Goal: Task Accomplishment & Management: Use online tool/utility

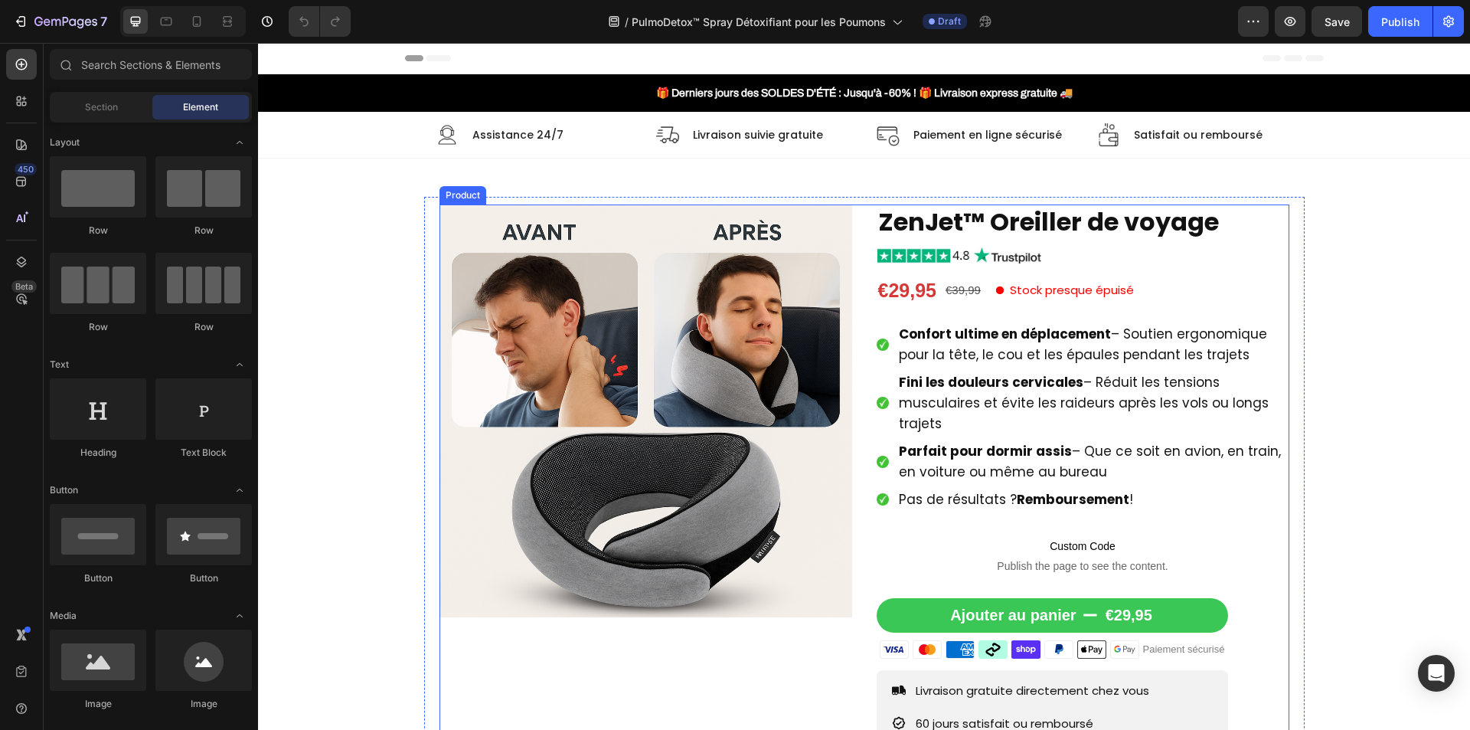
click at [861, 390] on div "Product Images ZenJet™ Oreiller de voyage Product Title Image €29,95 Product Pr…" at bounding box center [864, 536] width 850 height 665
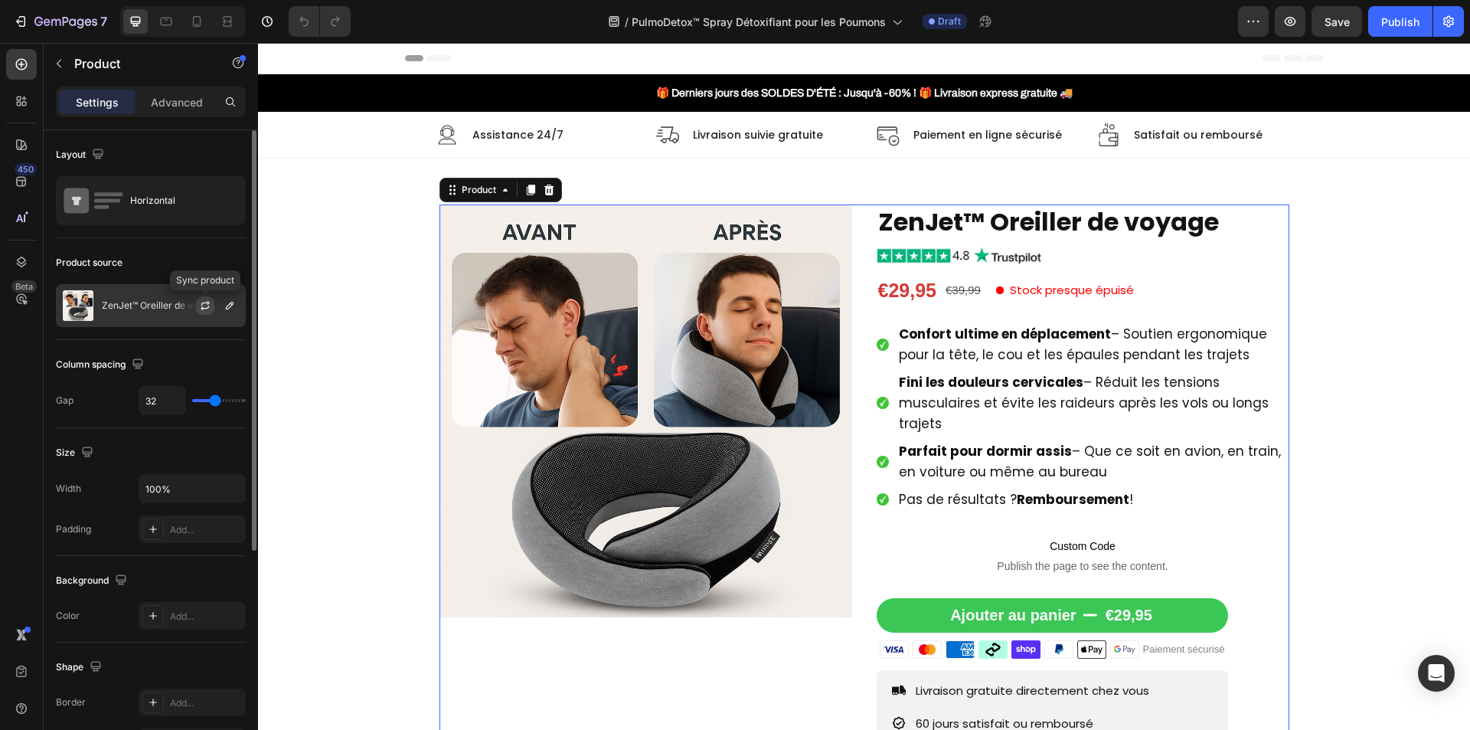
click at [204, 307] on icon "button" at bounding box center [205, 305] width 12 height 12
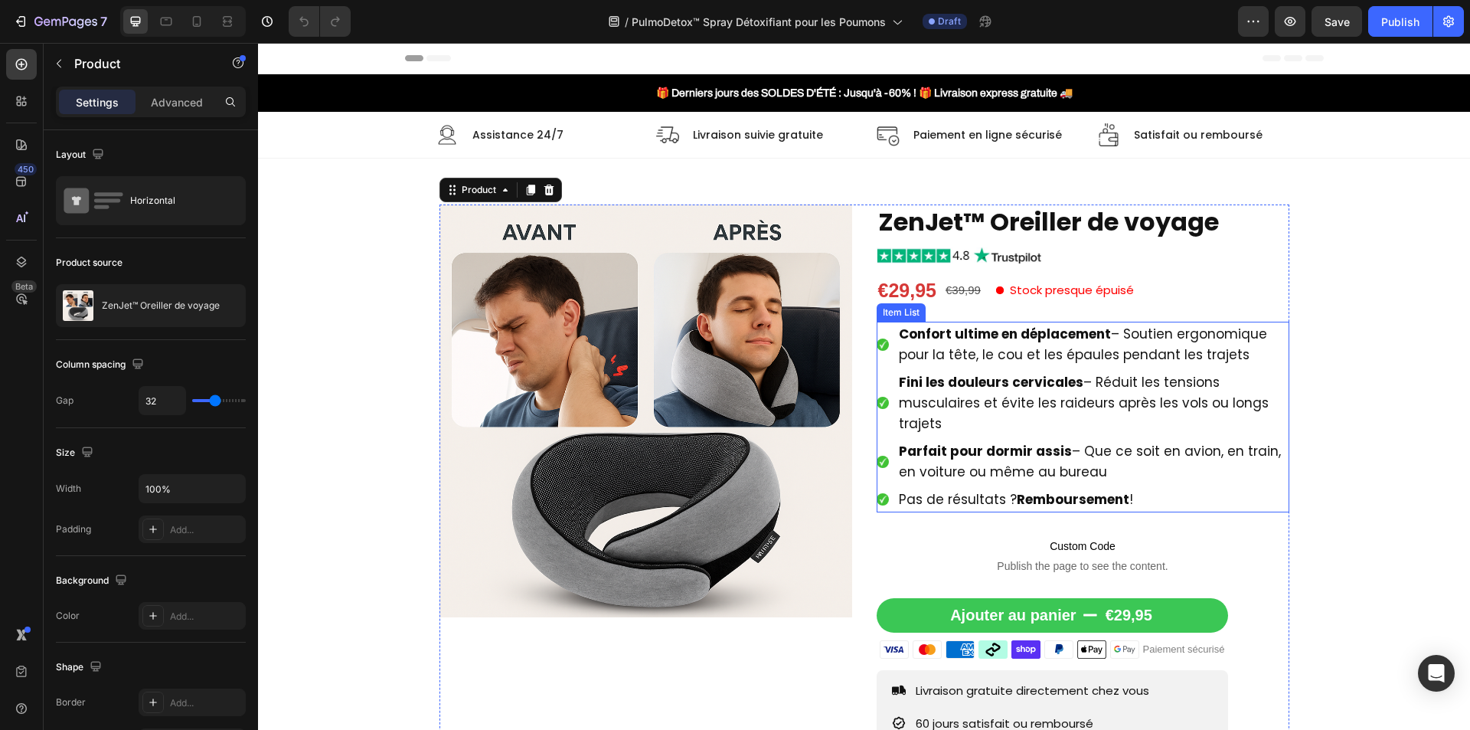
click at [1026, 351] on span "Confort ultime en déplacement – Soutien ergonomique pour la tête, le cou et les…" at bounding box center [1083, 344] width 368 height 39
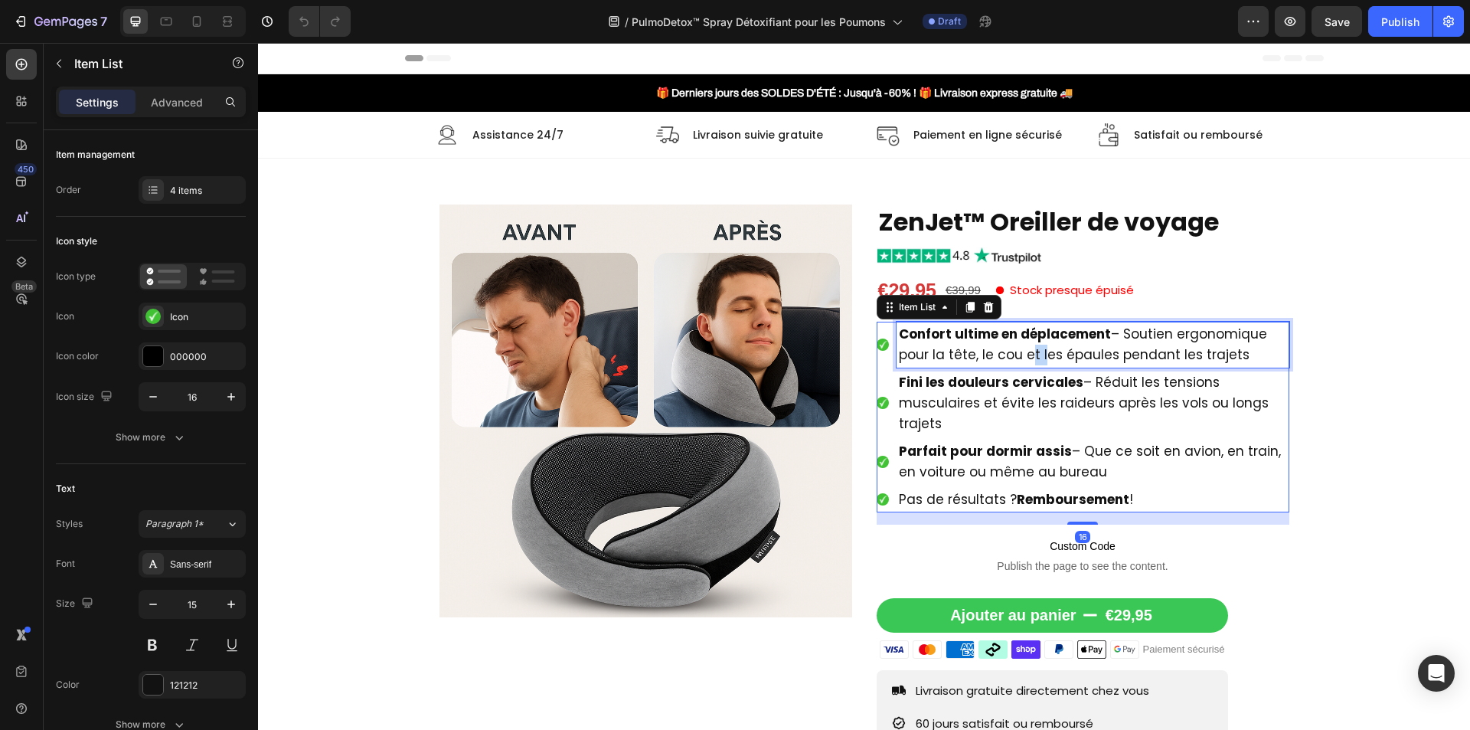
click at [1026, 351] on span "Confort ultime en déplacement – Soutien ergonomique pour la tête, le cou et les…" at bounding box center [1083, 344] width 368 height 39
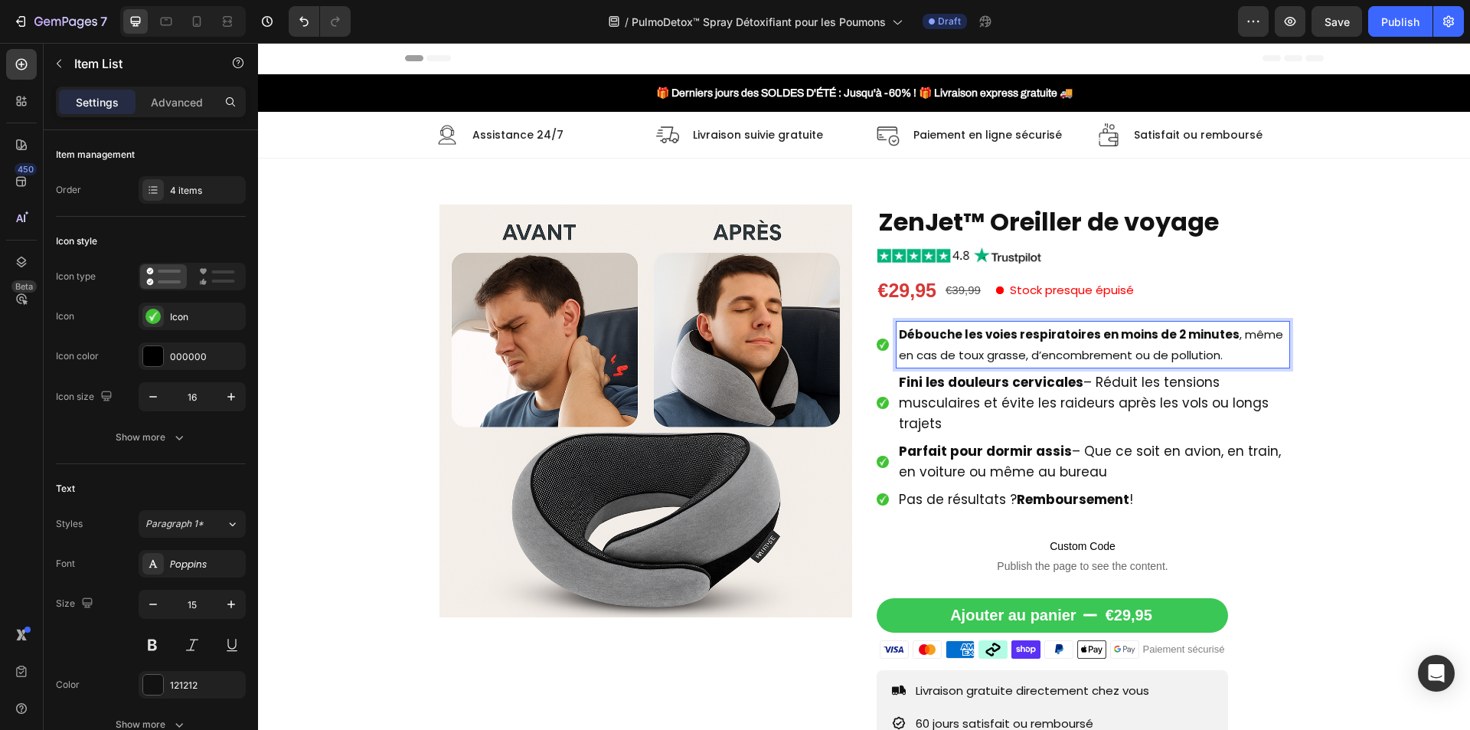
click at [1073, 352] on p "Débouche les voies respiratoires en moins de 2 minutes , même en cas de toux gr…" at bounding box center [1093, 344] width 388 height 41
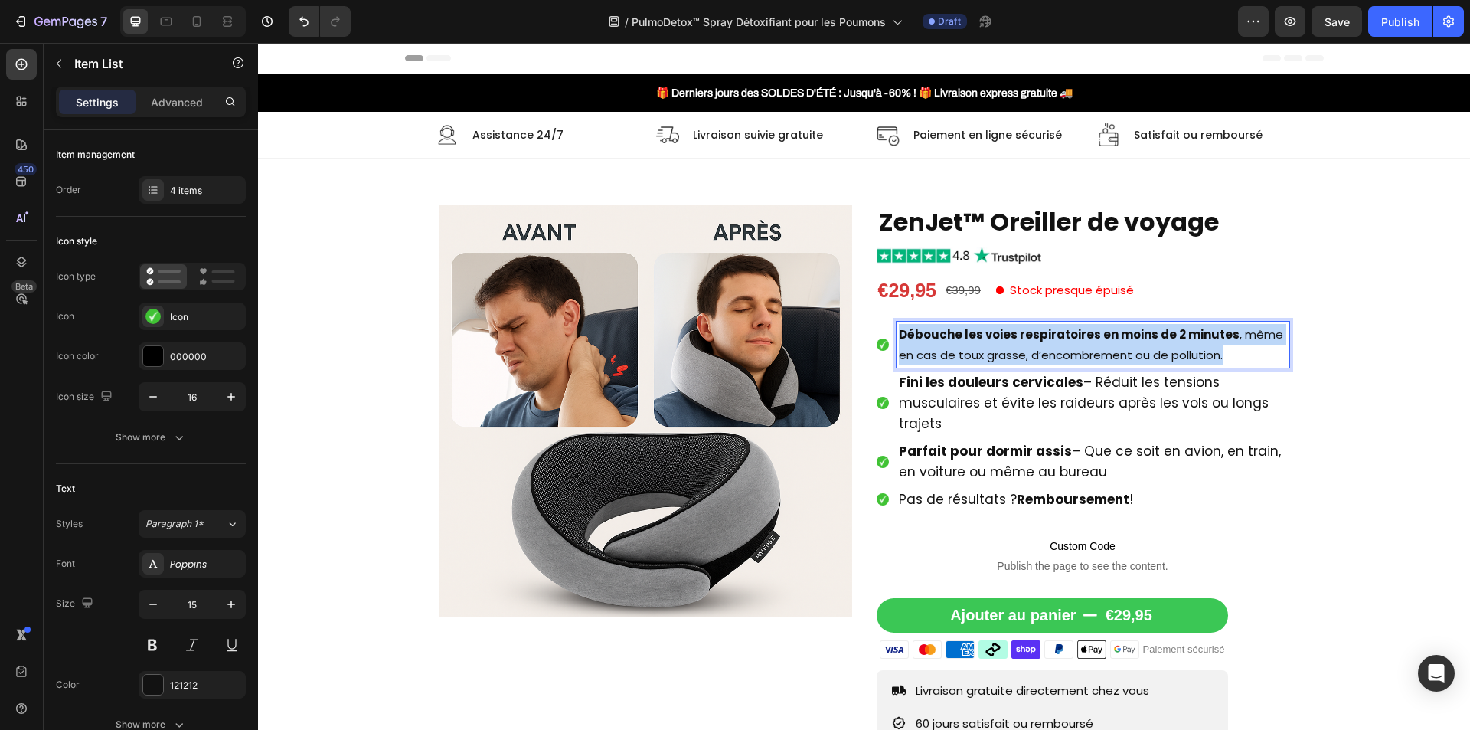
click at [1073, 352] on p "Débouche les voies respiratoires en moins de 2 minutes , même en cas de toux gr…" at bounding box center [1093, 344] width 388 height 41
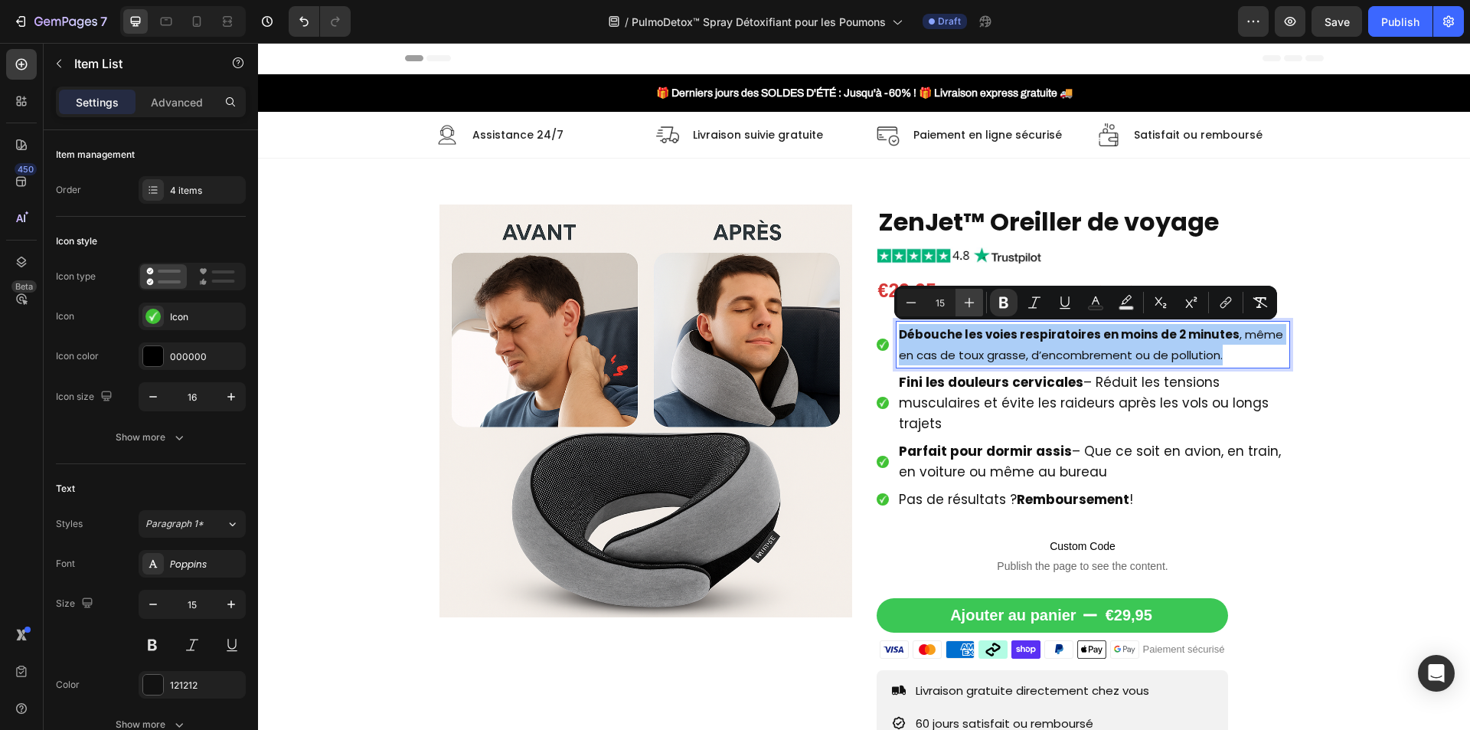
click at [971, 305] on icon "Editor contextual toolbar" at bounding box center [969, 302] width 15 height 15
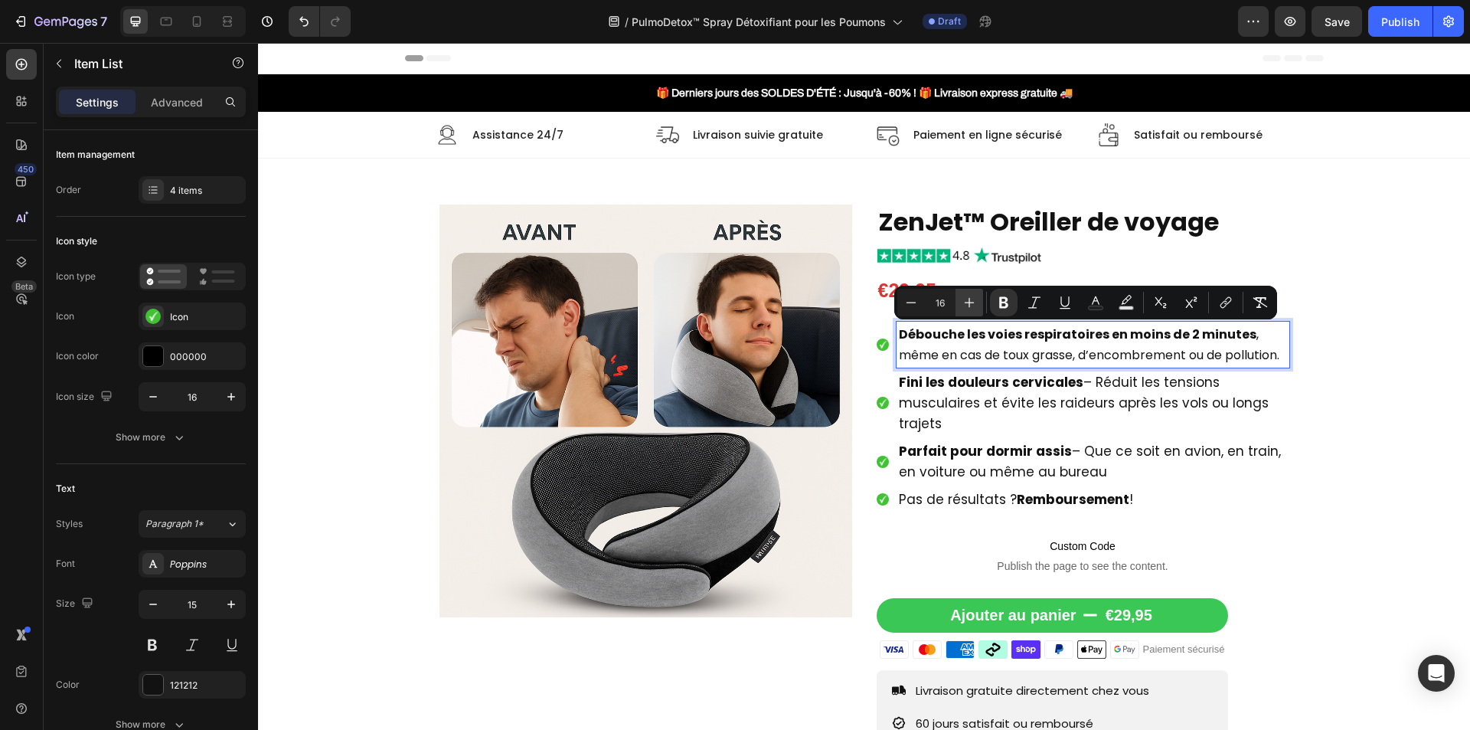
click at [971, 305] on icon "Editor contextual toolbar" at bounding box center [969, 302] width 15 height 15
type input "17"
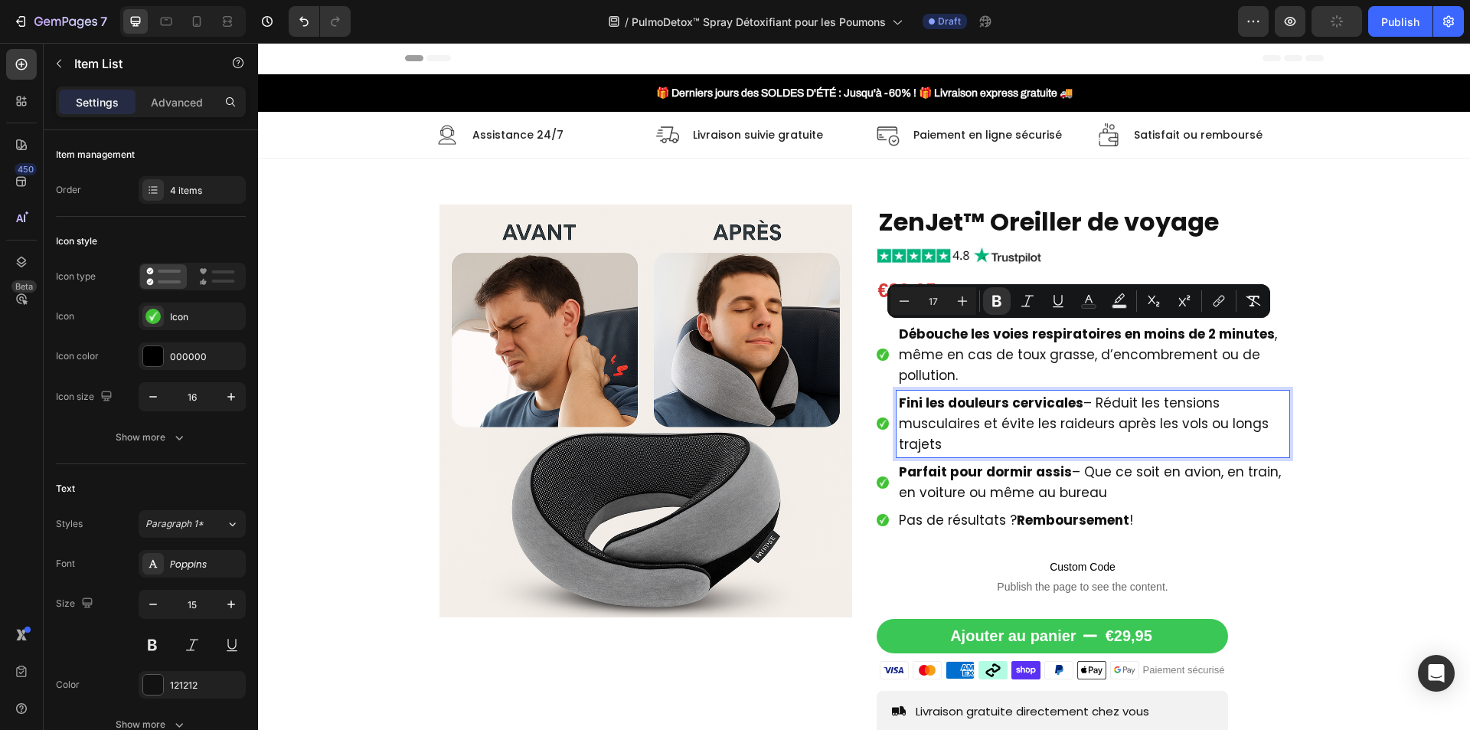
click at [941, 433] on p "Fini les douleurs cervicales – Réduit les tensions musculaires et évite les rai…" at bounding box center [1093, 424] width 388 height 62
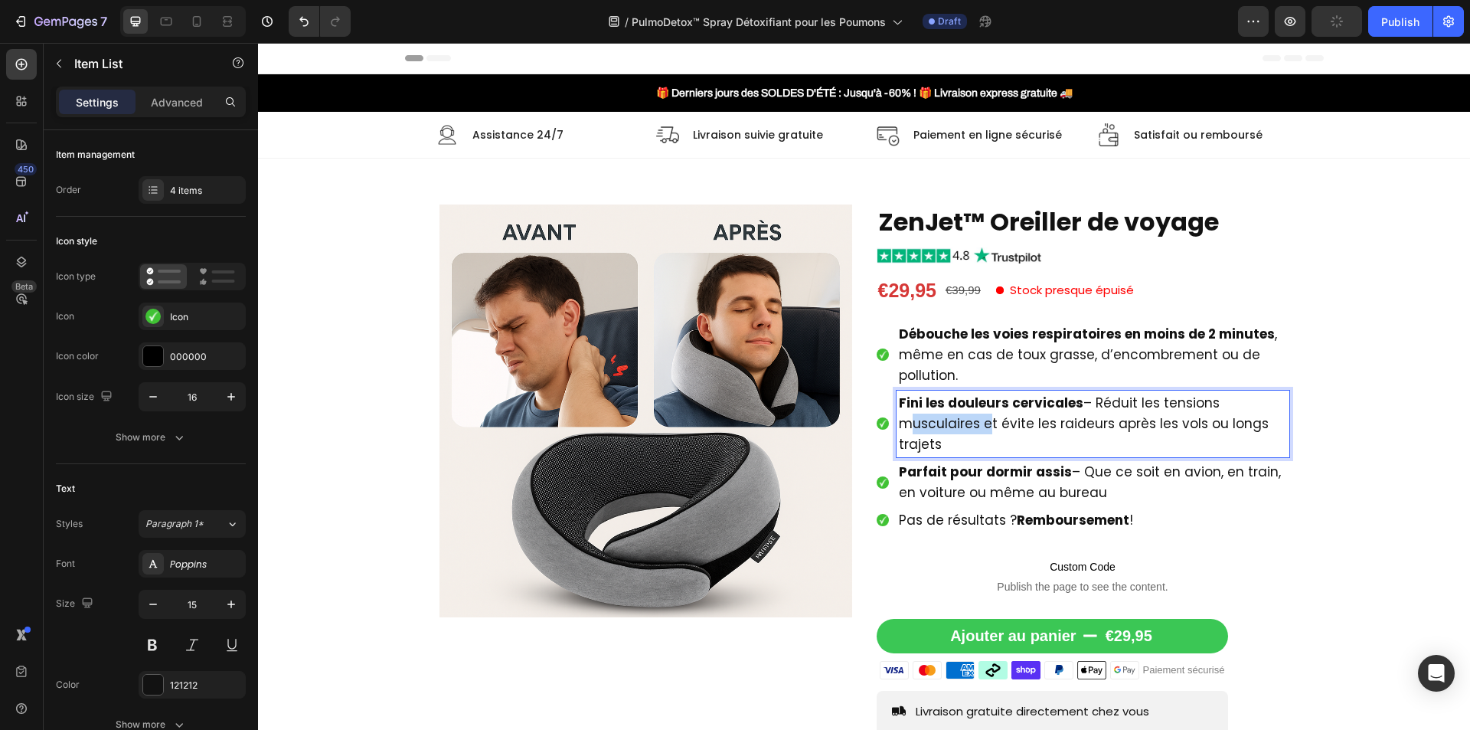
click at [941, 433] on p "Fini les douleurs cervicales – Réduit les tensions musculaires et évite les rai…" at bounding box center [1093, 424] width 388 height 62
click at [970, 416] on p "Élimine les toxines, mucosités et particules fines grâce à une formule concentr…" at bounding box center [1093, 413] width 388 height 41
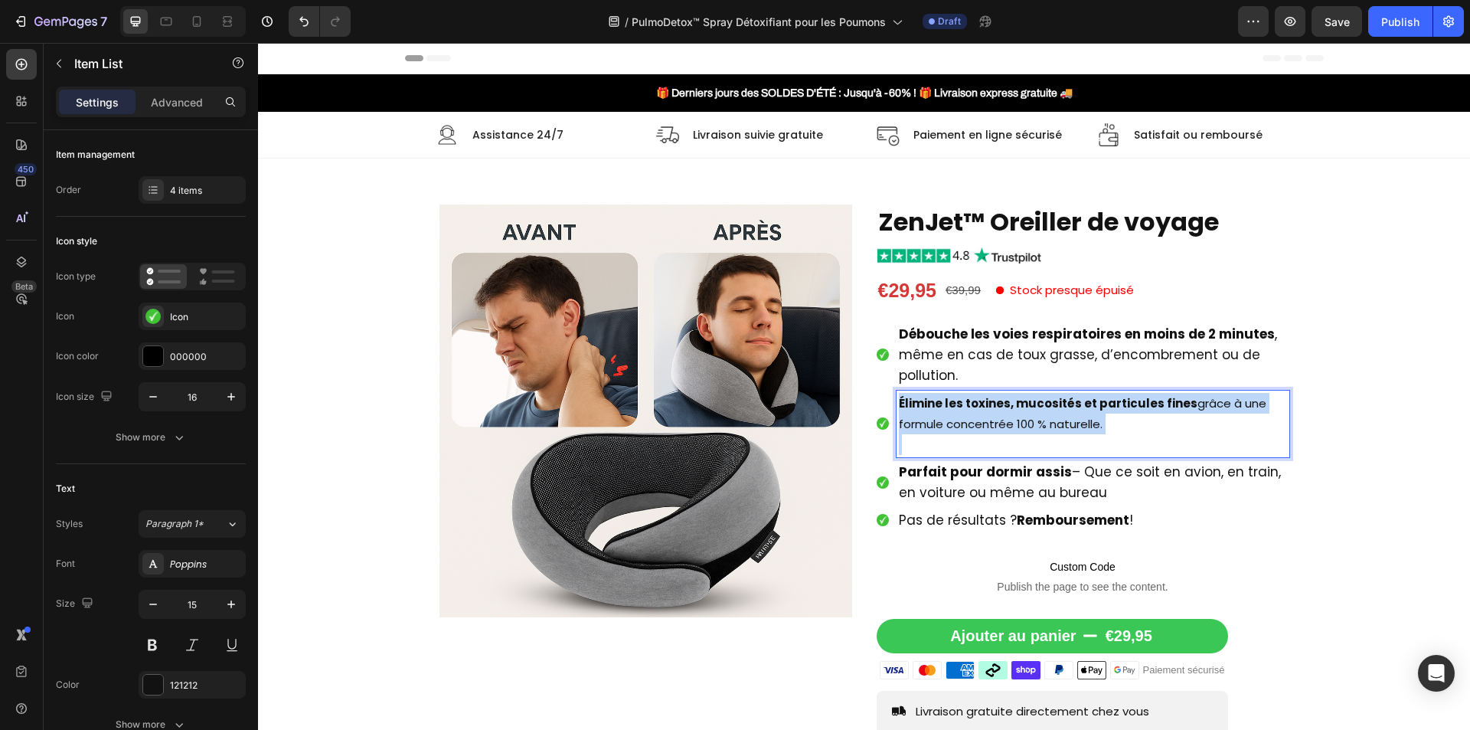
click at [970, 416] on p "Élimine les toxines, mucosités et particules fines grâce à une formule concentr…" at bounding box center [1093, 413] width 388 height 41
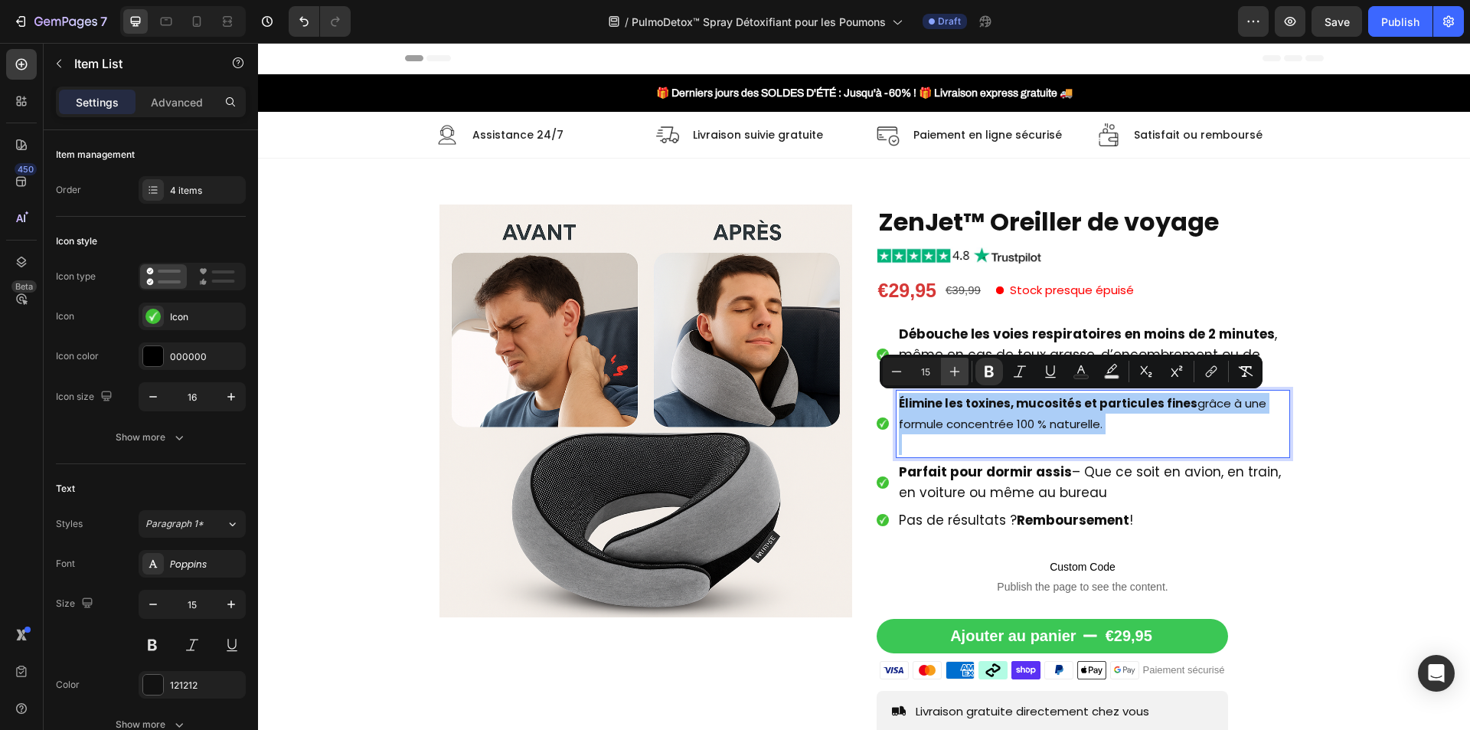
click at [955, 372] on icon "Editor contextual toolbar" at bounding box center [954, 371] width 15 height 15
type input "17"
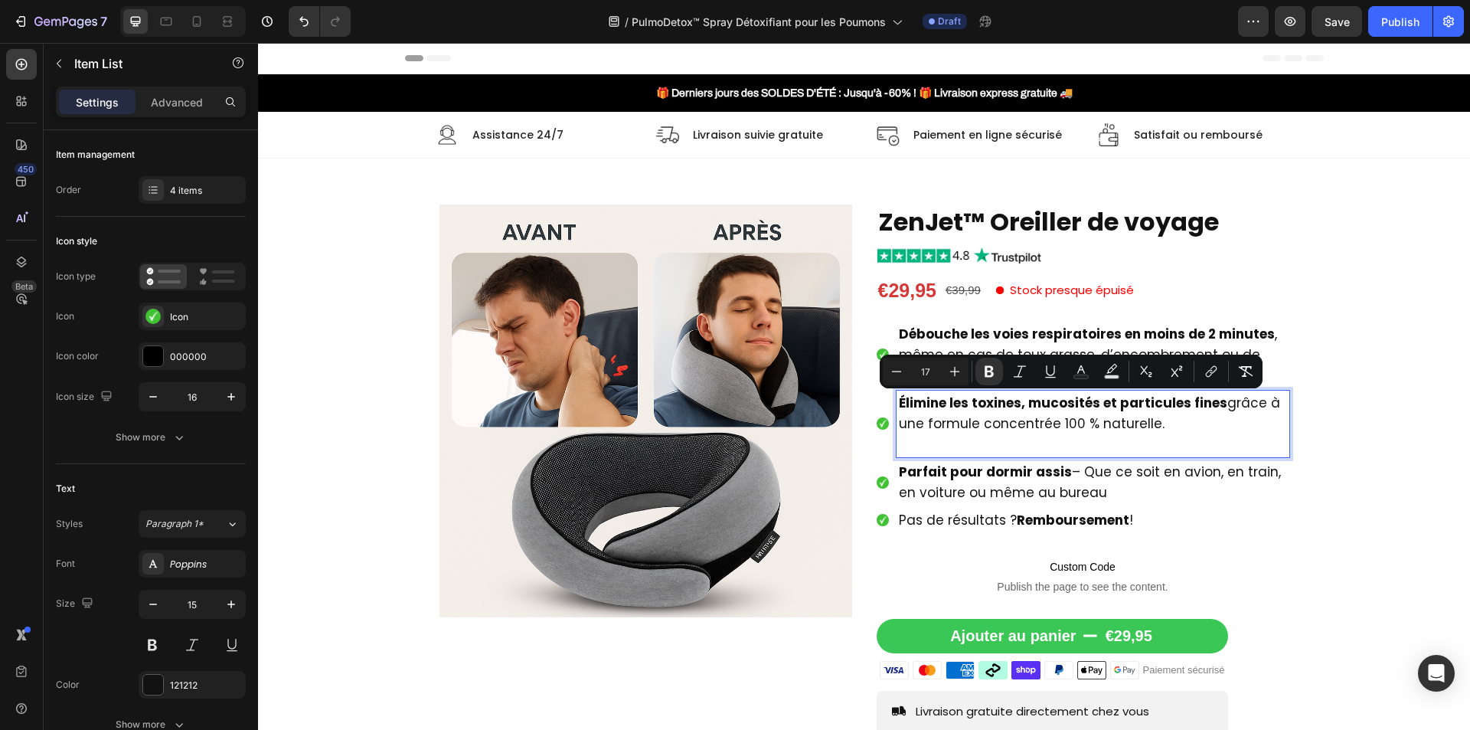
click at [973, 448] on p "Rich Text Editor. Editing area: main" at bounding box center [1093, 444] width 388 height 21
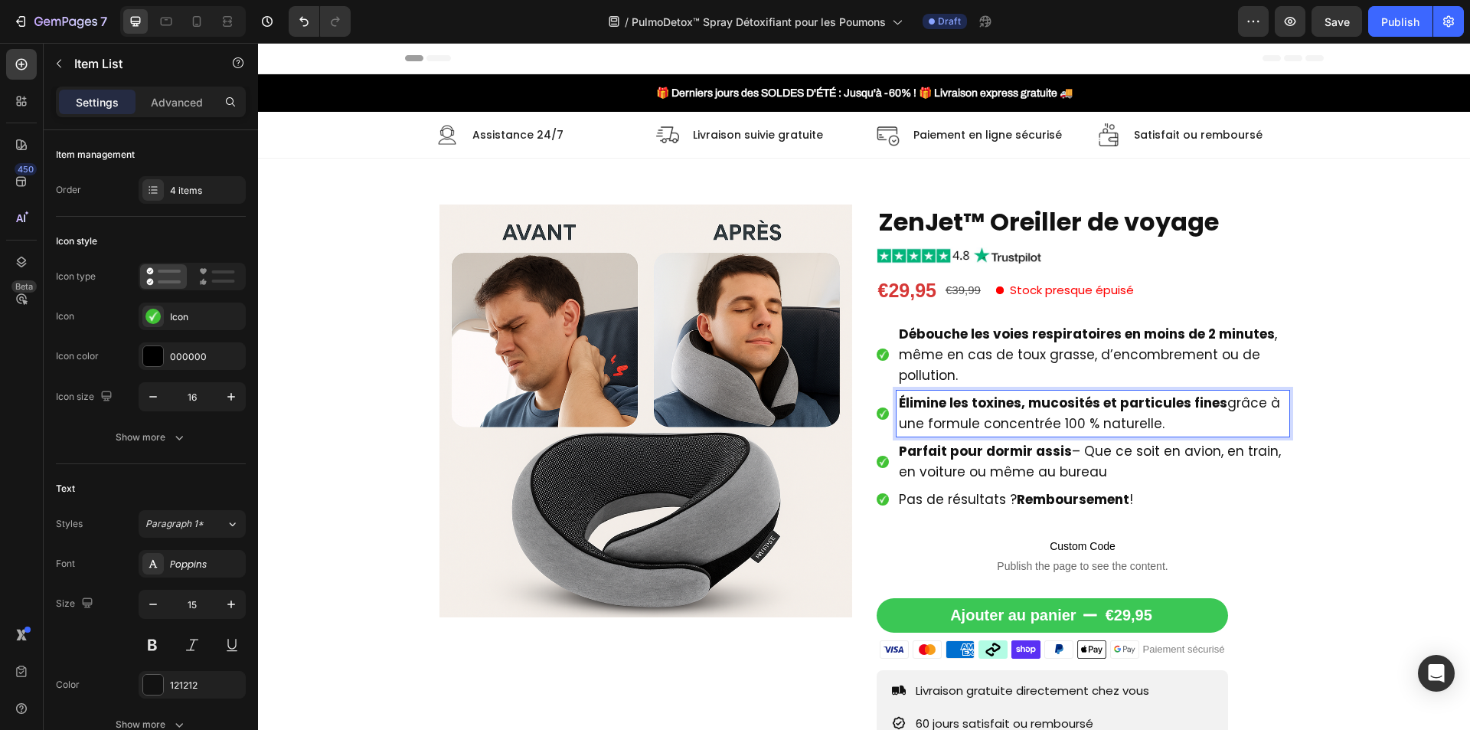
click at [968, 465] on span "Parfait pour dormir assis – Que ce soit en avion, en train, en voiture ou même …" at bounding box center [1090, 461] width 382 height 39
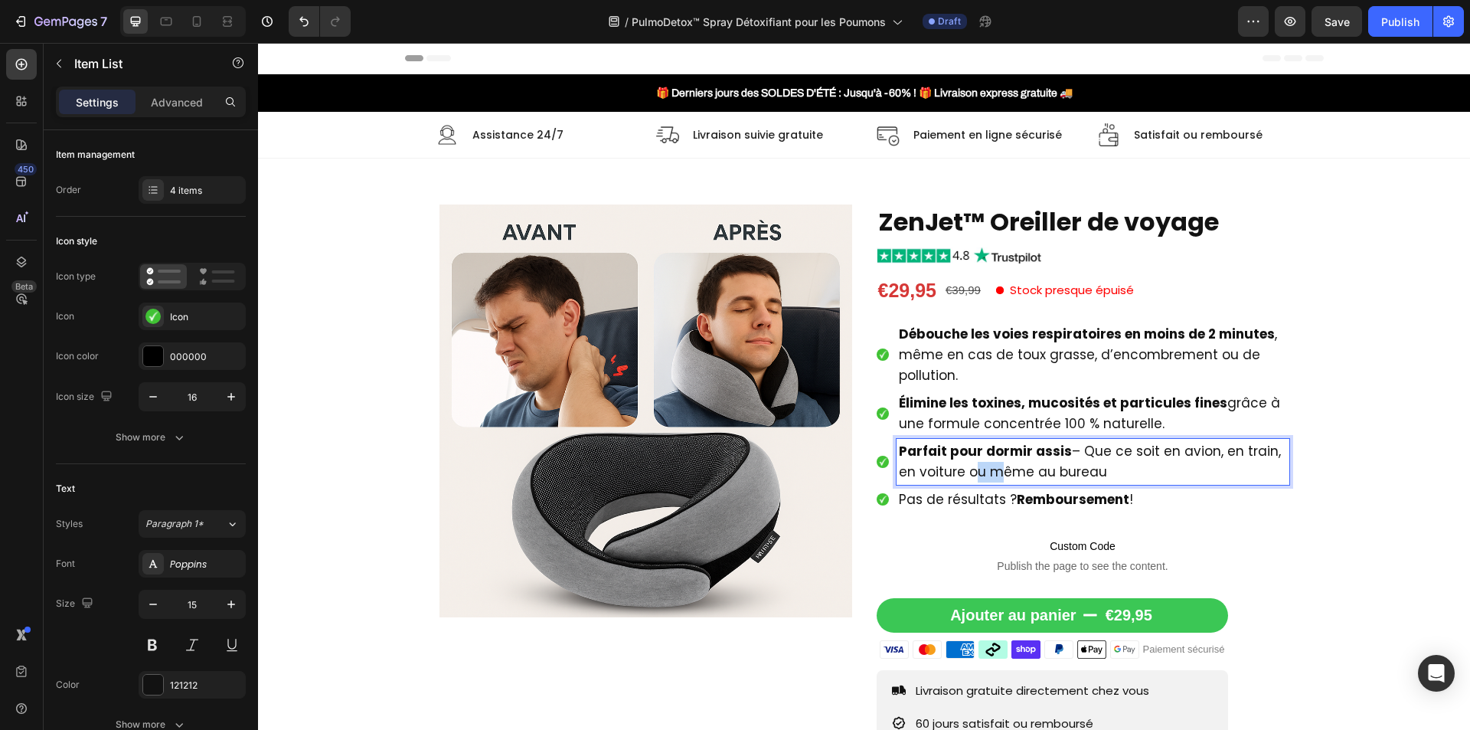
click at [968, 465] on span "Parfait pour dormir assis – Que ce soit en avion, en train, en voiture ou même …" at bounding box center [1090, 461] width 382 height 39
click at [994, 459] on strong "+91 % des utilisateurs ressentent un soulagement immédiat" at bounding box center [1053, 461] width 309 height 37
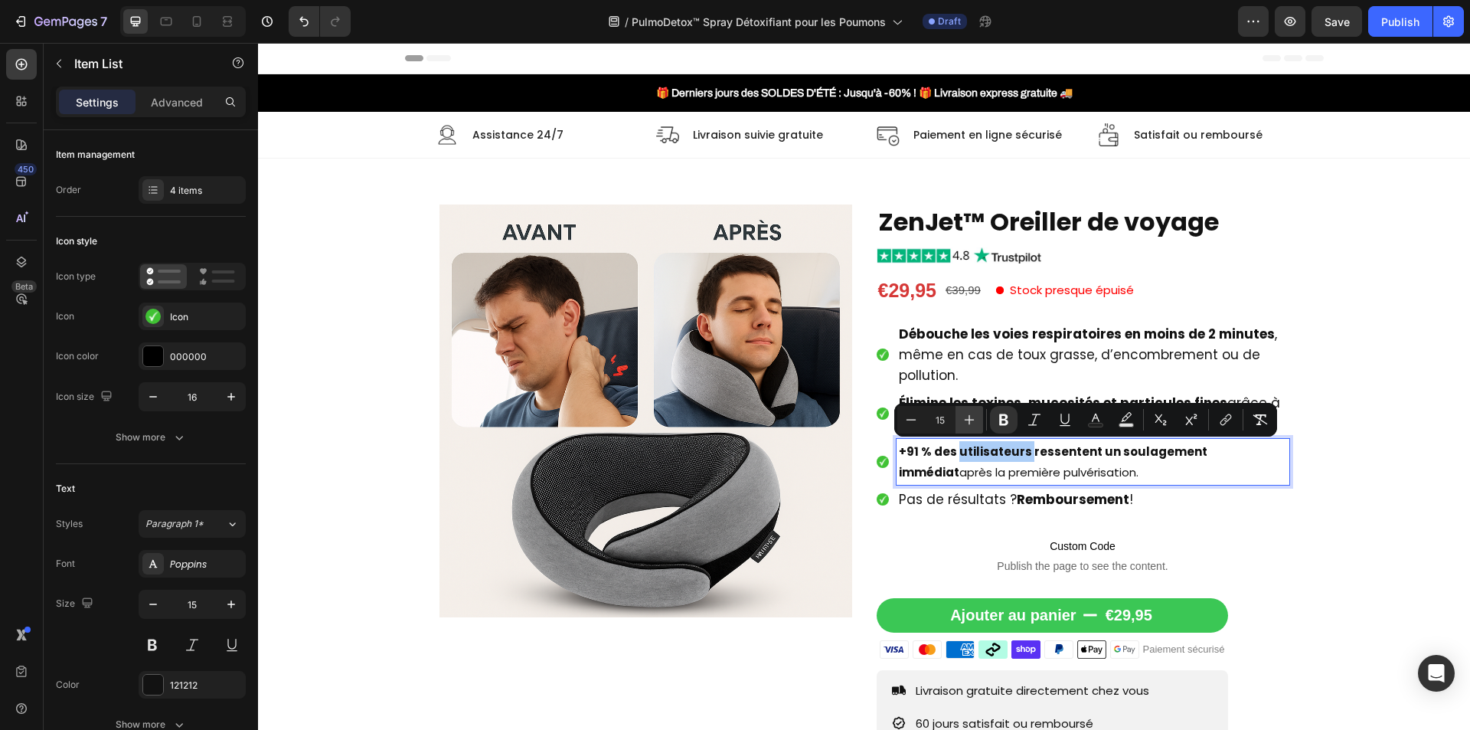
click at [975, 422] on icon "Editor contextual toolbar" at bounding box center [969, 419] width 15 height 15
type input "17"
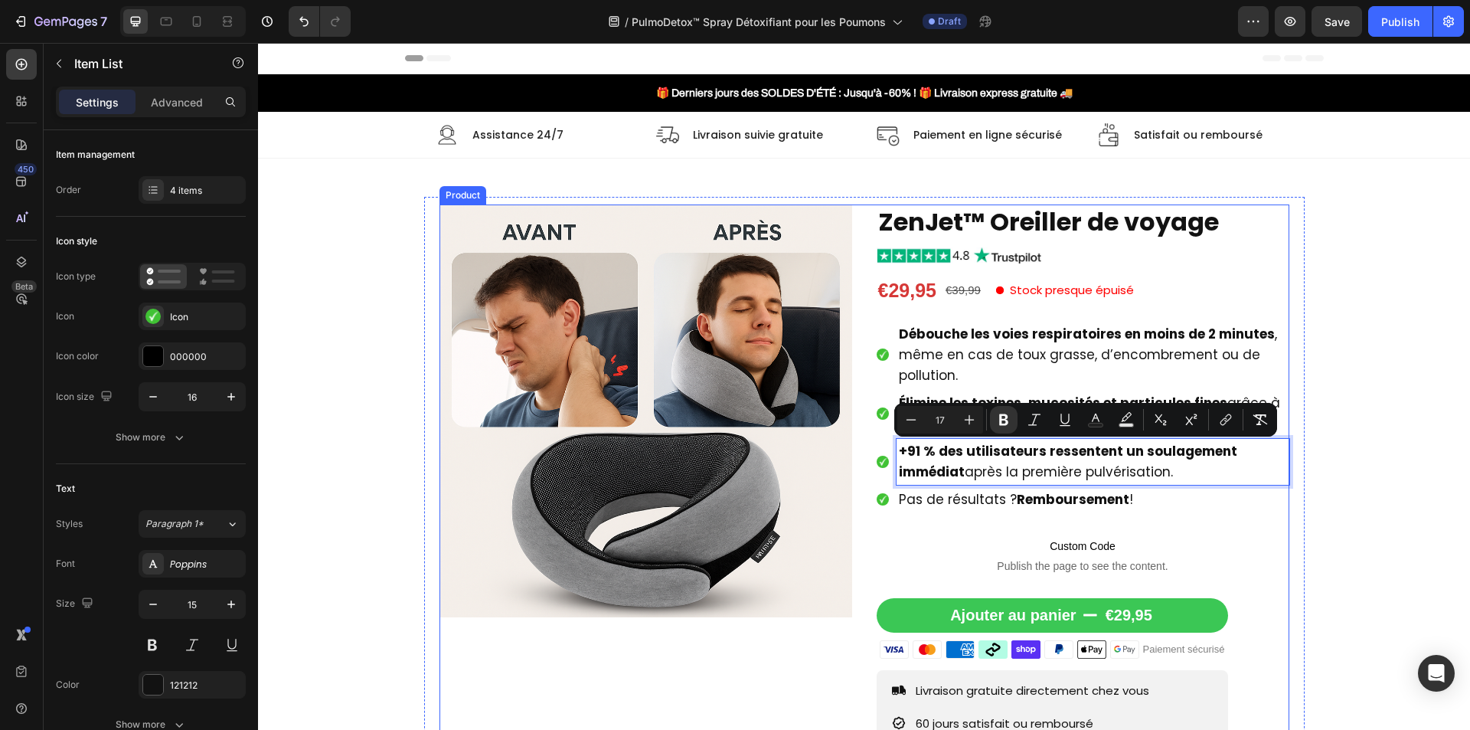
click at [849, 640] on div "Product Images ZenJet™ Oreiller de voyage Product Title Image €29,95 Product Pr…" at bounding box center [864, 536] width 850 height 665
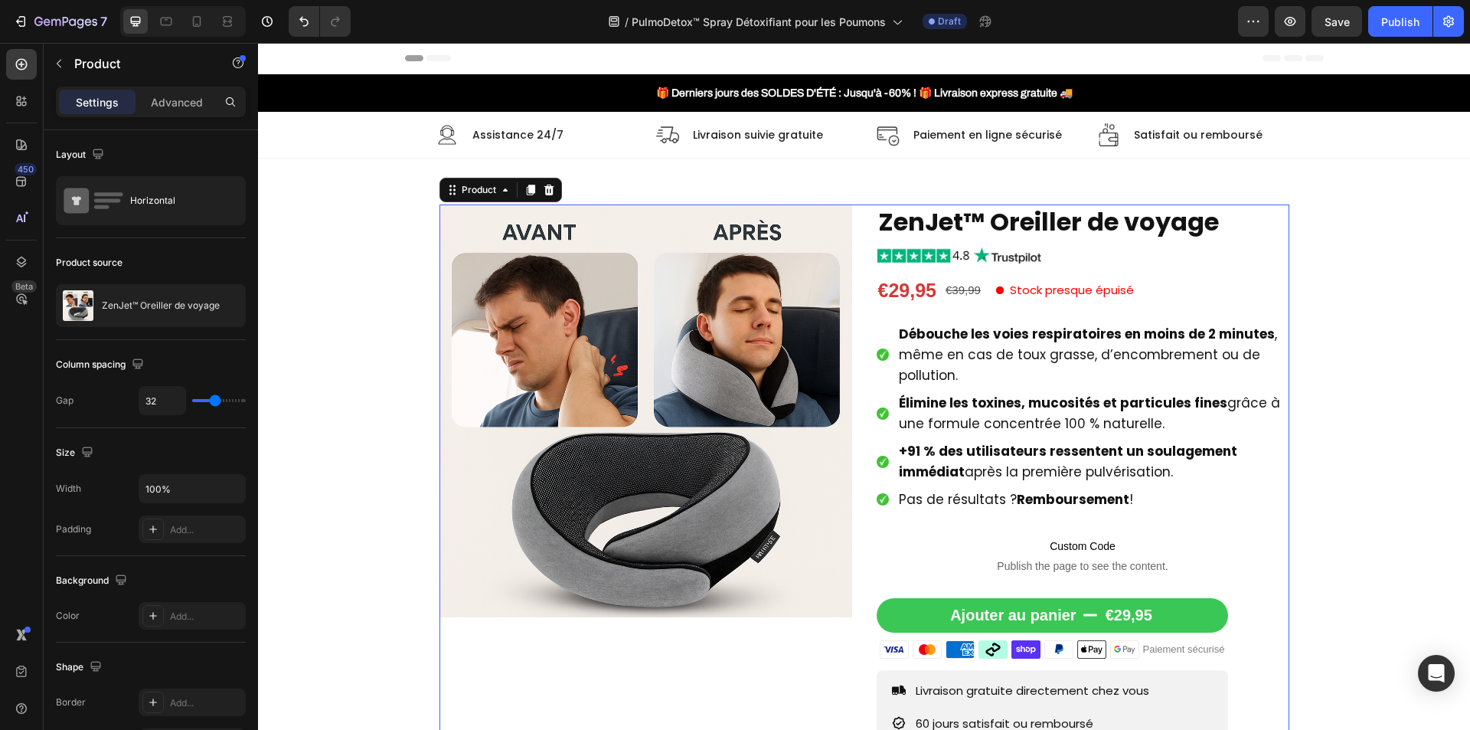
click at [857, 342] on div "Product Images ZenJet™ Oreiller de voyage Product Title Image €29,95 Product Pr…" at bounding box center [864, 536] width 850 height 665
click at [229, 305] on icon "button" at bounding box center [230, 306] width 8 height 8
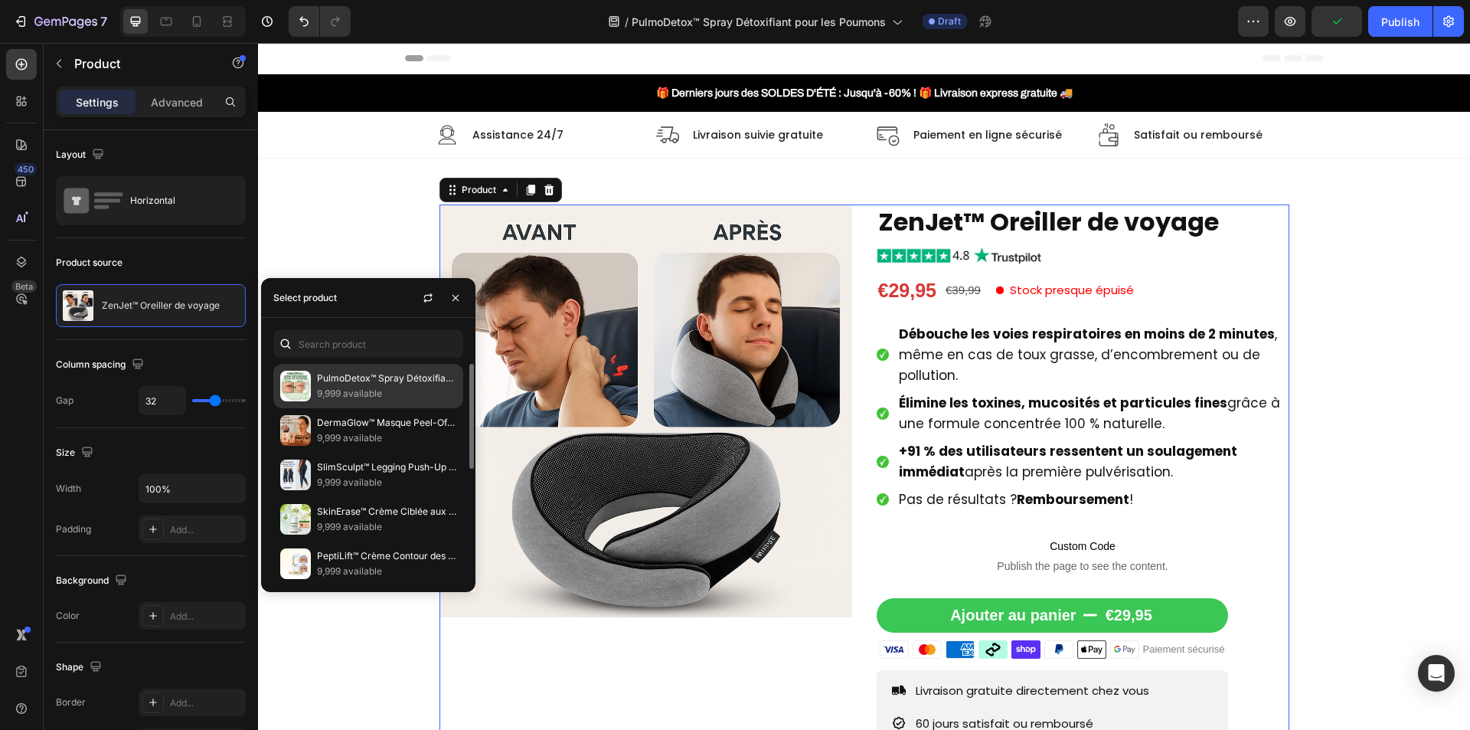
click at [351, 397] on p "9,999 available" at bounding box center [386, 393] width 139 height 15
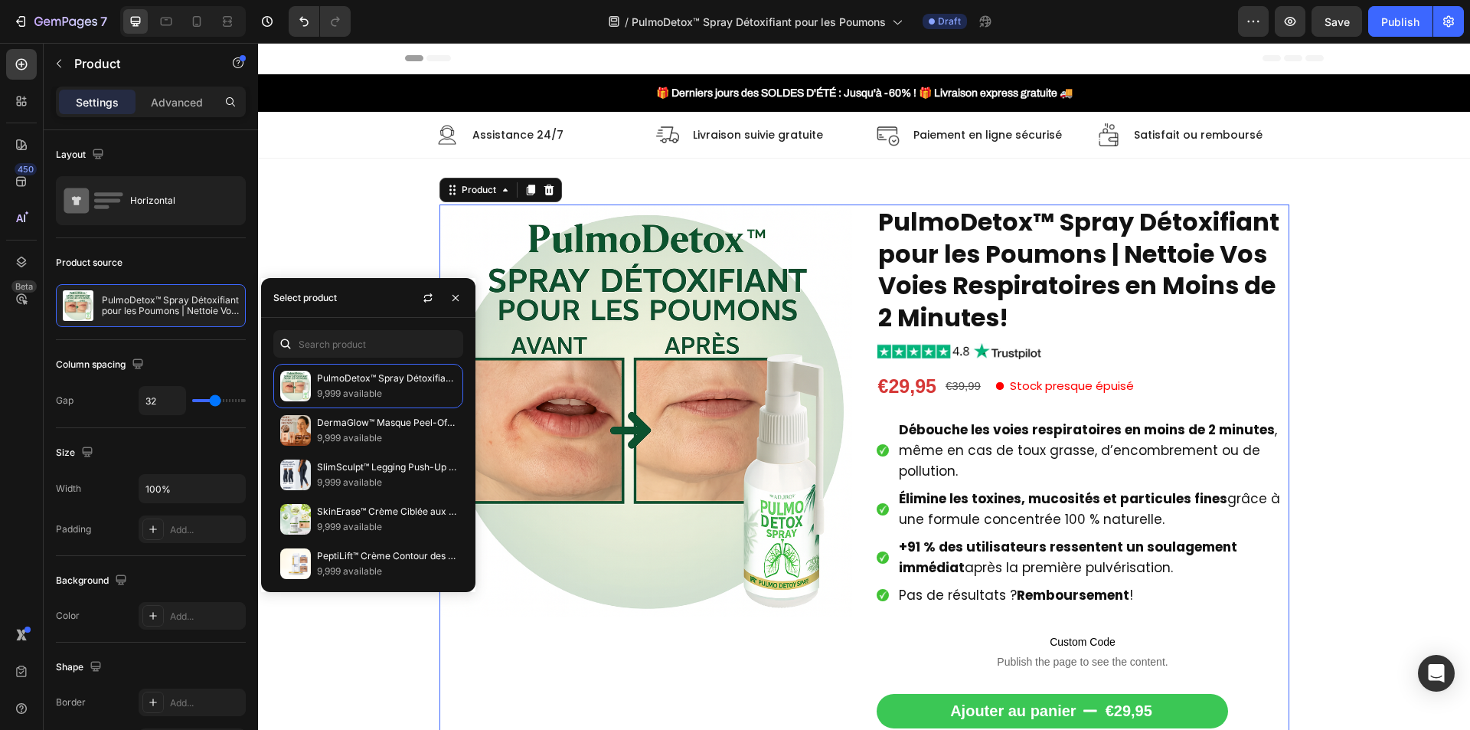
click at [848, 452] on div "Product Images PulmoDetox™ Spray Détoxifiant pour les Poumons | Nettoie Vos Voi…" at bounding box center [864, 584] width 850 height 760
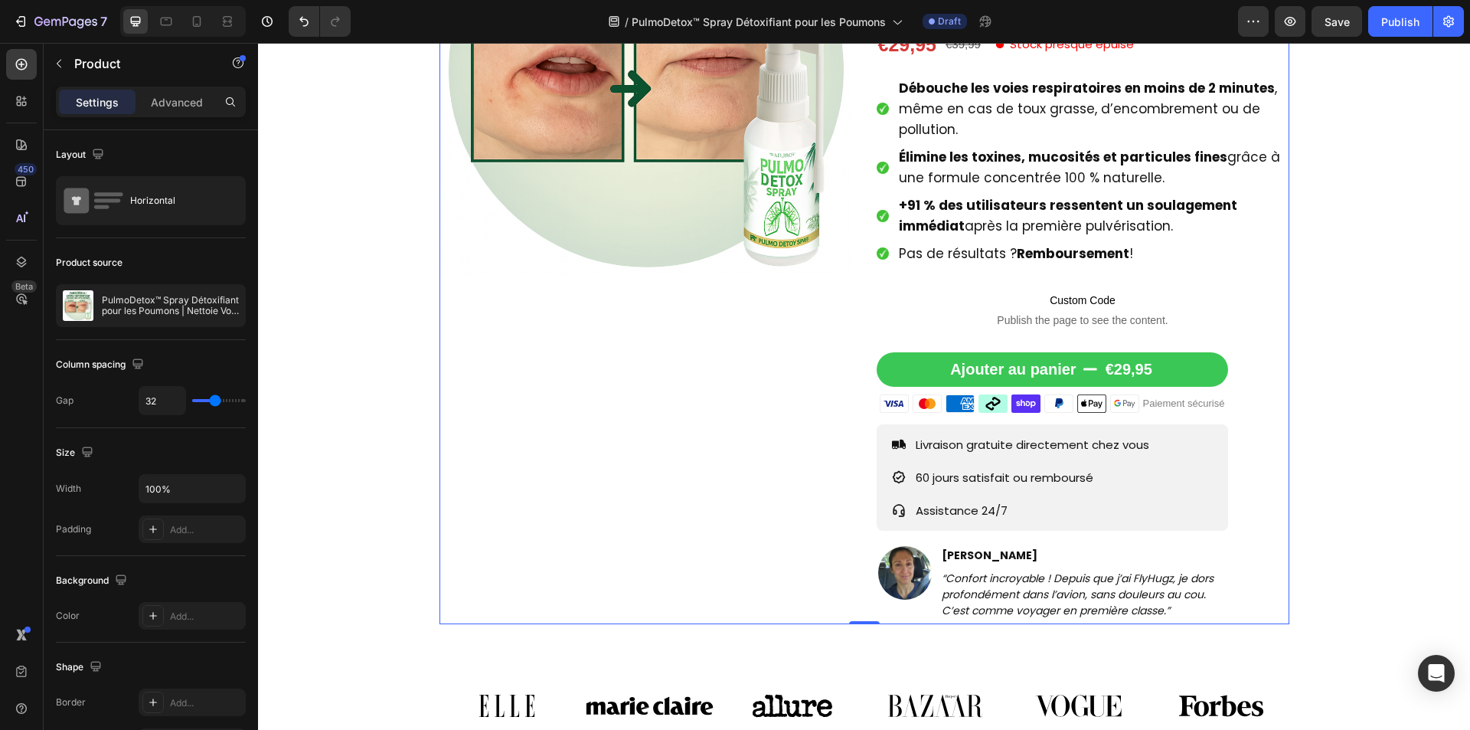
scroll to position [383, 0]
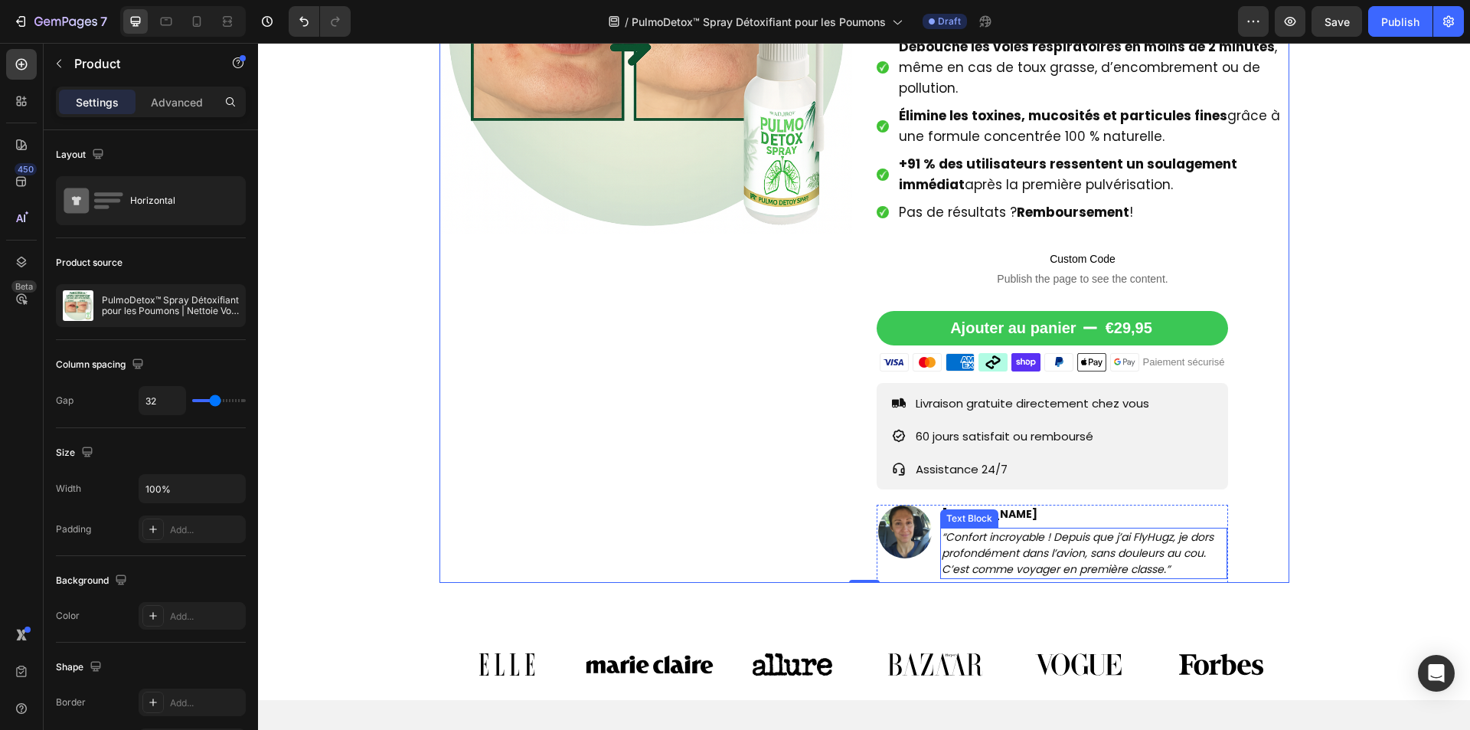
click at [1047, 540] on icon "“Confort incroyable ! Depuis que j’ai FlyHugz, je dors profondément dans l’avio…" at bounding box center [1078, 552] width 272 height 47
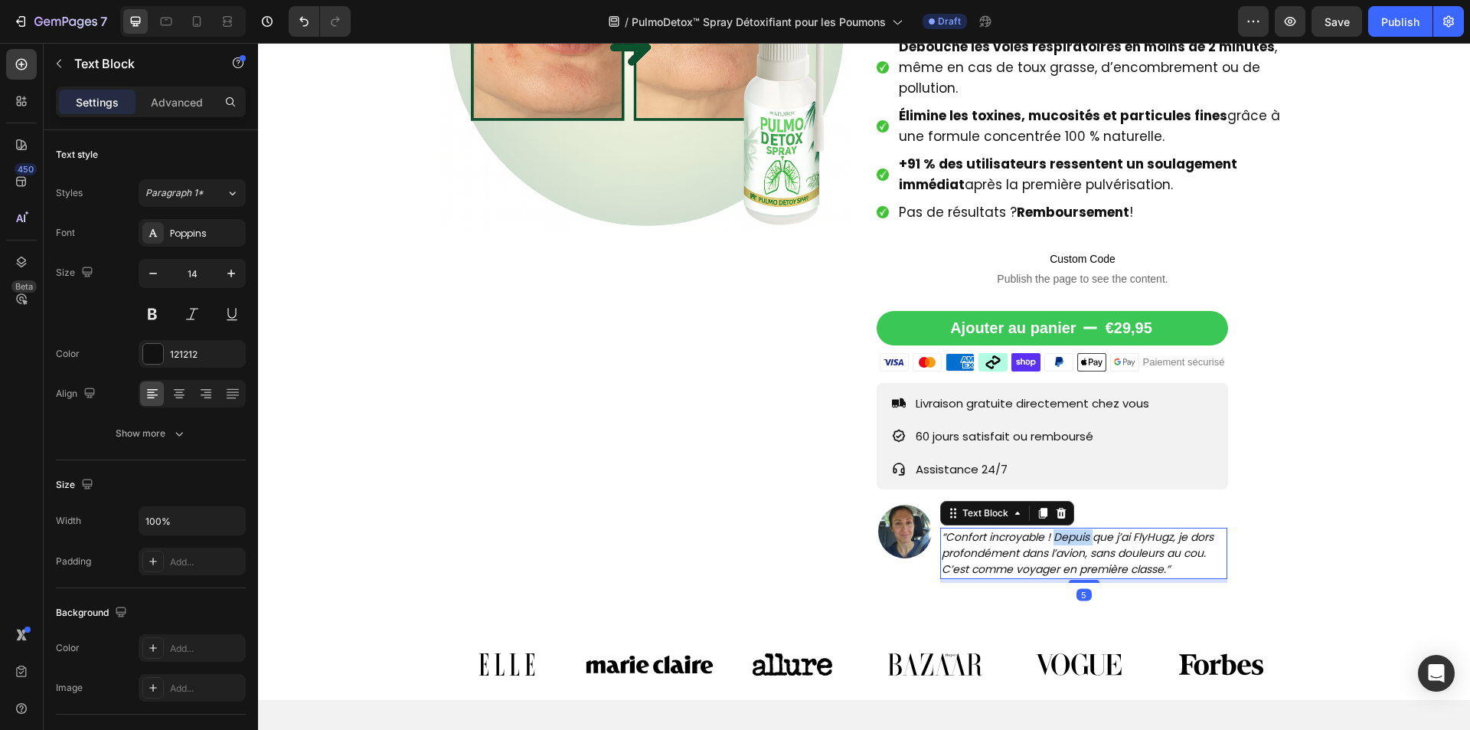
click at [1047, 540] on icon "“Confort incroyable ! Depuis que j’ai FlyHugz, je dors profondément dans l’avio…" at bounding box center [1078, 552] width 272 height 47
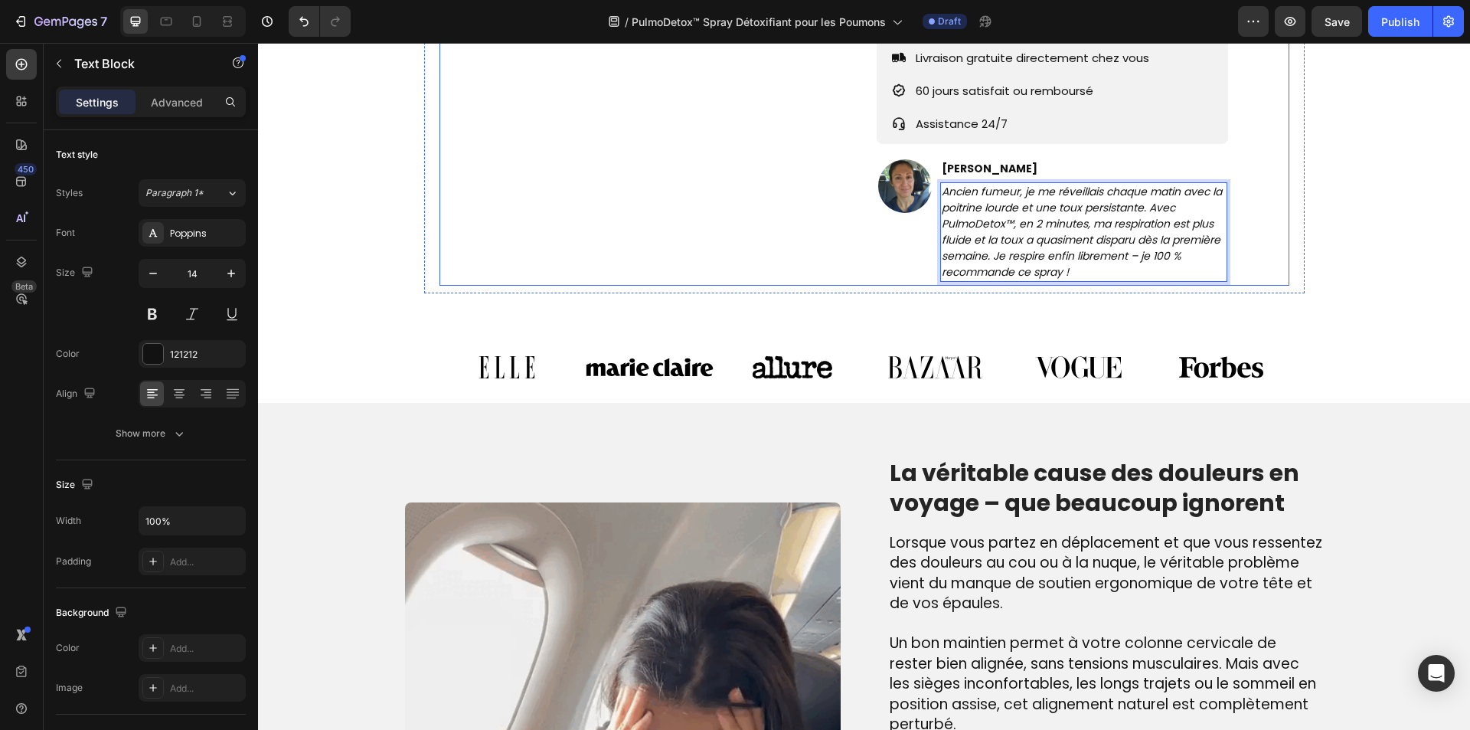
scroll to position [766, 0]
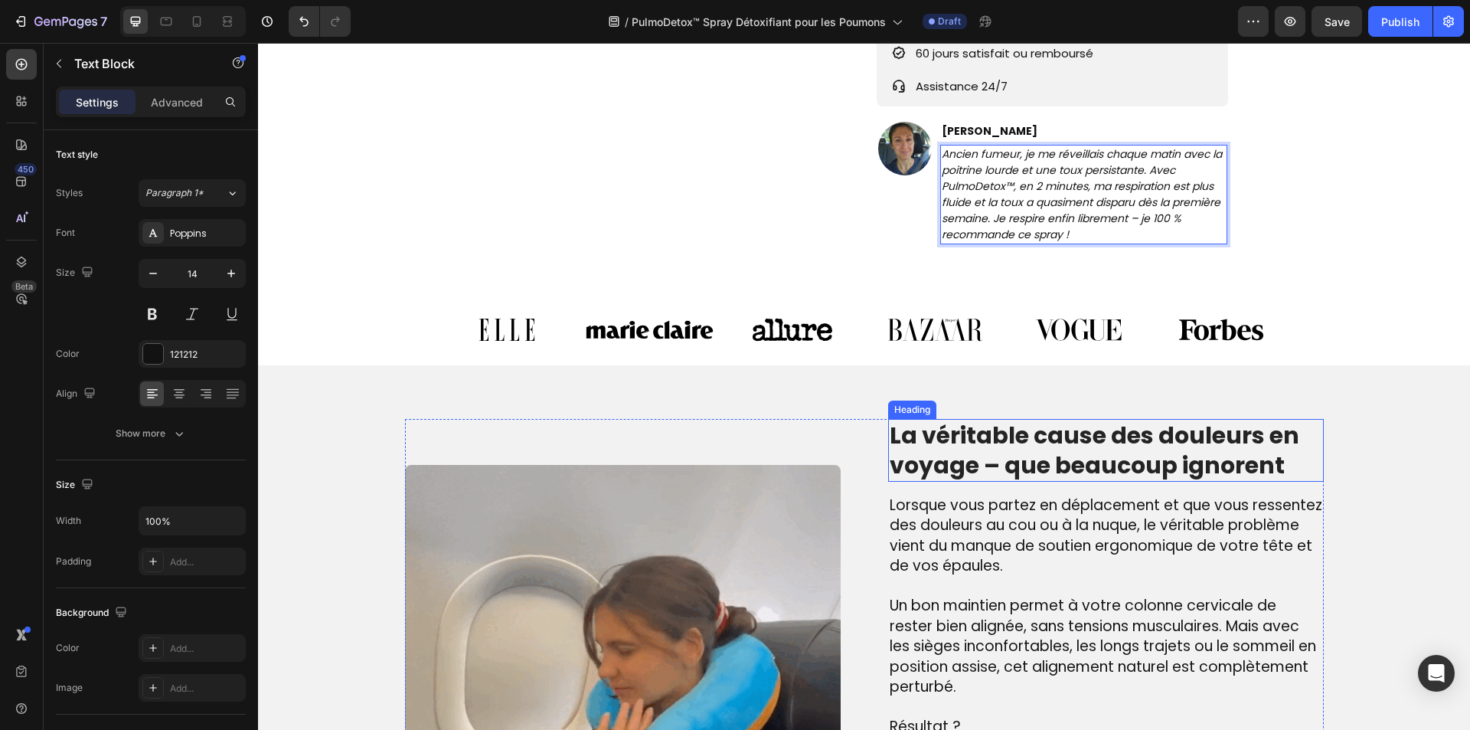
click at [1011, 464] on h2 "La véritable cause des douleurs en voyage – que beaucoup ignorent" at bounding box center [1106, 450] width 436 height 63
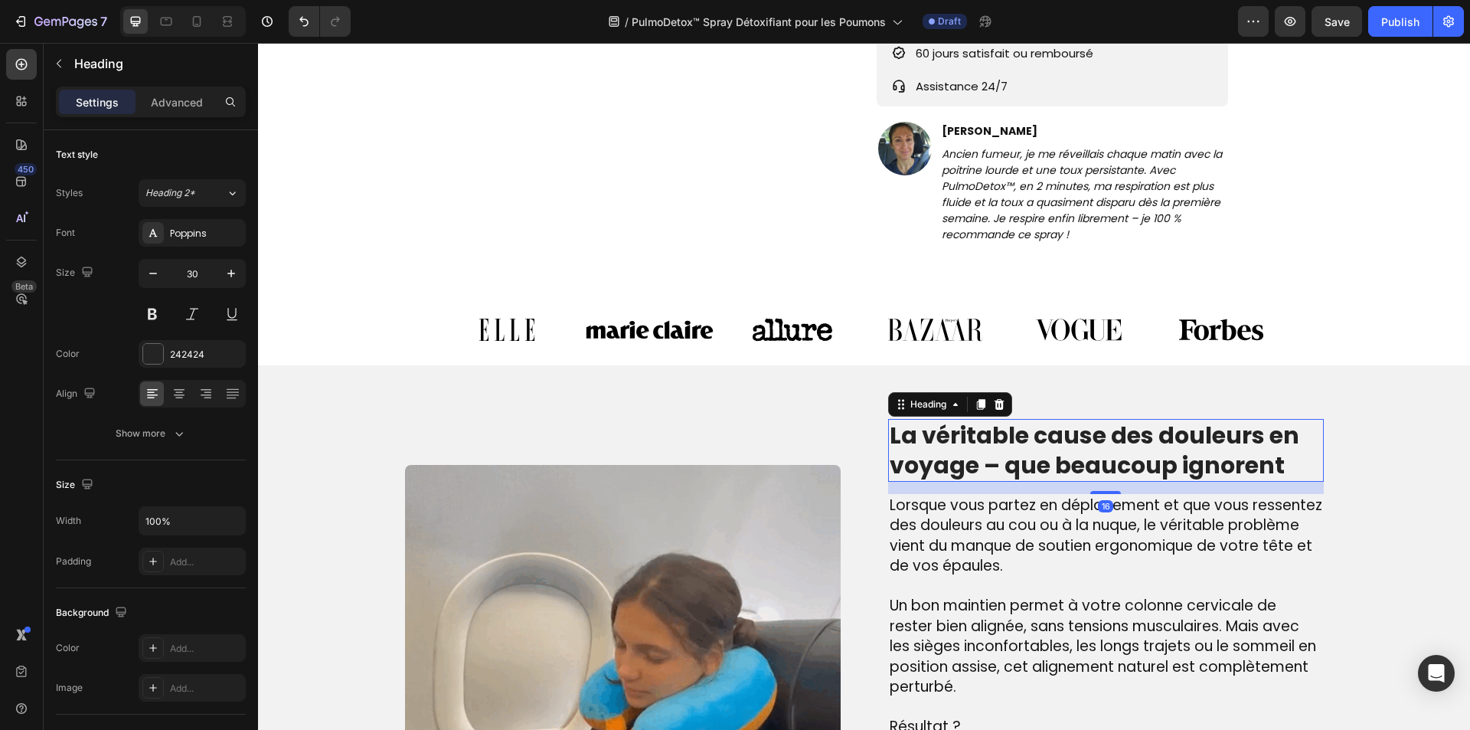
click at [1011, 464] on h2 "La véritable cause des douleurs en voyage – que beaucoup ignorent" at bounding box center [1106, 450] width 436 height 63
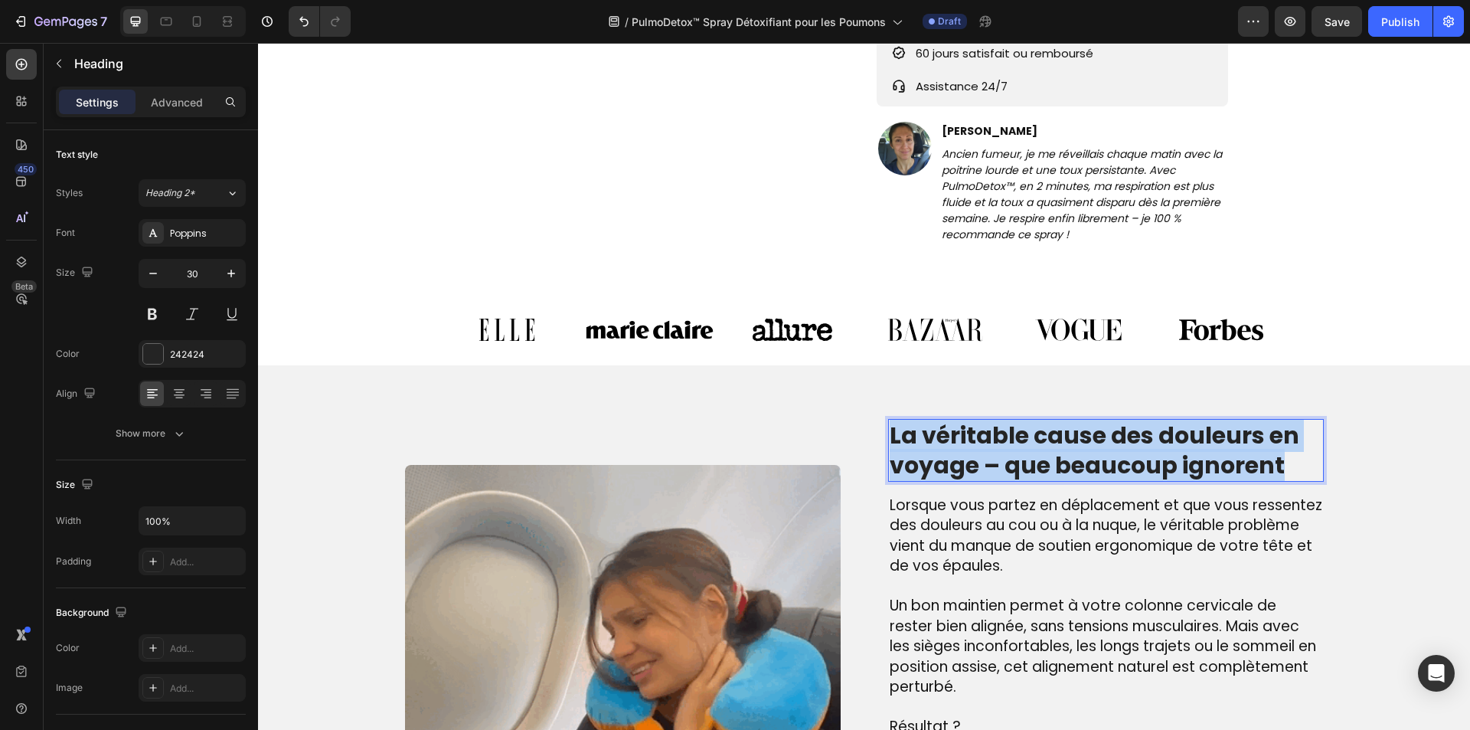
click at [1011, 464] on p "La véritable cause des douleurs en voyage – que beaucoup ignorent" at bounding box center [1106, 450] width 433 height 60
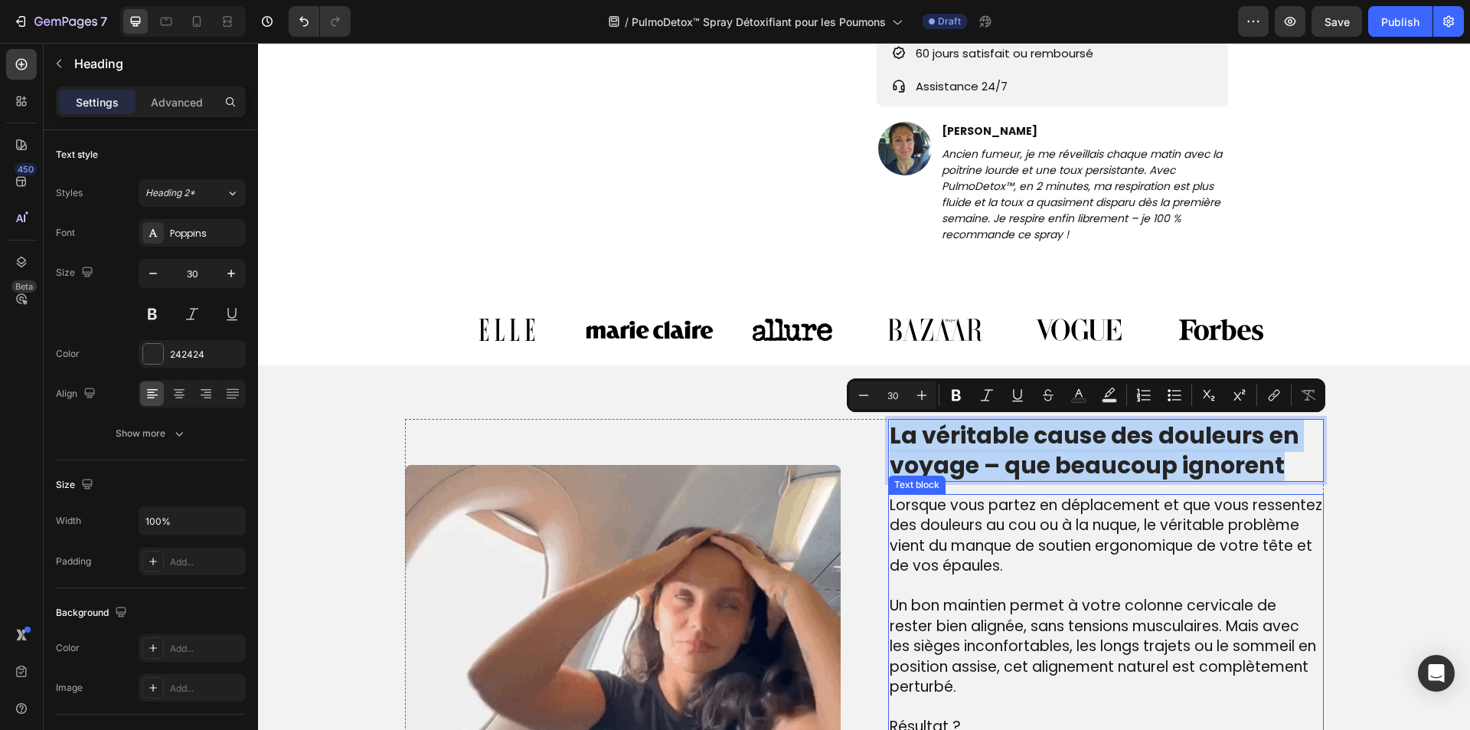
click at [933, 599] on span "Un bon maintien permet à votre colonne cervicale de rester bien alignée, sans t…" at bounding box center [1103, 646] width 426 height 102
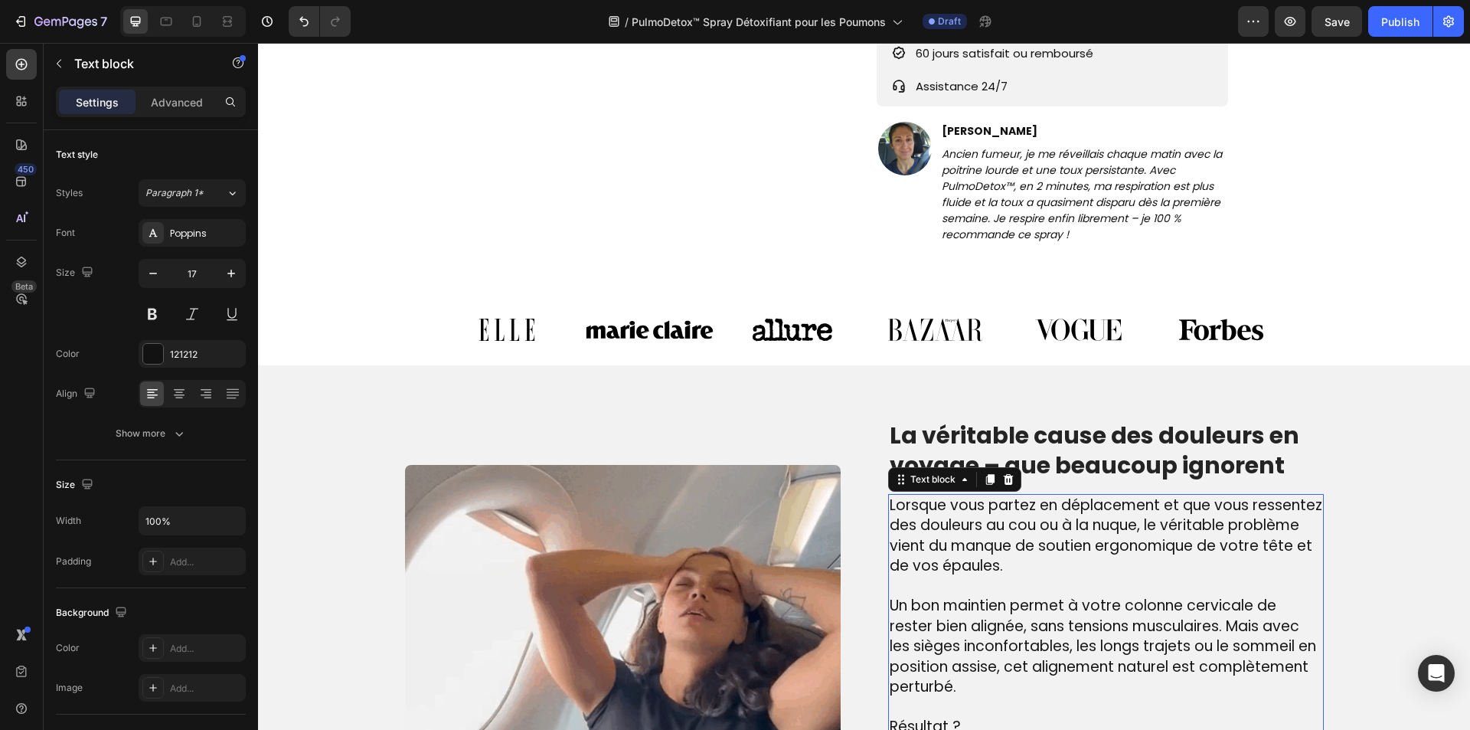
click at [933, 599] on span "Un bon maintien permet à votre colonne cervicale de rester bien alignée, sans t…" at bounding box center [1103, 646] width 426 height 102
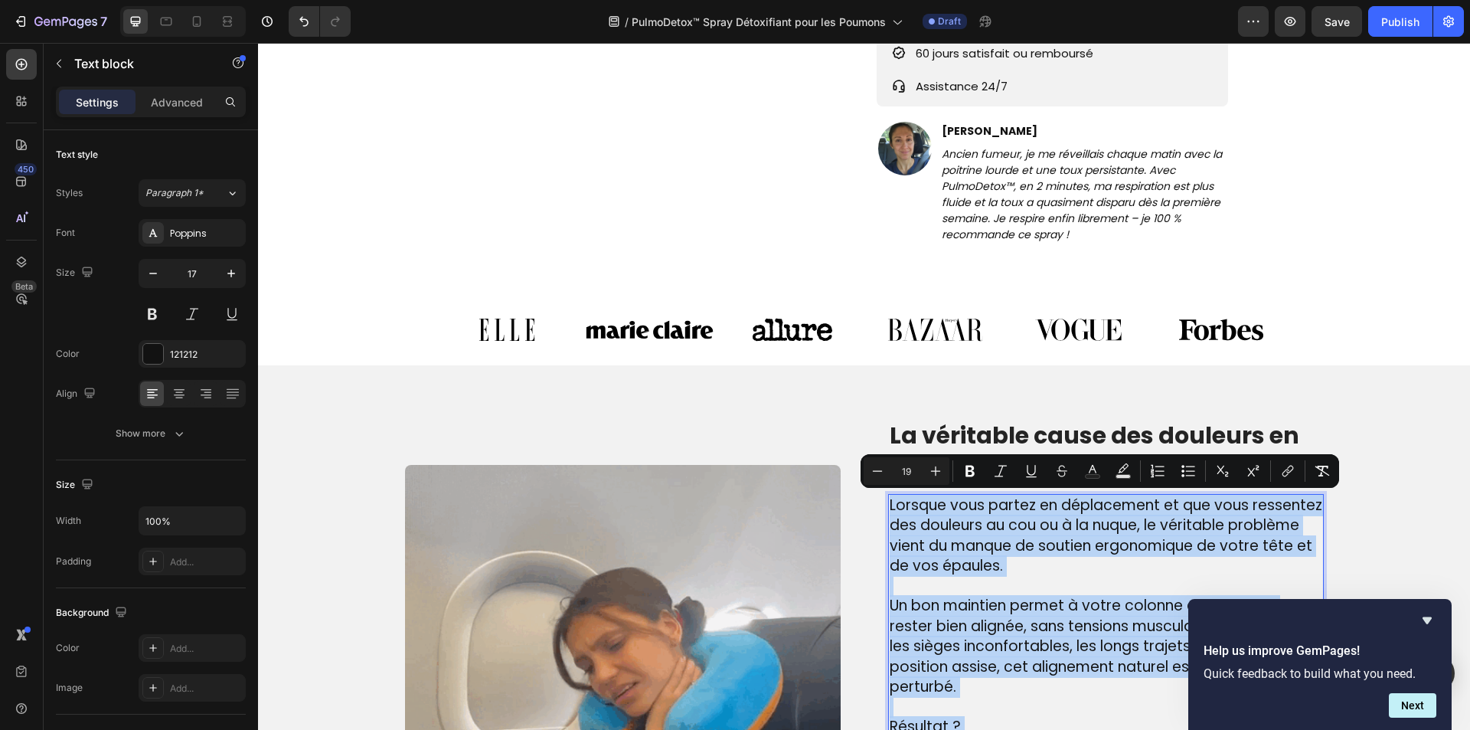
type input "17"
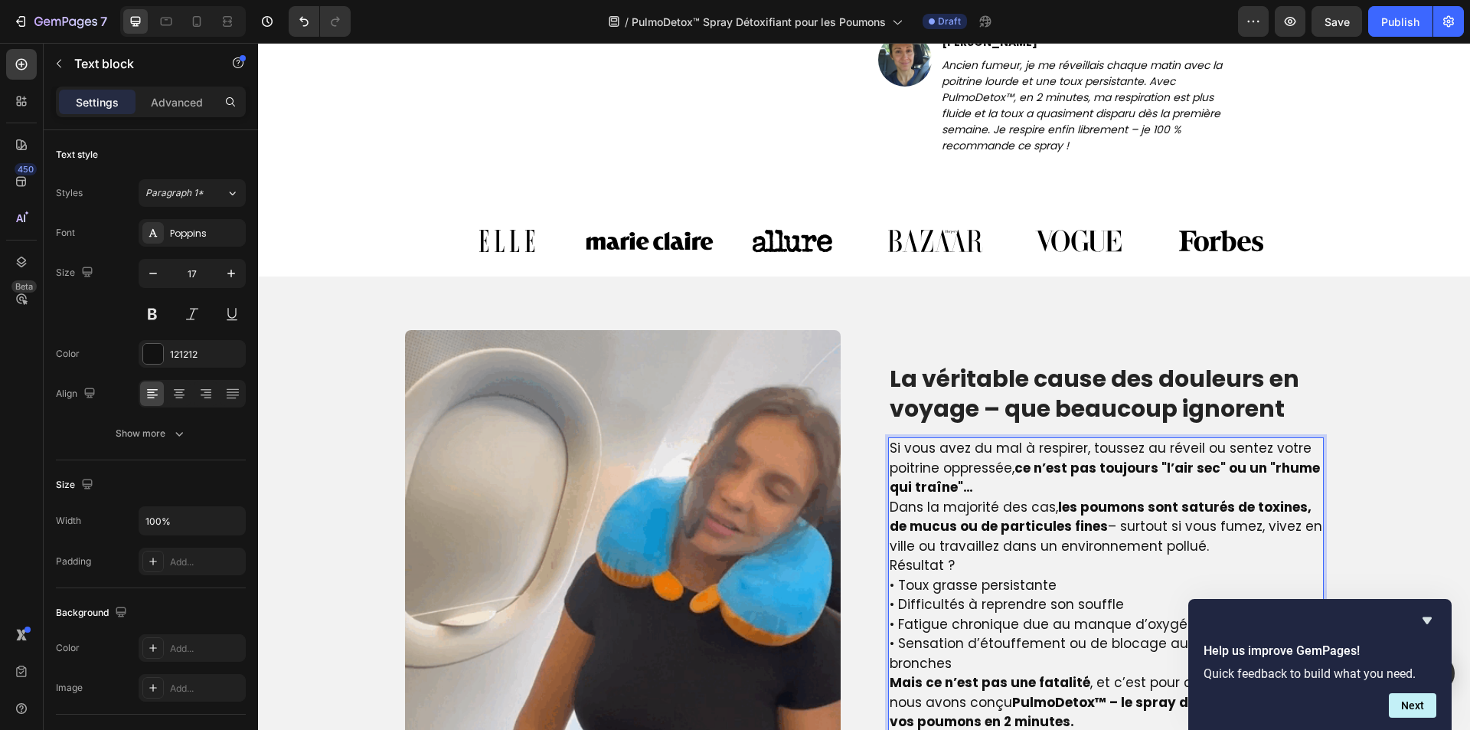
scroll to position [860, 0]
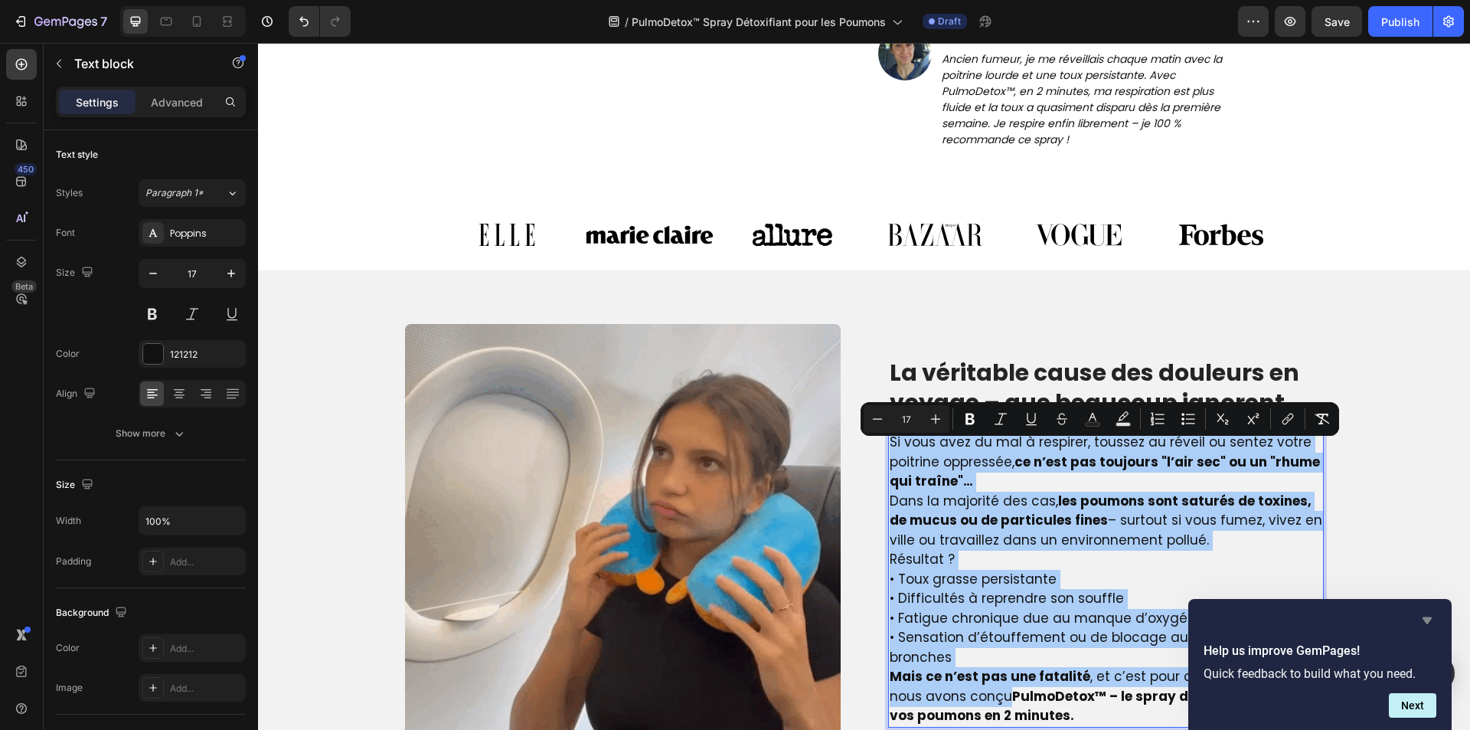
click at [1429, 615] on icon "Hide survey" at bounding box center [1427, 620] width 18 height 18
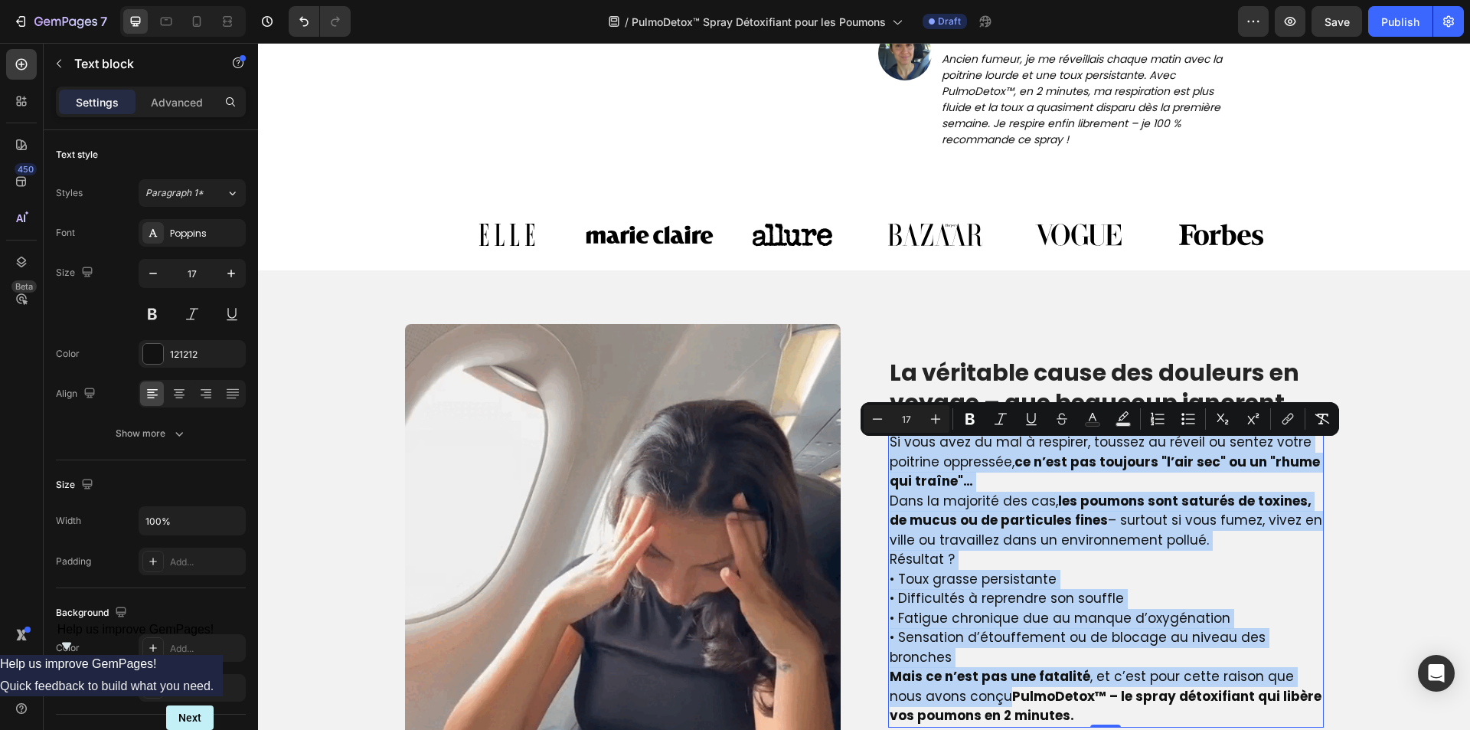
click at [1006, 522] on strong "les poumons sont saturés de toxines, de mucus ou de particules fines" at bounding box center [1101, 510] width 422 height 38
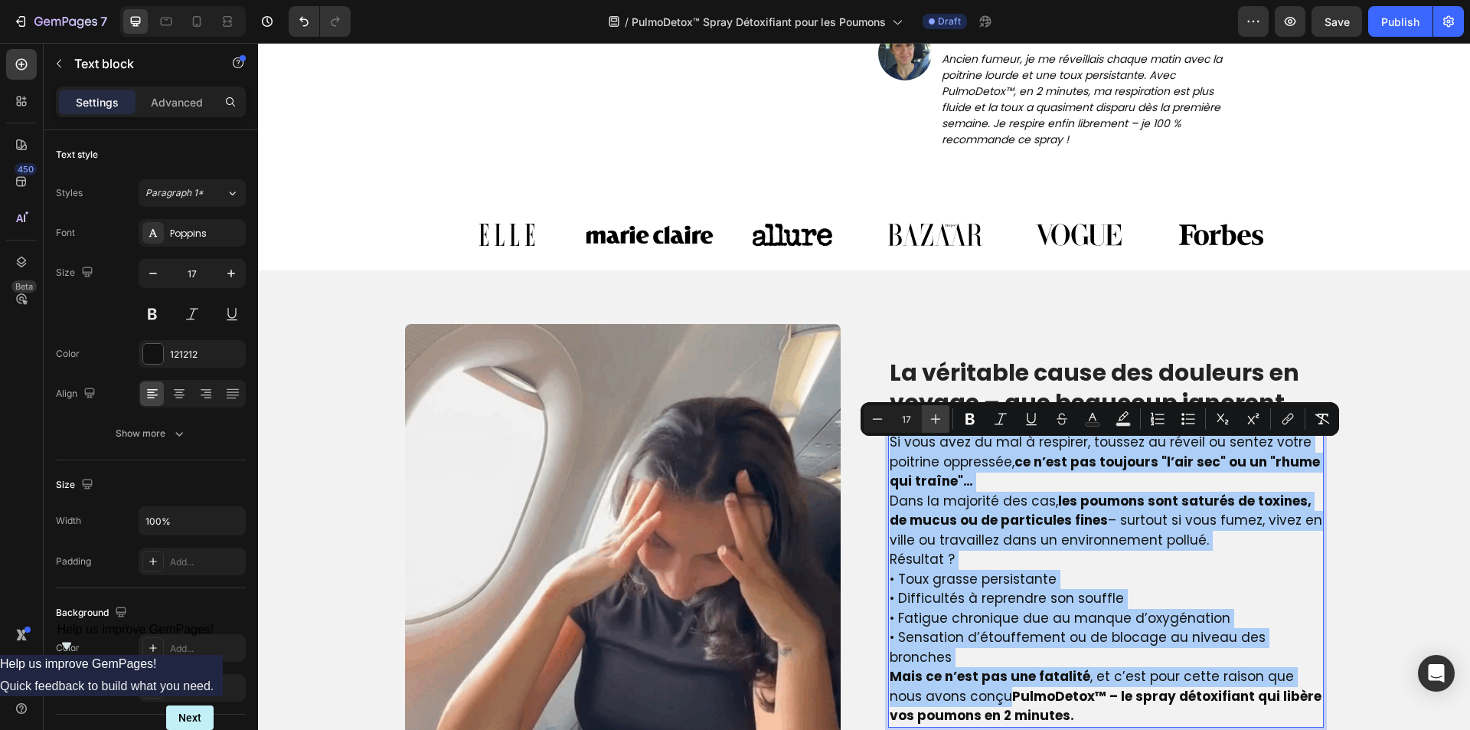
click at [933, 423] on icon "Editor contextual toolbar" at bounding box center [935, 418] width 15 height 15
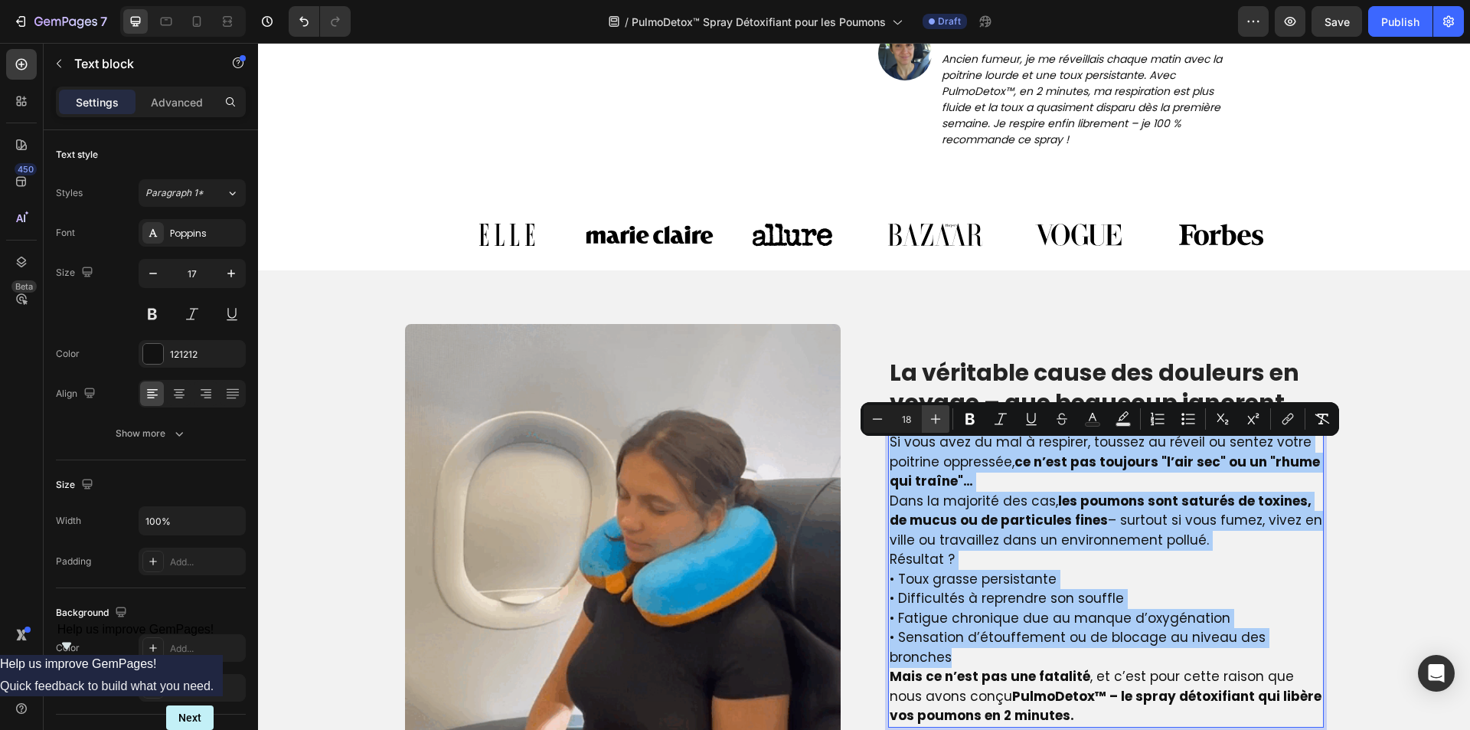
click at [933, 423] on icon "Editor contextual toolbar" at bounding box center [935, 418] width 15 height 15
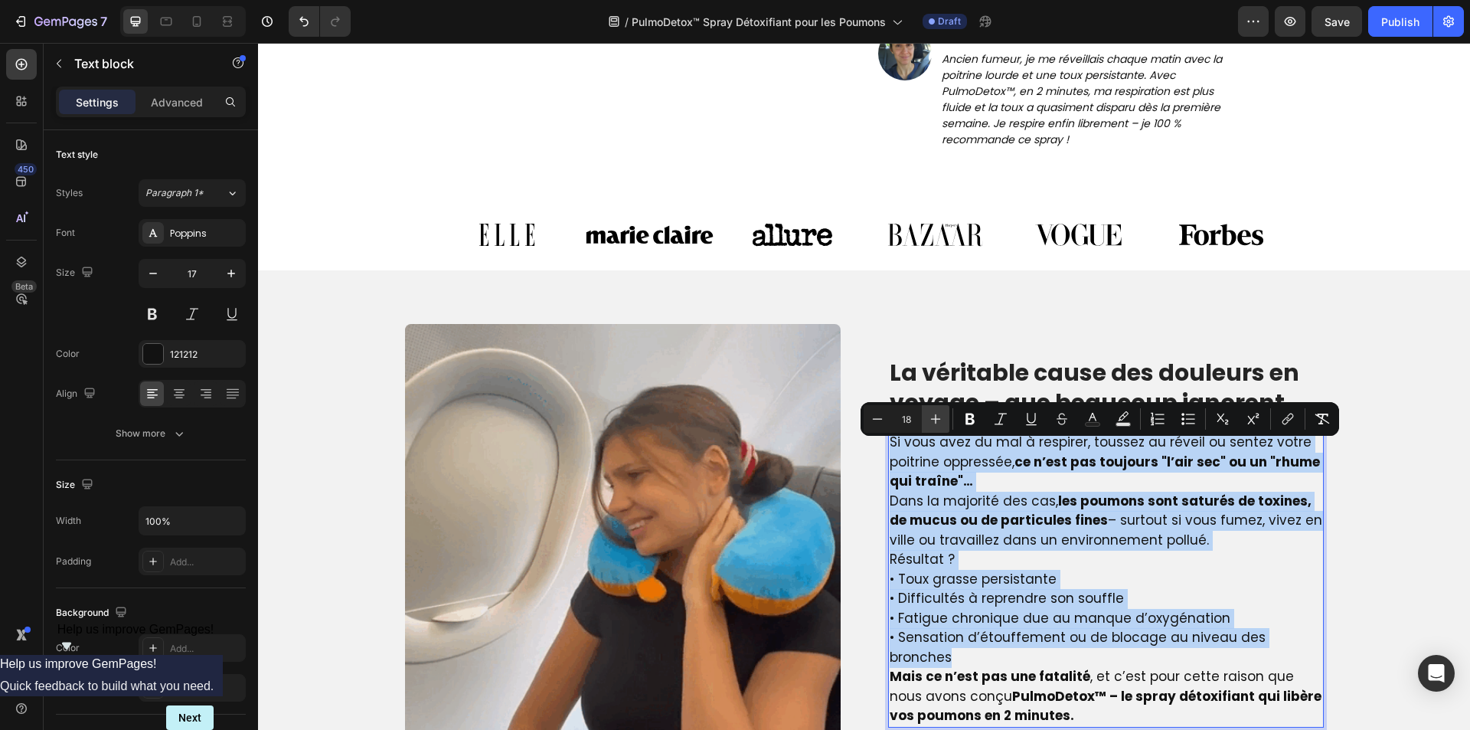
type input "19"
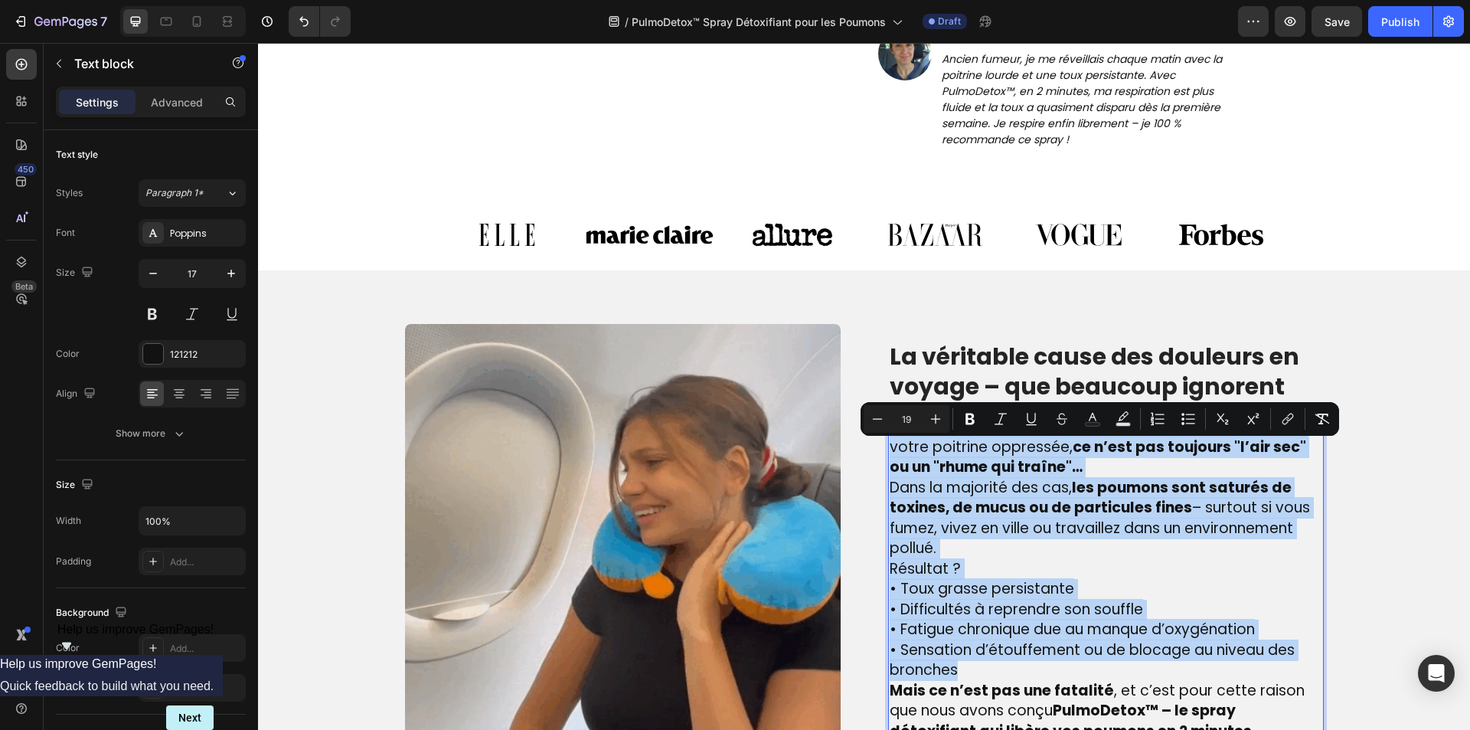
click at [1063, 536] on span "Dans la majorité des cas, les poumons sont saturés de toxines, de mucus ou de p…" at bounding box center [1100, 518] width 420 height 82
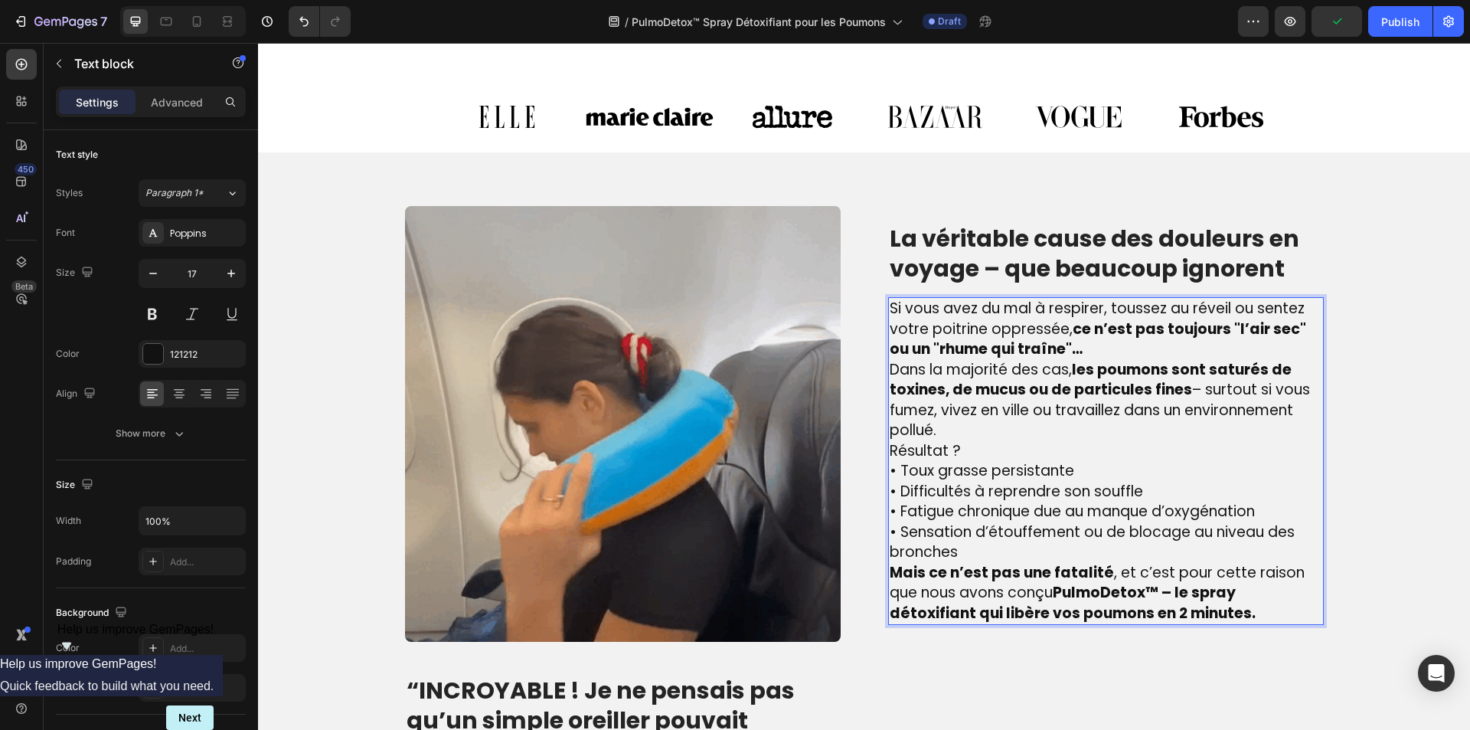
scroll to position [1014, 0]
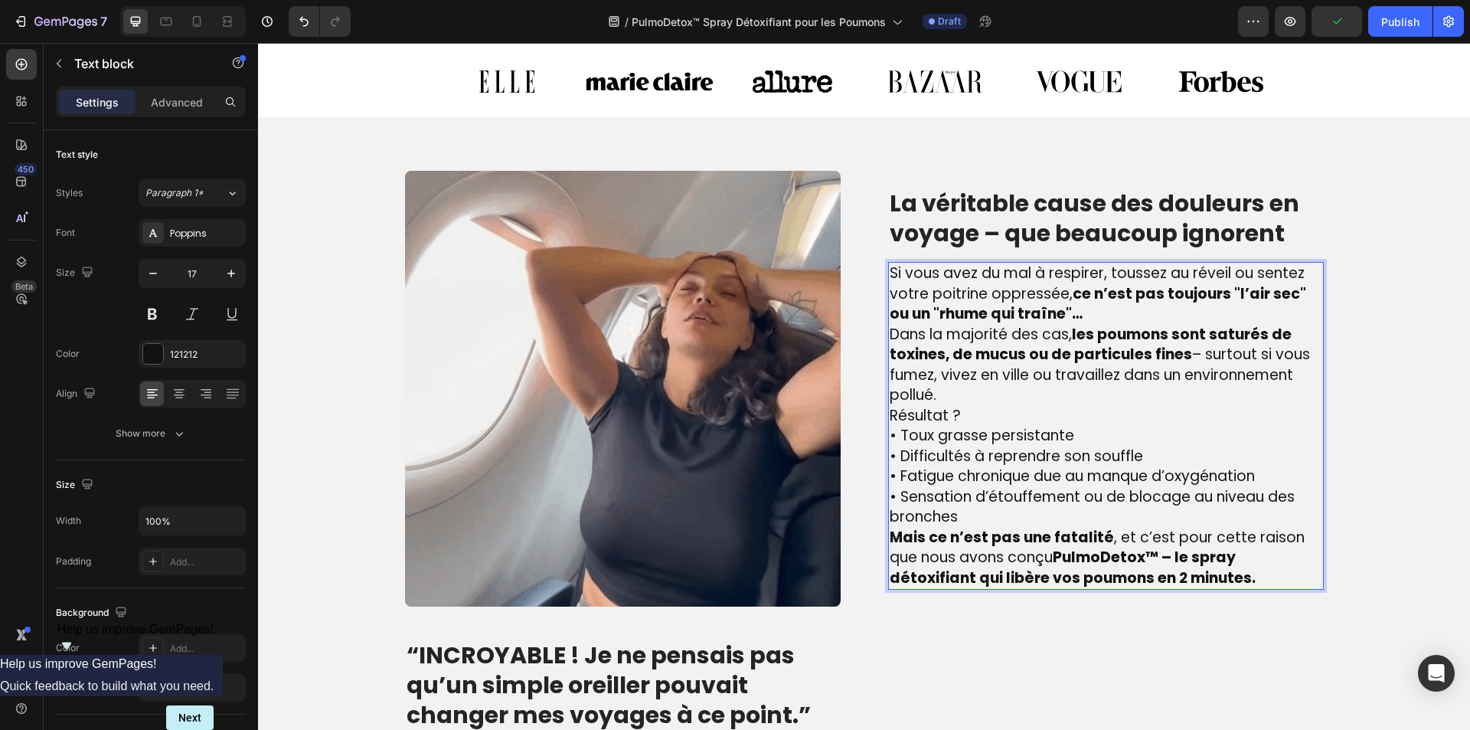
click at [1119, 501] on span "• Sensation d’étouffement ou de blocage au niveau des bronches" at bounding box center [1092, 506] width 405 height 41
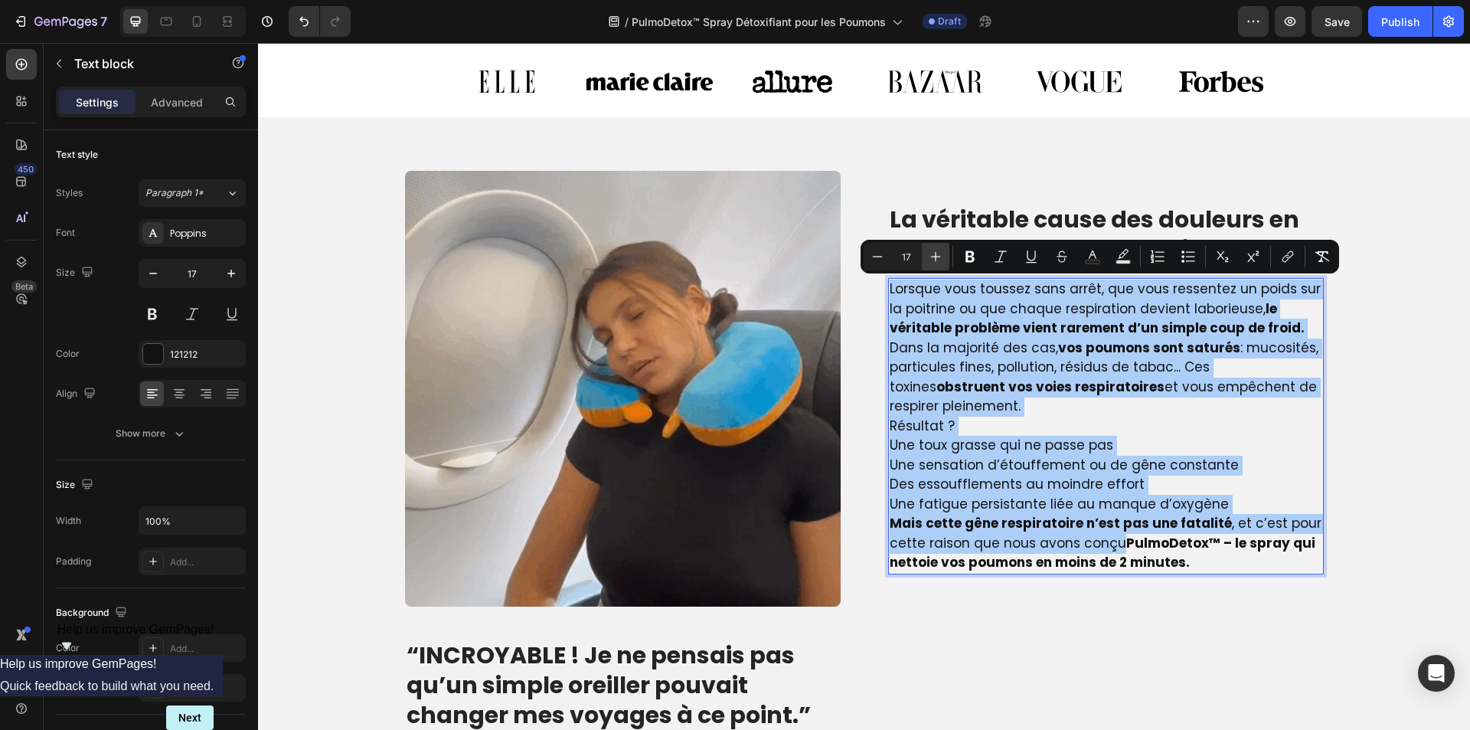
click at [932, 256] on icon "Editor contextual toolbar" at bounding box center [936, 257] width 10 height 10
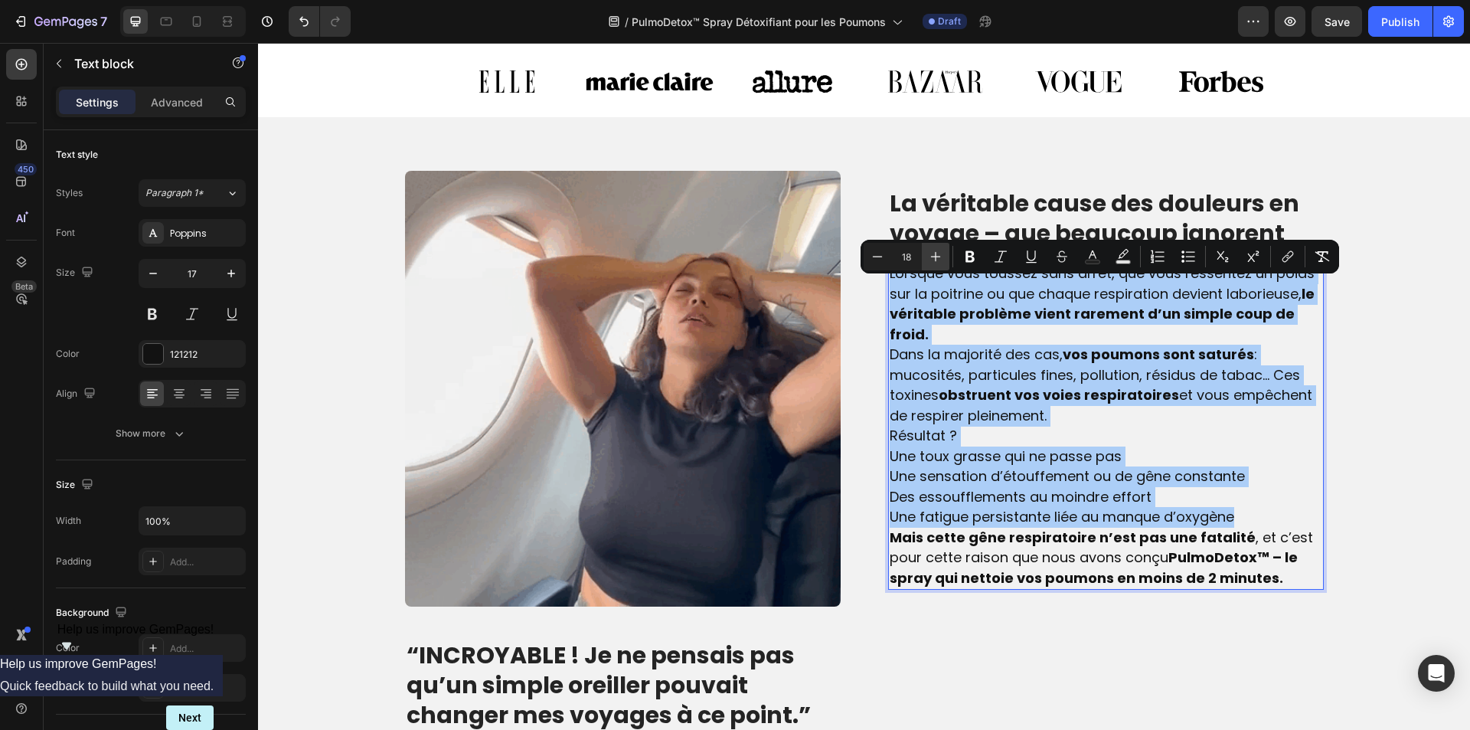
click at [932, 256] on icon "Editor contextual toolbar" at bounding box center [936, 257] width 10 height 10
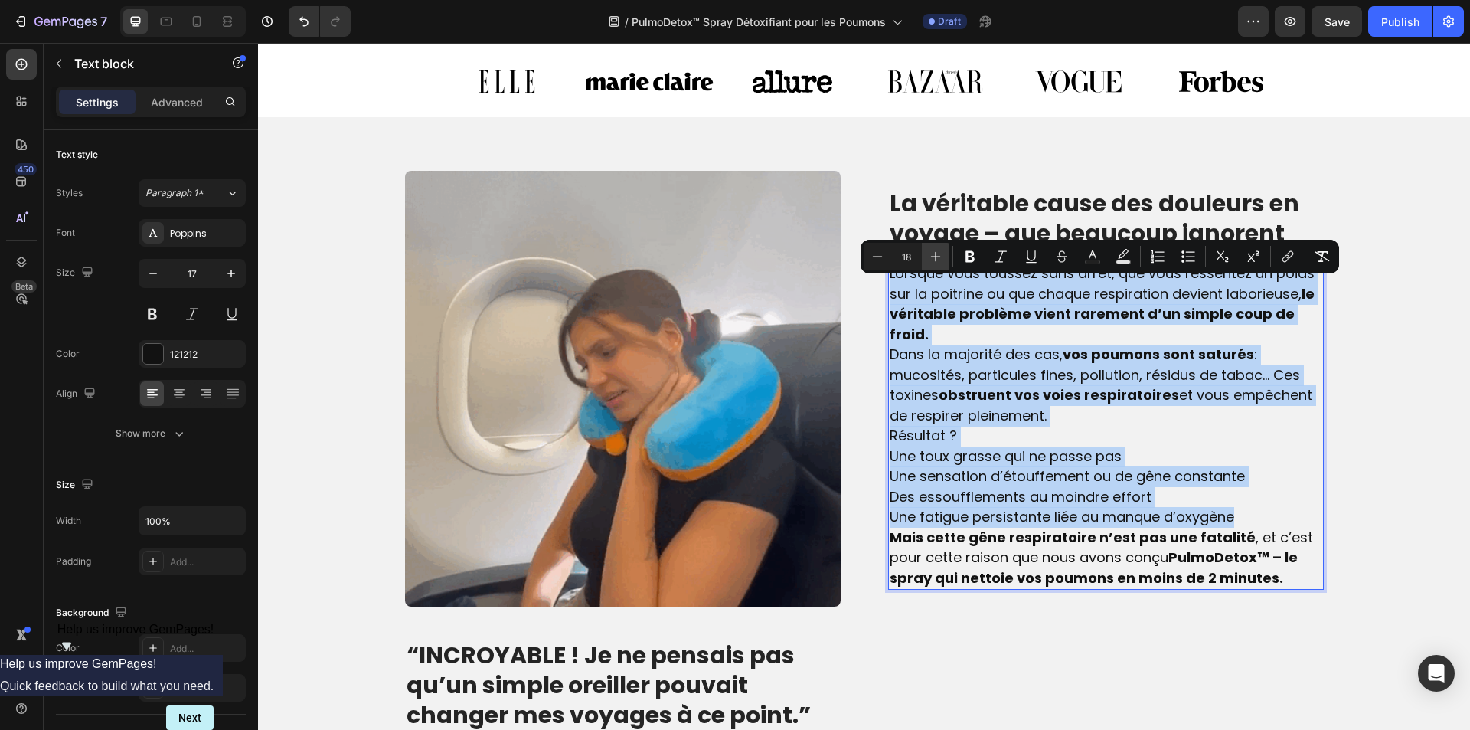
type input "19"
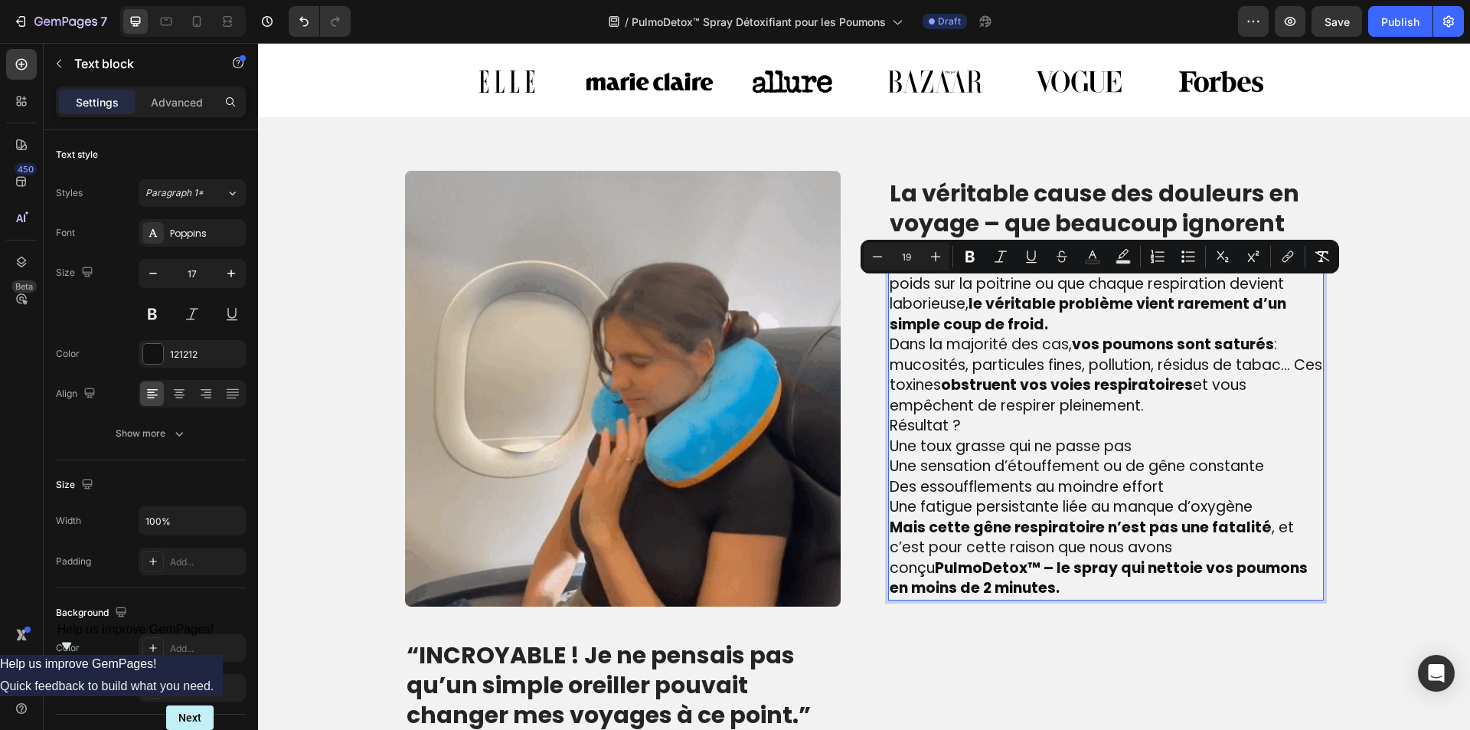
click at [1266, 494] on p "Une toux grasse qui ne passe pas Une sensation d’étouffement ou de gêne constan…" at bounding box center [1106, 476] width 433 height 81
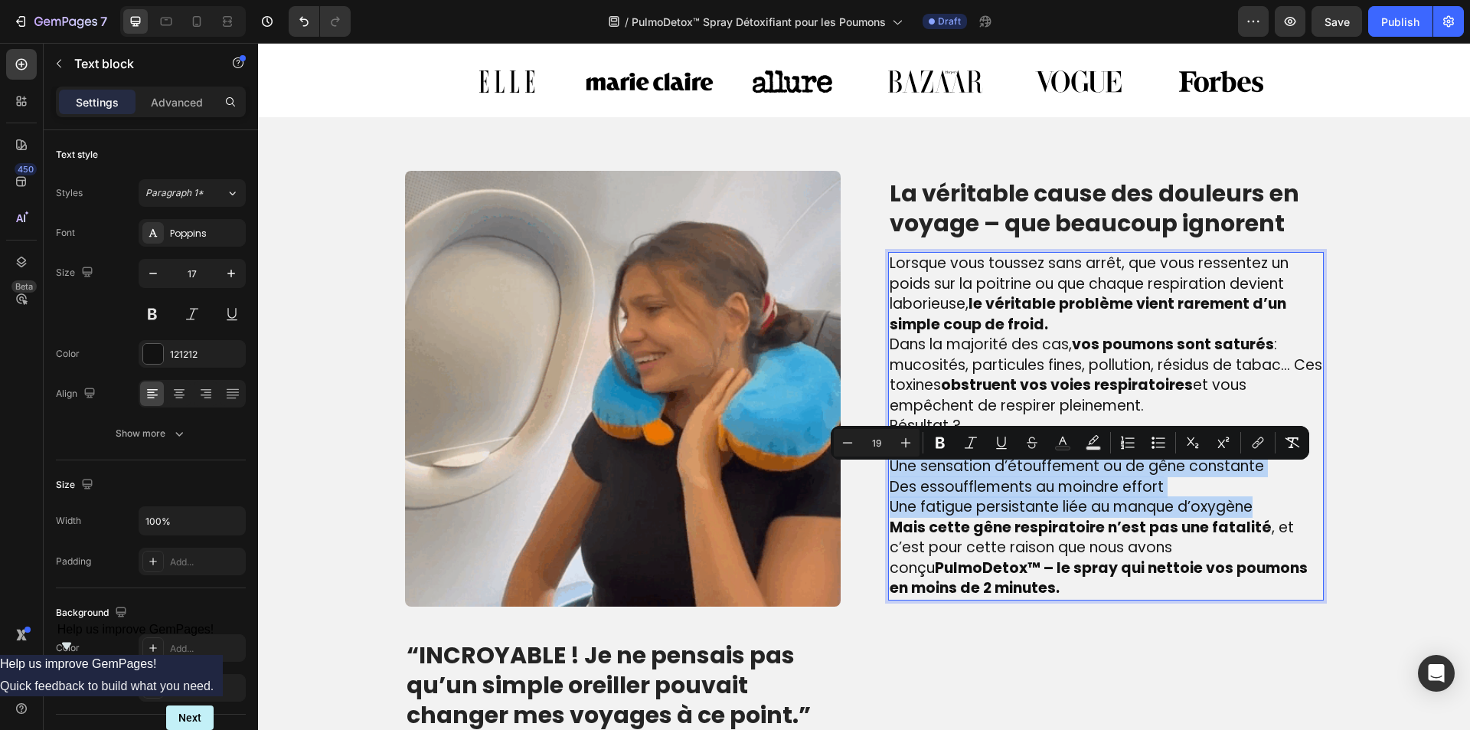
drag, startPoint x: 1280, startPoint y: 520, endPoint x: 883, endPoint y: 474, distance: 400.0
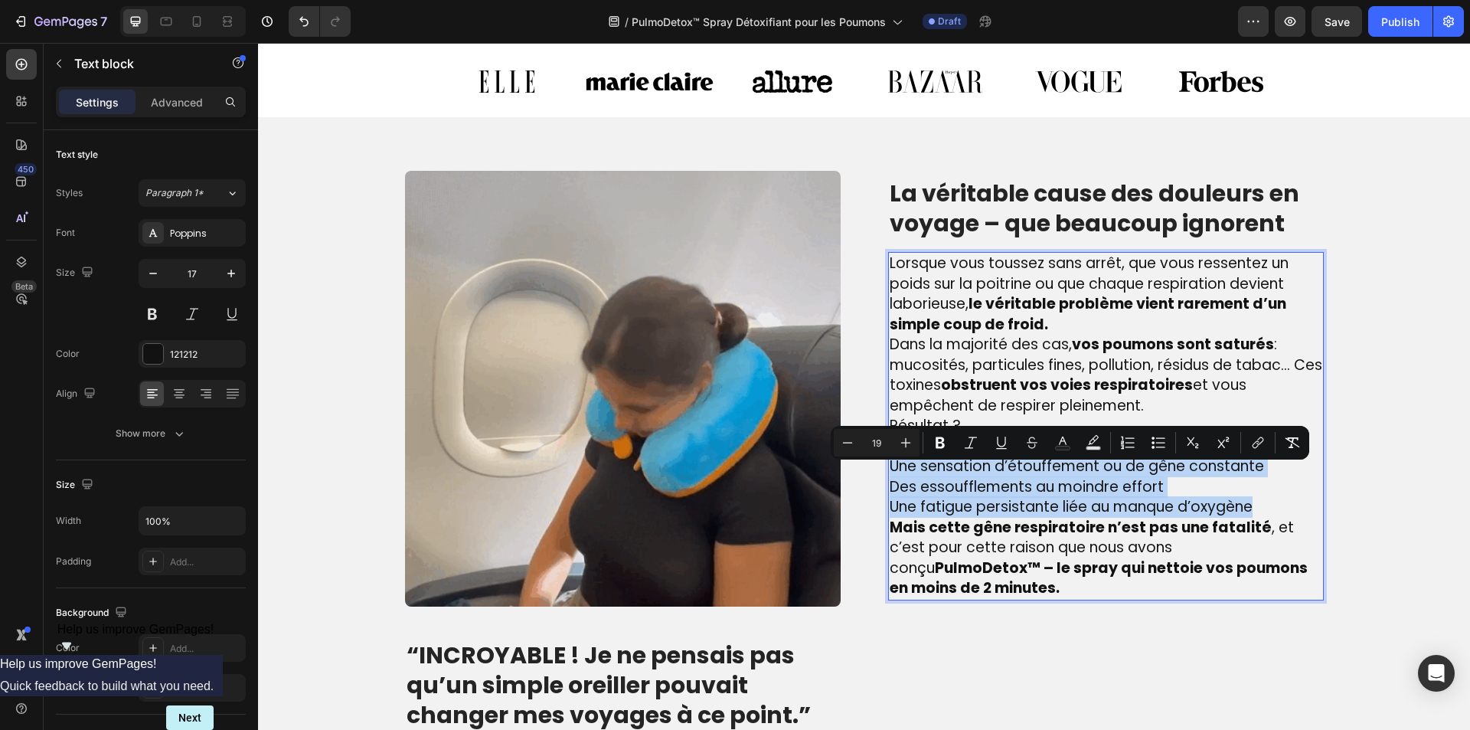
click at [888, 474] on div "Lorsque vous toussez sans arrêt, que vous ressentez un poids sur la poitrine ou…" at bounding box center [1106, 426] width 436 height 348
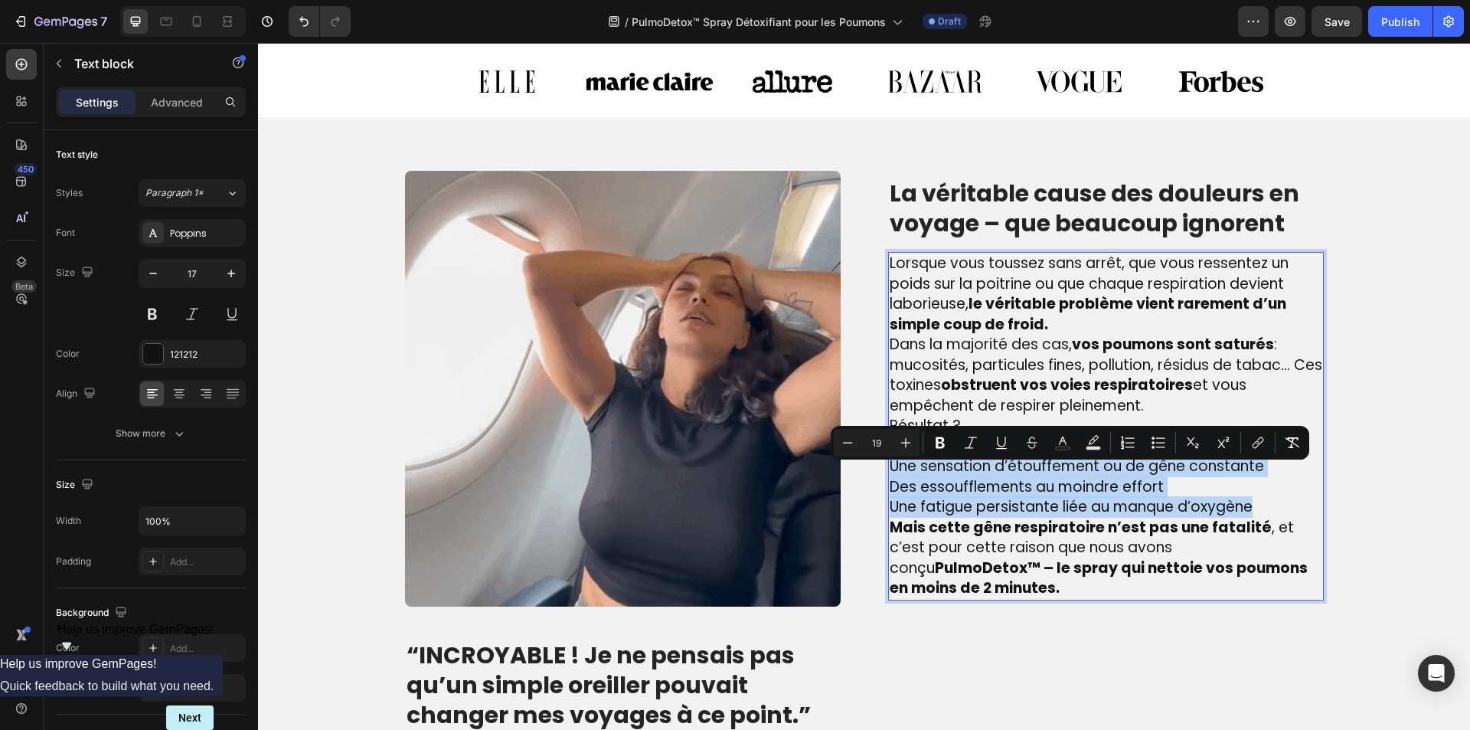
click at [1187, 495] on p "Une toux grasse qui ne passe pas Une sensation d’étouffement ou de gêne constan…" at bounding box center [1106, 476] width 433 height 81
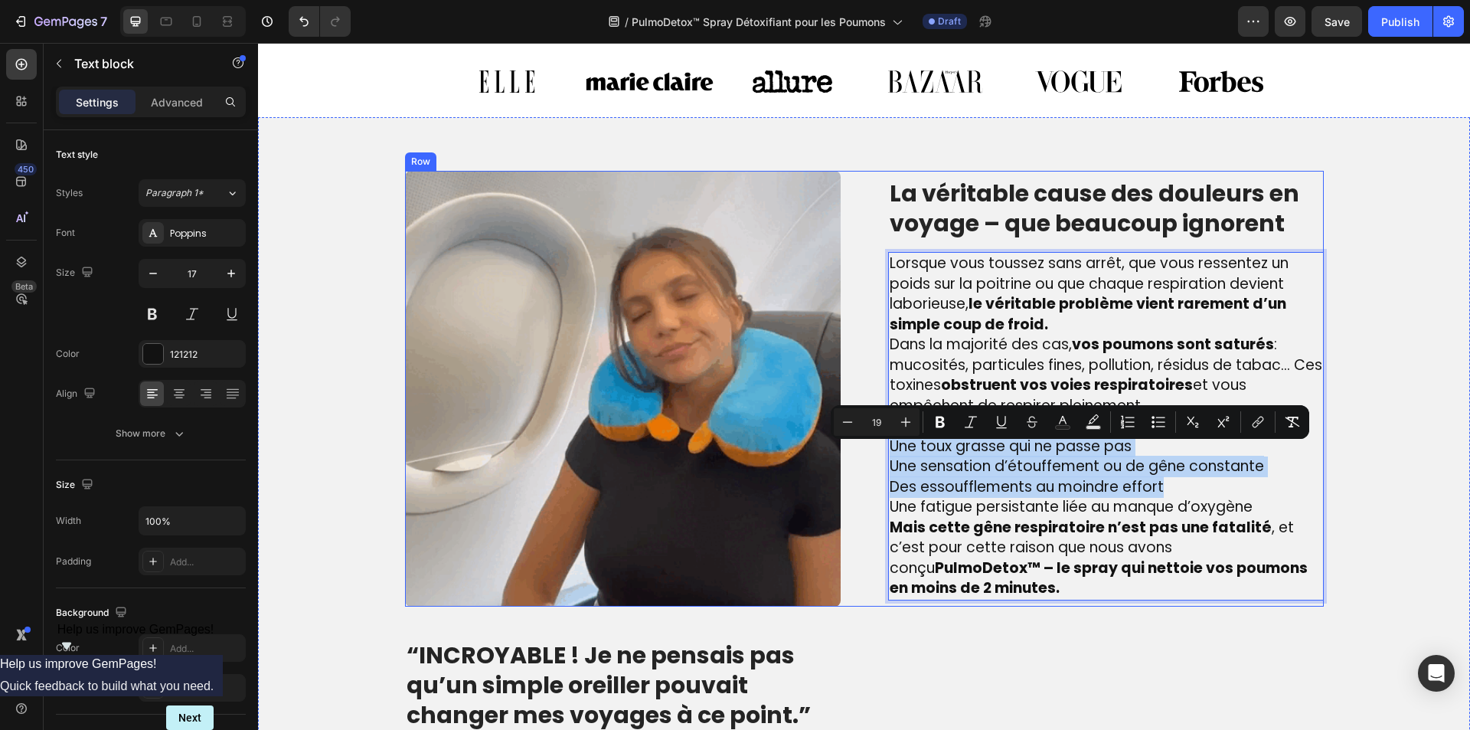
drag, startPoint x: 1183, startPoint y: 495, endPoint x: 879, endPoint y: 449, distance: 307.4
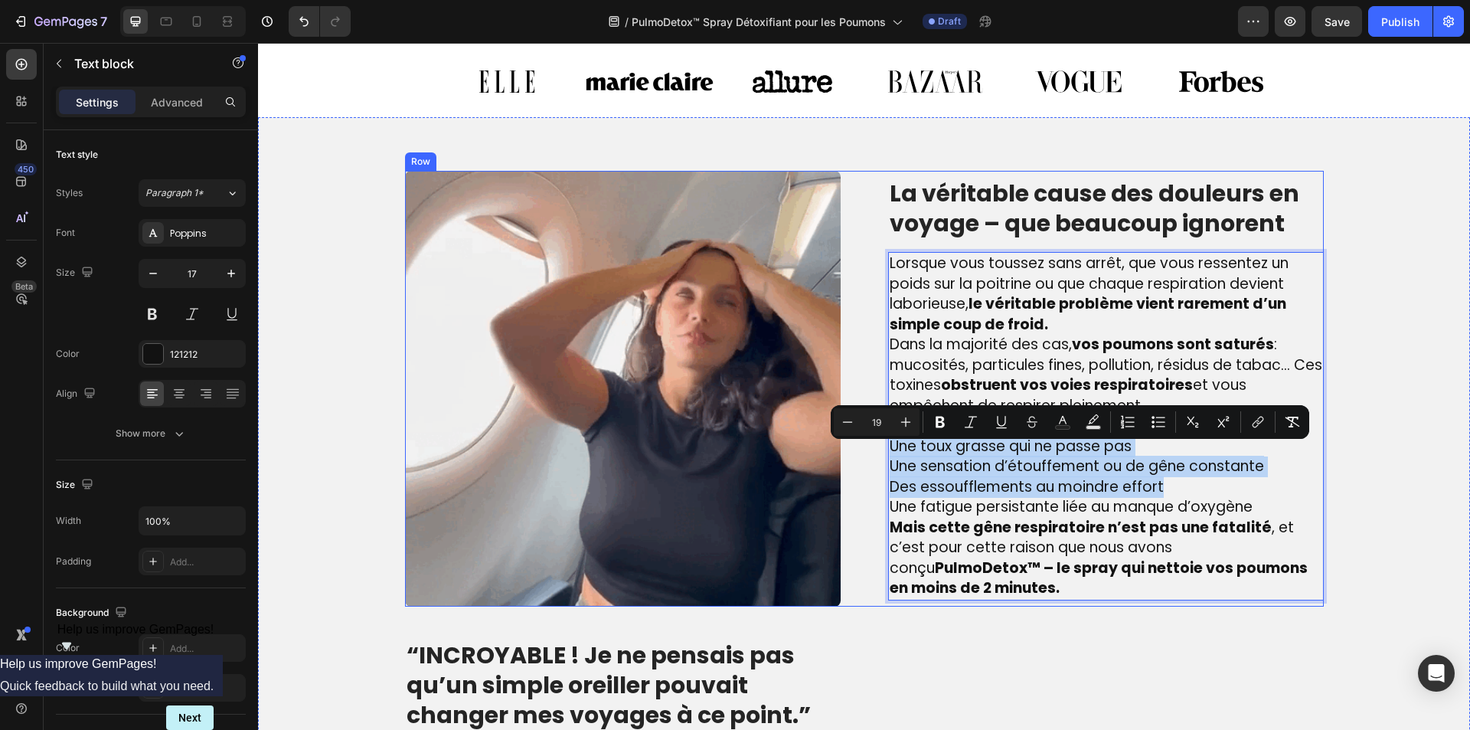
click at [879, 449] on div "Image La véritable cause des douleurs en voyage – que beaucoup ignorent Heading…" at bounding box center [864, 389] width 919 height 436
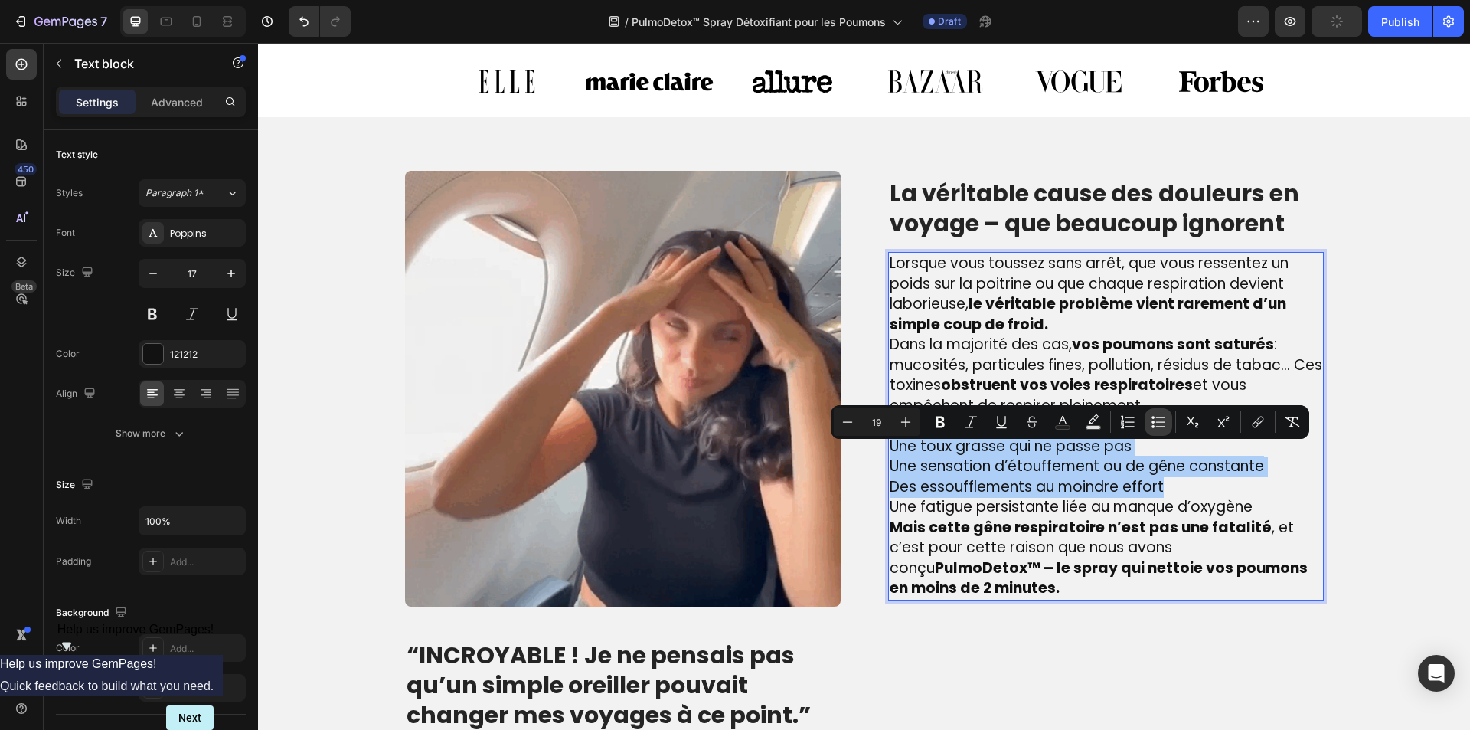
click at [1153, 422] on icon "Editor contextual toolbar" at bounding box center [1152, 421] width 3 height 3
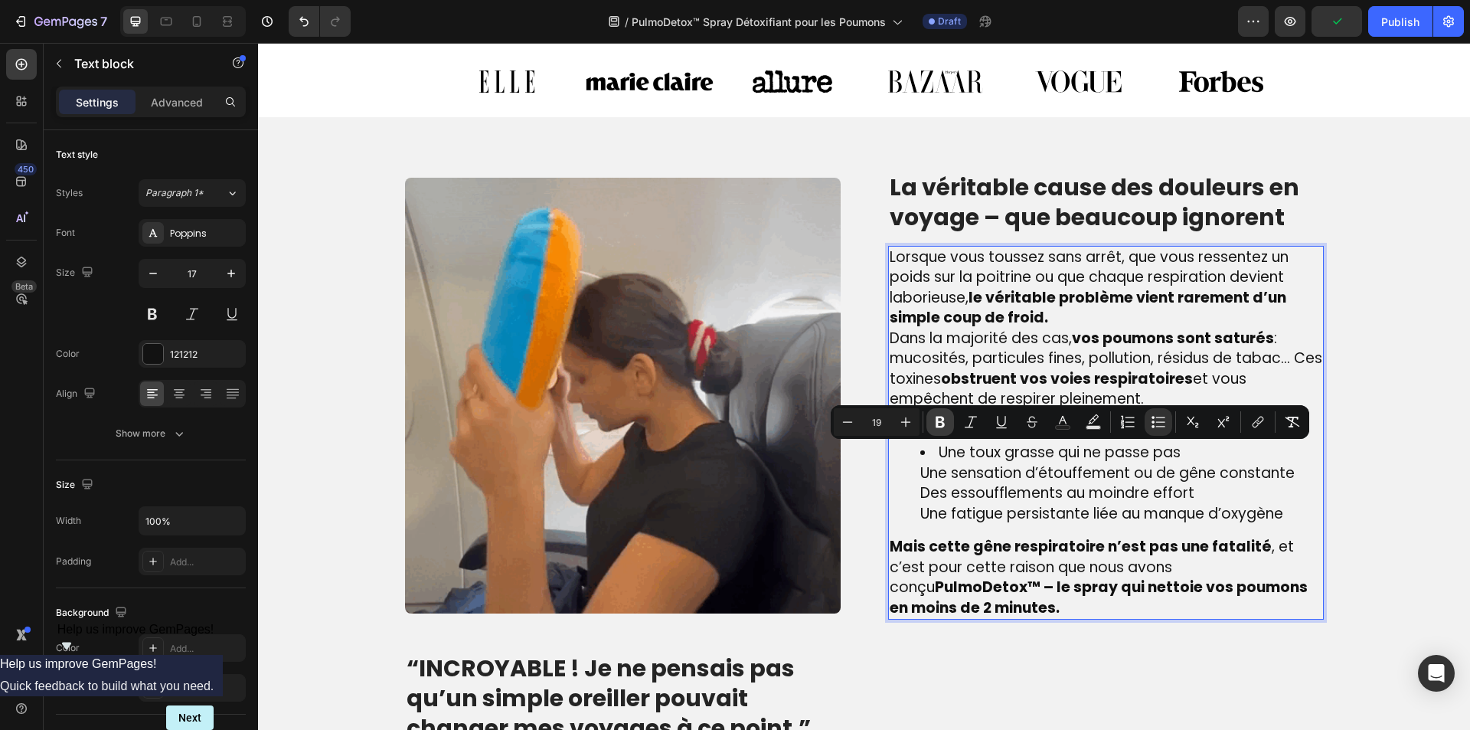
click at [938, 423] on icon "Editor contextual toolbar" at bounding box center [939, 421] width 9 height 11
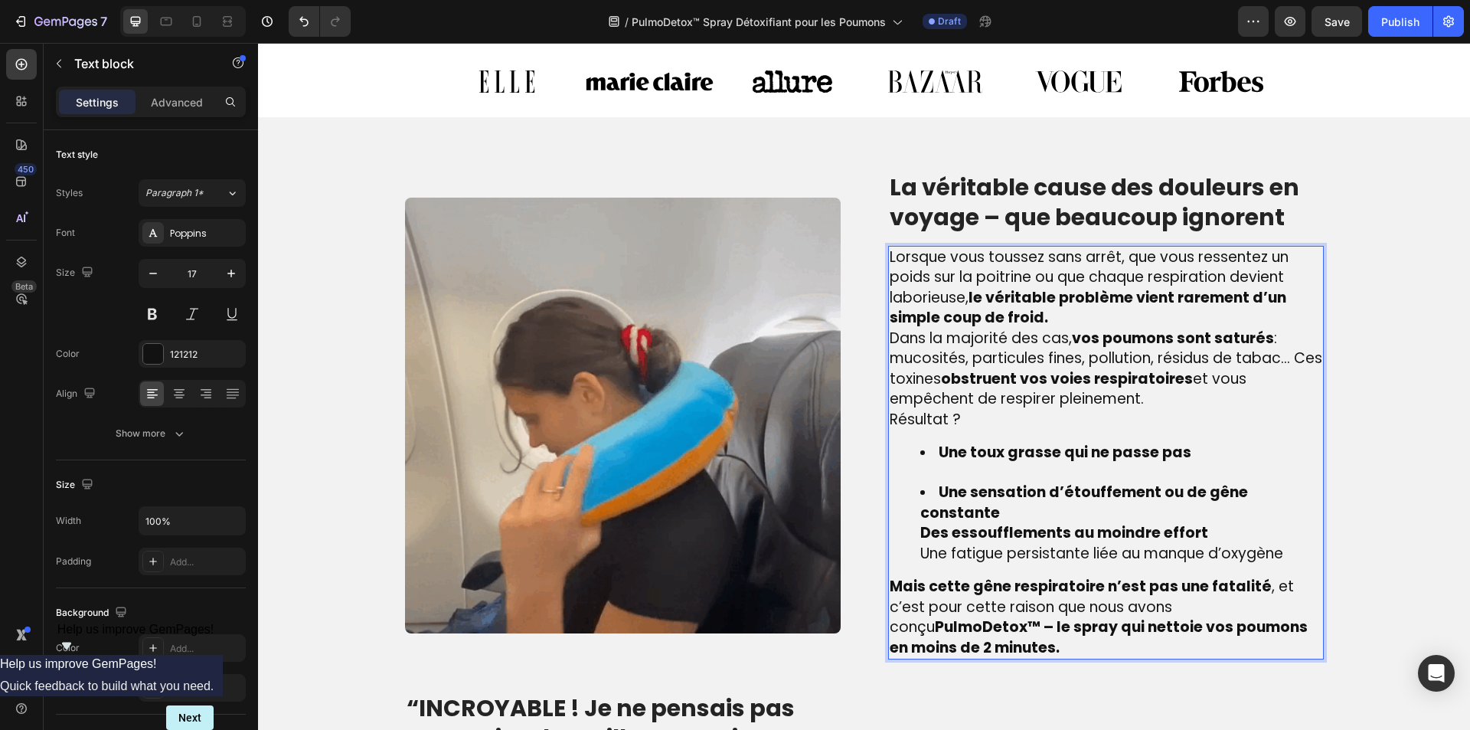
click at [906, 522] on ul "Une toux grasse qui ne passe pas Une sensation d’étouffement ou de gêne constan…" at bounding box center [1106, 502] width 433 height 121
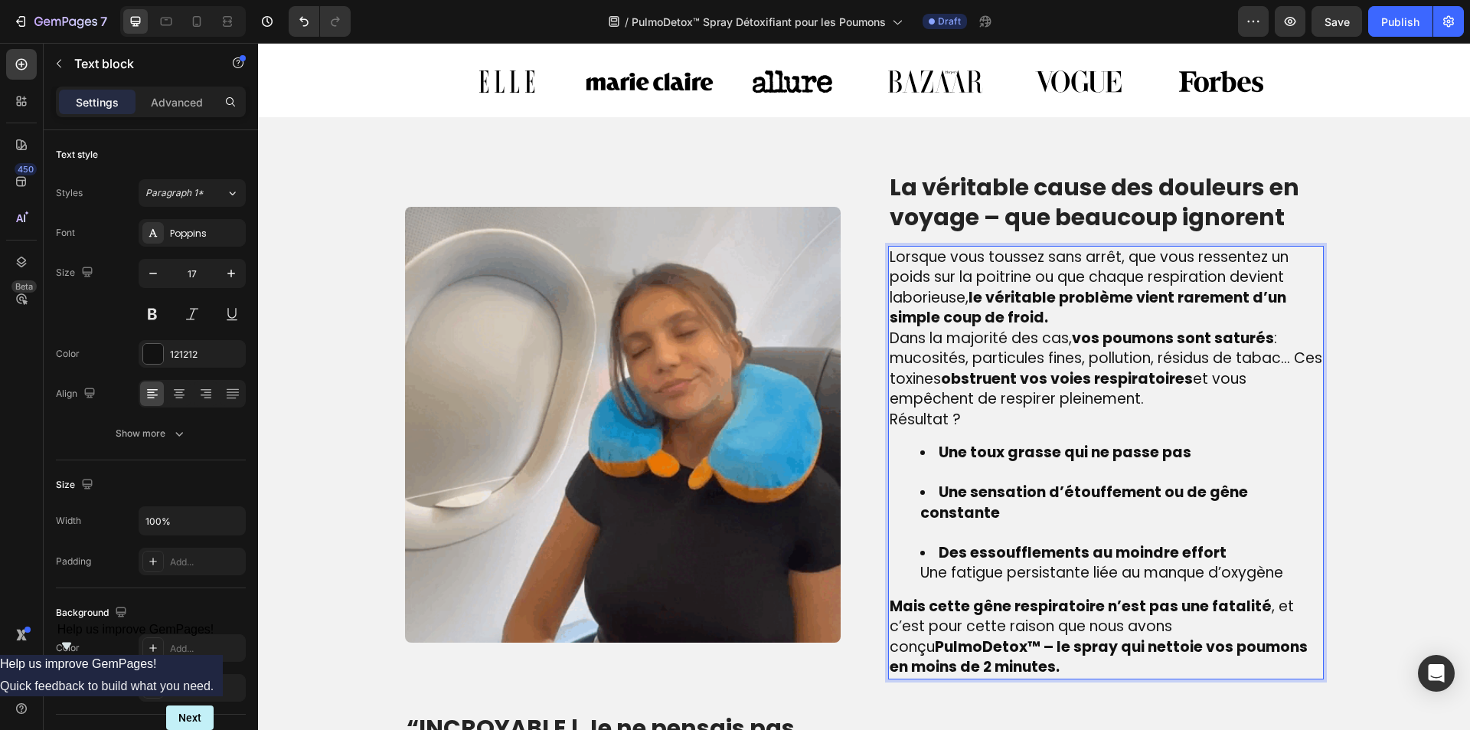
click at [925, 516] on li "Une sensation d’étouffement ou de gêne constante" at bounding box center [1121, 512] width 402 height 60
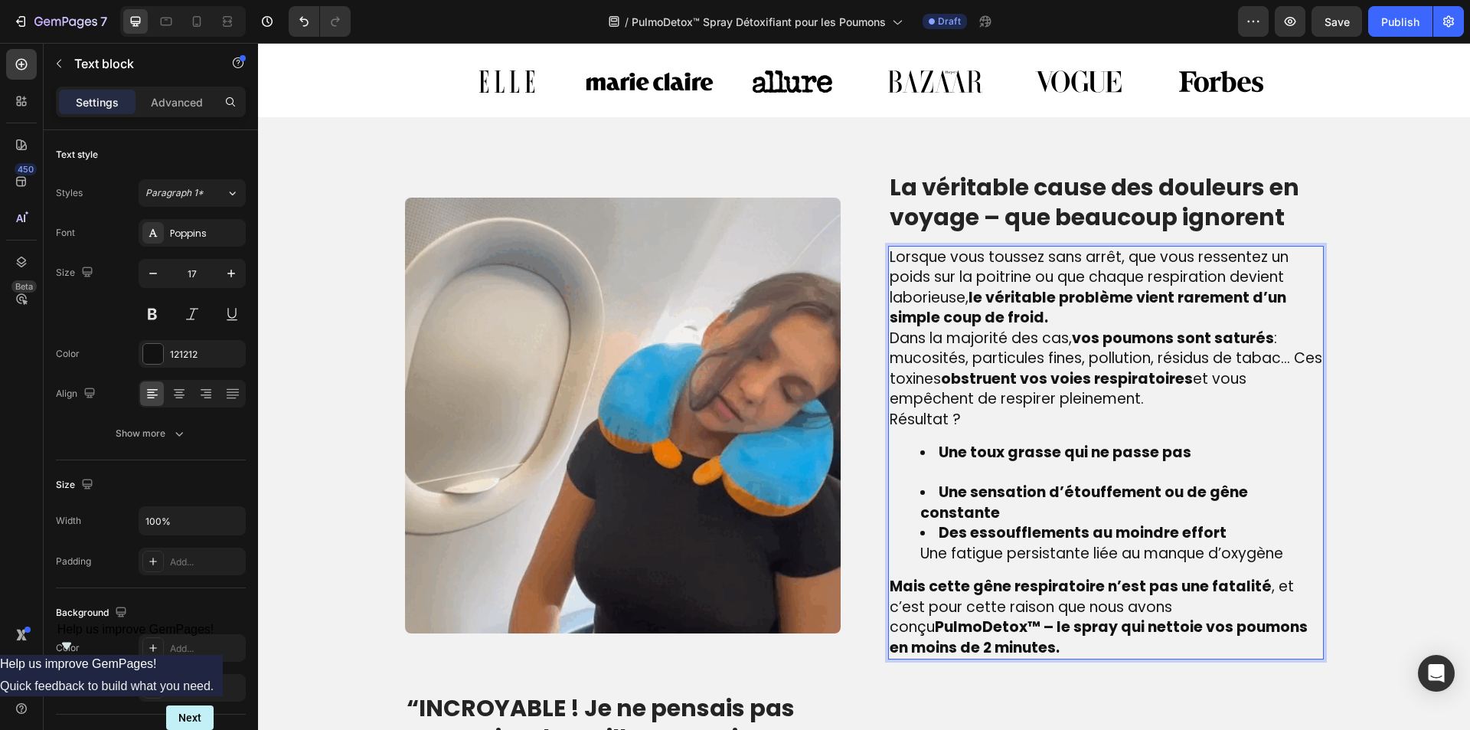
click at [982, 477] on li "Une toux grasse qui ne passe pas" at bounding box center [1121, 462] width 402 height 40
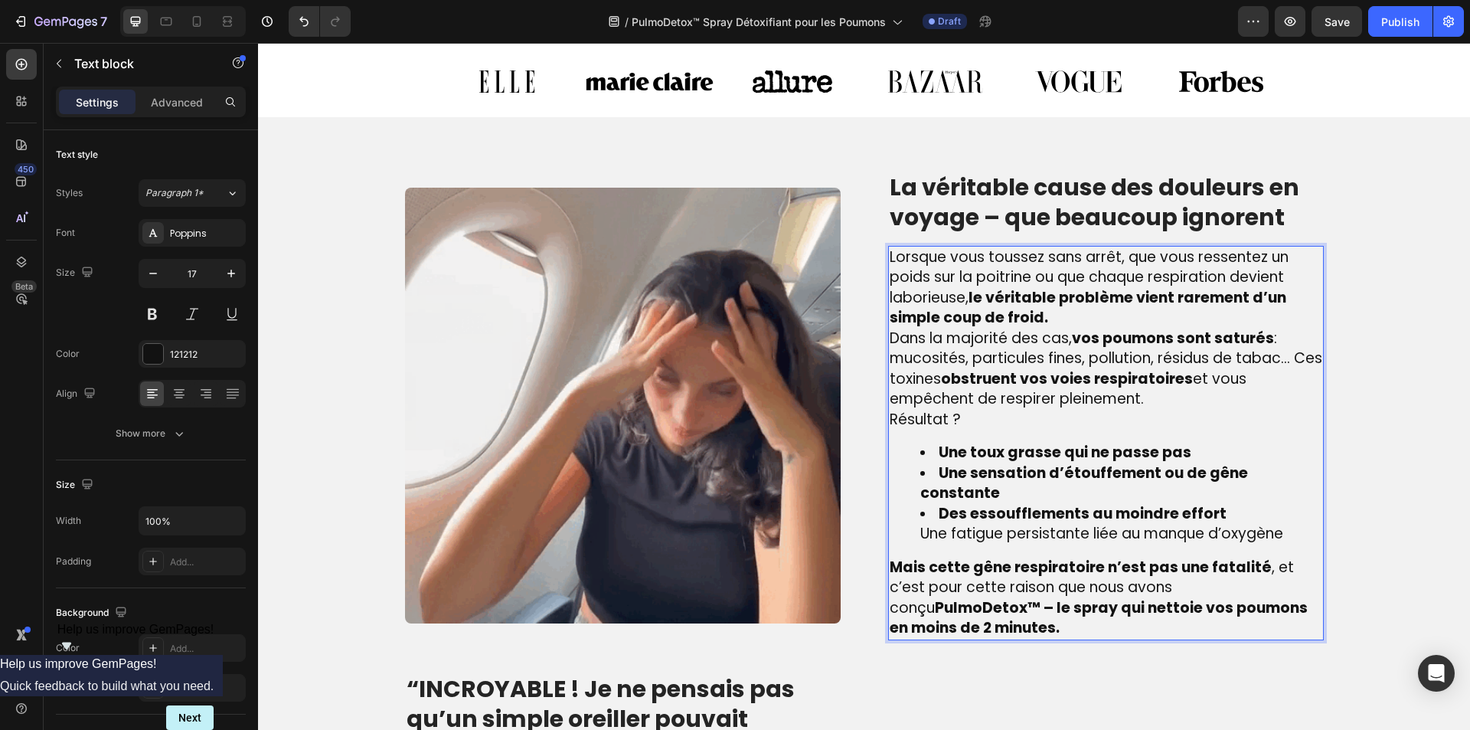
click at [999, 523] on span "Une fatigue persistante liée au manque d’oxygène" at bounding box center [1101, 533] width 363 height 21
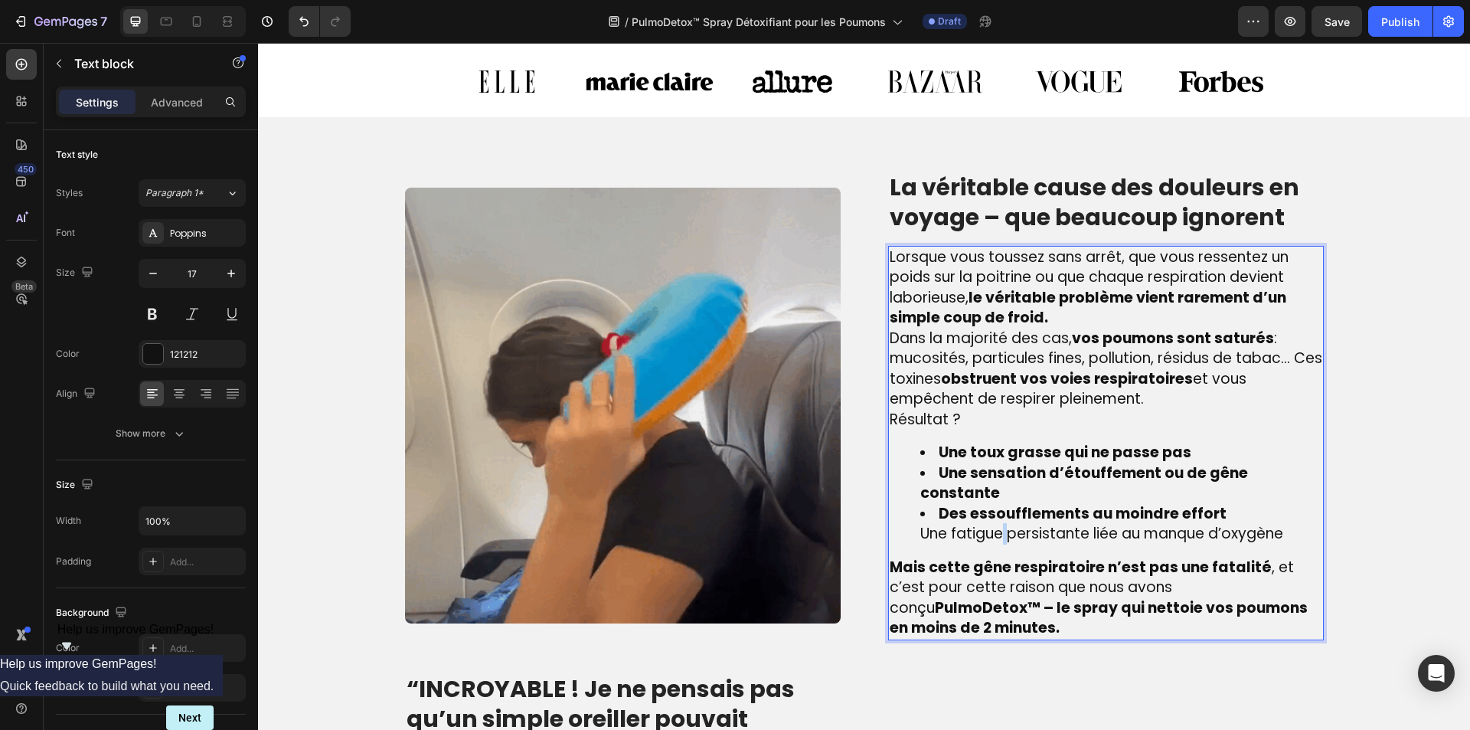
click at [999, 523] on span "Une fatigue persistante liée au manque d’oxygène" at bounding box center [1101, 533] width 363 height 21
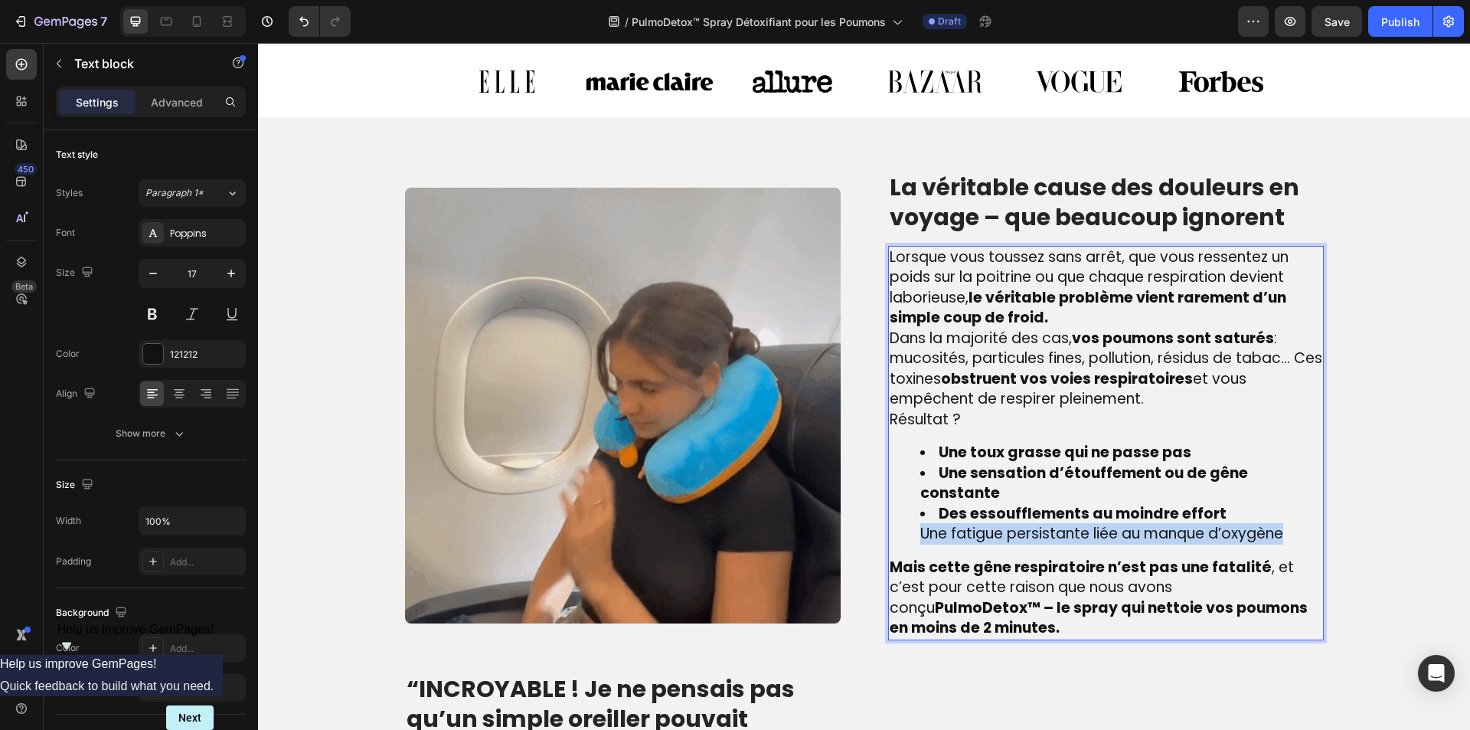
click at [999, 523] on span "Une fatigue persistante liée au manque d’oxygène" at bounding box center [1101, 533] width 363 height 21
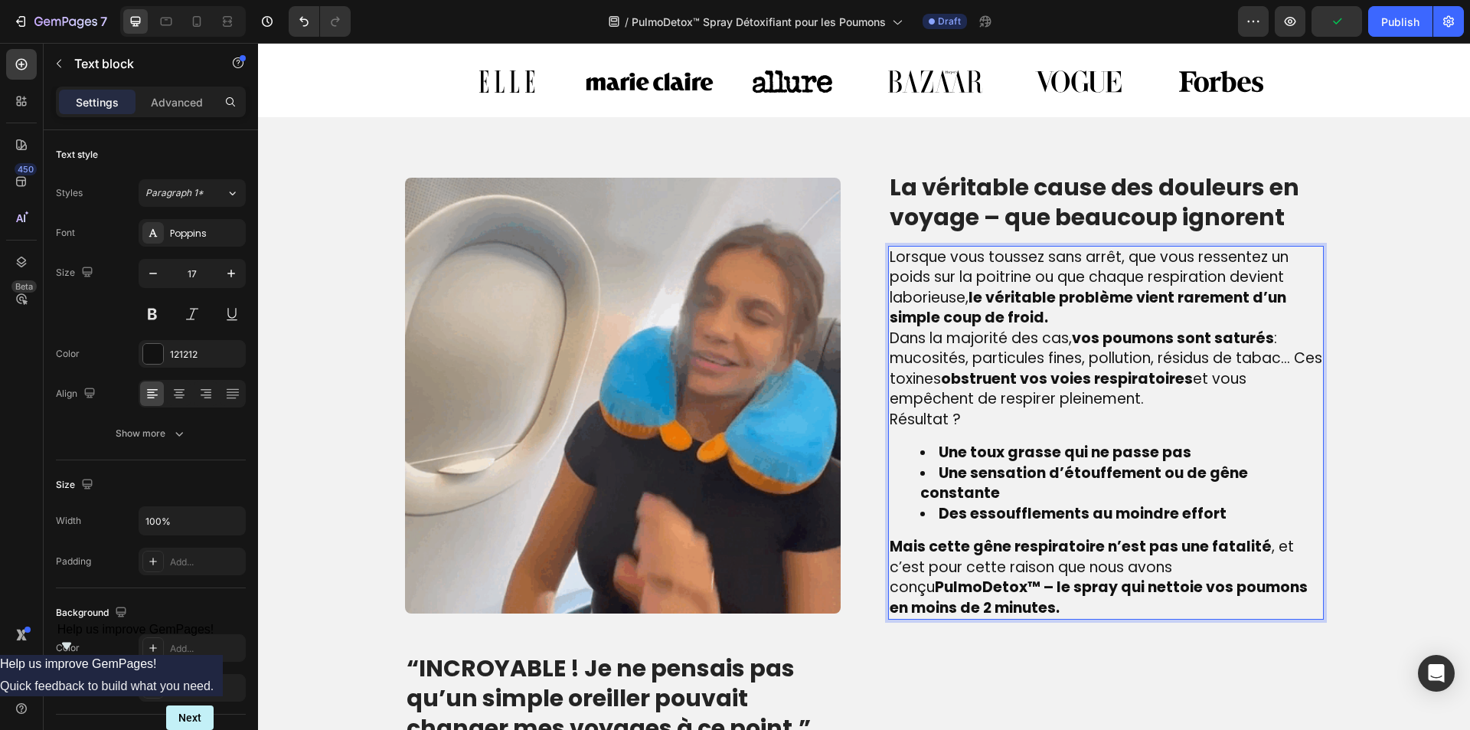
click at [1044, 323] on p "Lorsque vous toussez sans arrêt, que vous ressentez un poids sur la poitrine ou…" at bounding box center [1106, 287] width 433 height 81
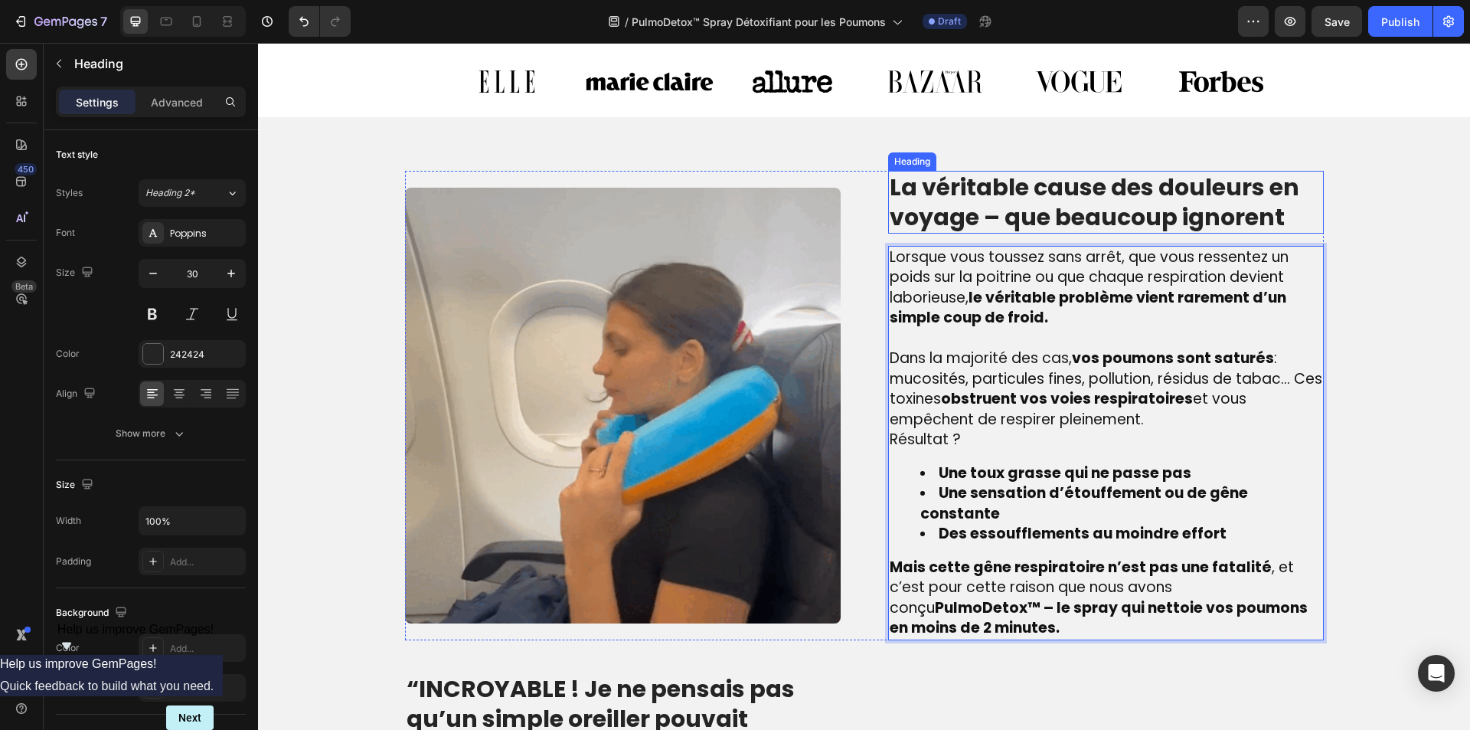
click at [1017, 207] on p "La véritable cause des douleurs en voyage – que beaucoup ignorent" at bounding box center [1106, 202] width 433 height 60
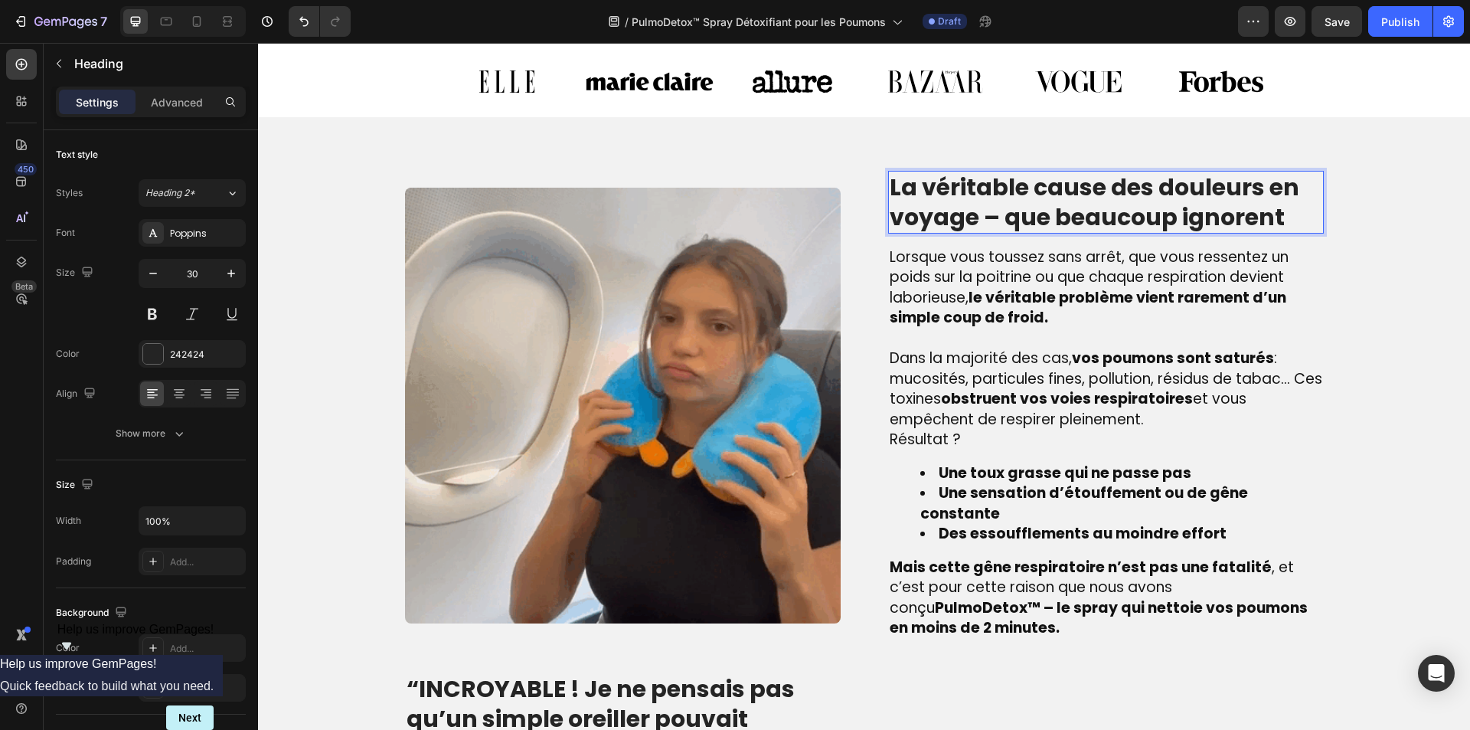
click at [1017, 207] on p "La véritable cause des douleurs en voyage – que beaucoup ignorent" at bounding box center [1106, 202] width 433 height 60
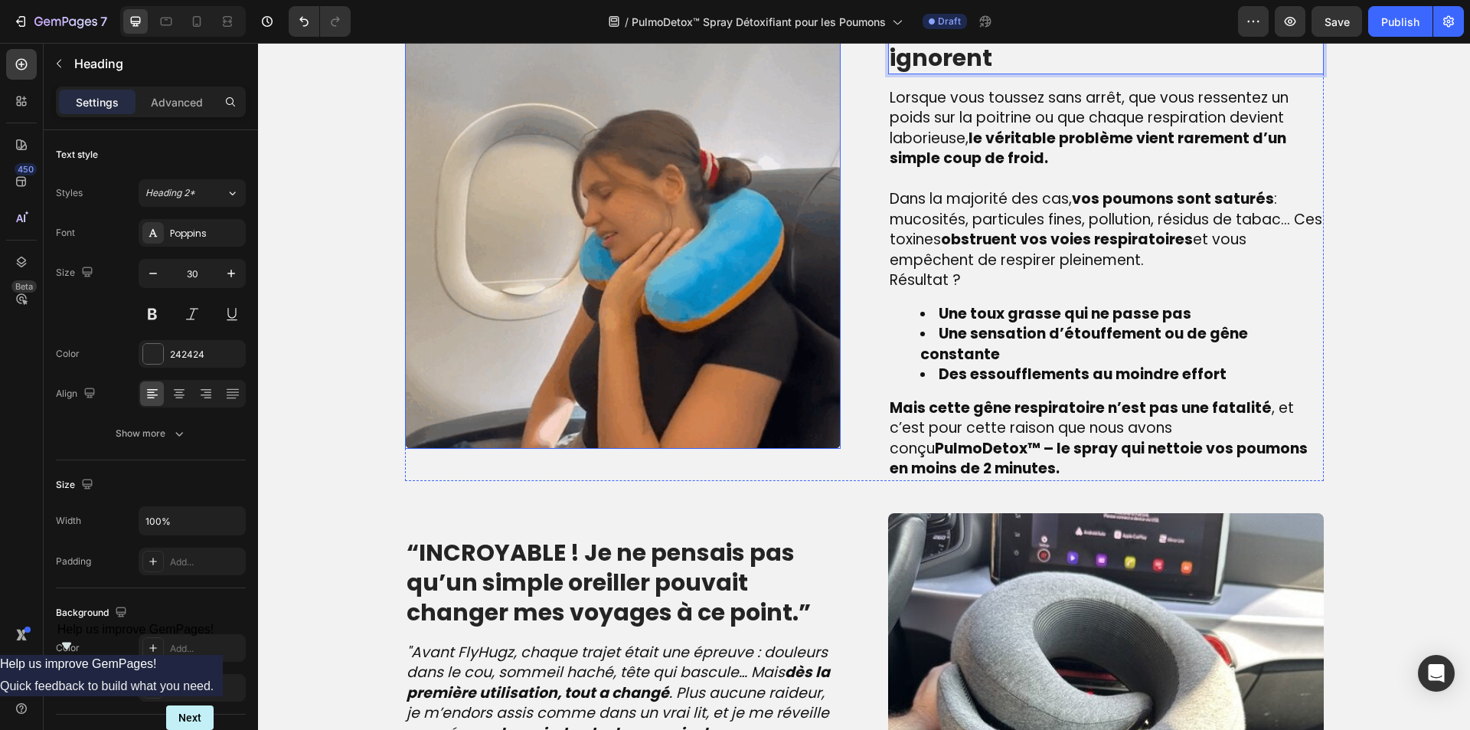
scroll to position [1240, 0]
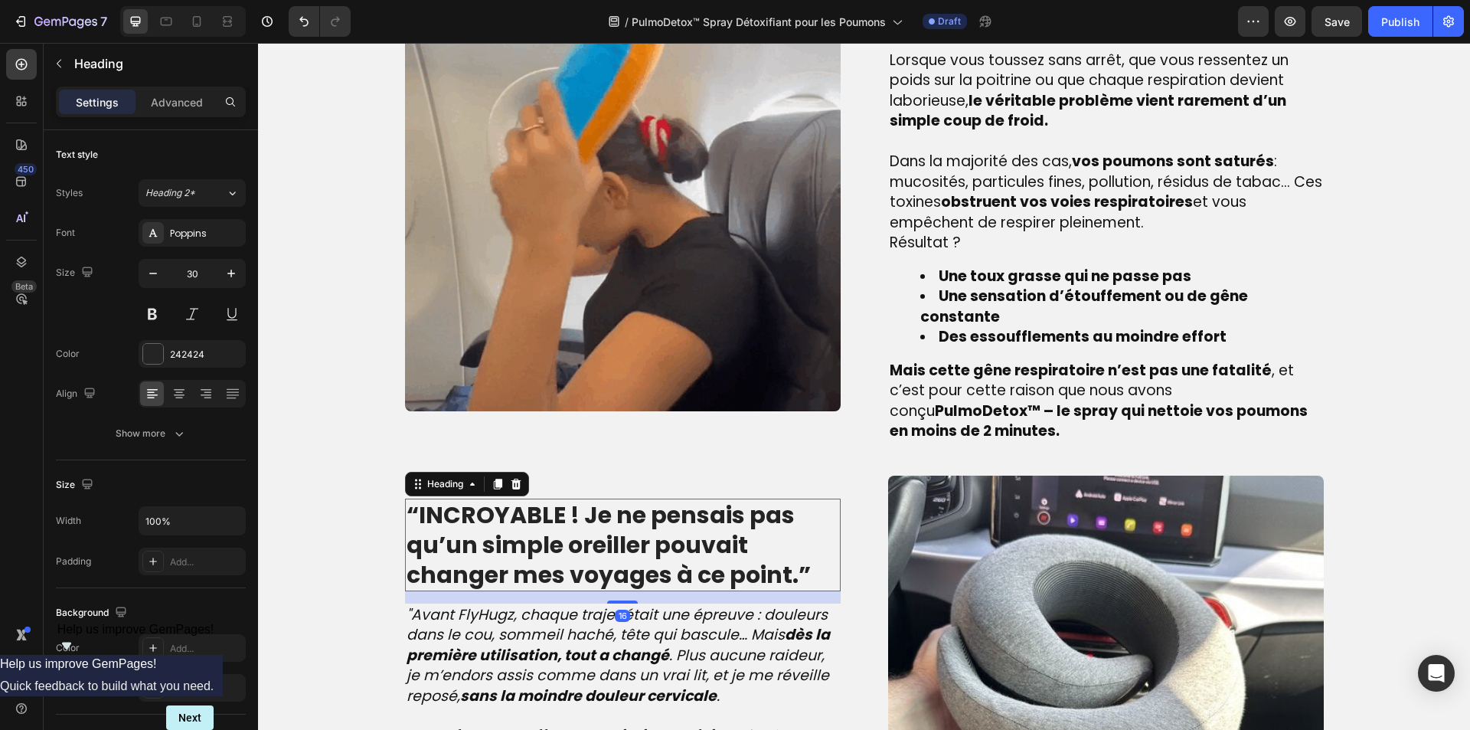
click at [596, 498] on strong "“INCROYABLE ! Je ne pensais pas qu’un simple oreiller pouvait changer mes voyag…" at bounding box center [608, 544] width 404 height 93
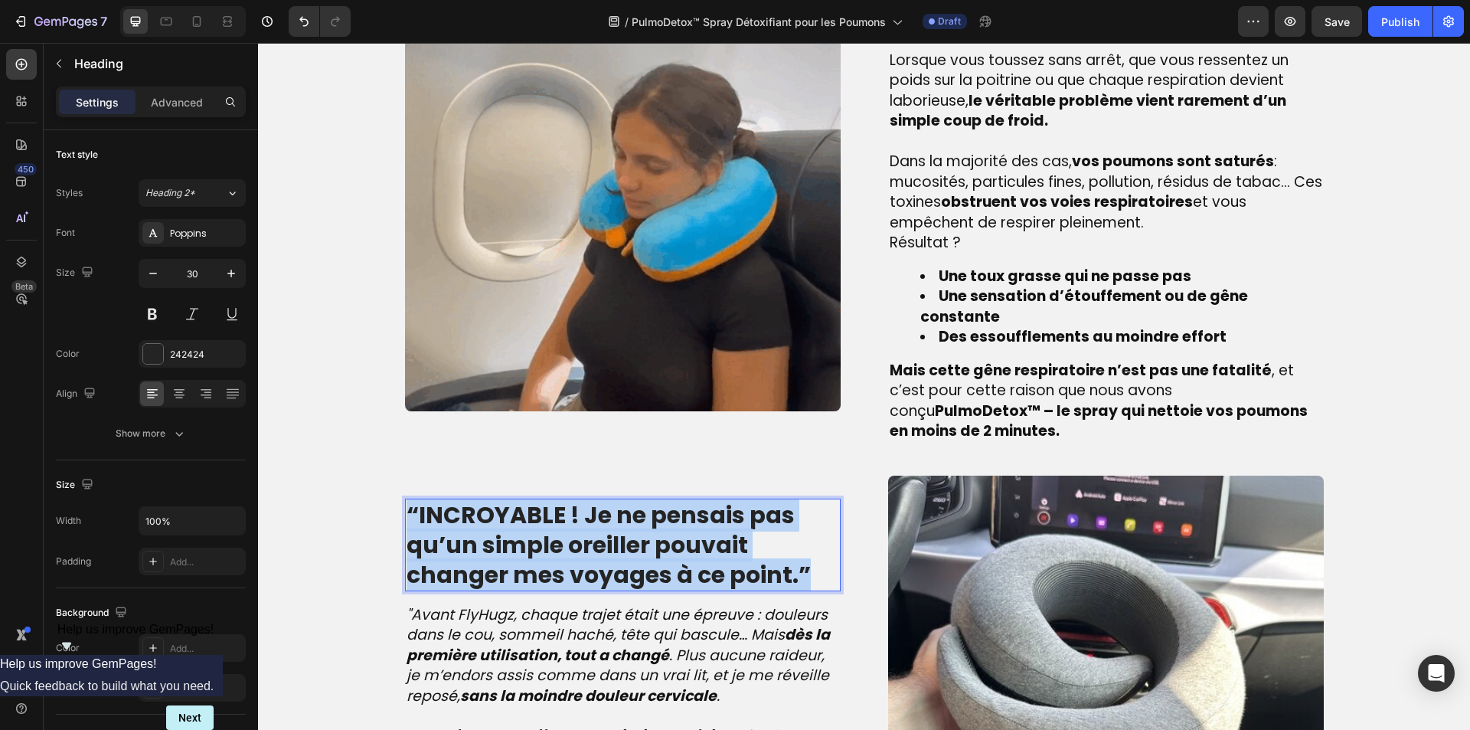
click at [596, 498] on strong "“INCROYABLE ! Je ne pensais pas qu’un simple oreiller pouvait changer mes voyag…" at bounding box center [608, 544] width 404 height 93
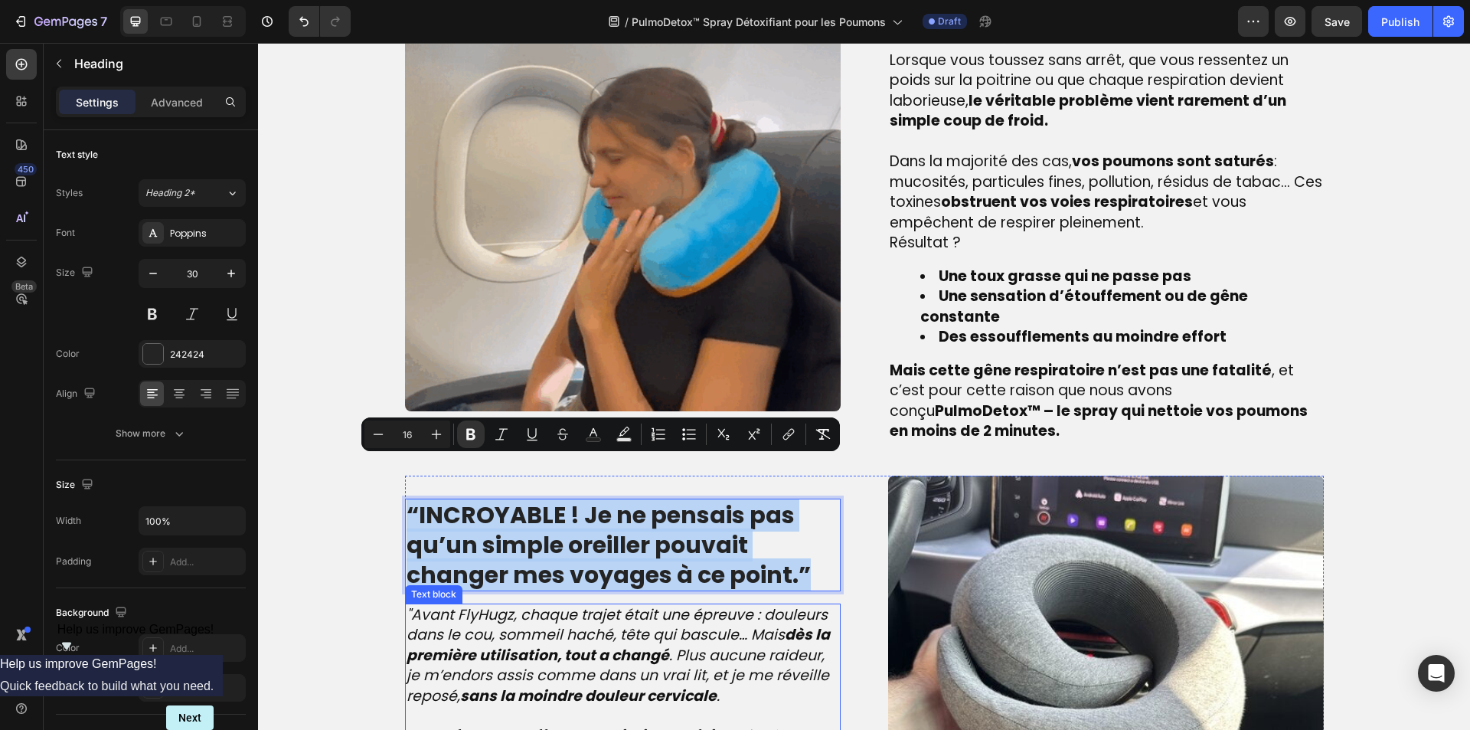
click at [602, 672] on p ""Avant FlyHugz, chaque trajet était une épreuve : douleurs dans le cou, sommeil…" at bounding box center [622, 665] width 433 height 121
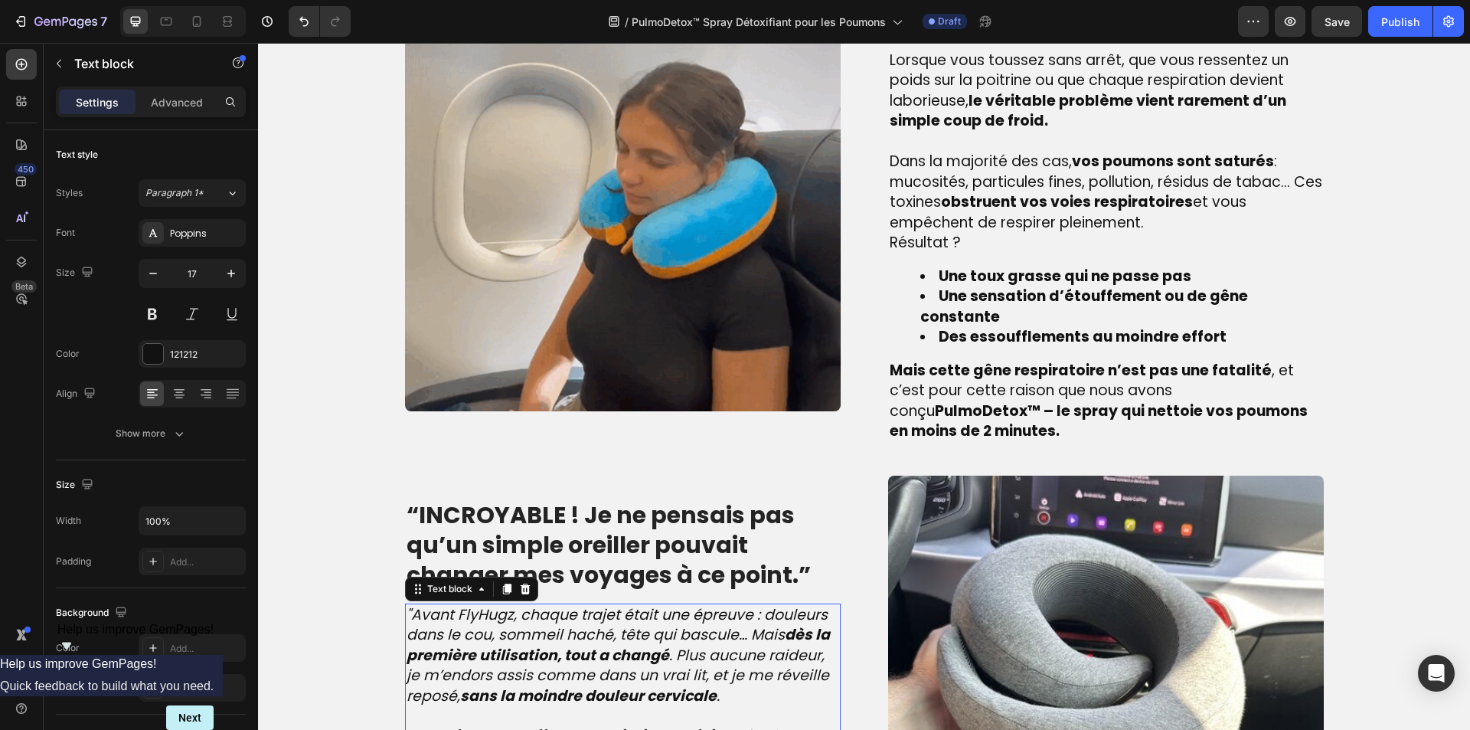
click at [602, 672] on p ""Avant FlyHugz, chaque trajet était une épreuve : douleurs dans le cou, sommeil…" at bounding box center [622, 665] width 433 height 121
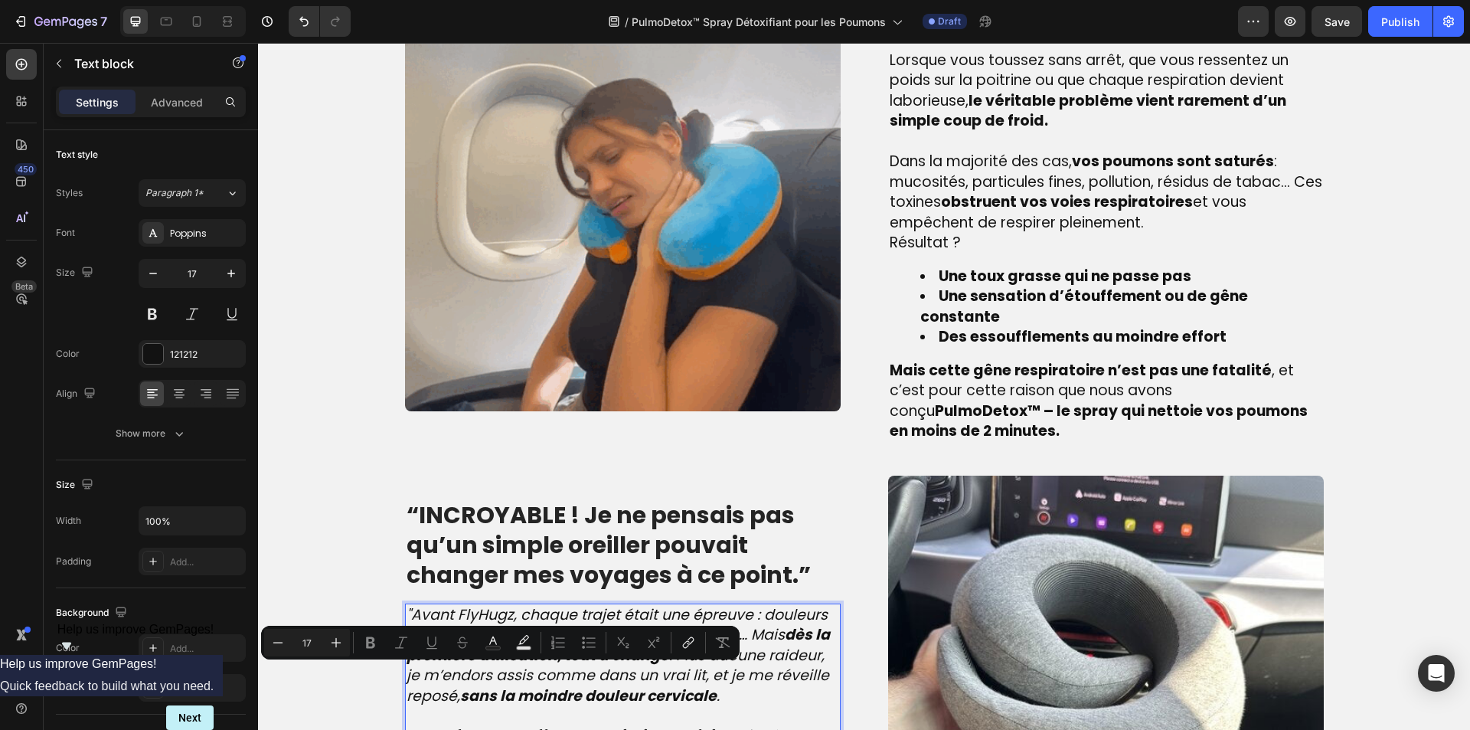
type input "19"
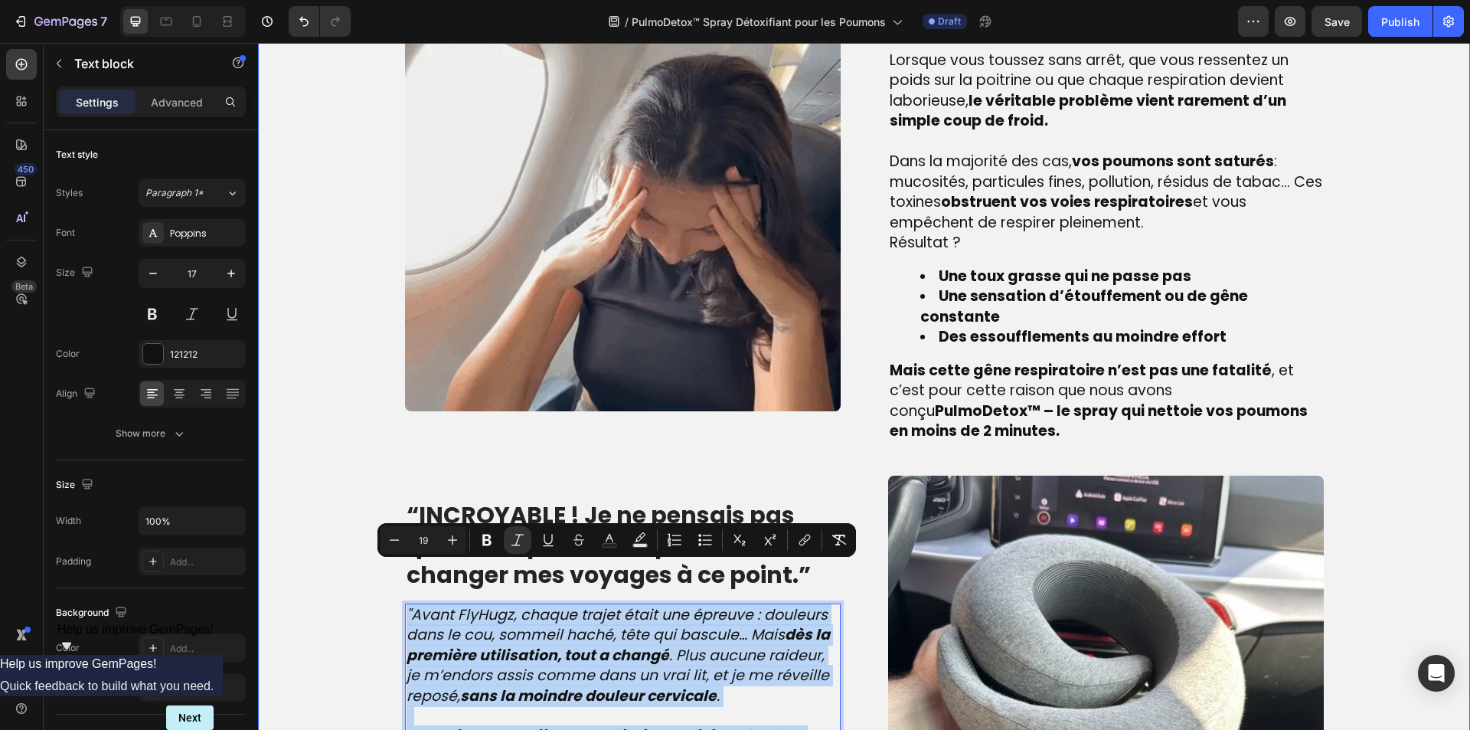
type input "17"
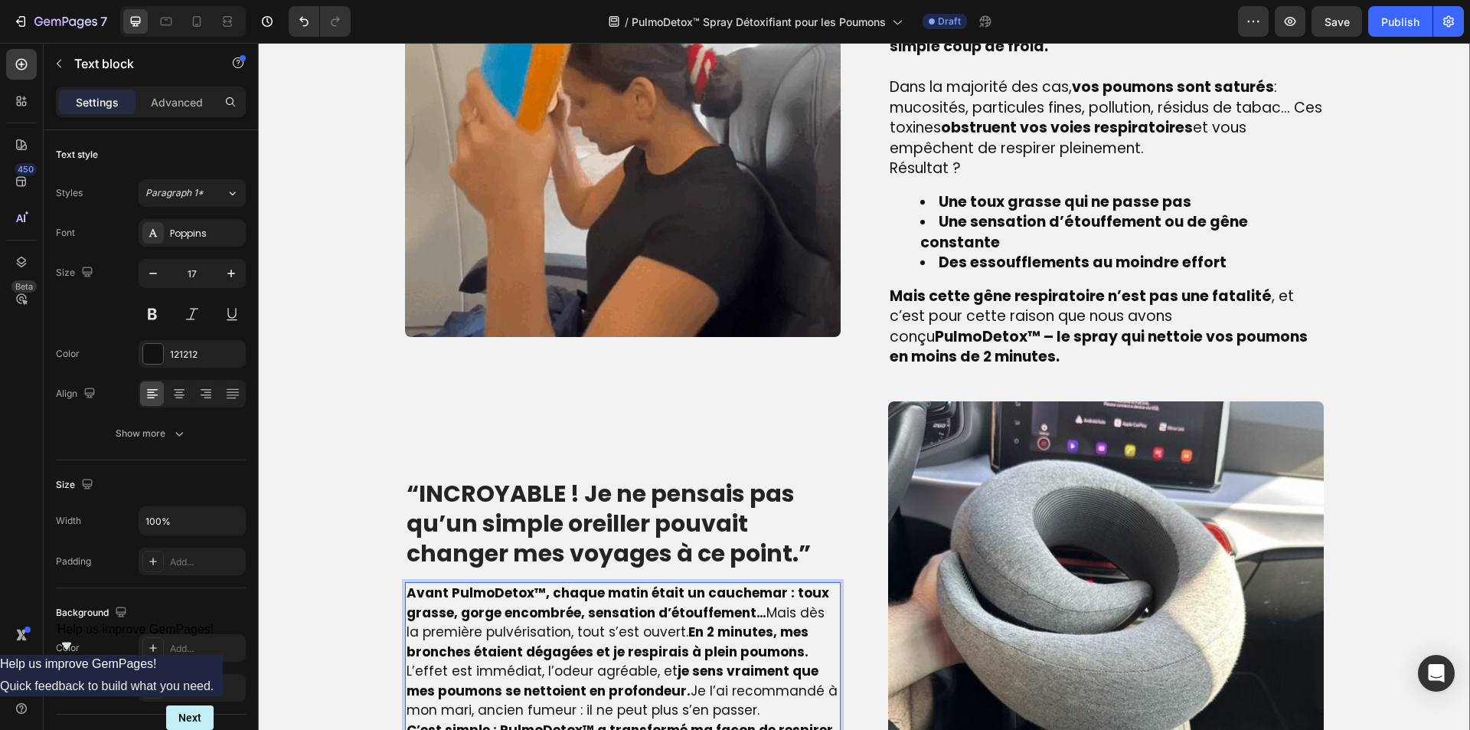
scroll to position [1317, 0]
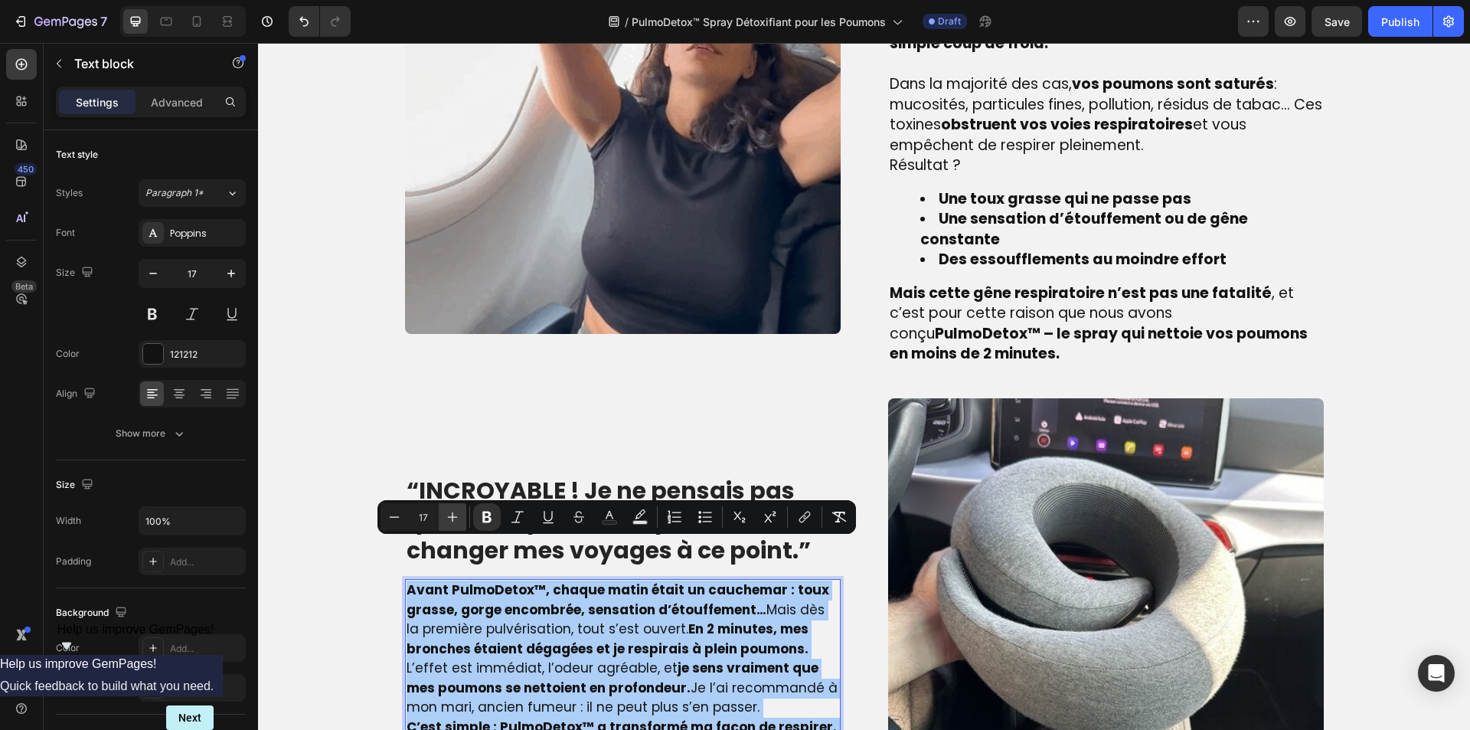
click at [452, 514] on icon "Editor contextual toolbar" at bounding box center [452, 516] width 15 height 15
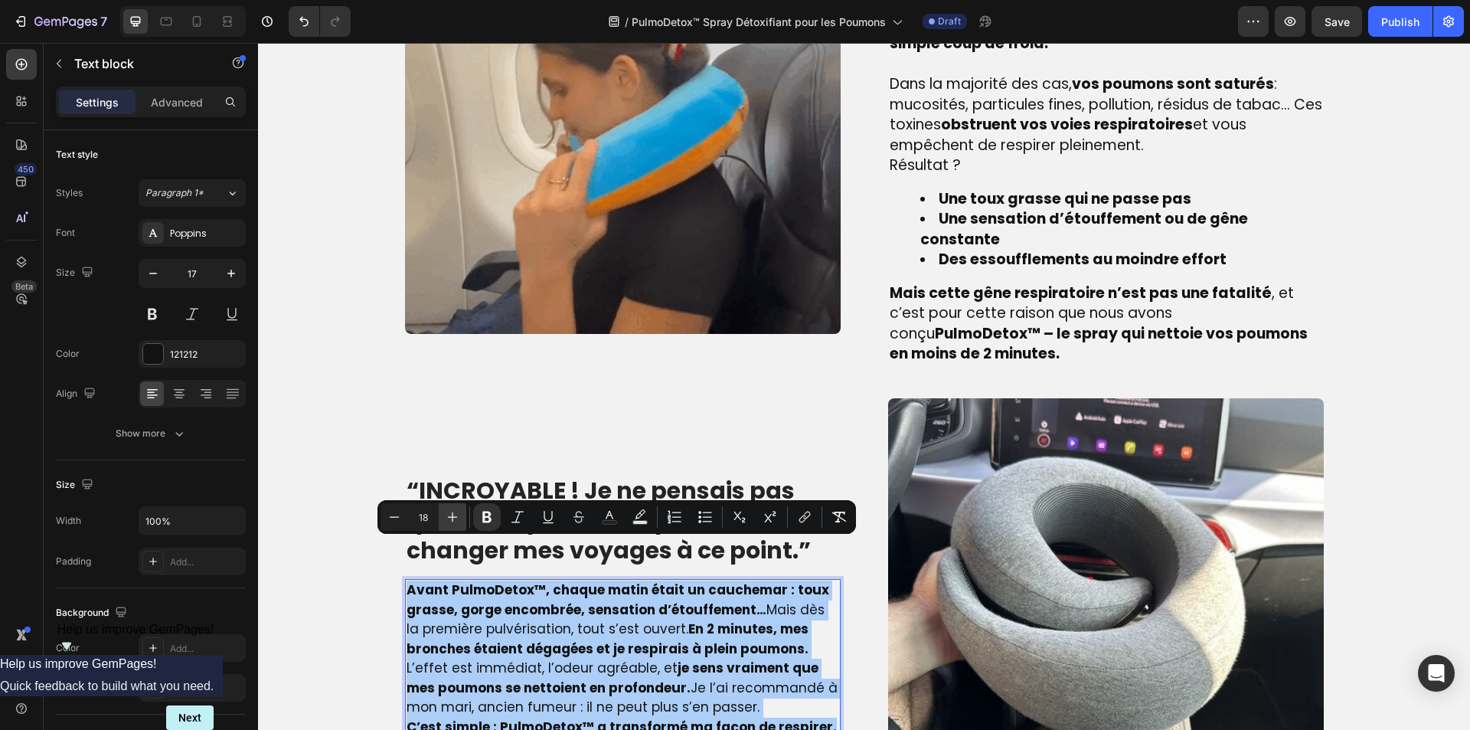
click at [452, 514] on icon "Editor contextual toolbar" at bounding box center [453, 517] width 10 height 10
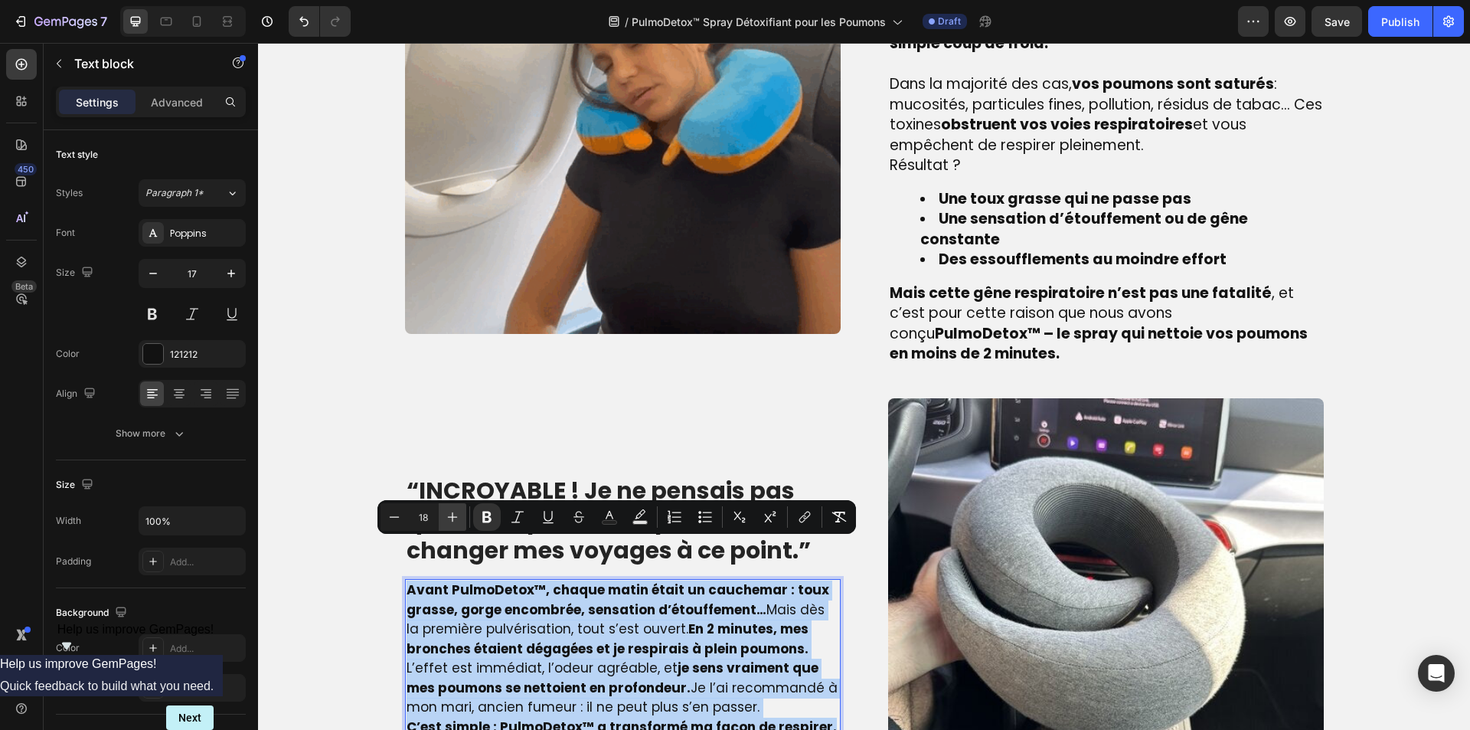
type input "19"
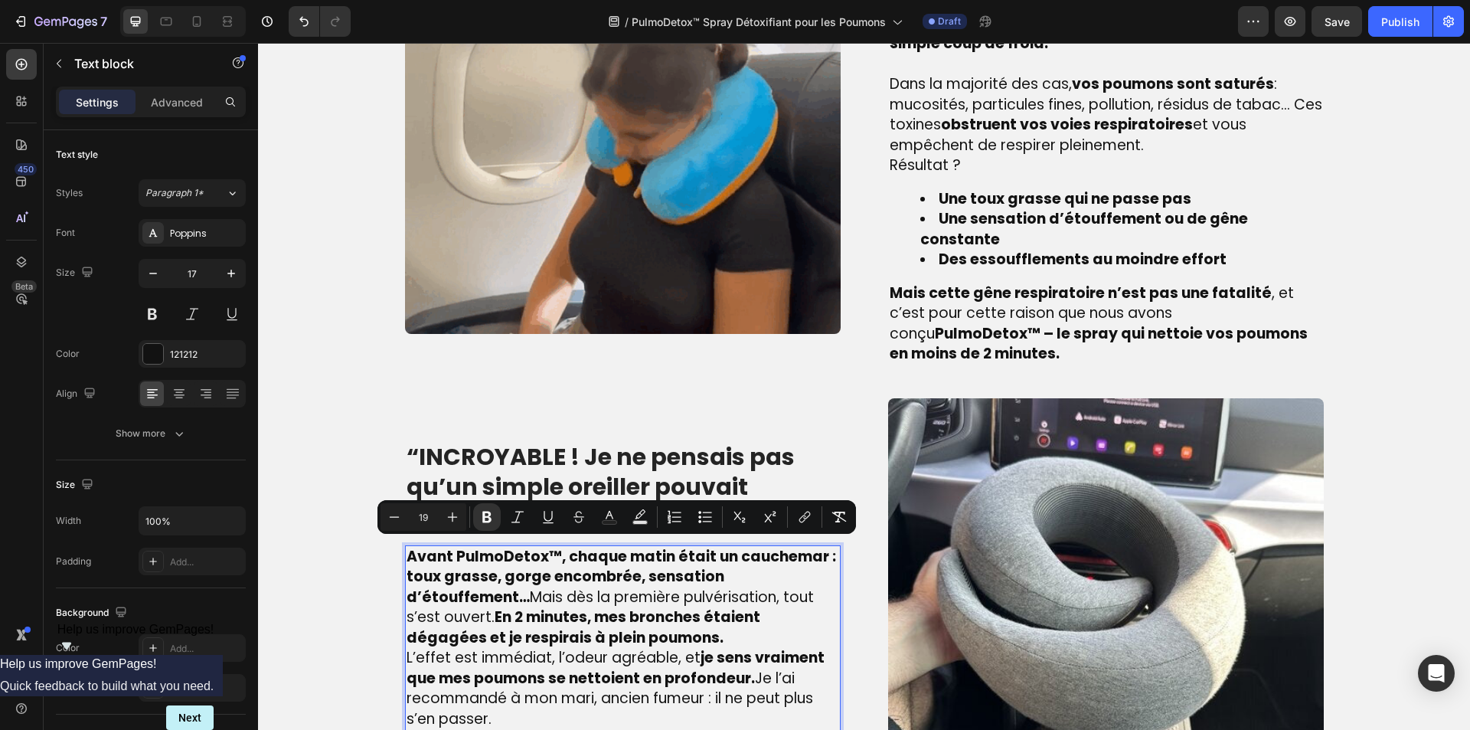
click at [571, 588] on p "Avant PulmoDetox™, chaque matin était un cauchemar : toux grasse, gorge encombr…" at bounding box center [622, 598] width 433 height 102
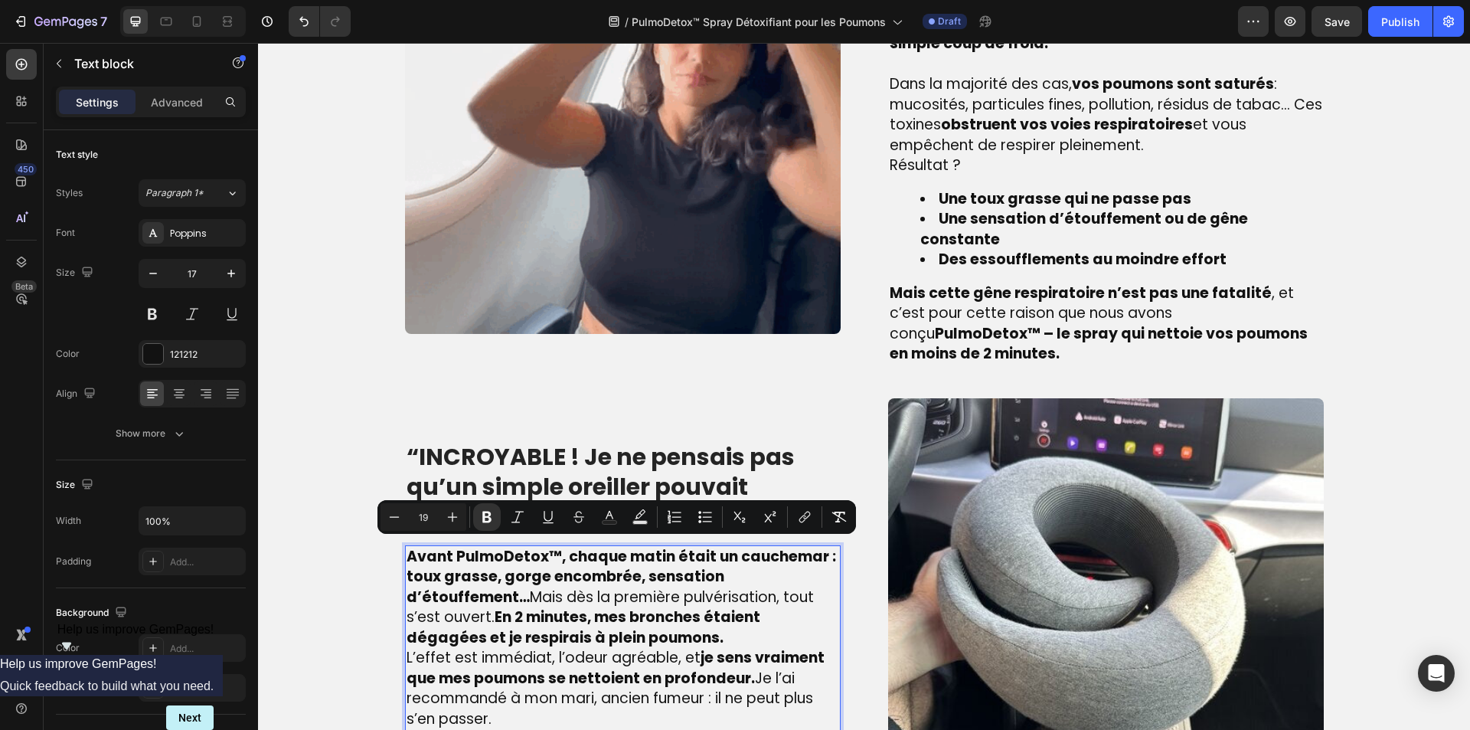
click at [563, 596] on p "Avant PulmoDetox™, chaque matin était un cauchemar : toux grasse, gorge encombr…" at bounding box center [622, 598] width 433 height 102
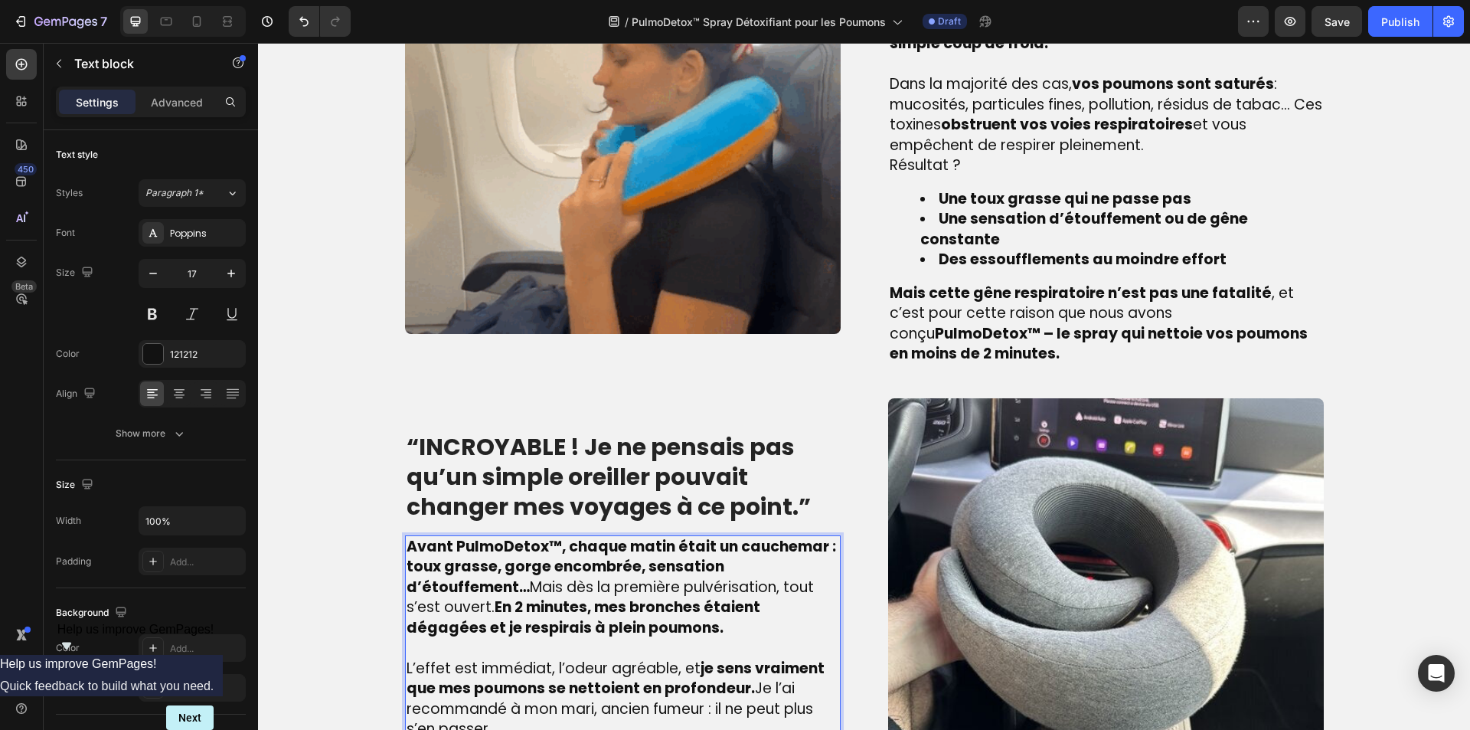
scroll to position [1308, 0]
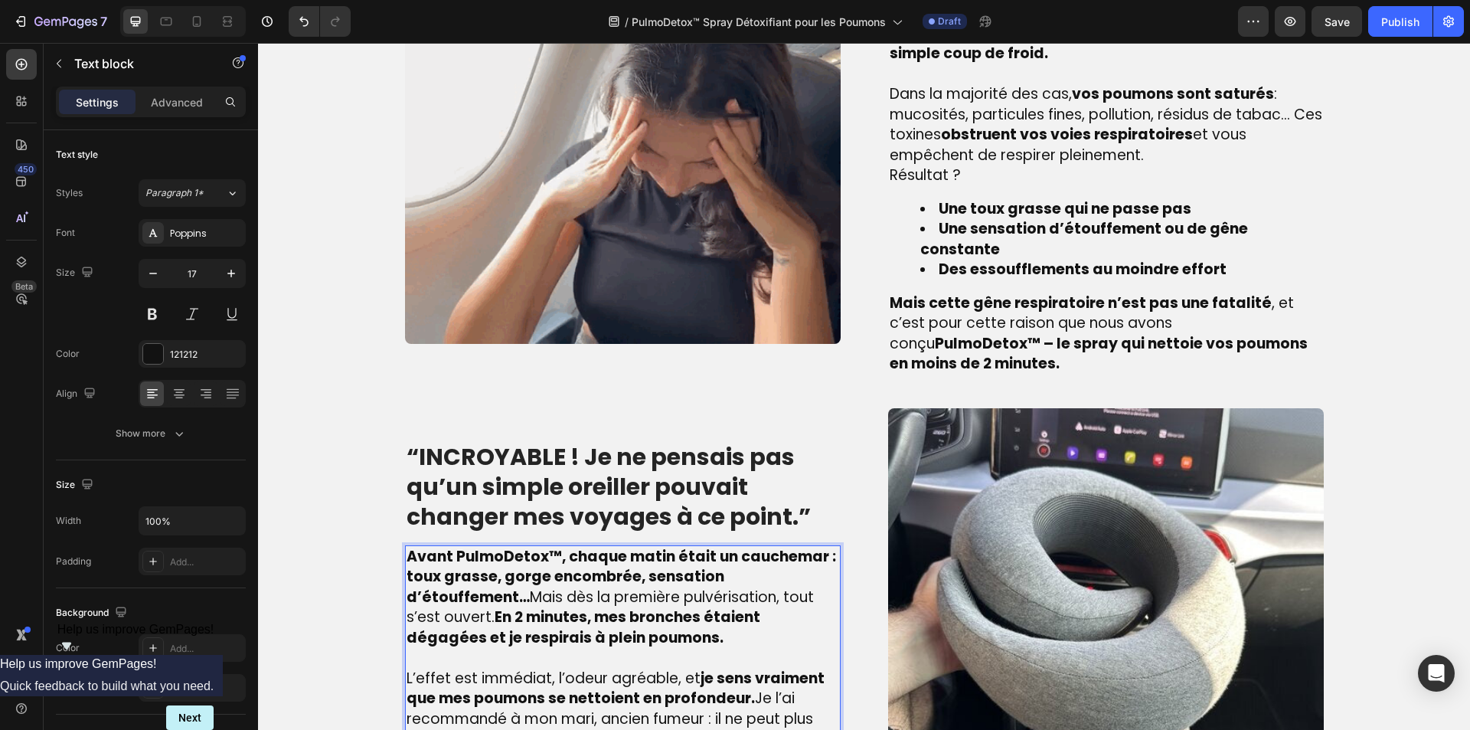
click at [539, 694] on p "L’effet est immédiat, l’odeur agréable, et je sens vraiment que mes poumons se …" at bounding box center [622, 708] width 433 height 81
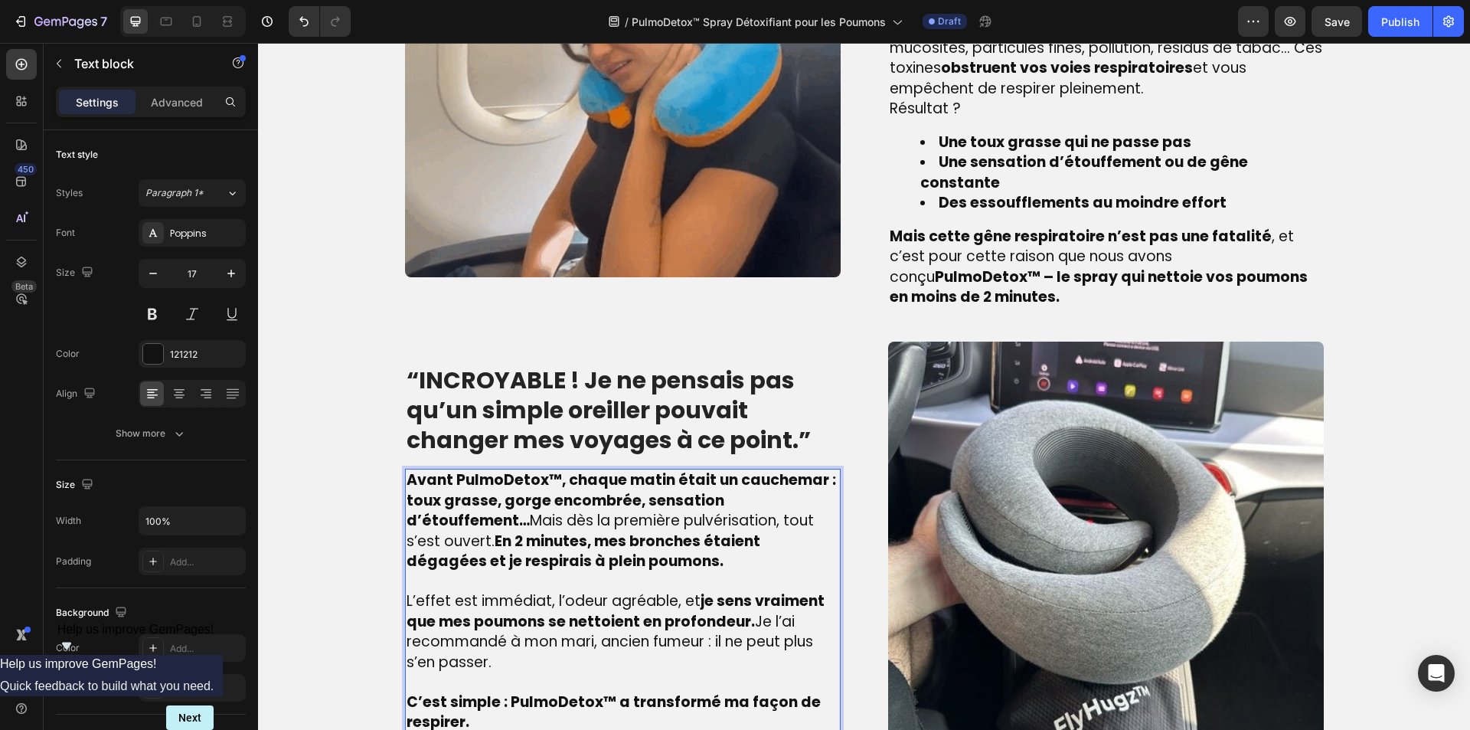
click at [516, 692] on p "C’est simple : PulmoDetox™ a transformé ma façon de respirer." at bounding box center [622, 712] width 433 height 41
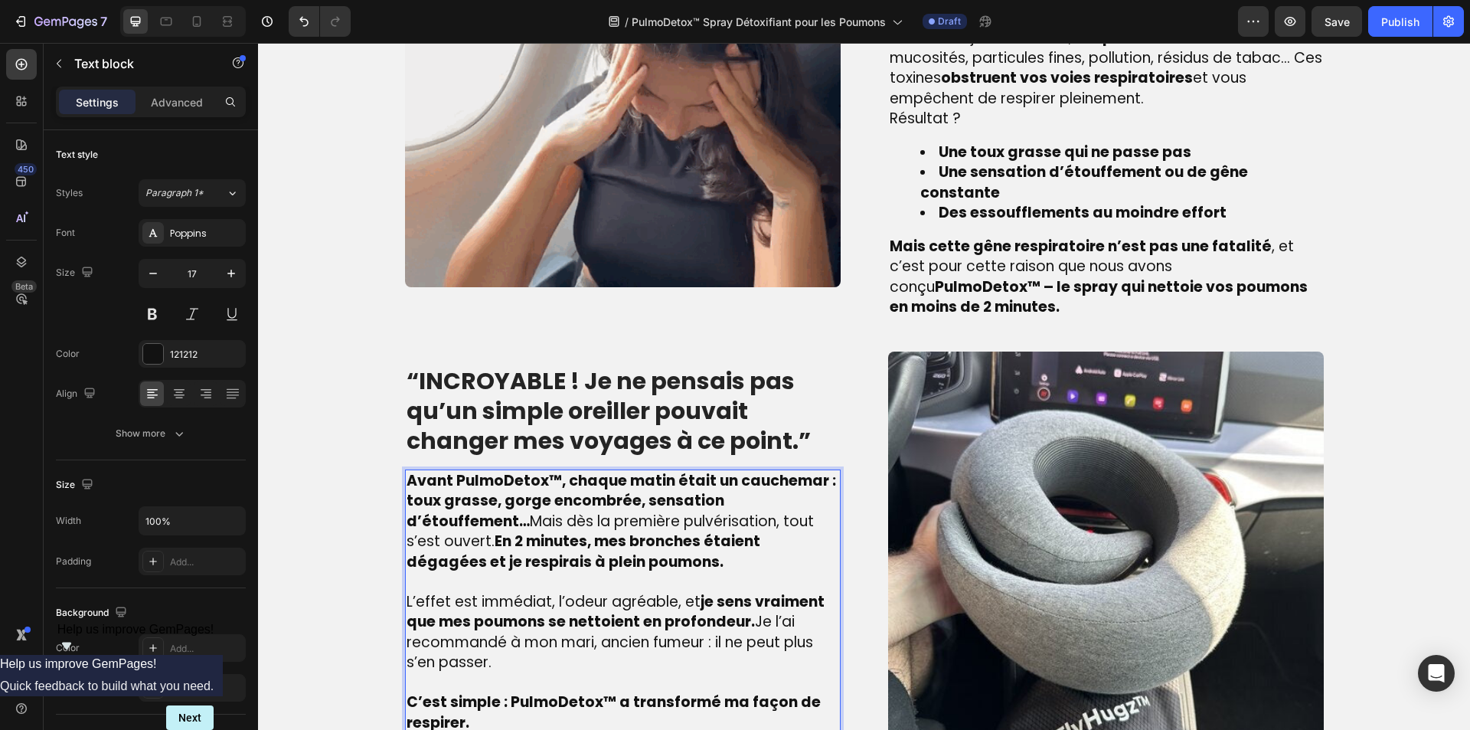
scroll to position [1365, 0]
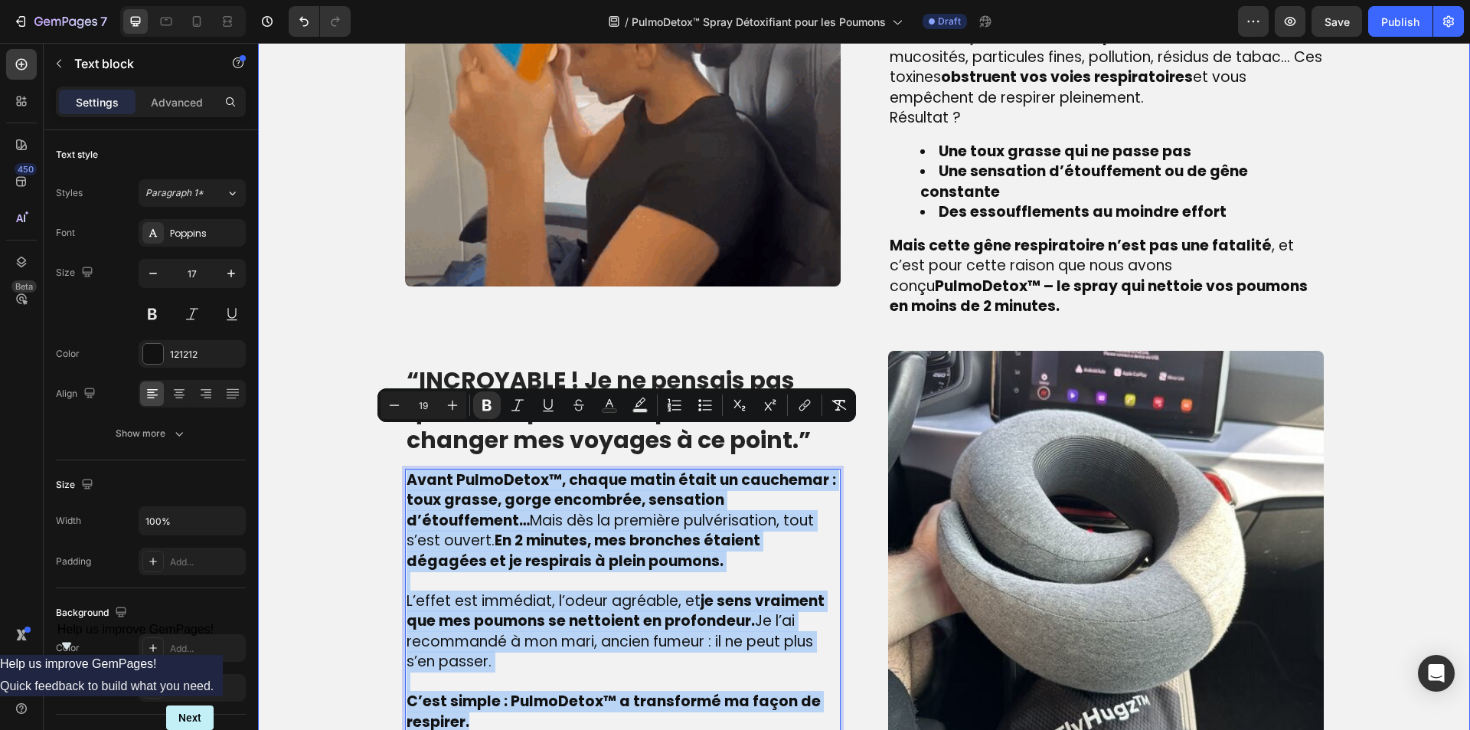
drag, startPoint x: 510, startPoint y: 681, endPoint x: 361, endPoint y: 433, distance: 289.1
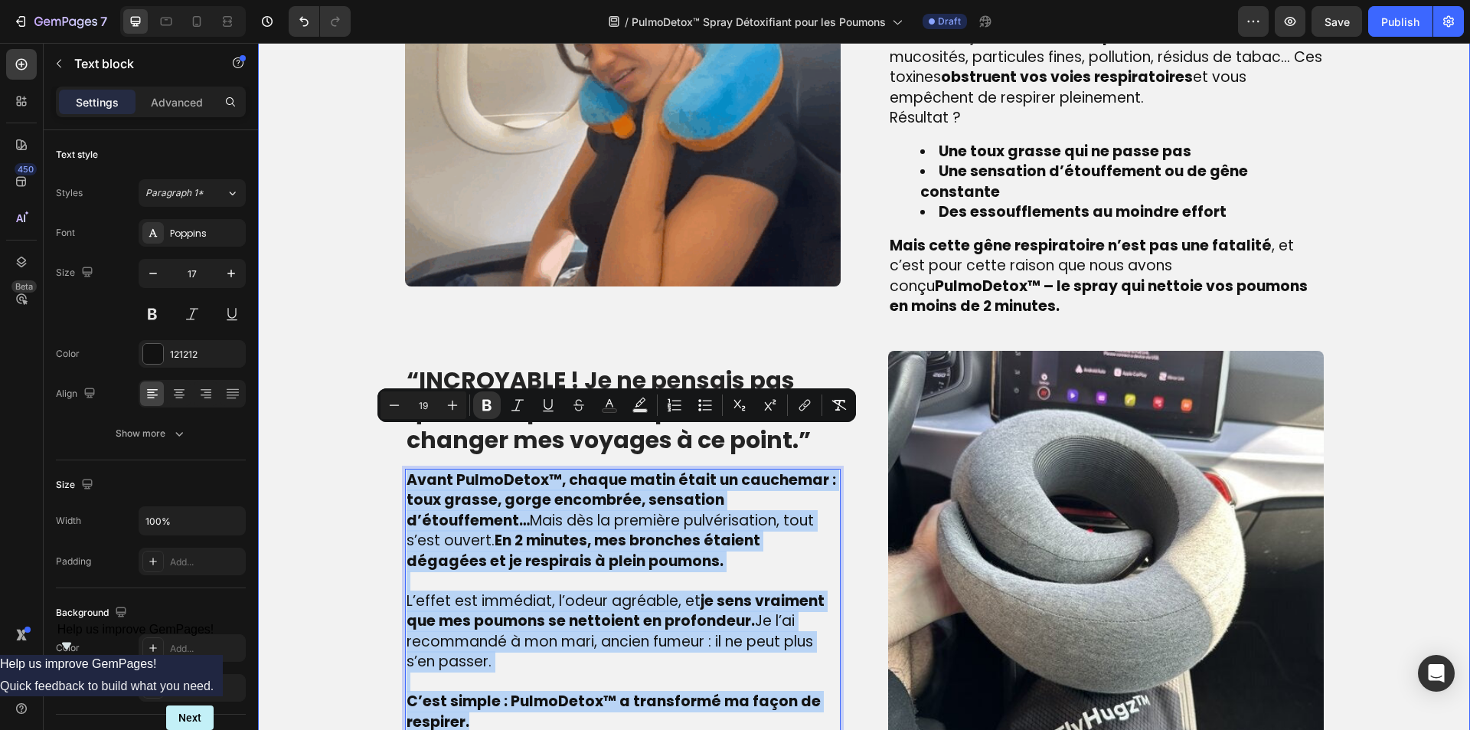
click at [361, 433] on div "Image ⁠⁠⁠⁠⁠⁠⁠ La véritable cause de vos difficultés respiratoires – que beaucou…" at bounding box center [863, 302] width 1189 height 967
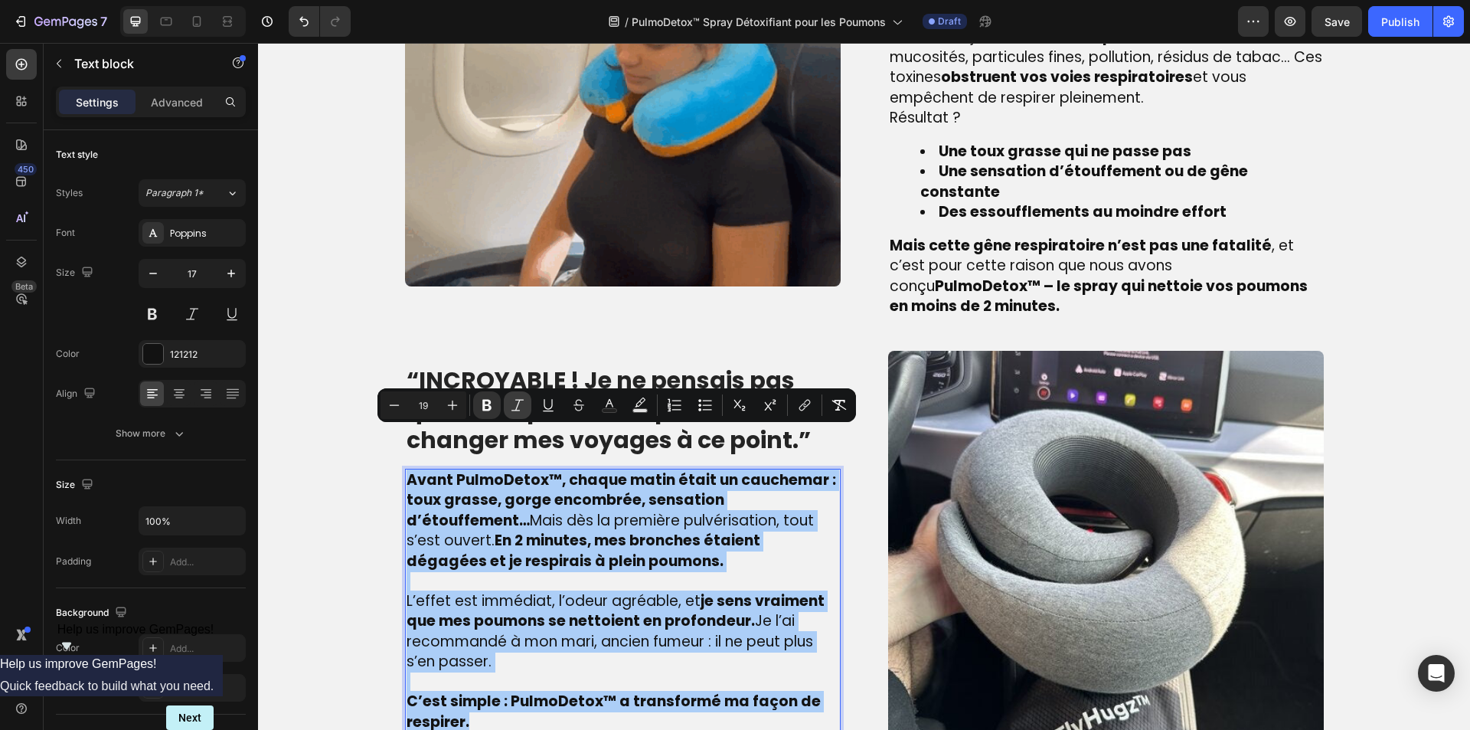
click at [515, 410] on icon "Editor contextual toolbar" at bounding box center [517, 404] width 15 height 15
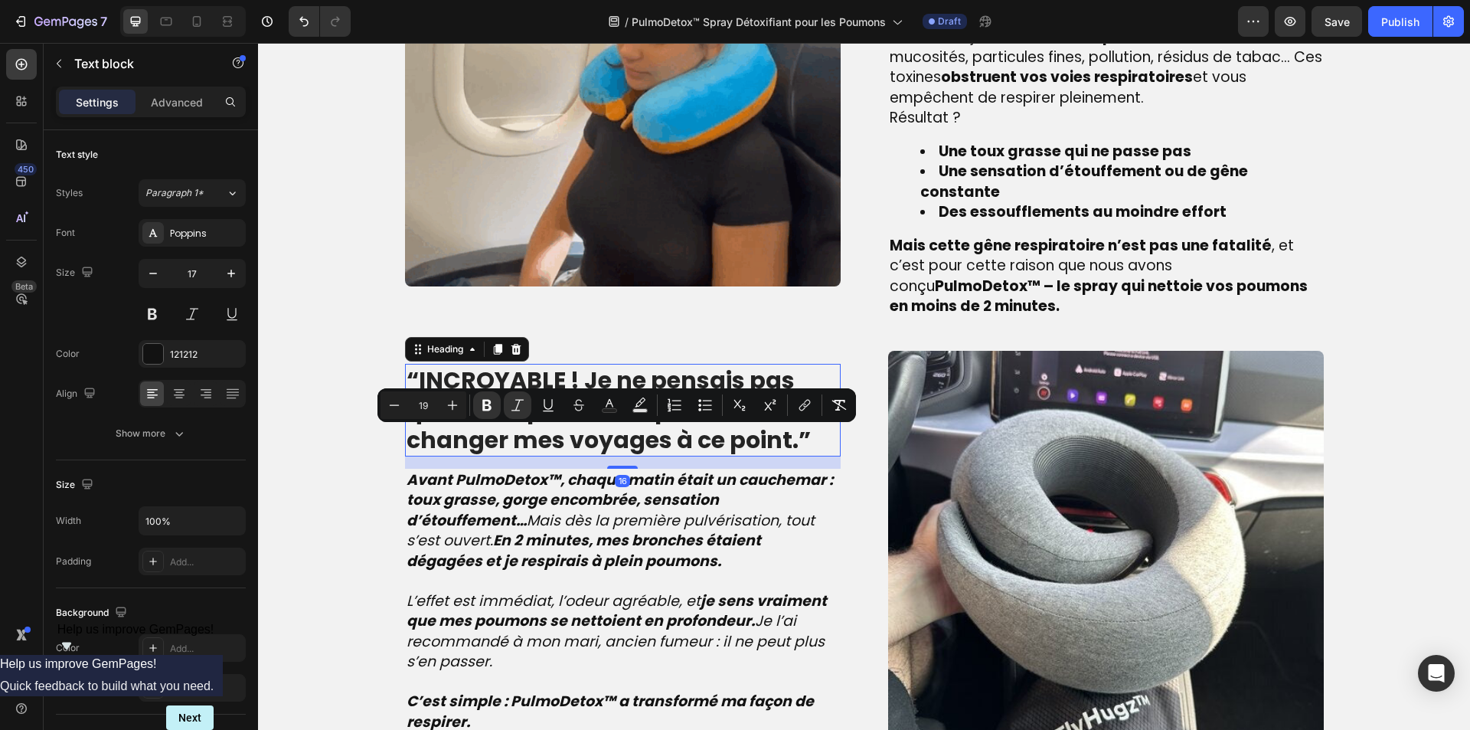
click at [635, 369] on strong "“INCROYABLE ! Je ne pensais pas qu’un simple oreiller pouvait changer mes voyag…" at bounding box center [608, 410] width 404 height 93
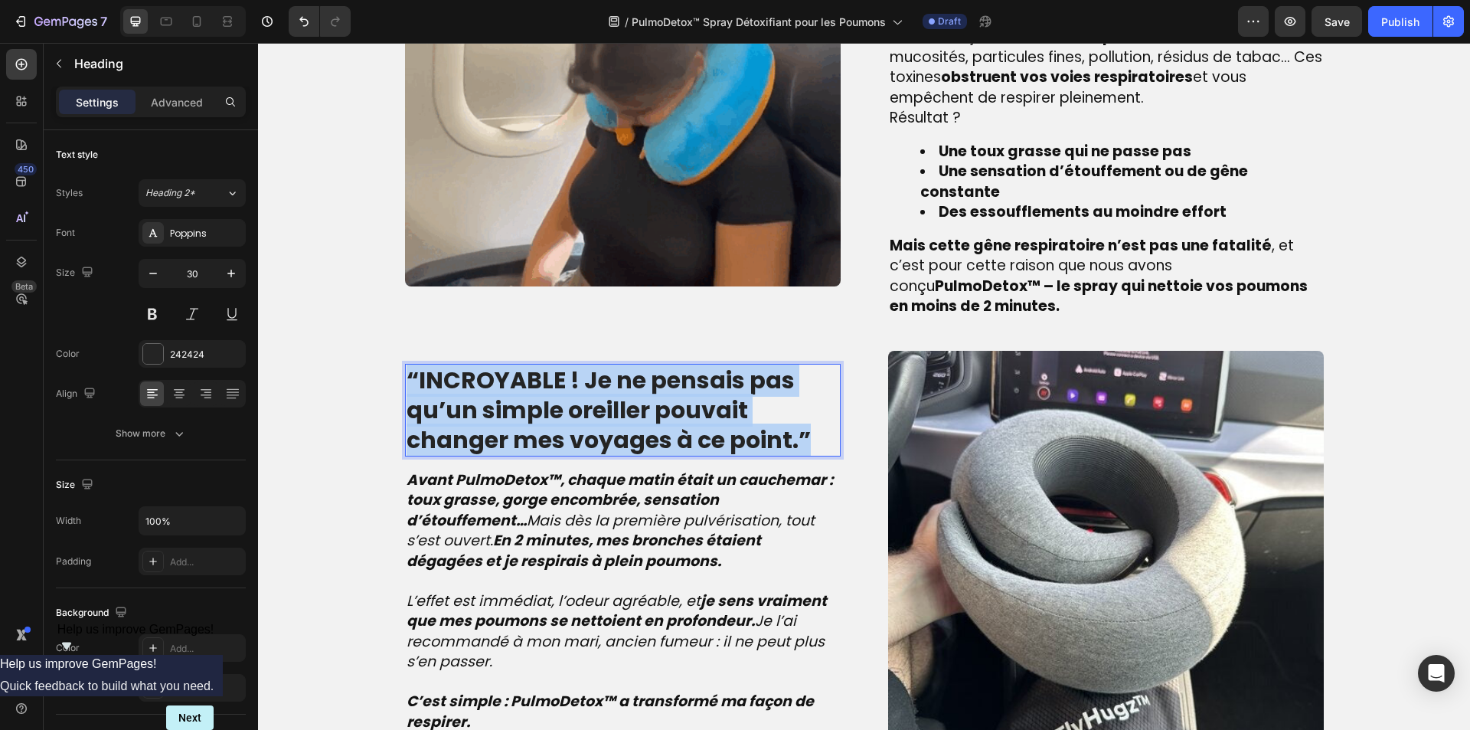
click at [635, 369] on strong "“INCROYABLE ! Je ne pensais pas qu’un simple oreiller pouvait changer mes voyag…" at bounding box center [608, 410] width 404 height 93
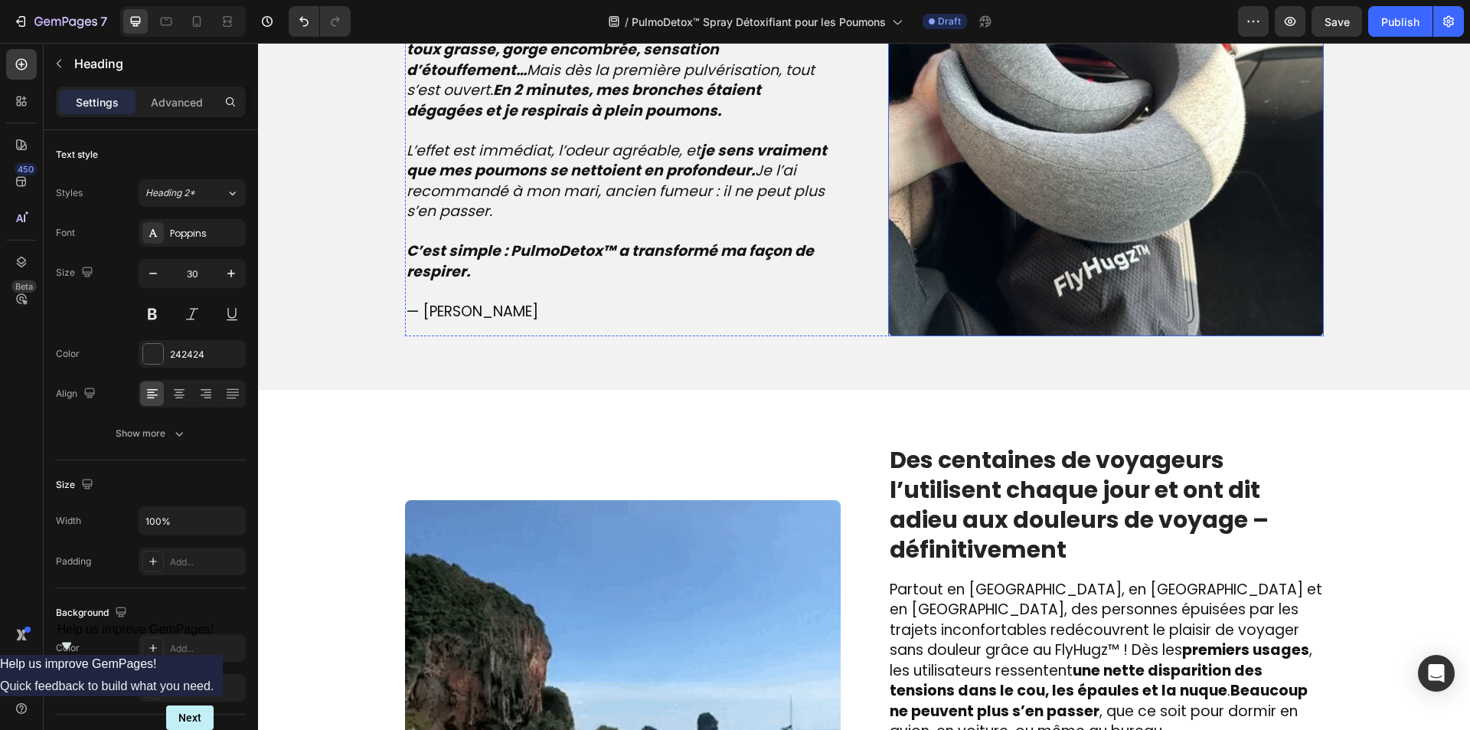
scroll to position [1824, 0]
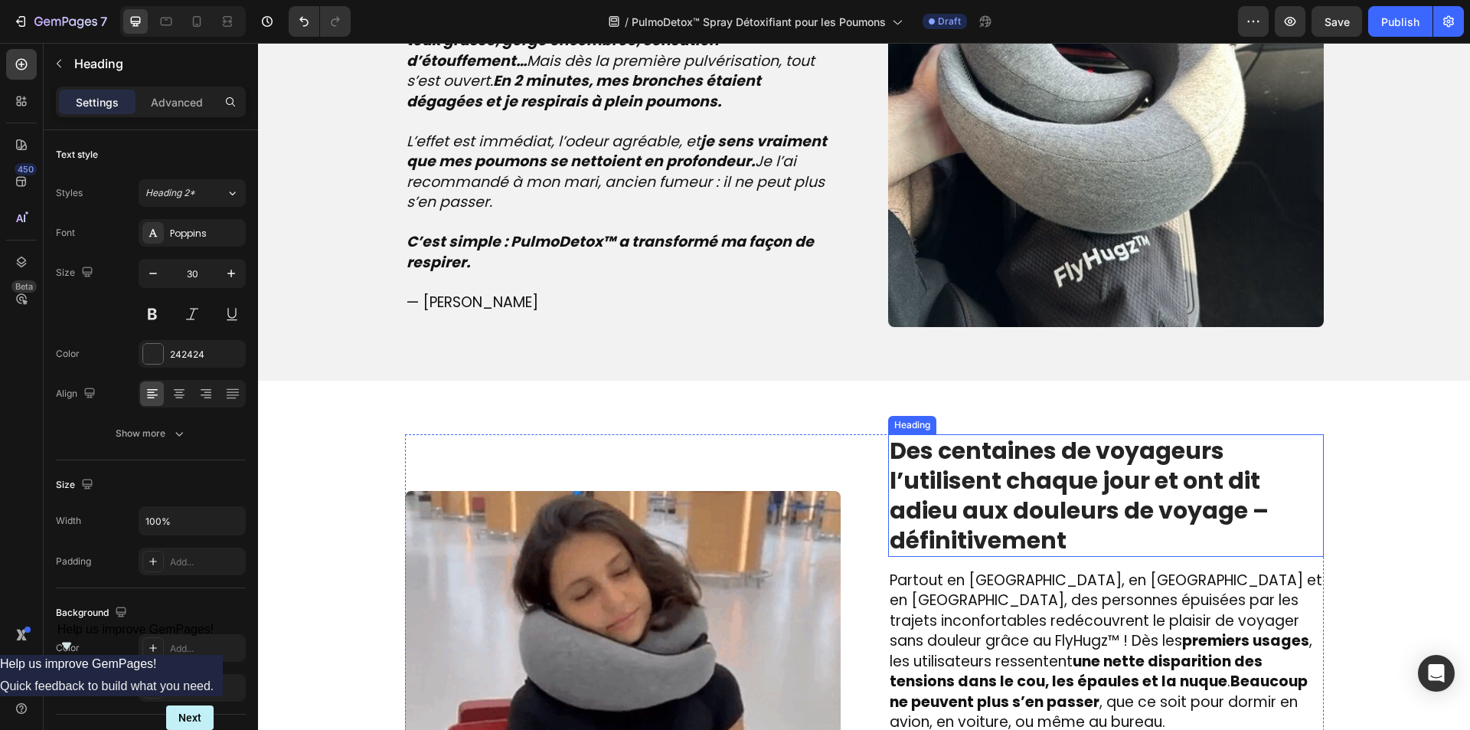
click at [1037, 448] on strong "Des centaines de voyageurs l’utilisent chaque jour et ont dit adieu aux douleur…" at bounding box center [1079, 495] width 379 height 122
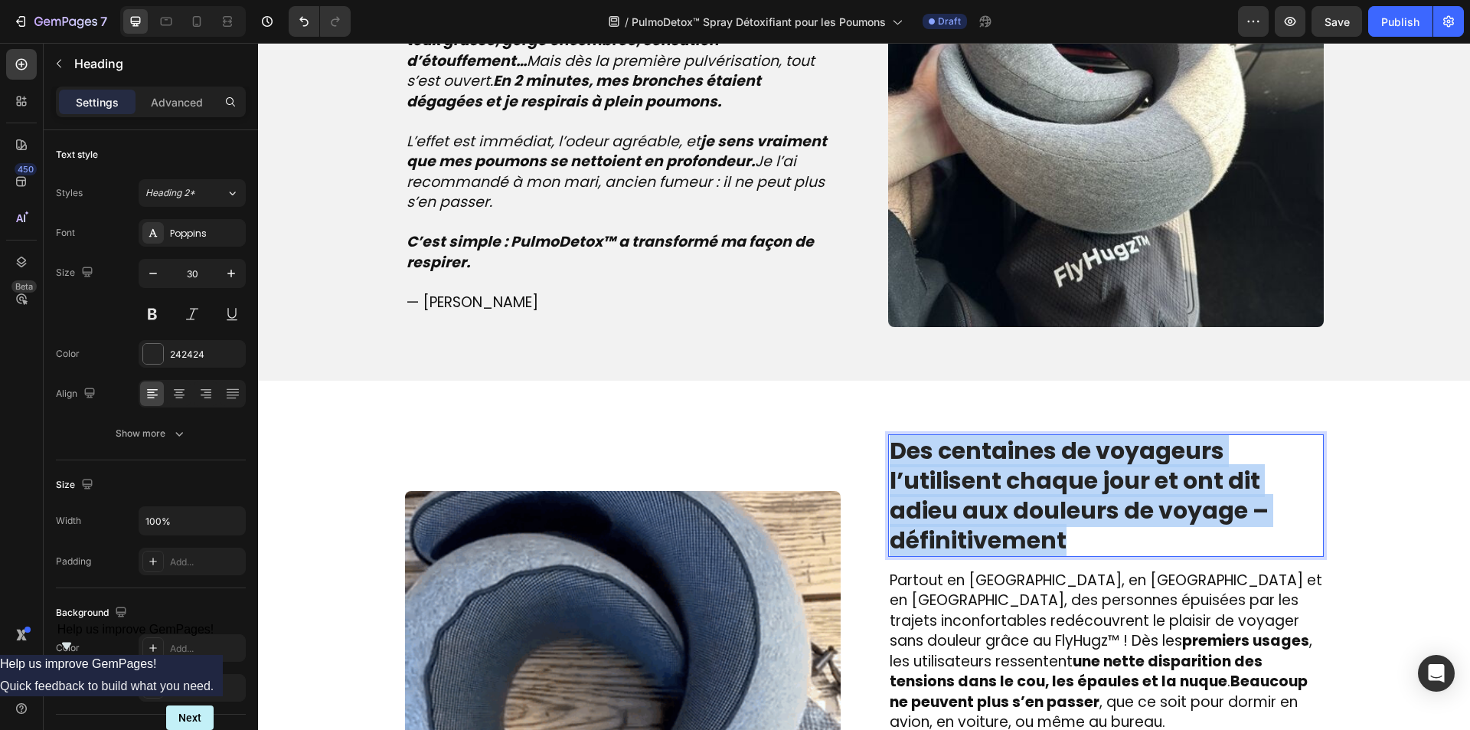
click at [1037, 448] on strong "Des centaines de voyageurs l’utilisent chaque jour et ont dit adieu aux douleur…" at bounding box center [1079, 495] width 379 height 122
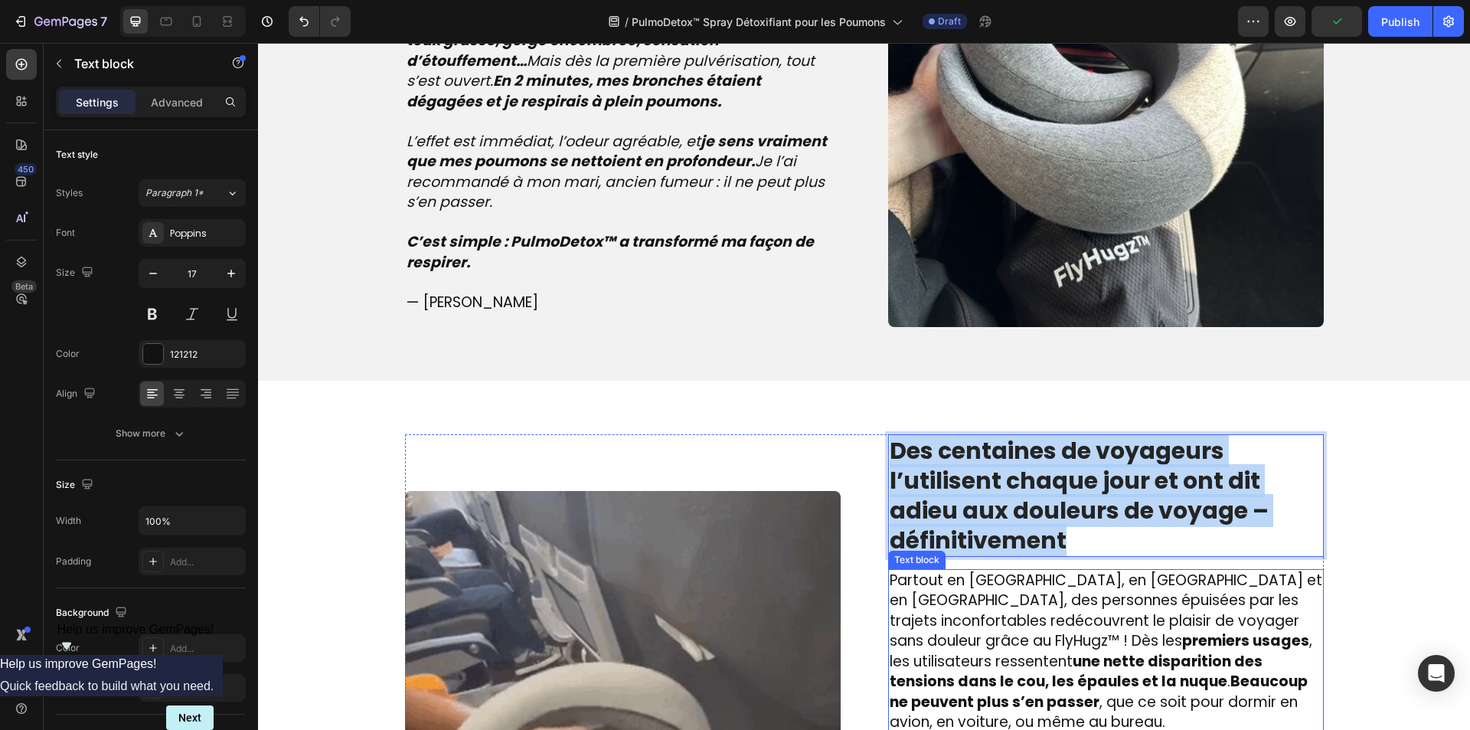
click at [1048, 651] on strong "une nette disparition des tensions dans le cou, les épaules et la nuque" at bounding box center [1076, 671] width 373 height 41
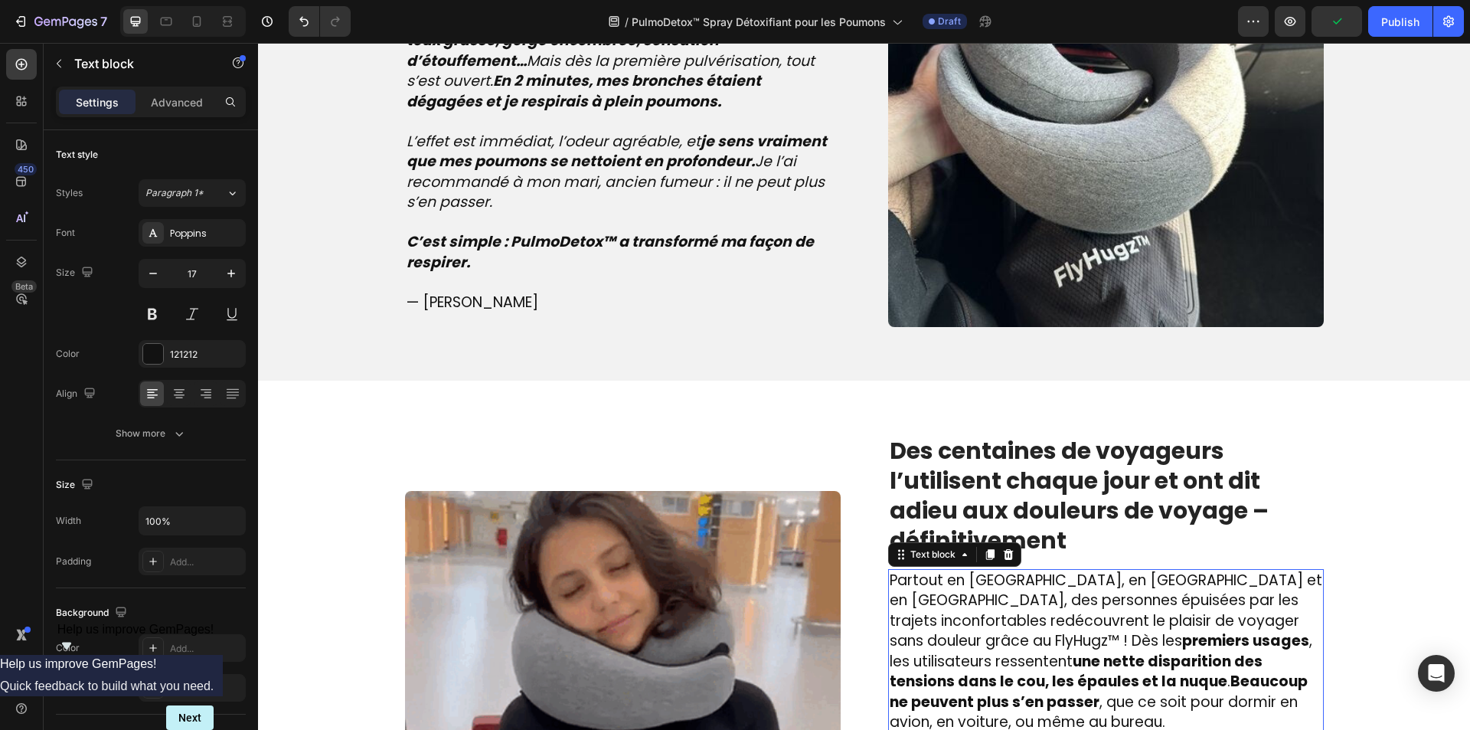
click at [1048, 651] on strong "une nette disparition des tensions dans le cou, les épaules et la nuque" at bounding box center [1076, 671] width 373 height 41
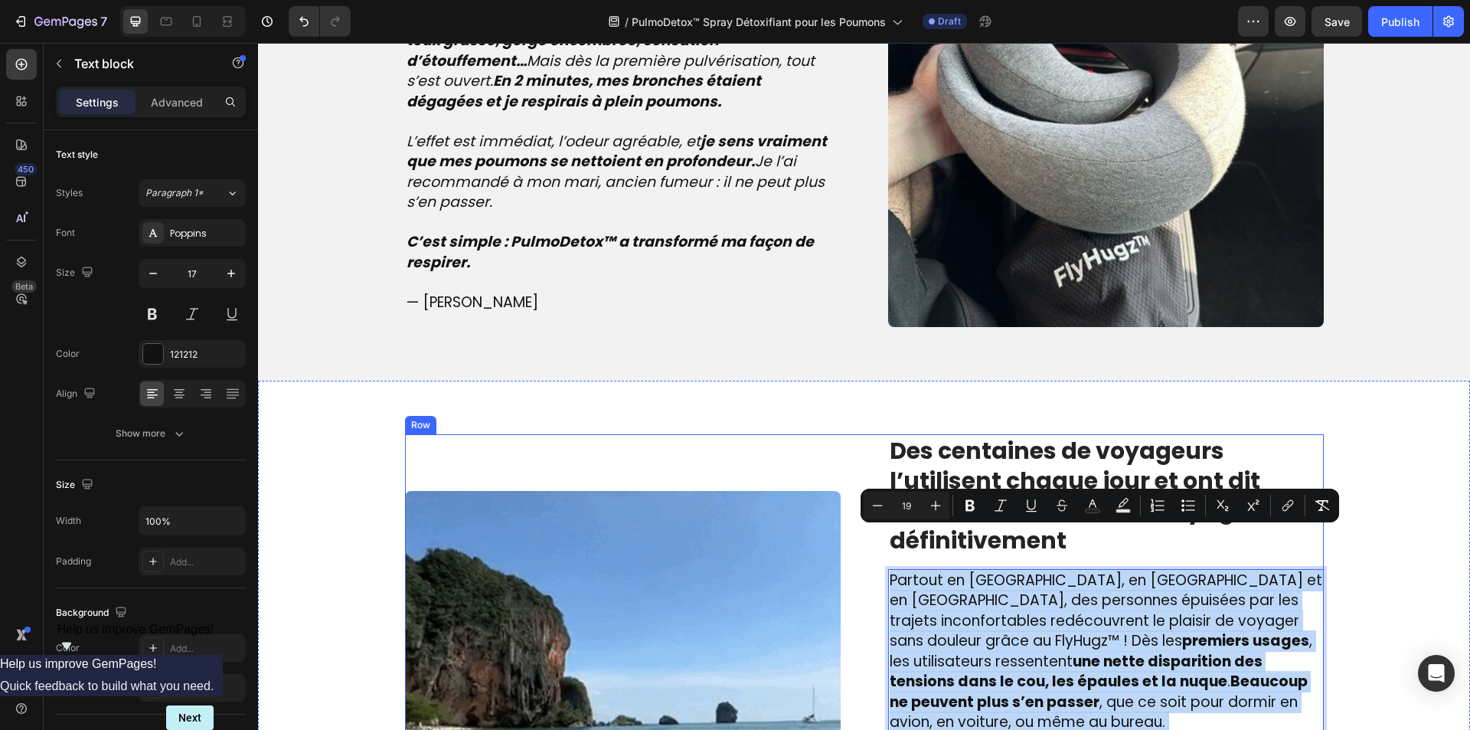
type input "17"
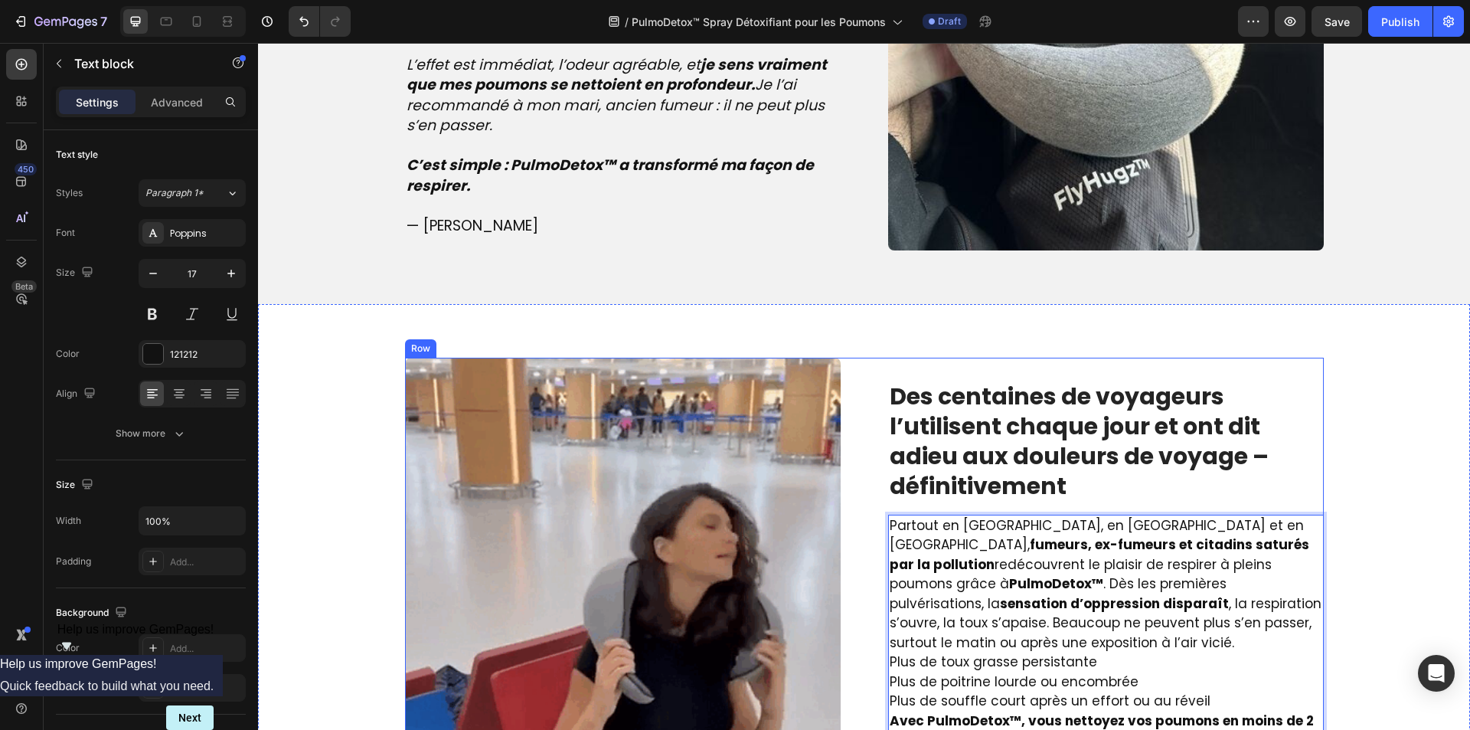
scroll to position [1905, 0]
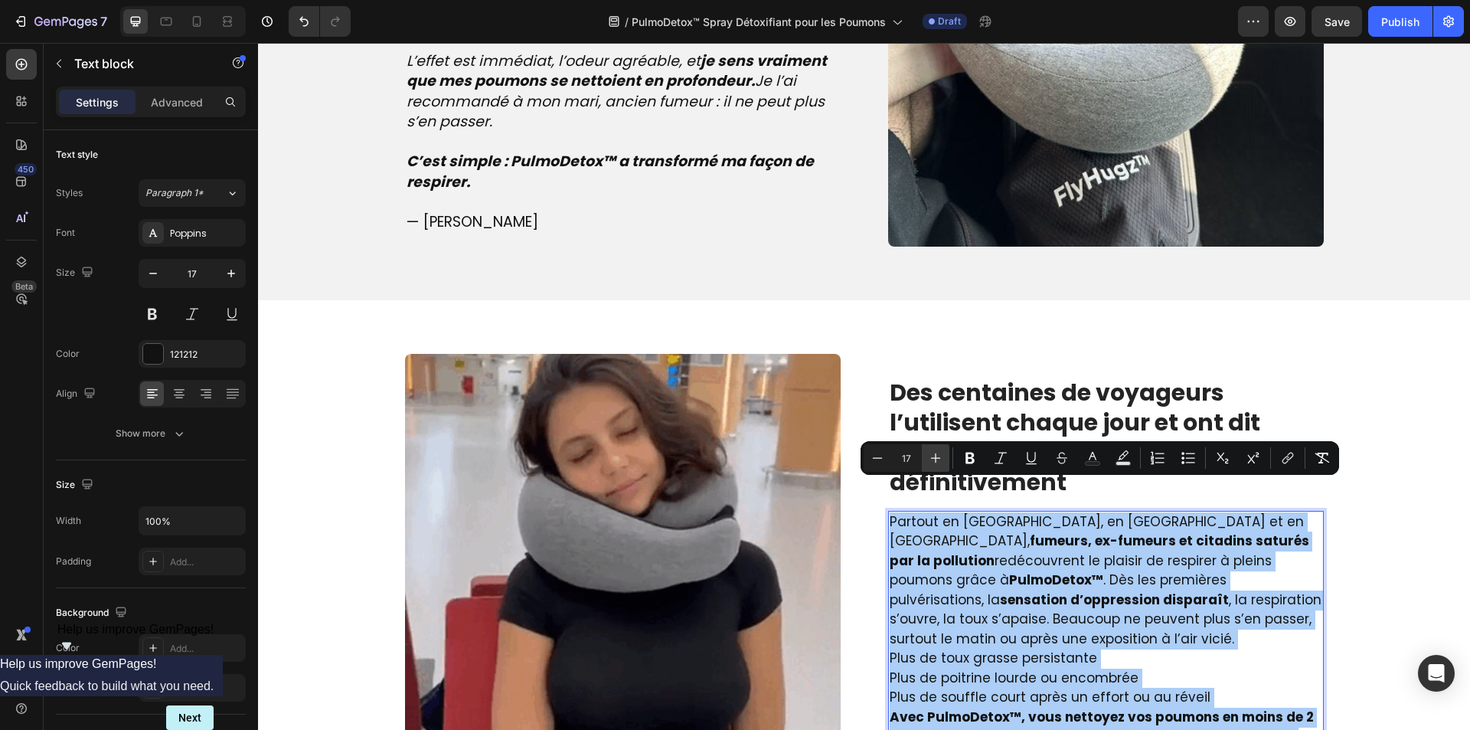
click at [936, 458] on icon "Editor contextual toolbar" at bounding box center [936, 458] width 10 height 10
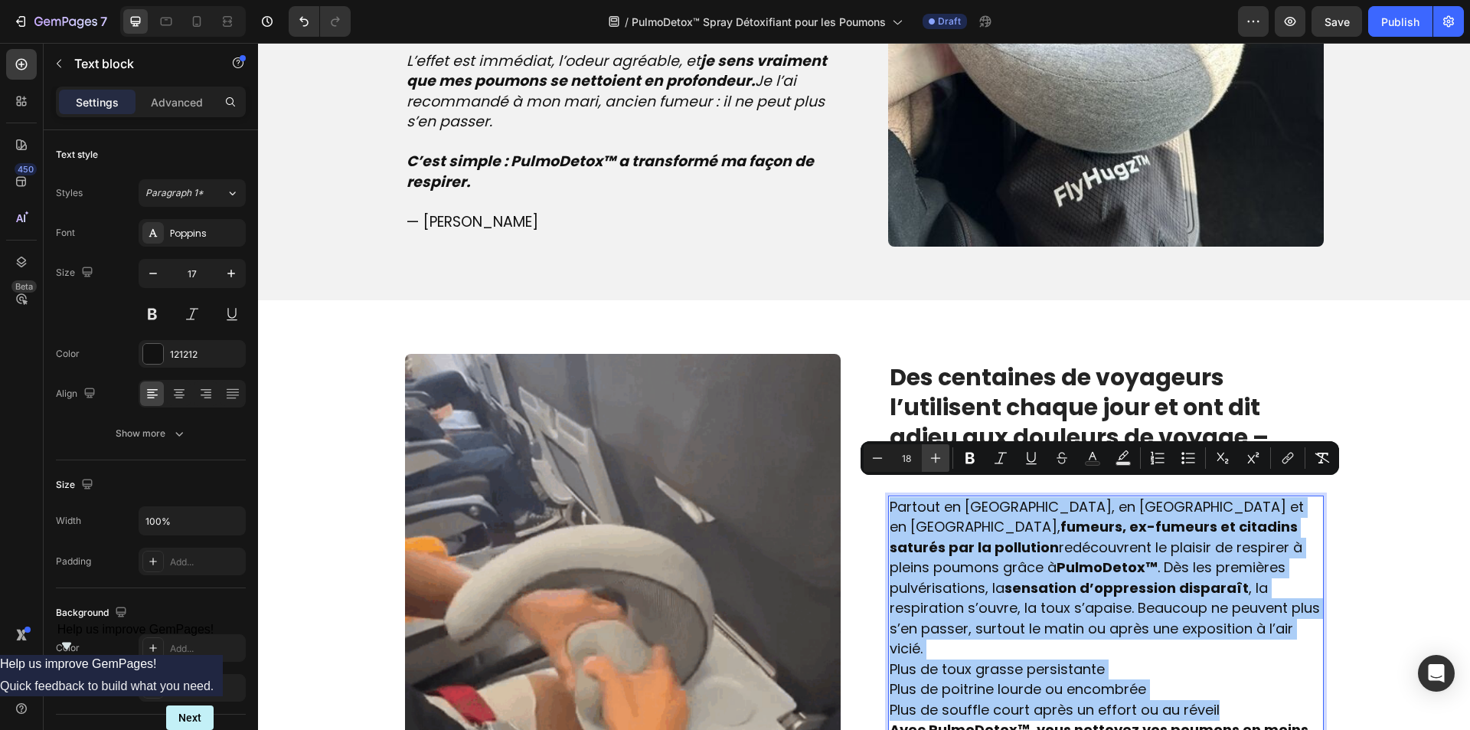
click at [936, 458] on icon "Editor contextual toolbar" at bounding box center [936, 458] width 10 height 10
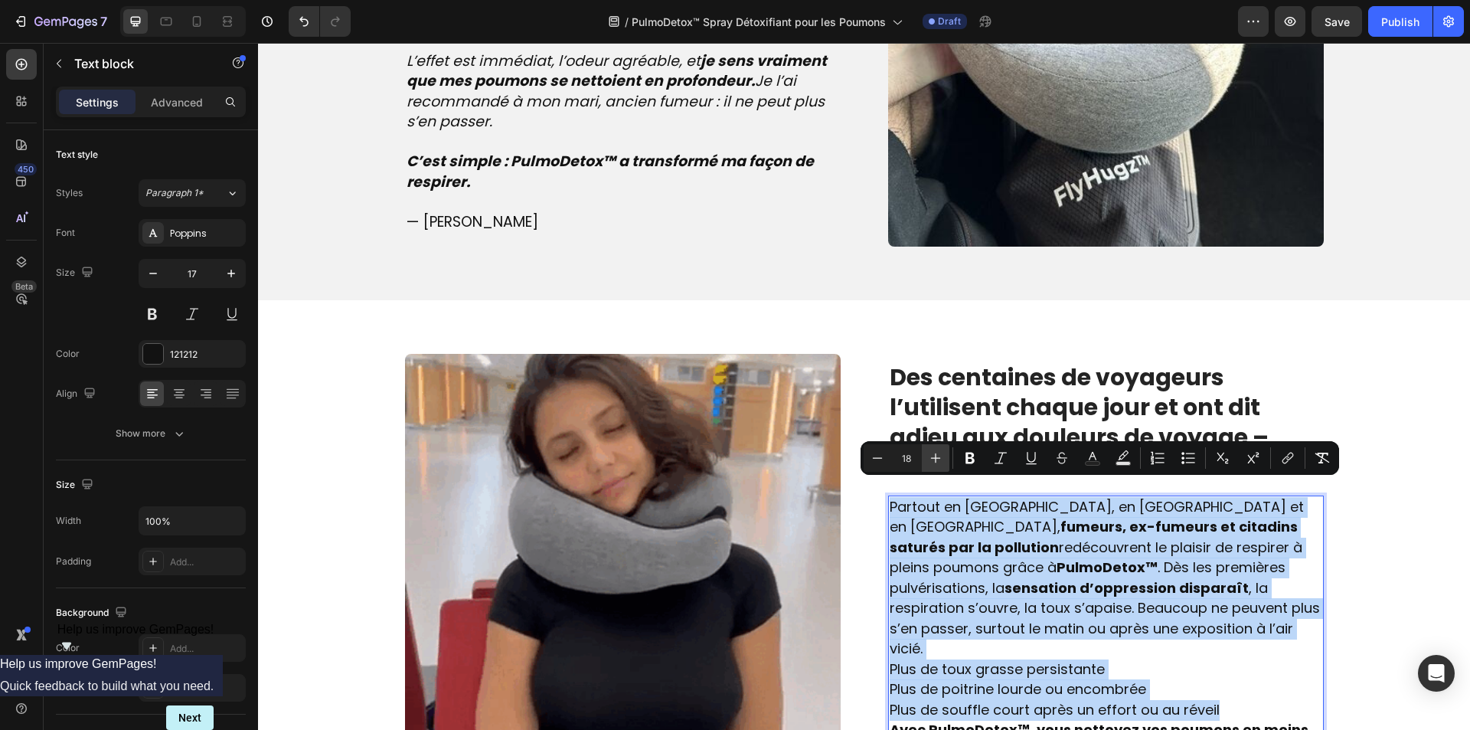
type input "19"
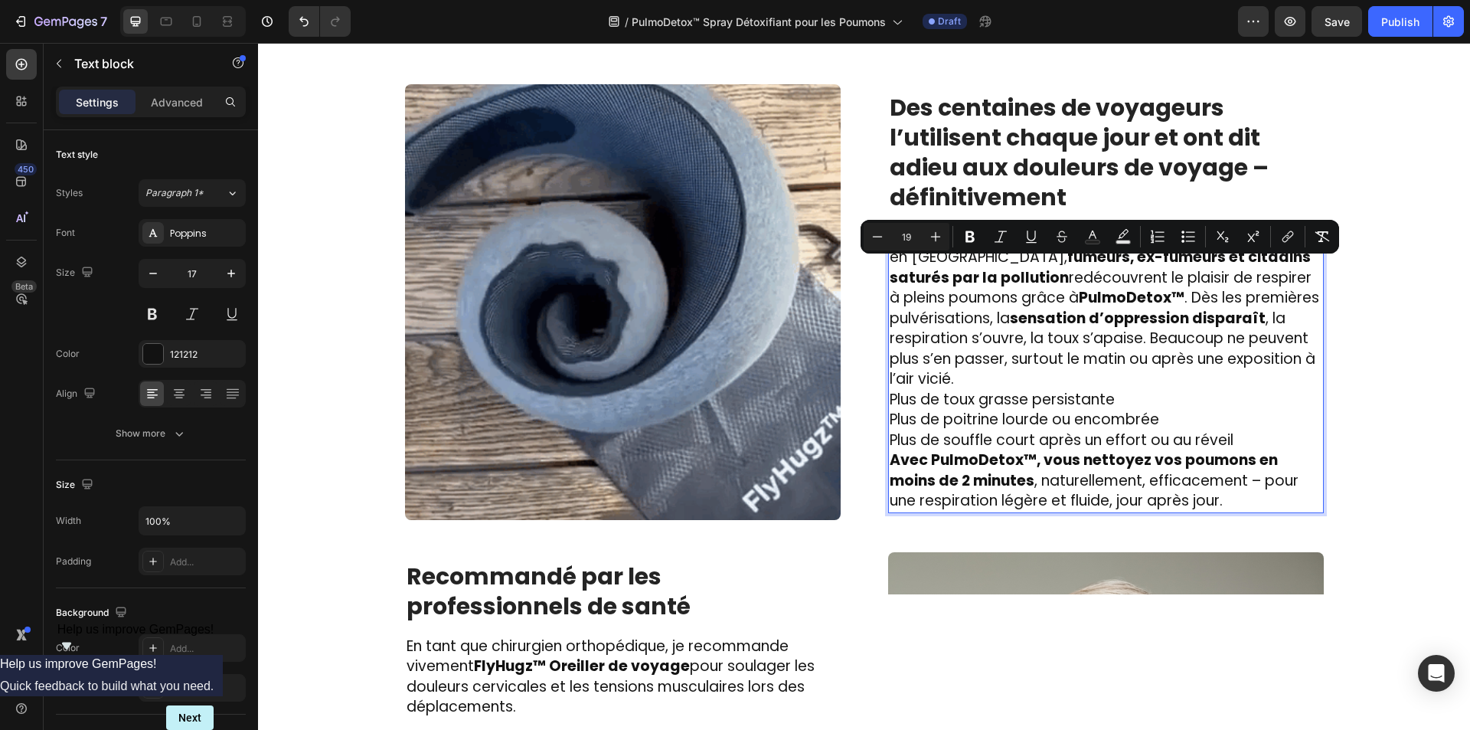
scroll to position [2134, 0]
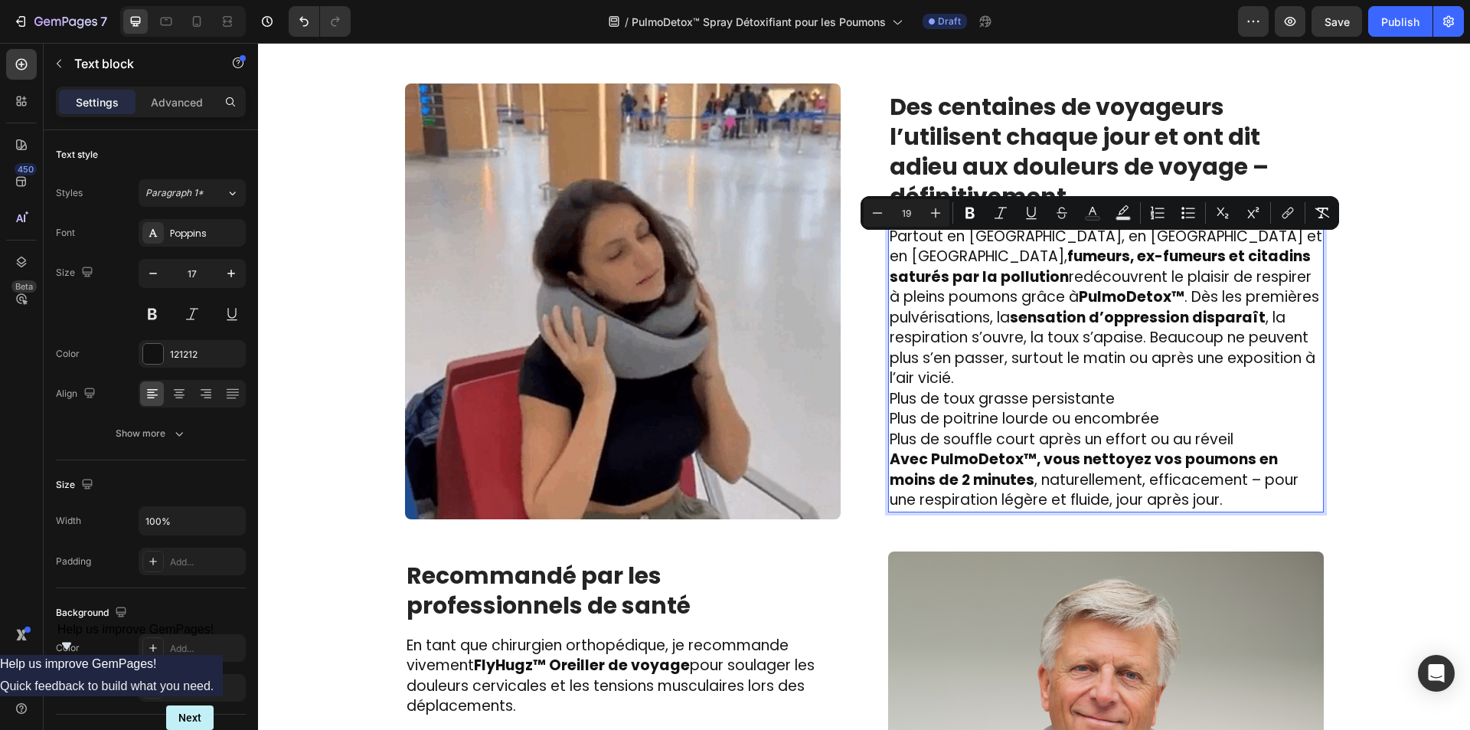
click at [1223, 407] on p "Plus de toux grasse persistante Plus de poitrine lourde ou encombrée Plus de so…" at bounding box center [1106, 419] width 433 height 61
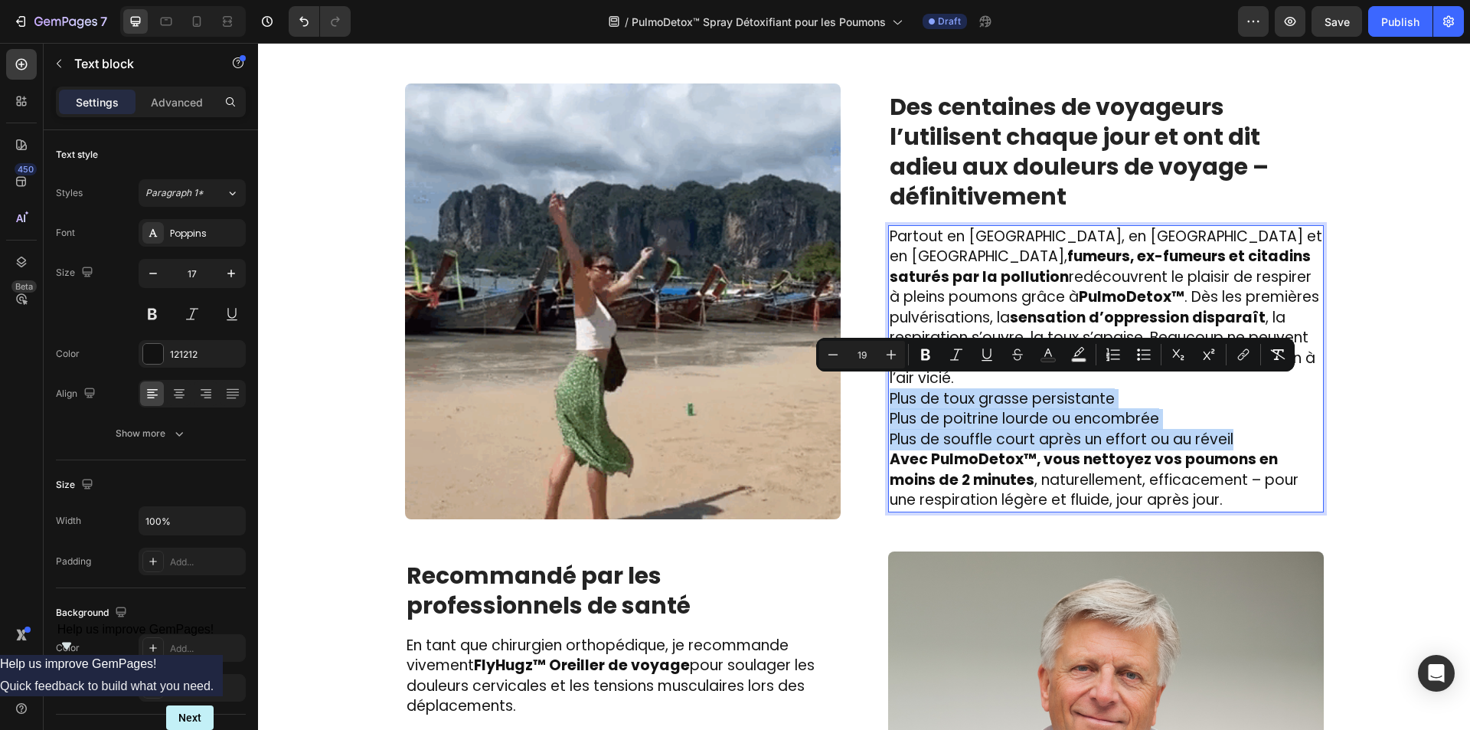
drag, startPoint x: 1224, startPoint y: 428, endPoint x: 882, endPoint y: 395, distance: 343.8
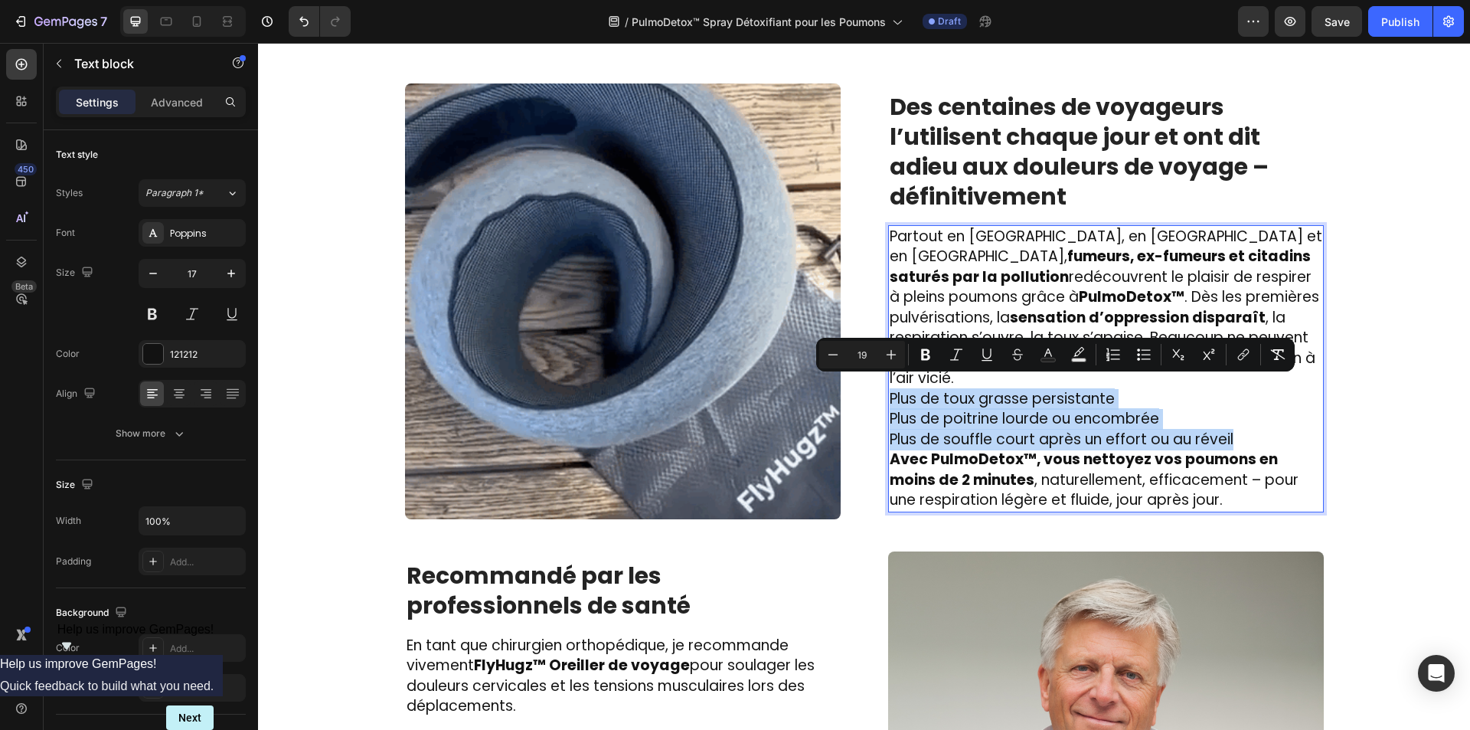
click at [888, 395] on div "Partout en [GEOGRAPHIC_DATA], en [GEOGRAPHIC_DATA] et en [GEOGRAPHIC_DATA], fum…" at bounding box center [1106, 368] width 436 height 287
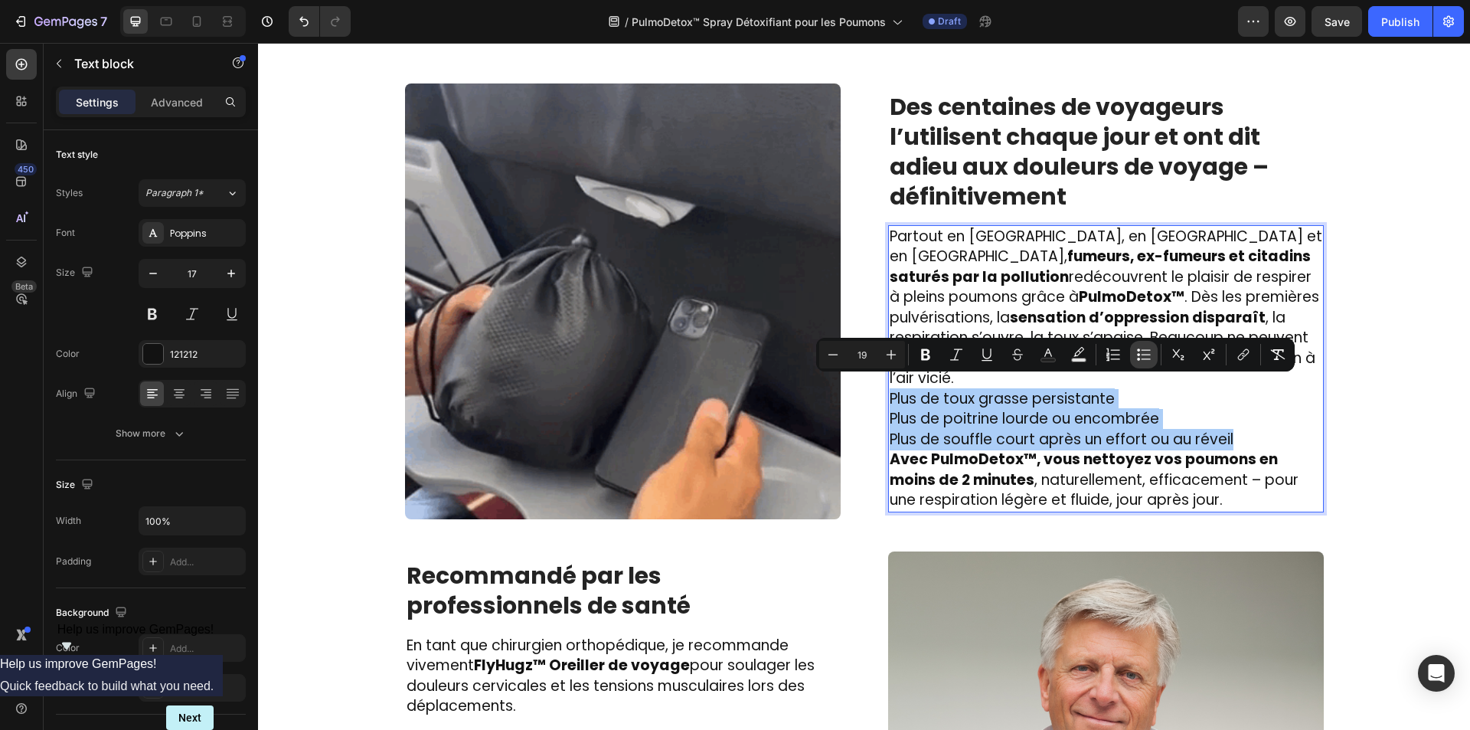
click at [1136, 359] on icon "Editor contextual toolbar" at bounding box center [1143, 354] width 15 height 15
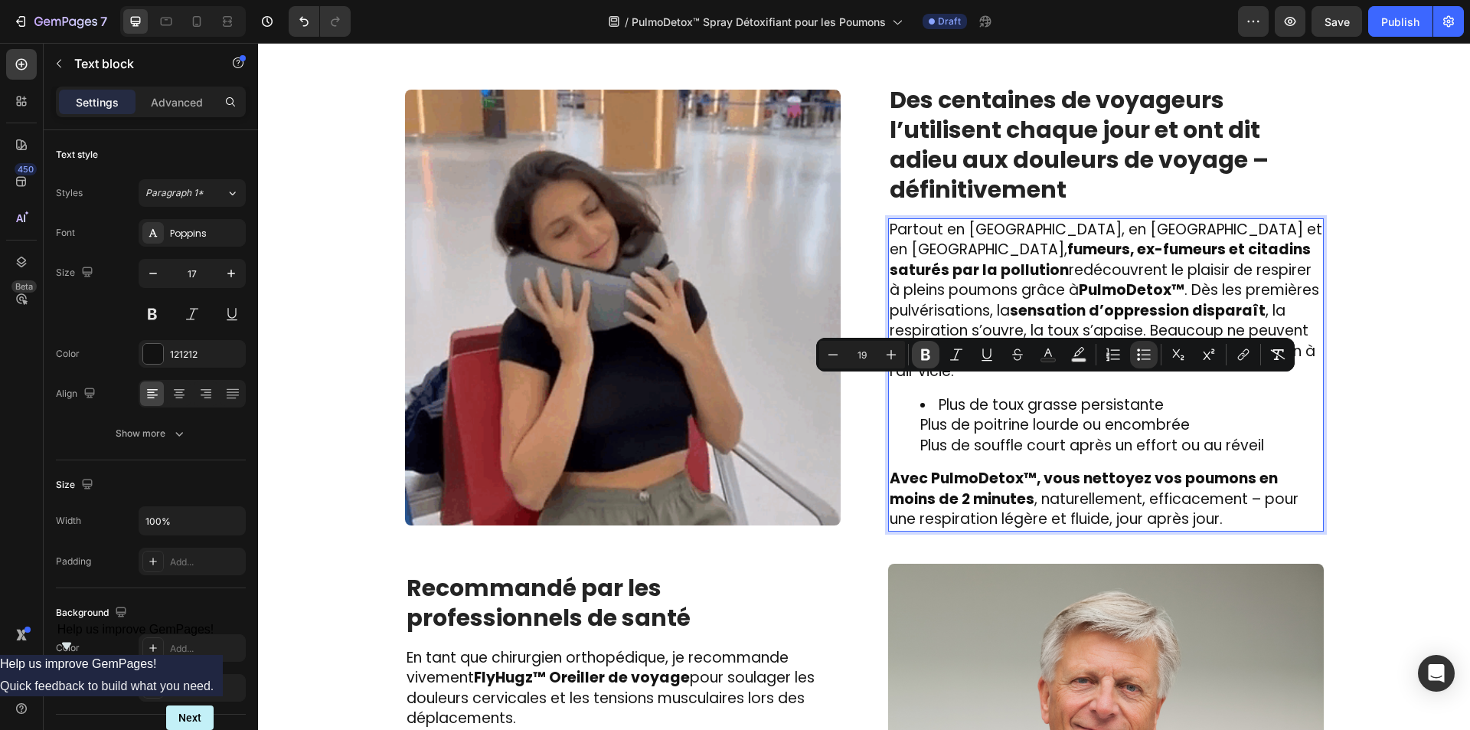
click at [926, 358] on icon "Editor contextual toolbar" at bounding box center [925, 354] width 15 height 15
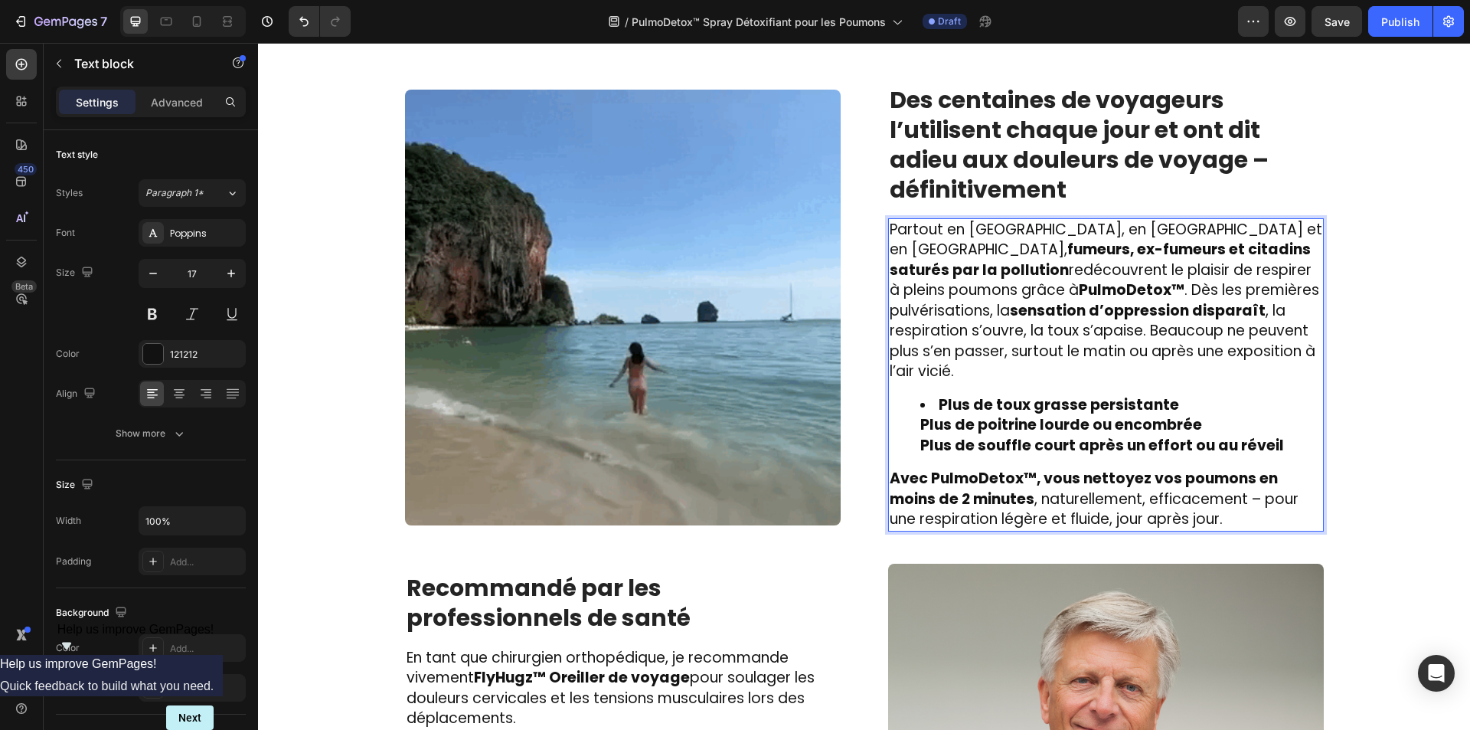
click at [902, 420] on ul "Plus de toux grasse persistante Plus de poitrine lourde ou encombrée Plus de so…" at bounding box center [1106, 425] width 433 height 61
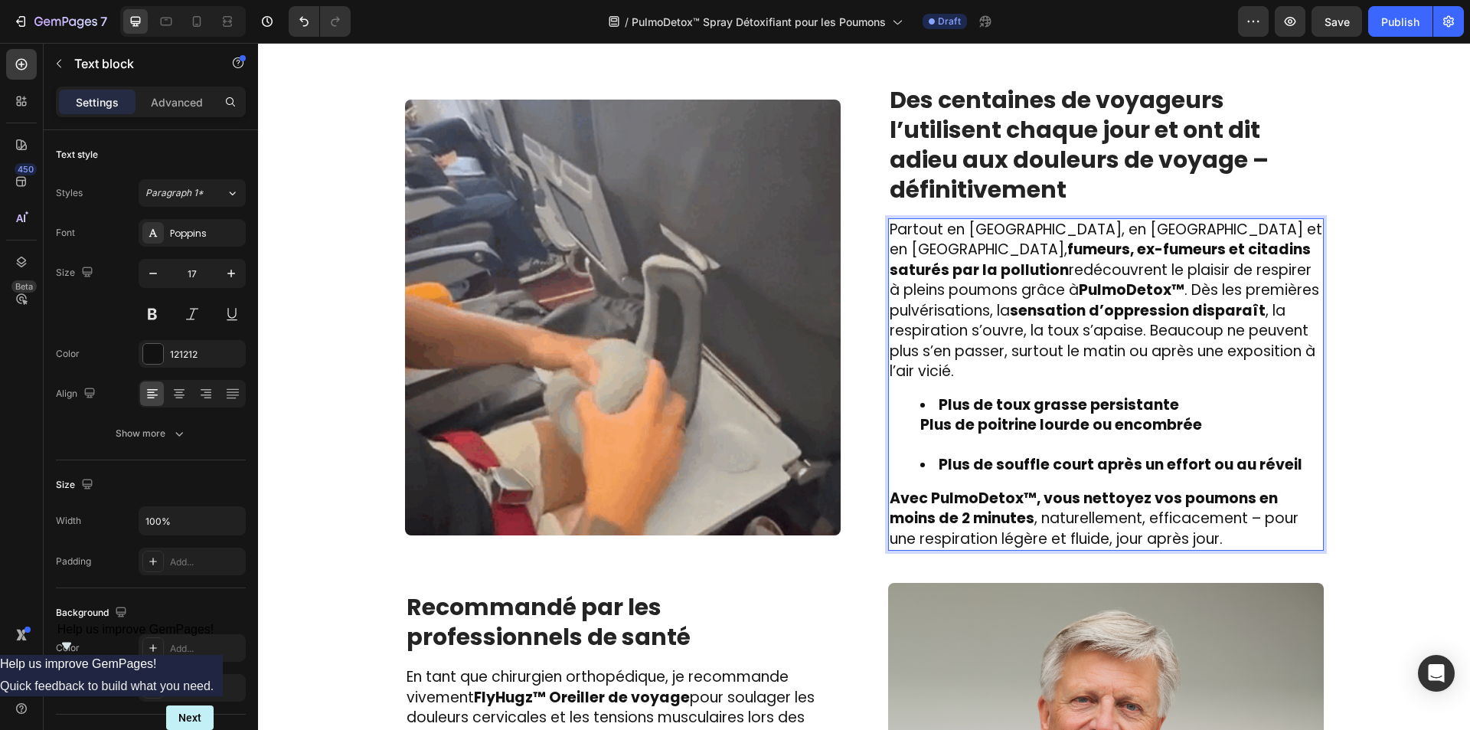
click at [903, 401] on ul "Plus de toux grasse persistante Plus de poitrine lourde ou encombrée Plus de so…" at bounding box center [1106, 435] width 433 height 80
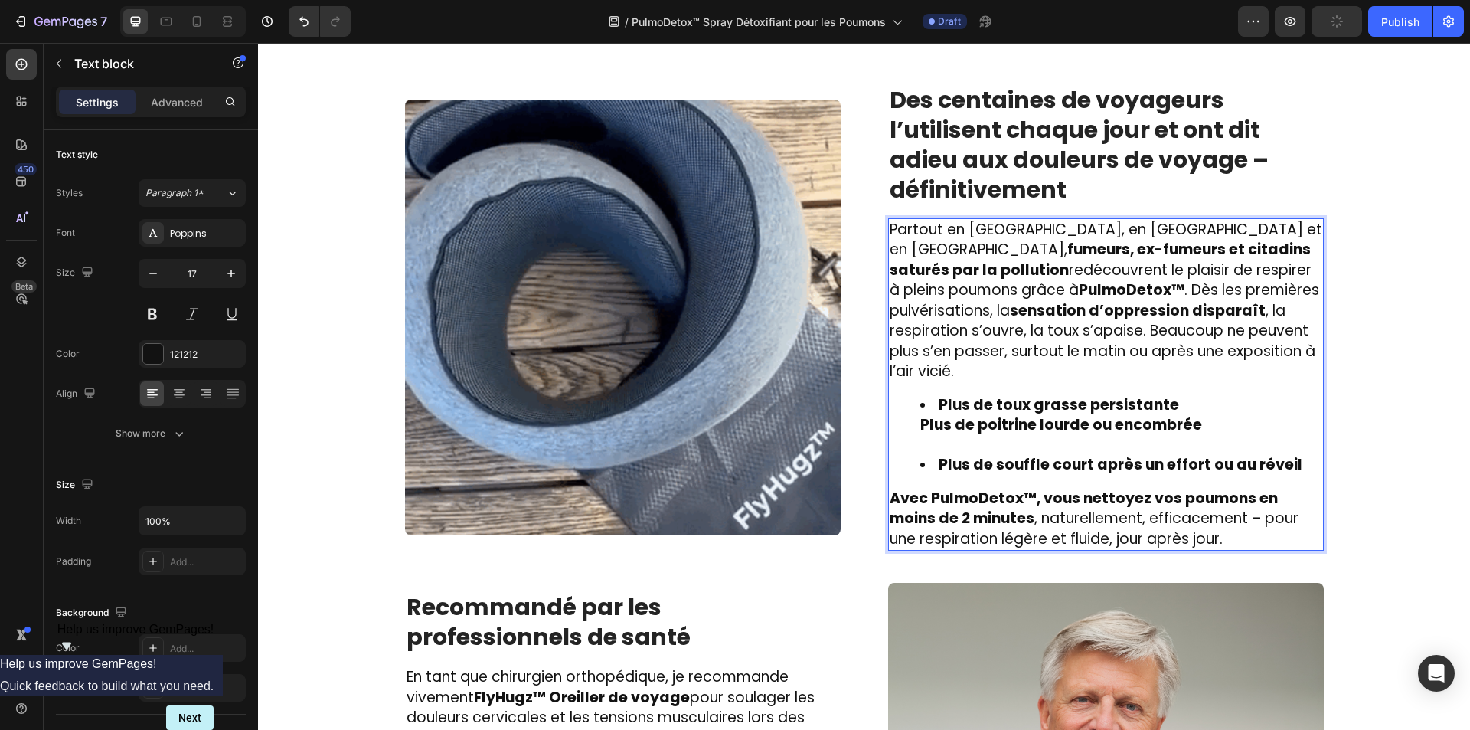
click at [957, 415] on li "Plus de toux grasse persistante Plus de poitrine lourde ou encombrée" at bounding box center [1121, 425] width 402 height 60
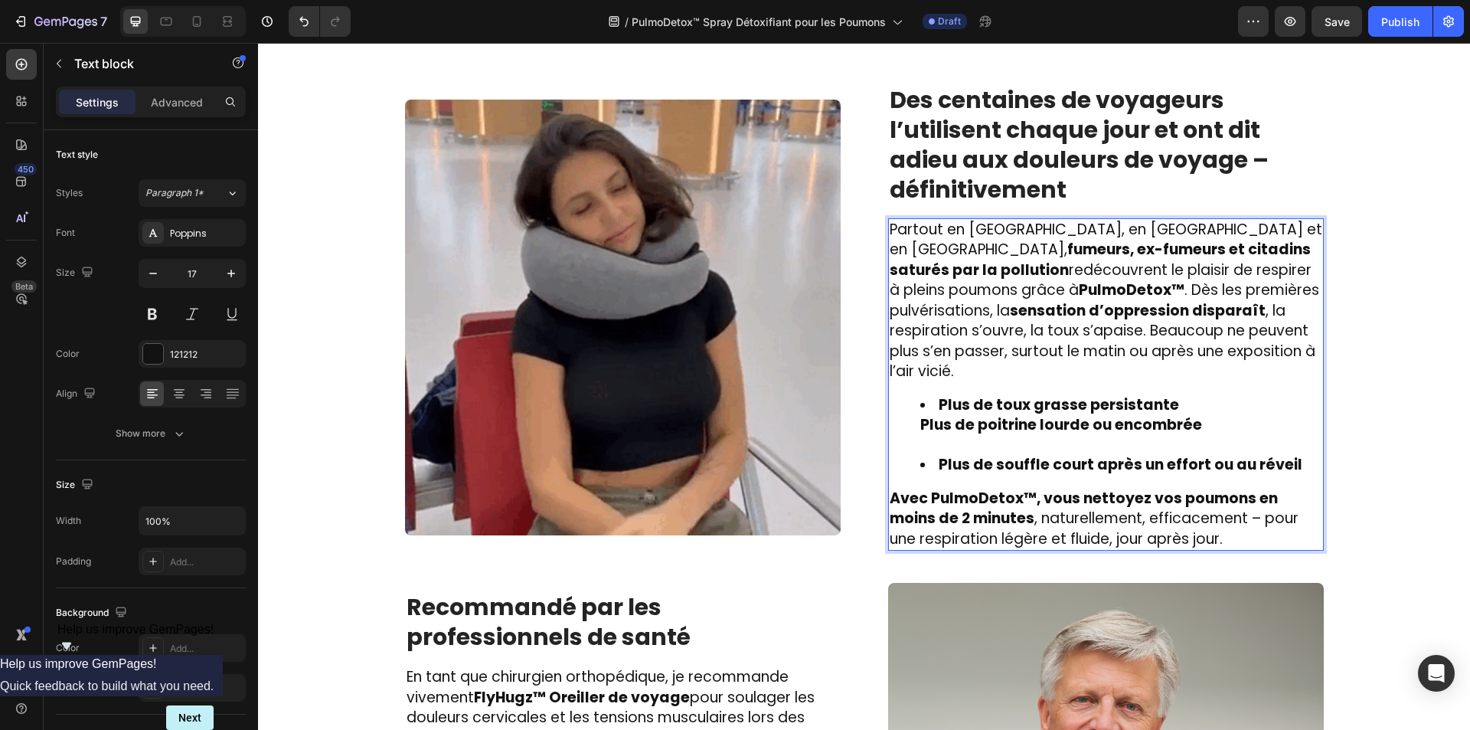
click at [948, 420] on li "Plus de toux grasse persistante Plus de poitrine lourde ou encombrée" at bounding box center [1121, 425] width 402 height 60
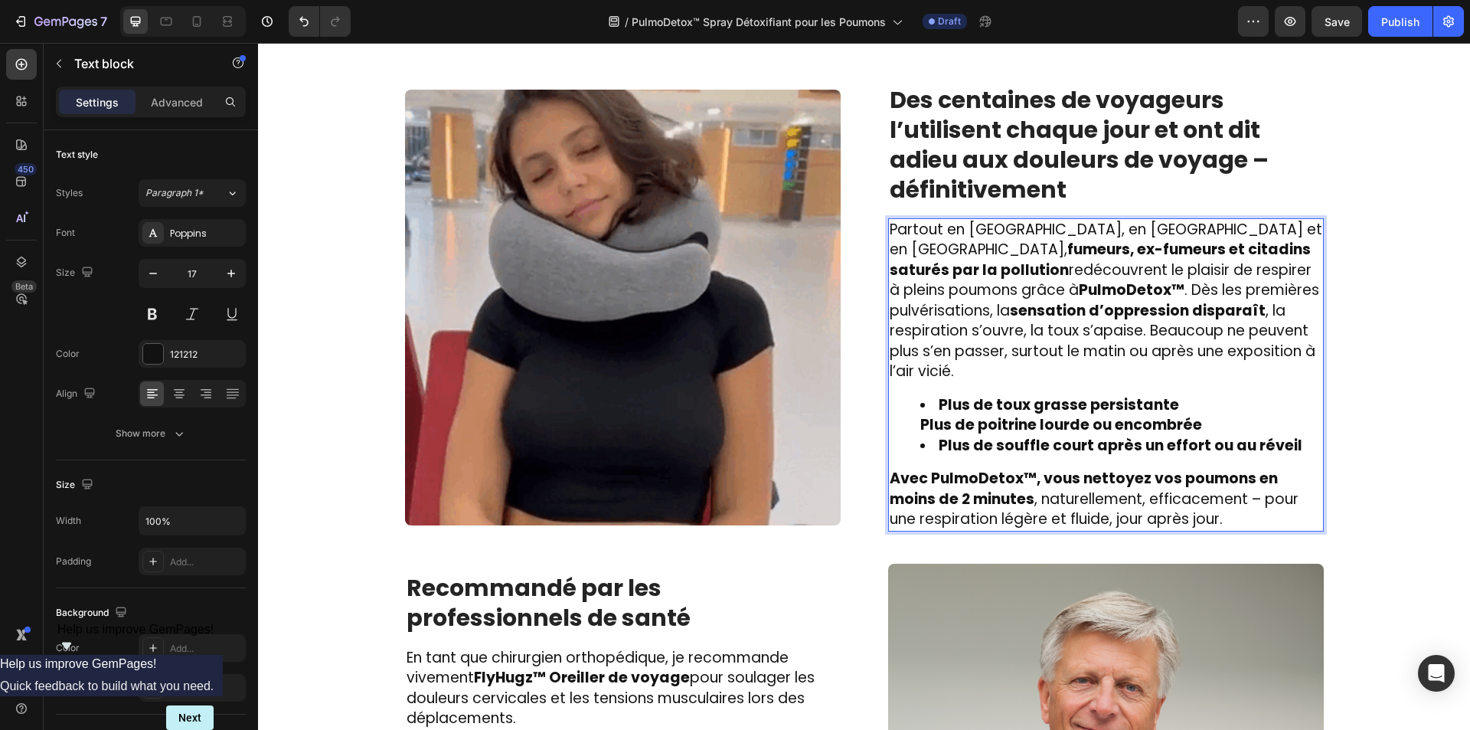
click at [910, 410] on ul "Plus de toux grasse persistante Plus de poitrine lourde ou encombrée Plus de so…" at bounding box center [1106, 425] width 433 height 61
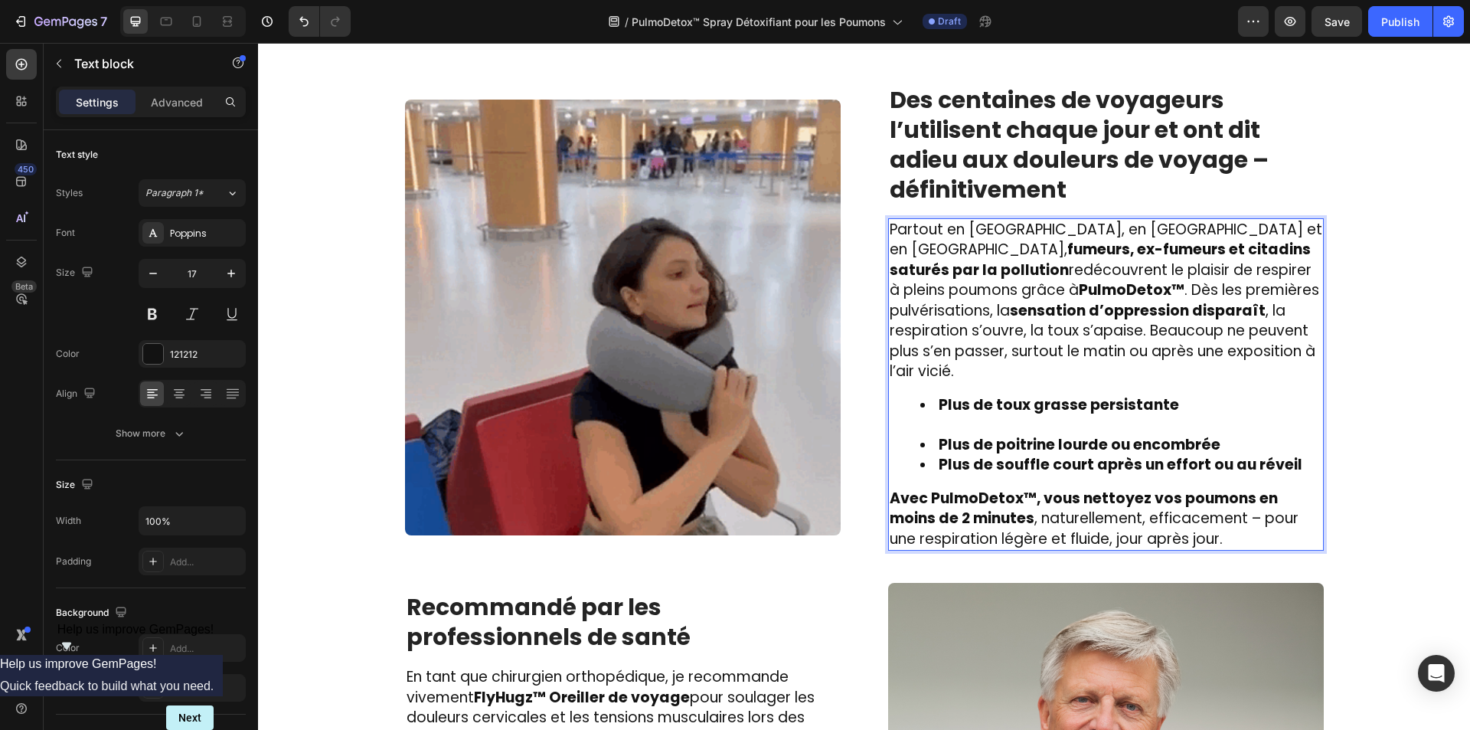
click at [932, 405] on li "Plus de toux grasse persistante" at bounding box center [1121, 415] width 402 height 40
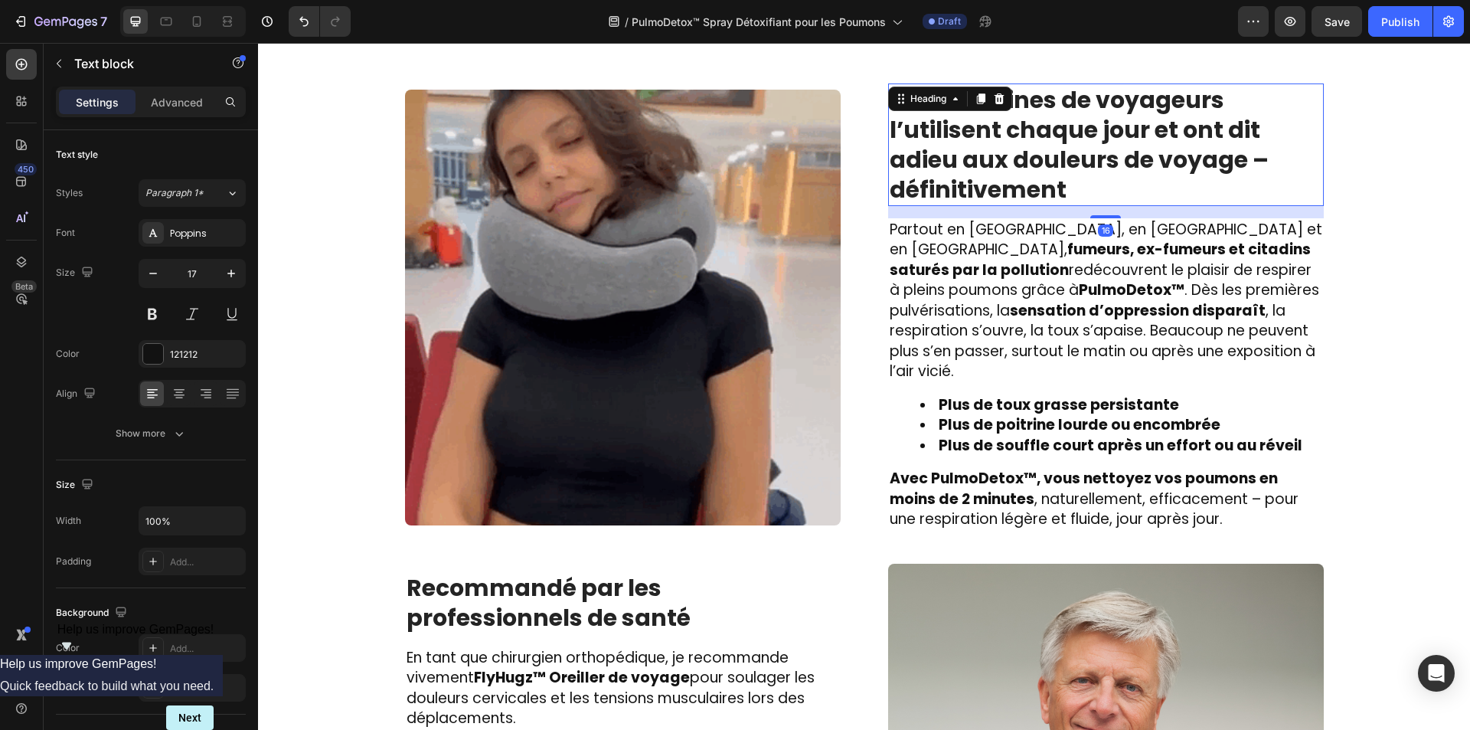
click at [940, 143] on strong "Des centaines de voyageurs l’utilisent chaque jour et ont dit adieu aux douleur…" at bounding box center [1079, 144] width 379 height 122
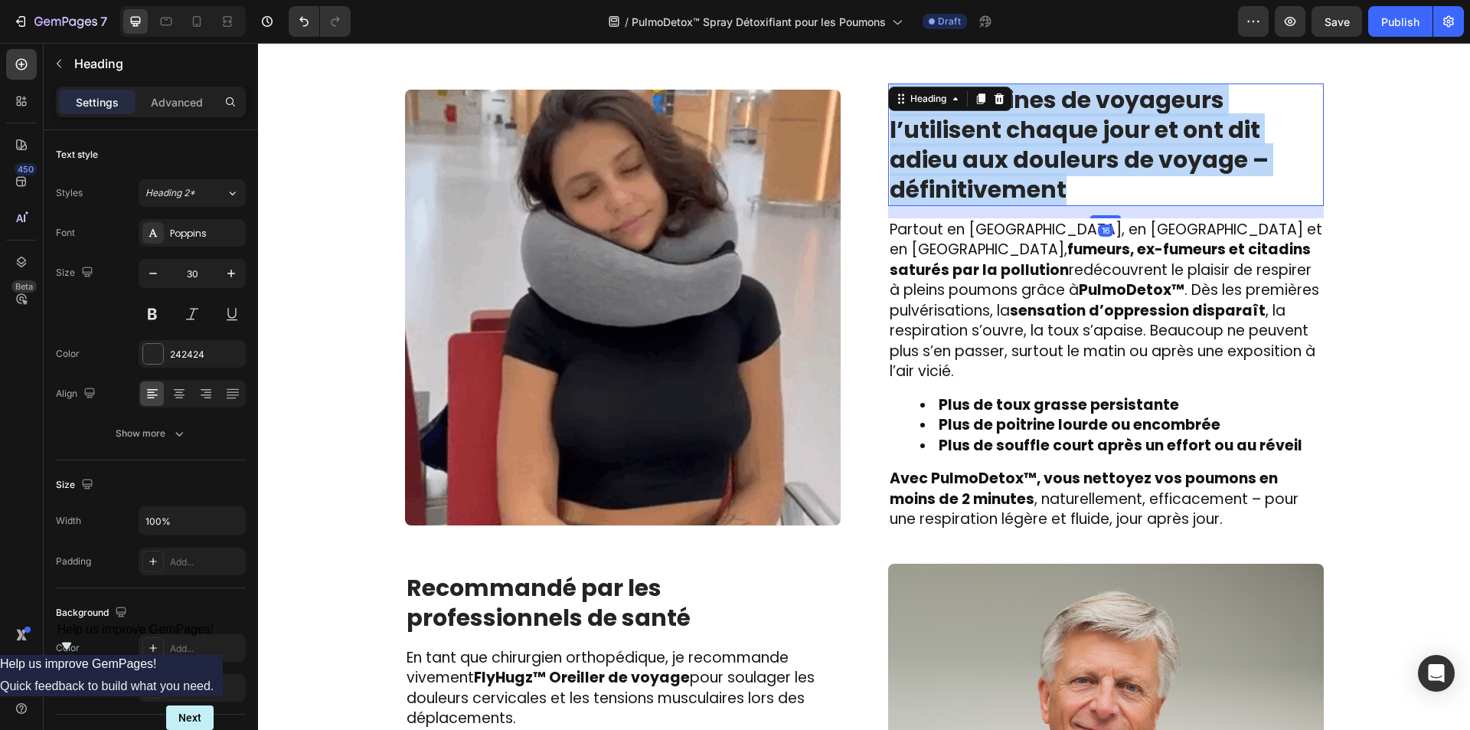
click at [940, 143] on strong "Des centaines de voyageurs l’utilisent chaque jour et ont dit adieu aux douleur…" at bounding box center [1079, 144] width 379 height 122
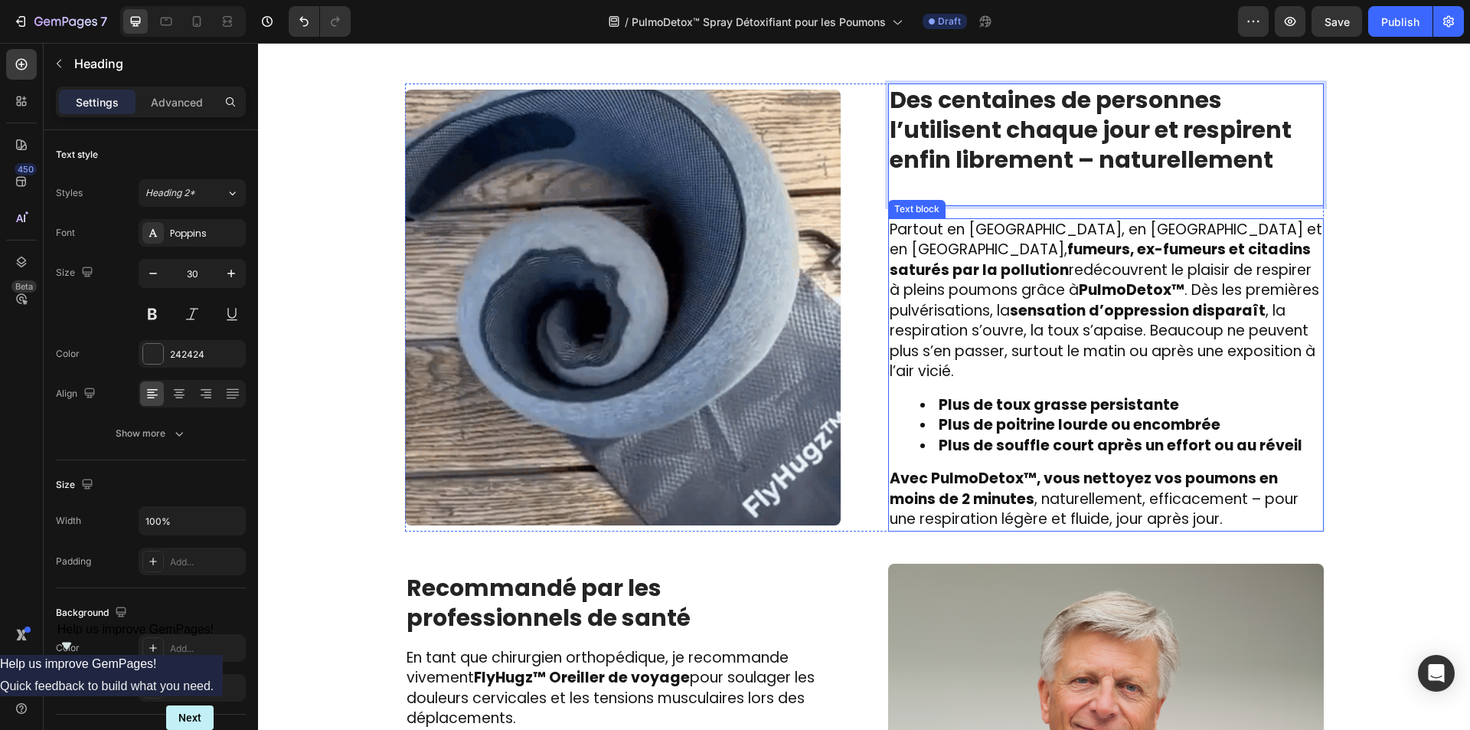
scroll to position [2150, 0]
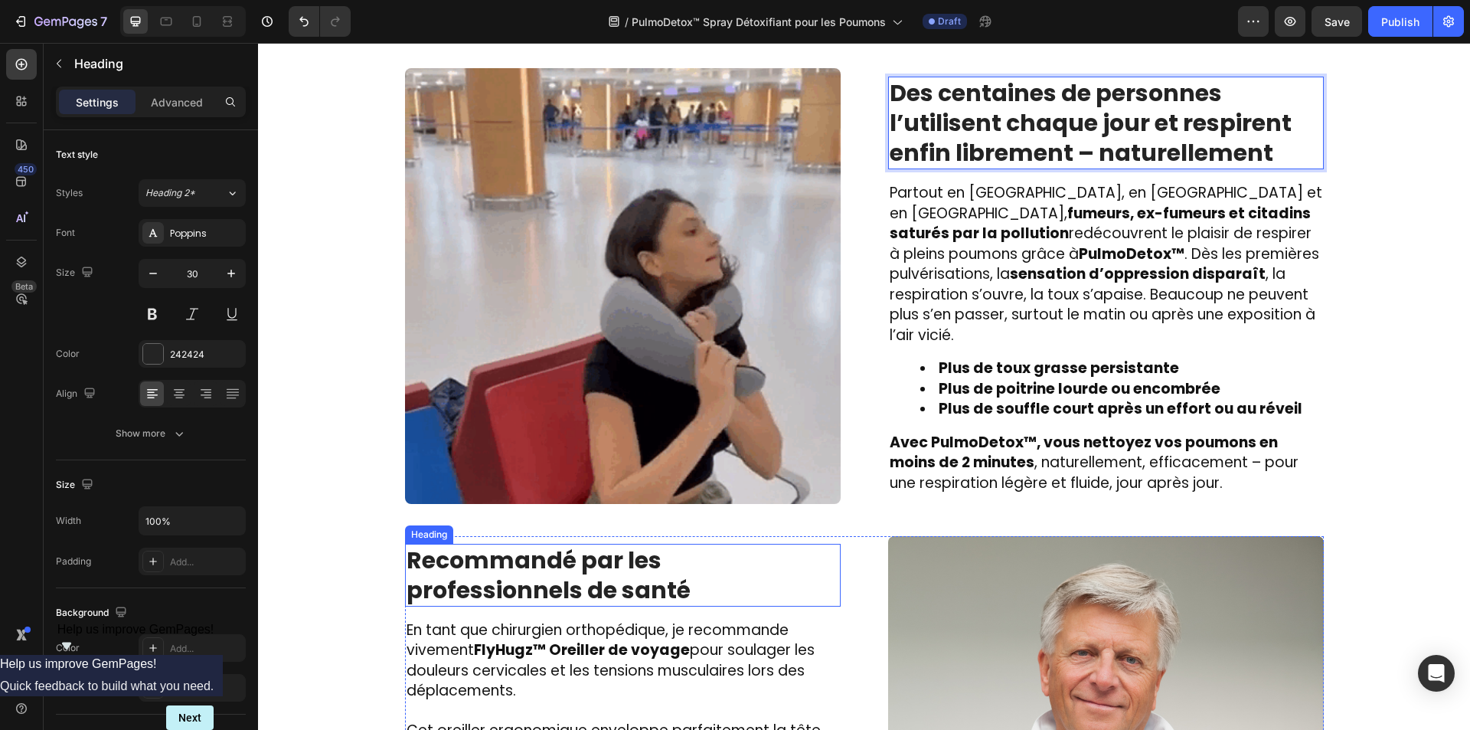
click at [538, 582] on h2 "Recommandé par les professionnels de santé" at bounding box center [623, 575] width 436 height 63
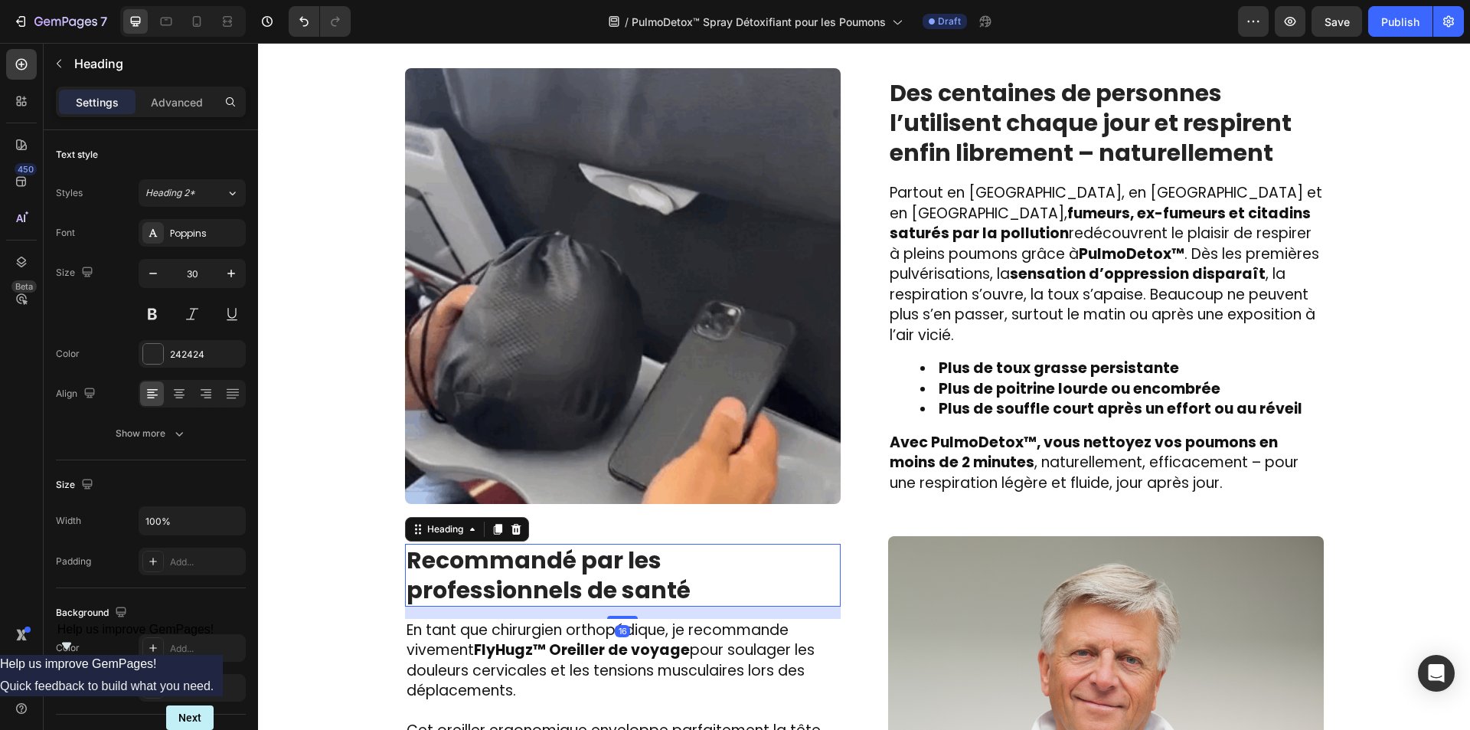
click at [538, 582] on h2 "Recommandé par les professionnels de santé" at bounding box center [623, 575] width 436 height 63
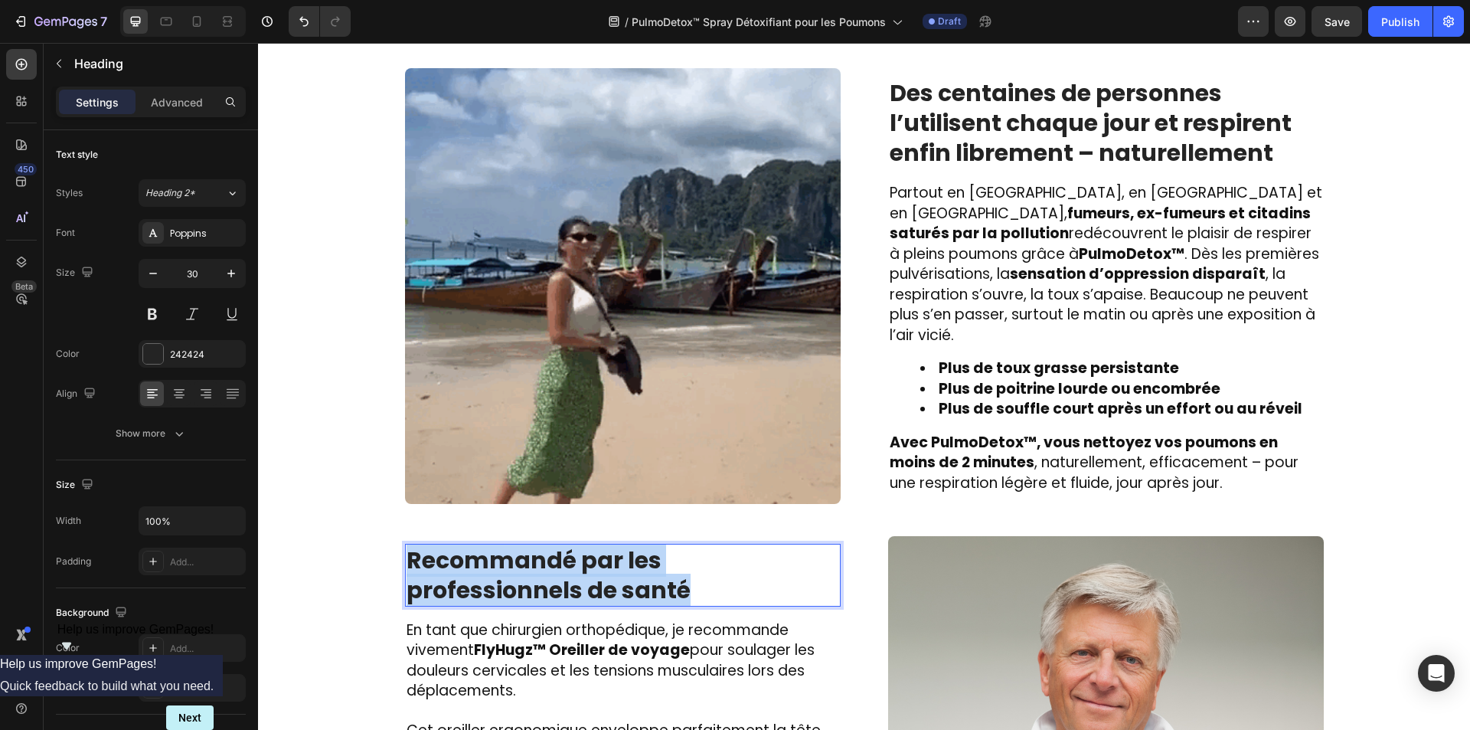
click at [538, 582] on p "Recommandé par les professionnels de santé" at bounding box center [622, 575] width 433 height 60
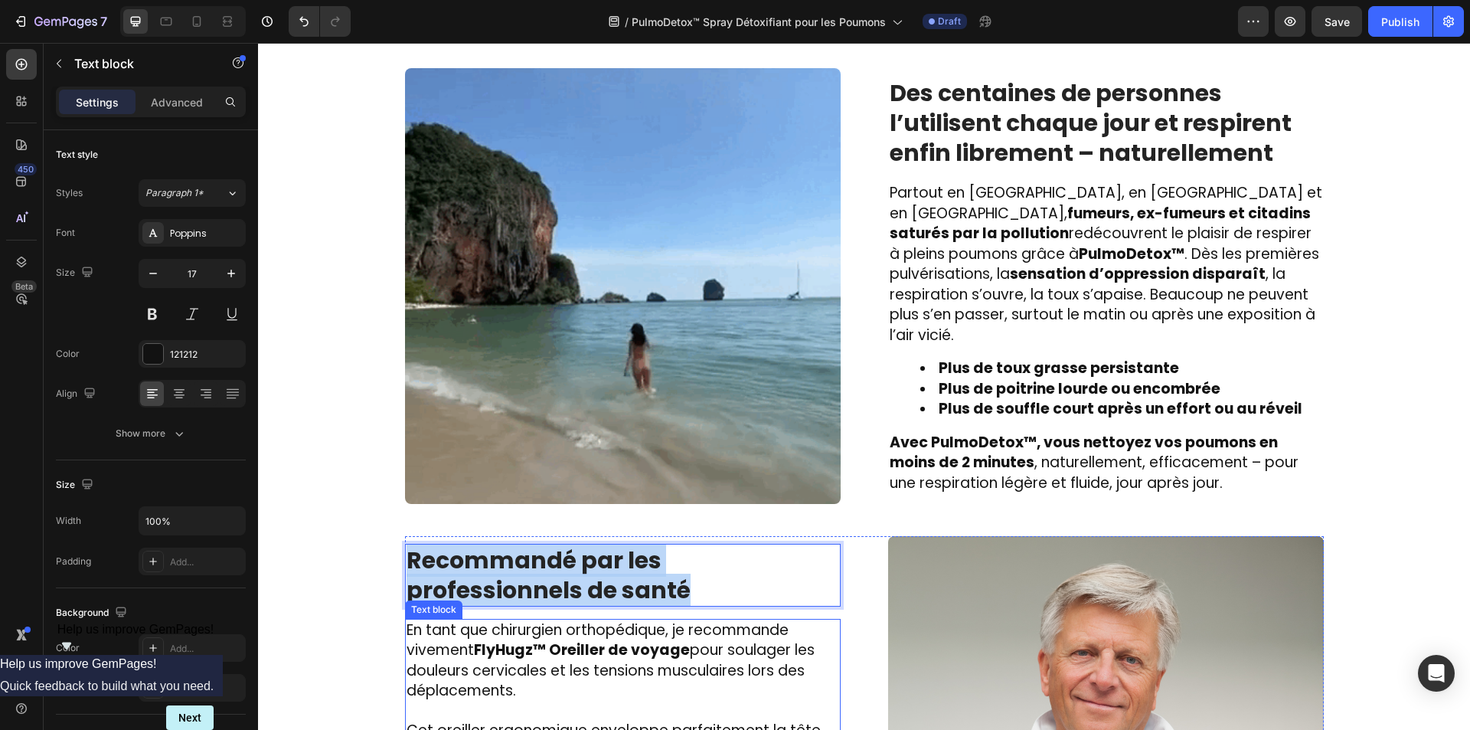
click at [507, 670] on span "En tant que chirurgien orthopédique, je recommande vivement FlyHugz™ Oreiller d…" at bounding box center [610, 660] width 408 height 82
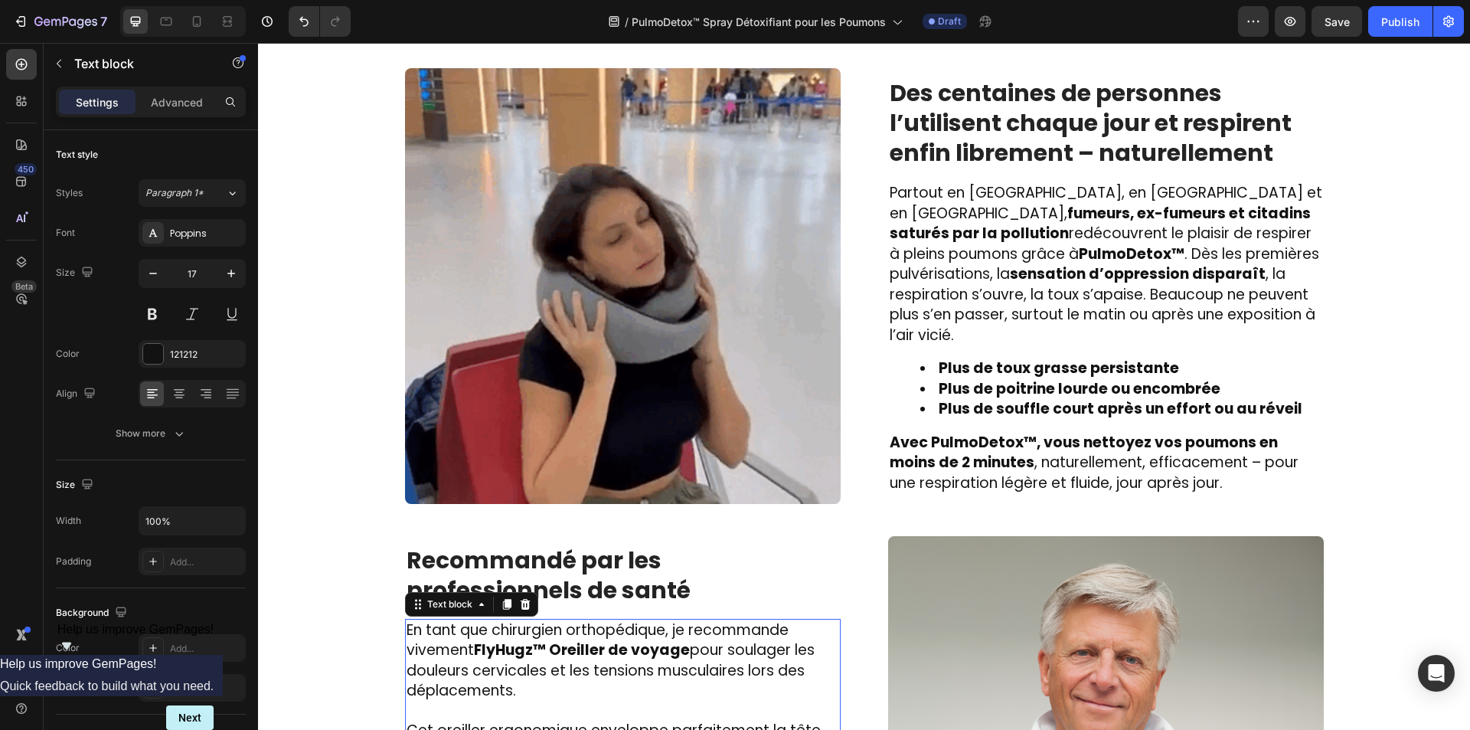
click at [507, 670] on span "En tant que chirurgien orthopédique, je recommande vivement FlyHugz™ Oreiller d…" at bounding box center [610, 660] width 408 height 82
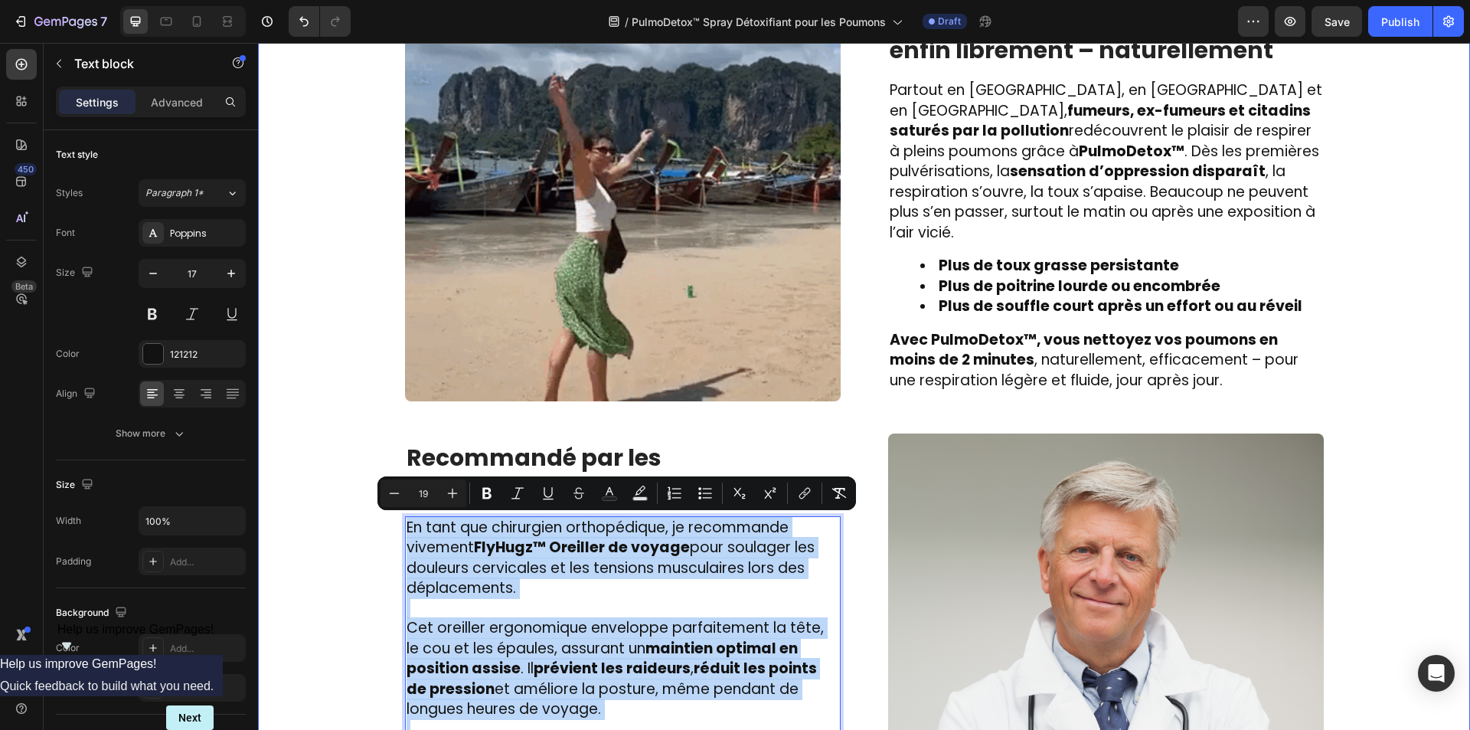
scroll to position [2456, 0]
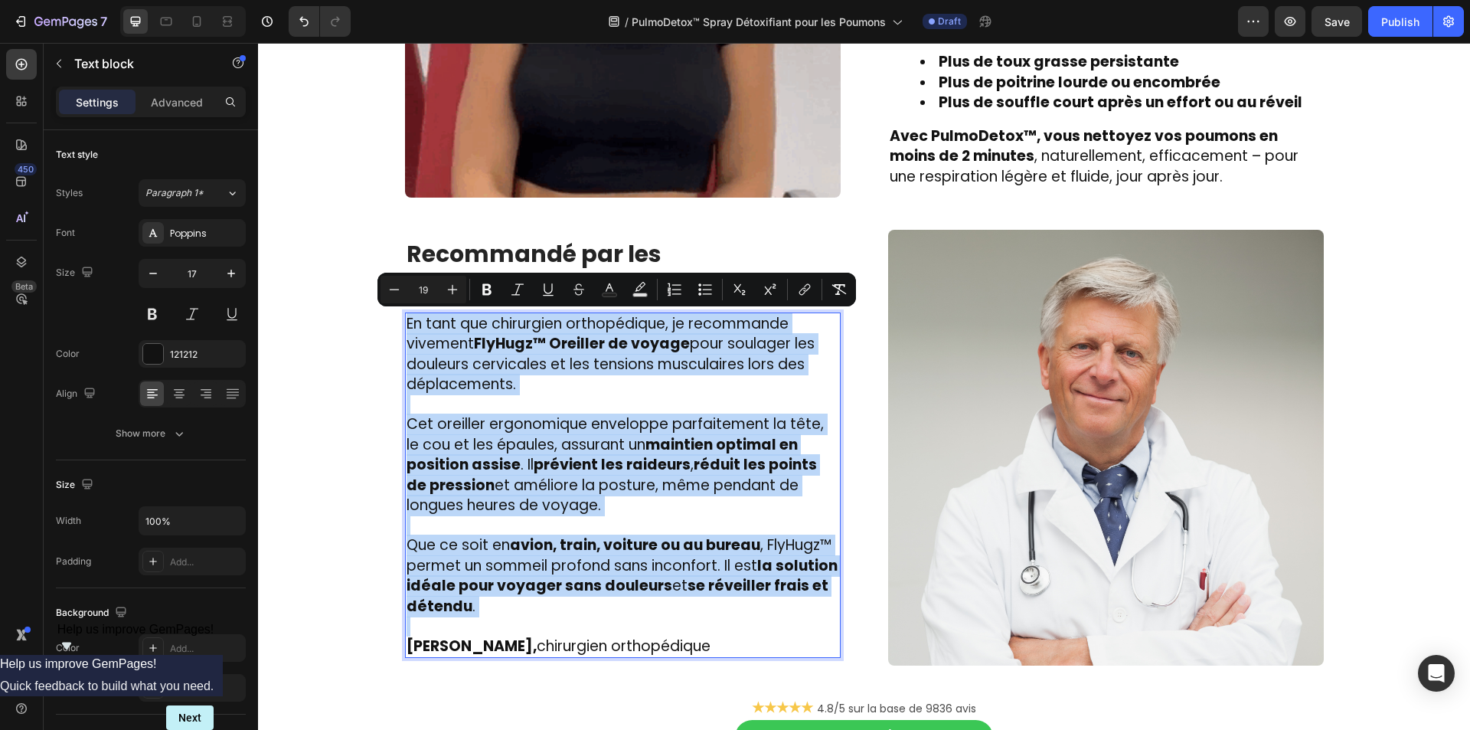
type input "17"
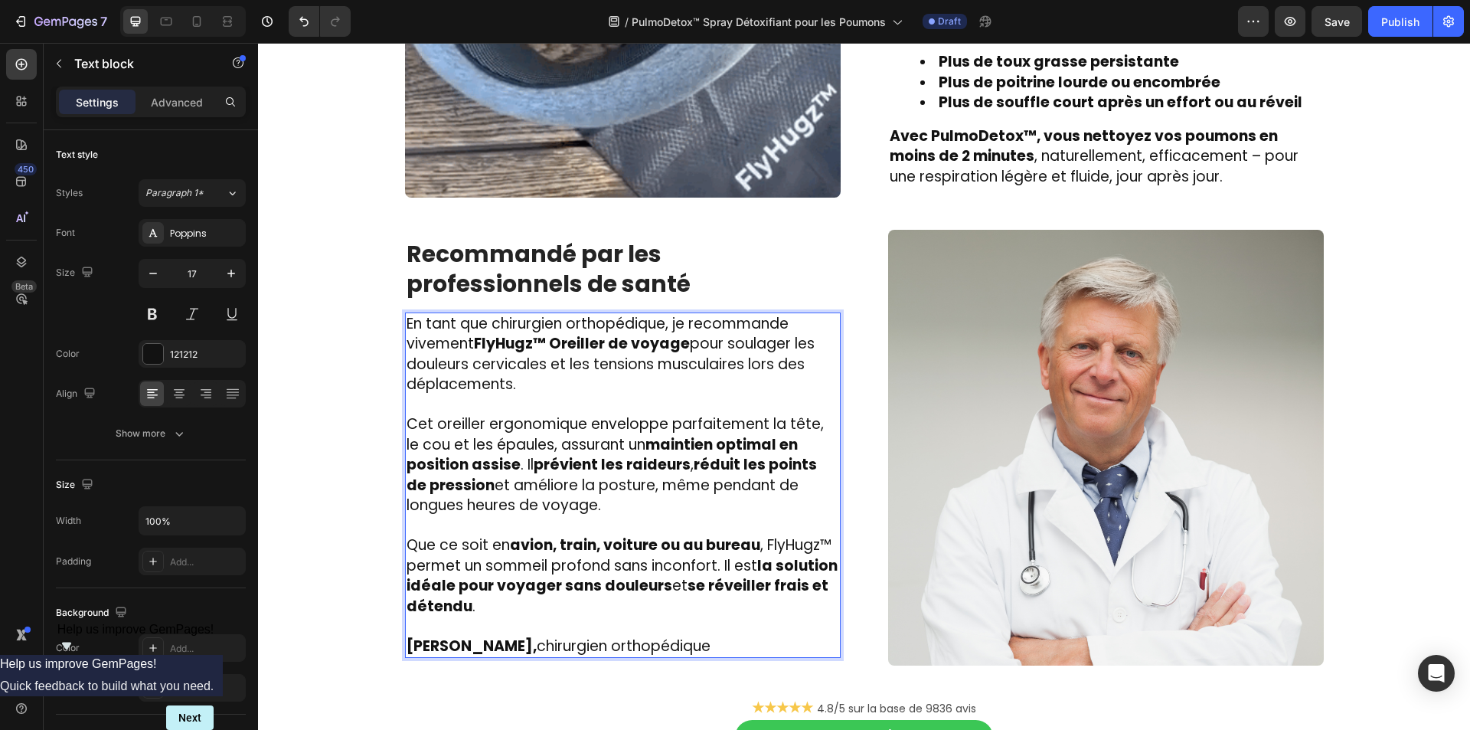
scroll to position [2519, 0]
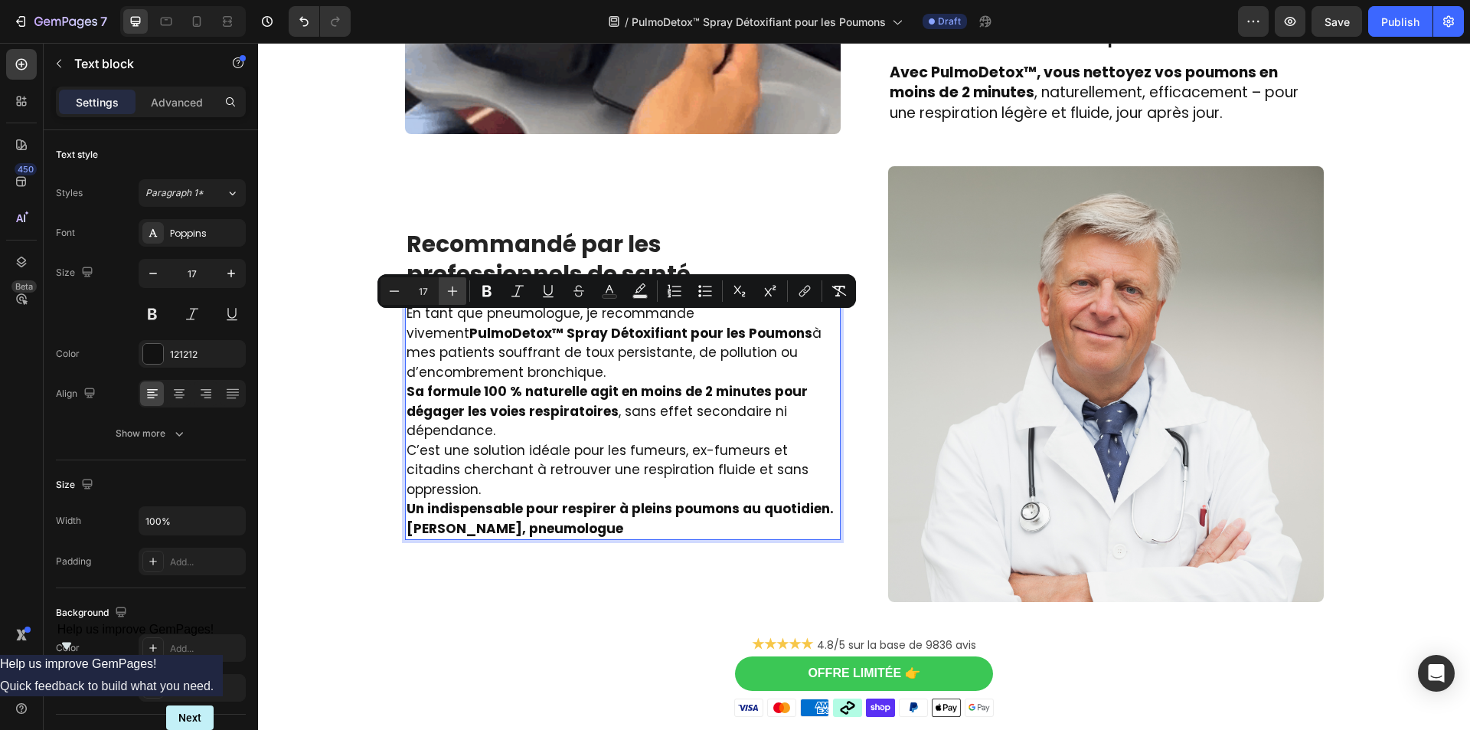
click at [446, 295] on icon "Editor contextual toolbar" at bounding box center [452, 290] width 15 height 15
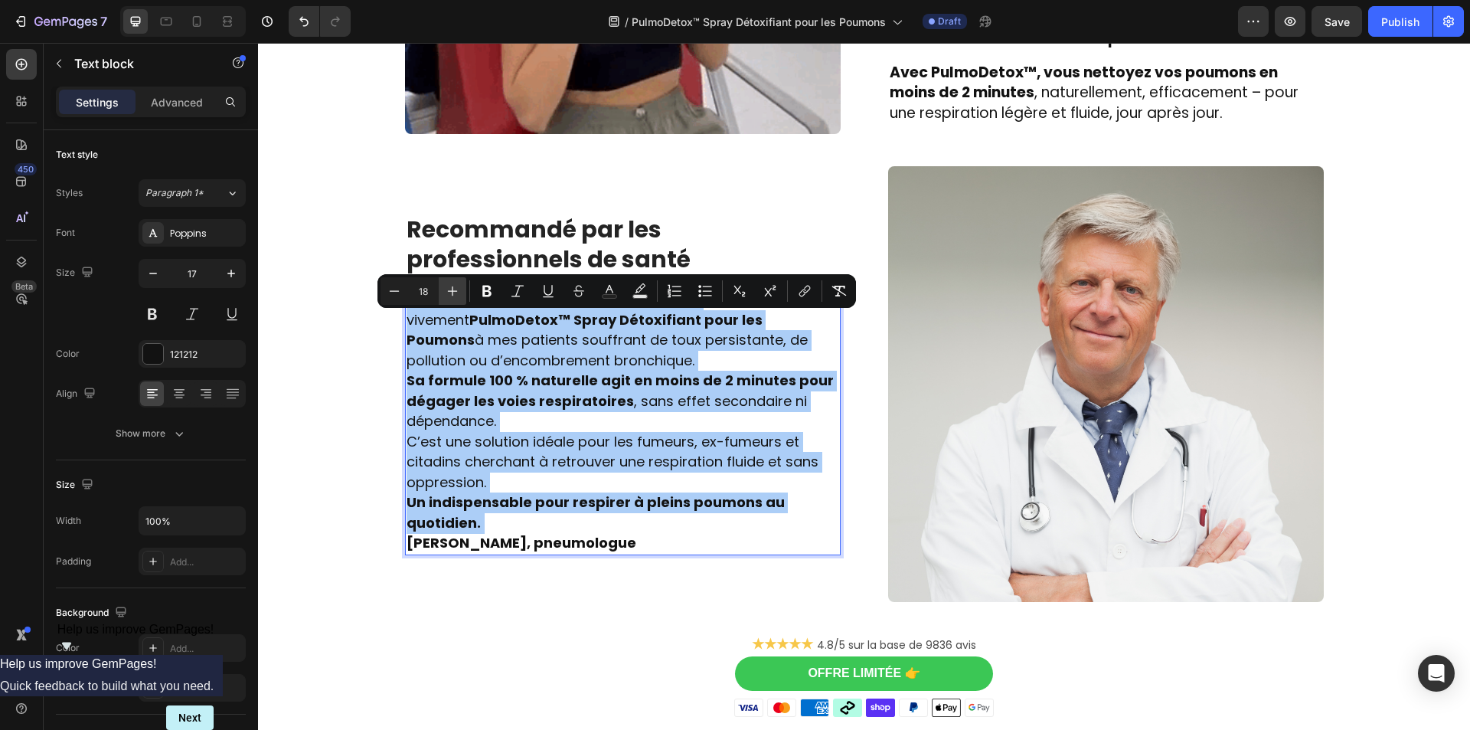
click at [446, 295] on icon "Editor contextual toolbar" at bounding box center [452, 290] width 15 height 15
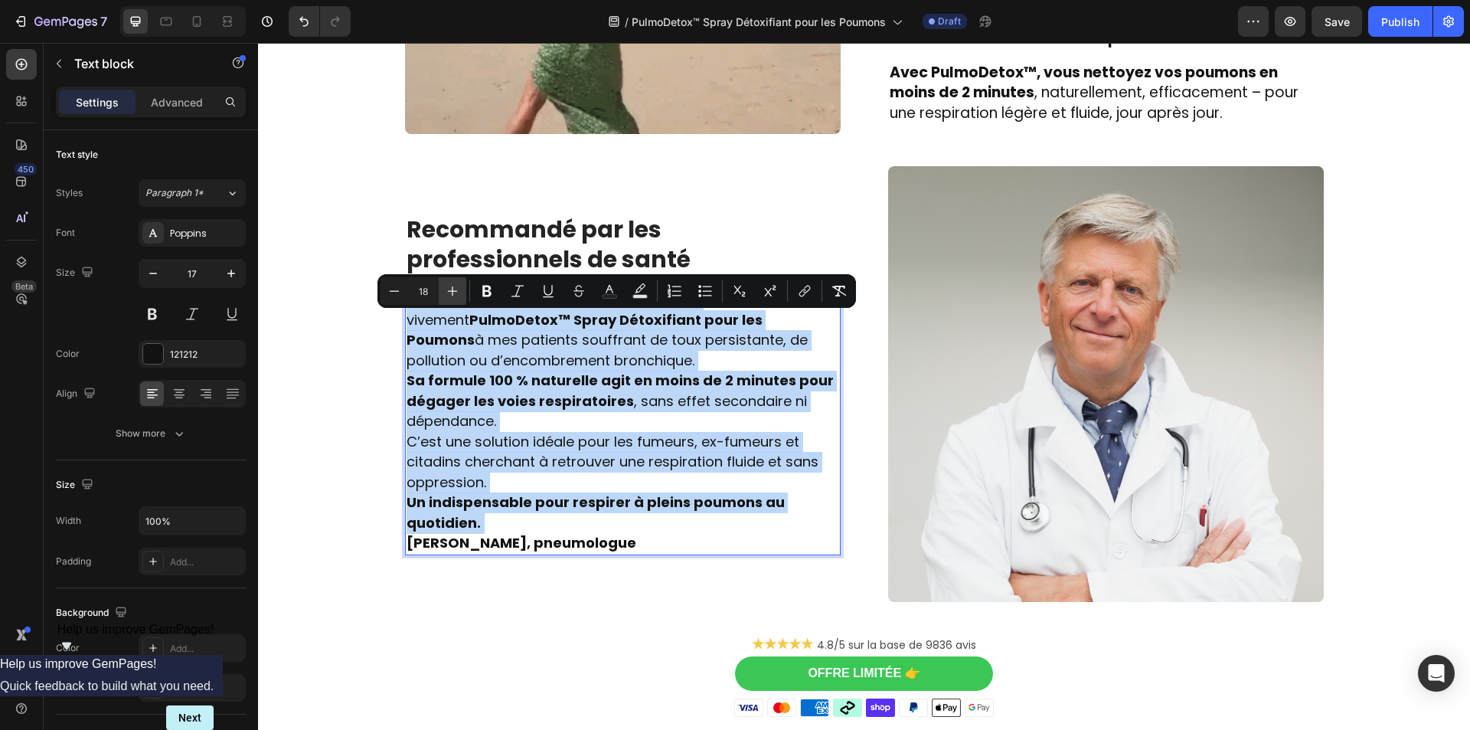
type input "19"
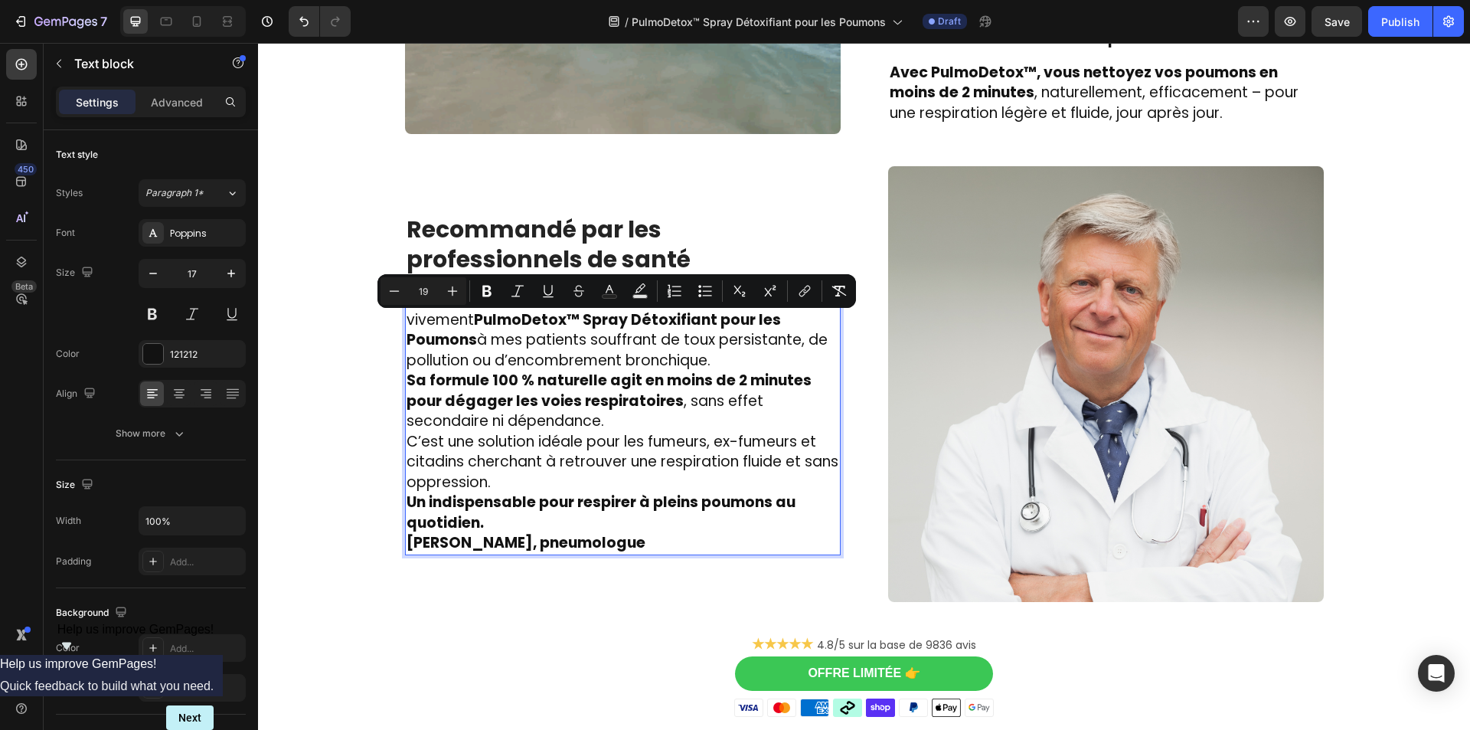
click at [630, 357] on p "En tant que pneumologue, je recommande vivement PulmoDetox™ Spray Détoxifiant p…" at bounding box center [622, 329] width 433 height 81
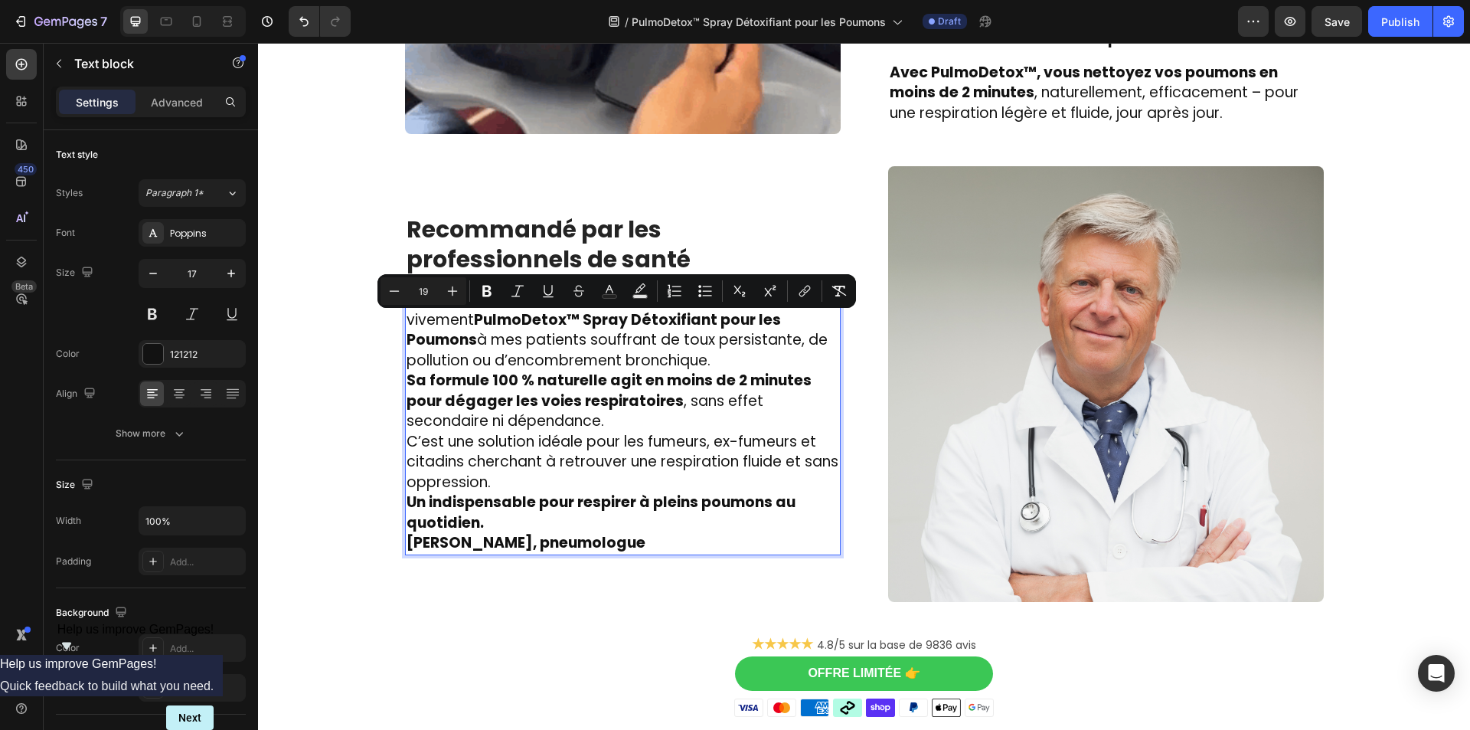
click at [633, 355] on p "En tant que pneumologue, je recommande vivement PulmoDetox™ Spray Détoxifiant p…" at bounding box center [622, 329] width 433 height 81
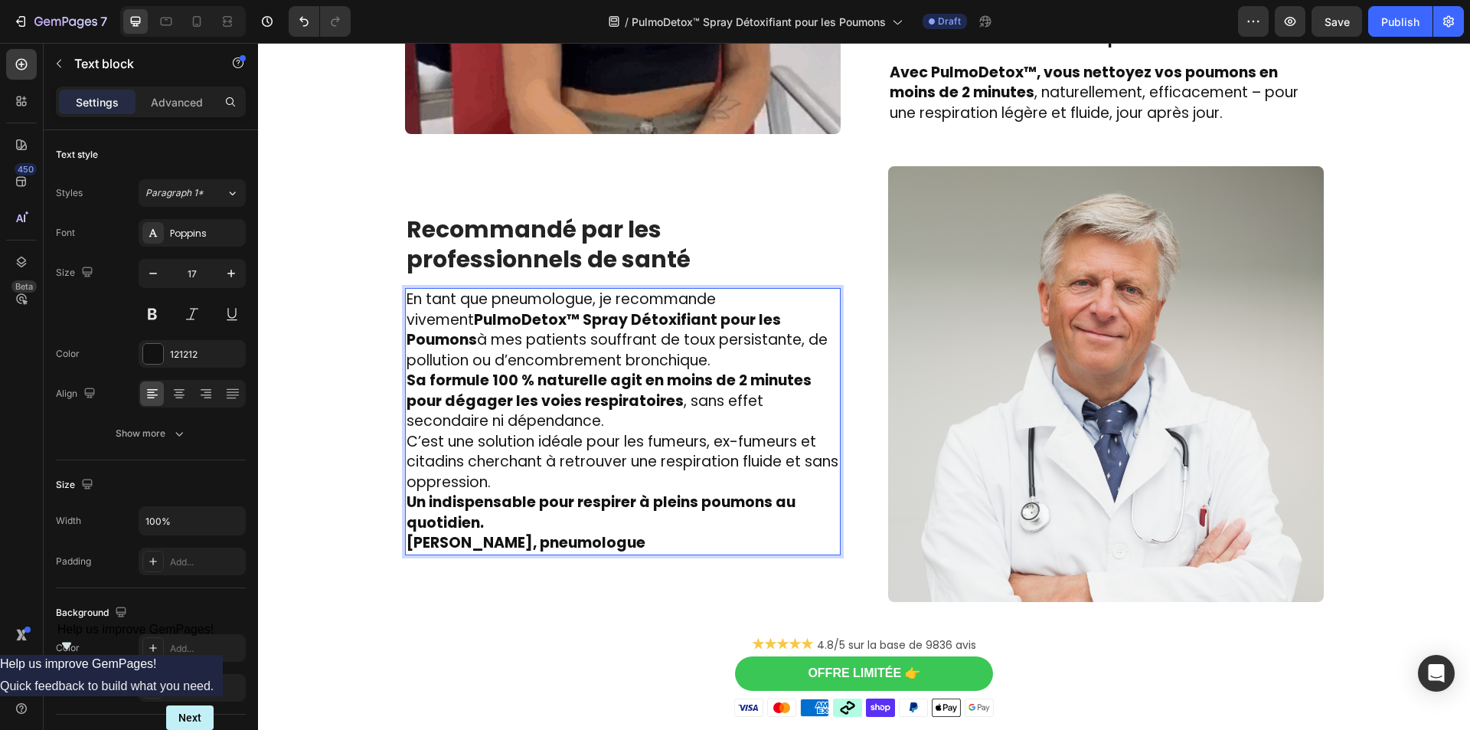
scroll to position [2509, 0]
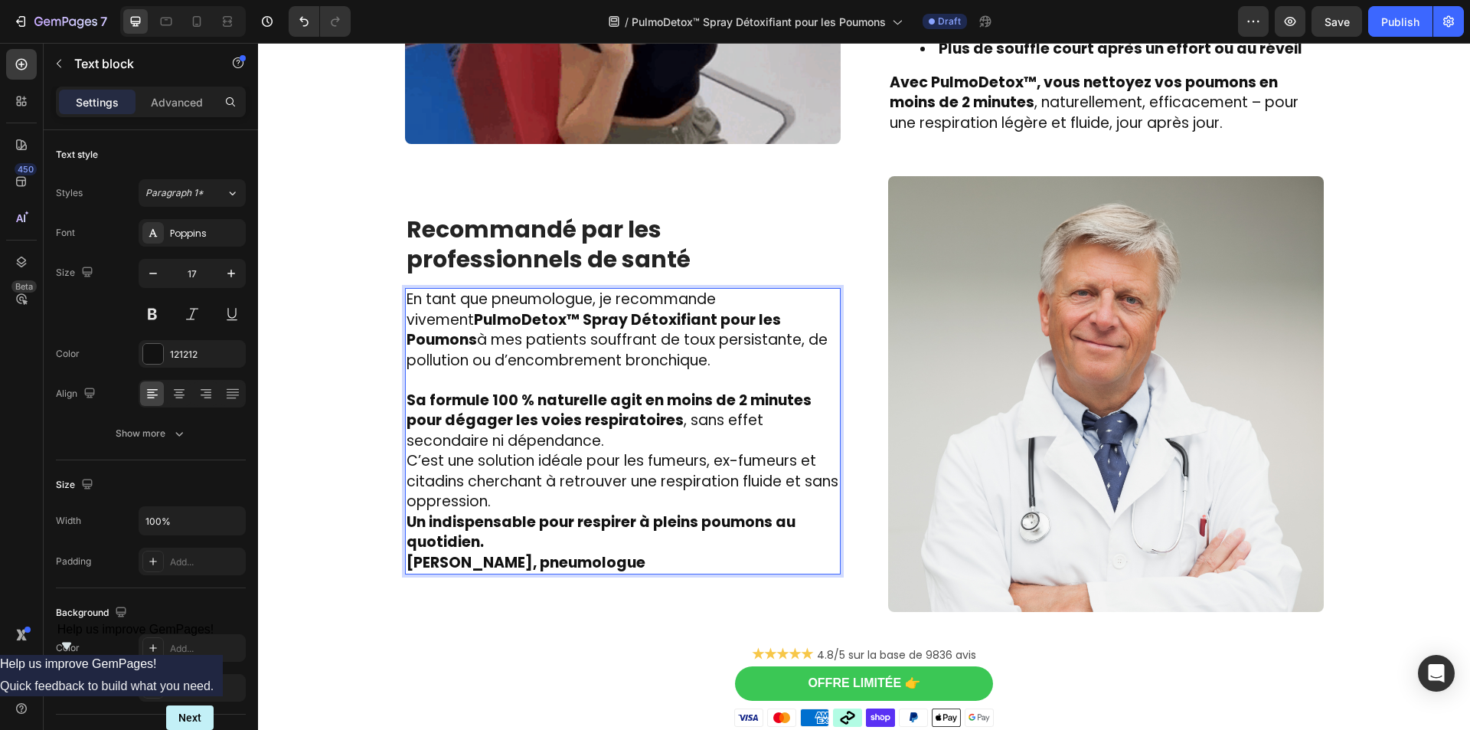
click at [577, 504] on p "Sa formule 100 % naturelle agit en moins de 2 minutes pour dégager les voies re…" at bounding box center [622, 451] width 433 height 122
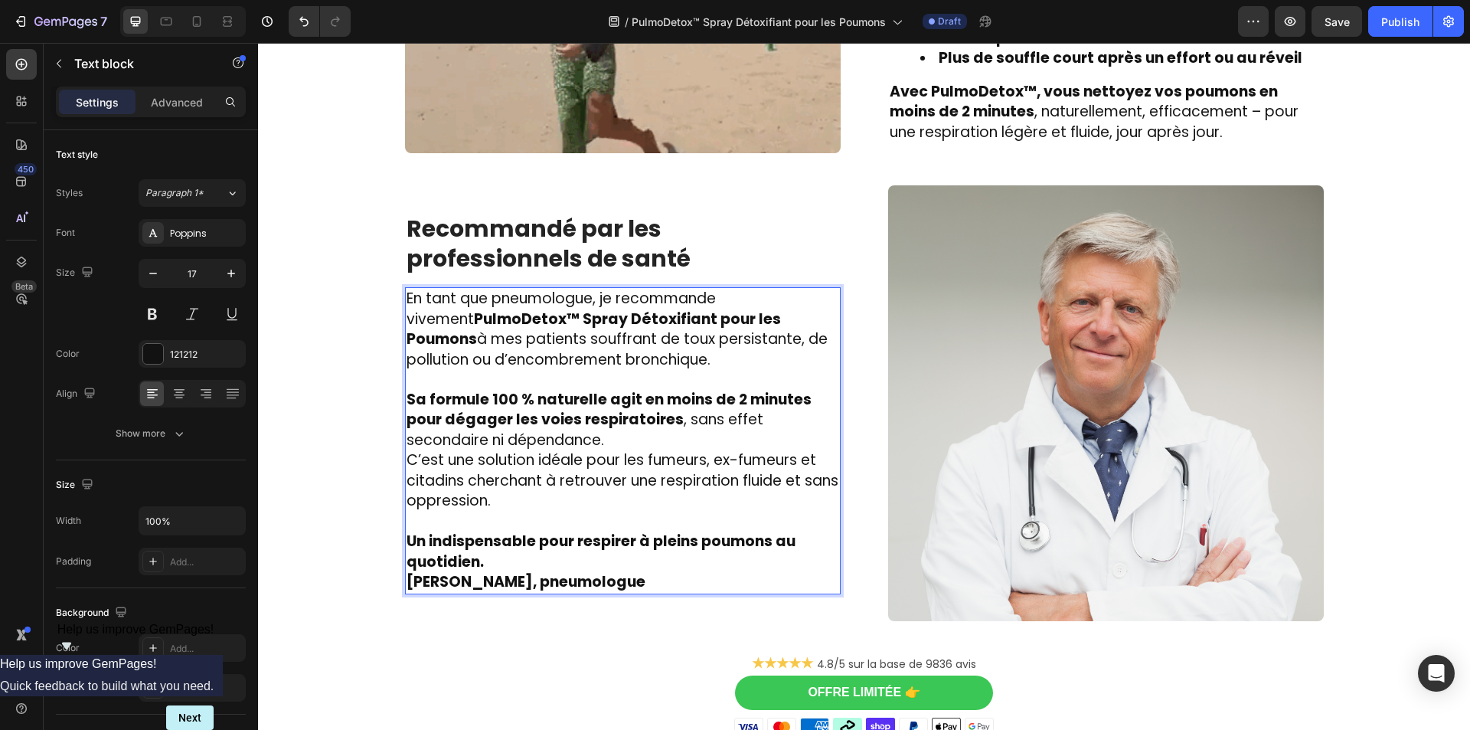
click at [539, 565] on p "Un indispensable pour respirer à pleins poumons au quotidien. [PERSON_NAME], pn…" at bounding box center [622, 561] width 433 height 61
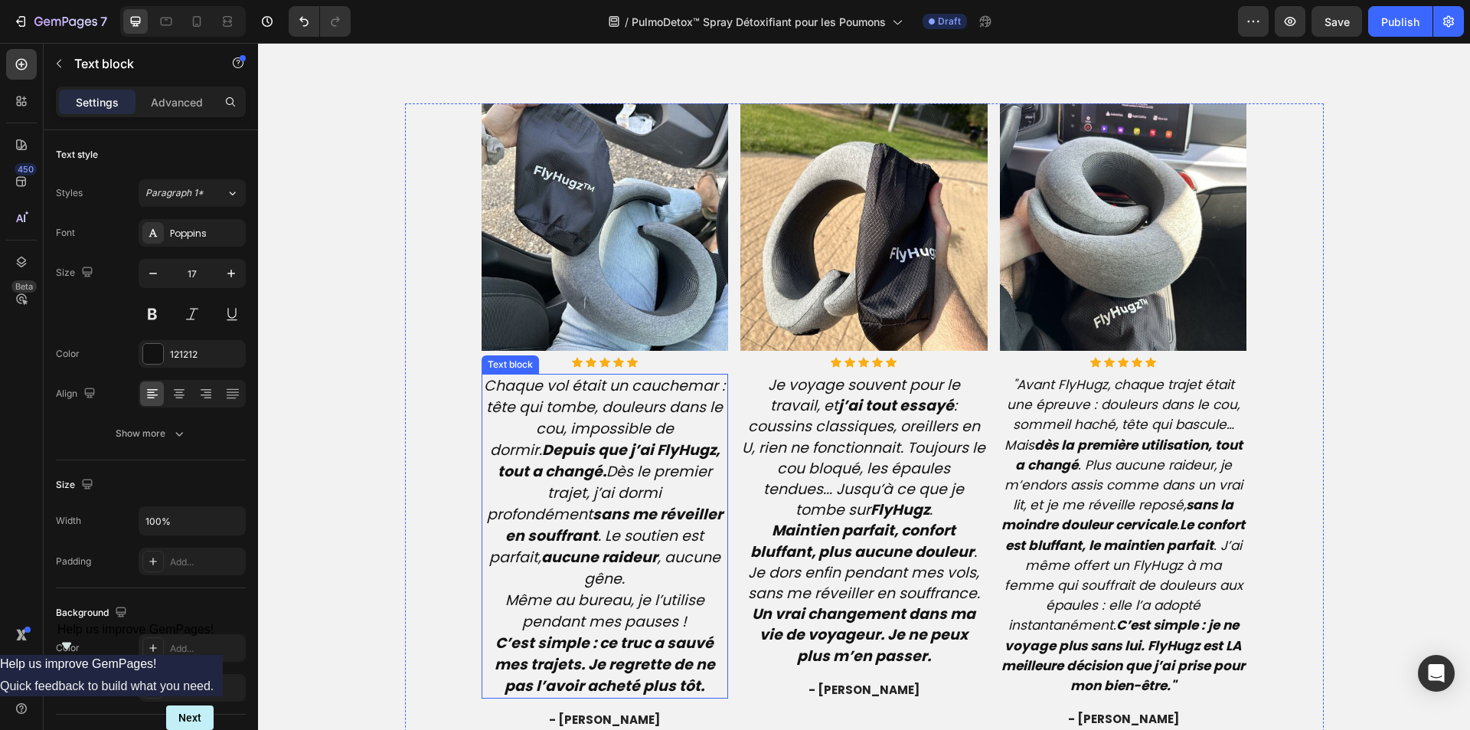
scroll to position [3485, 0]
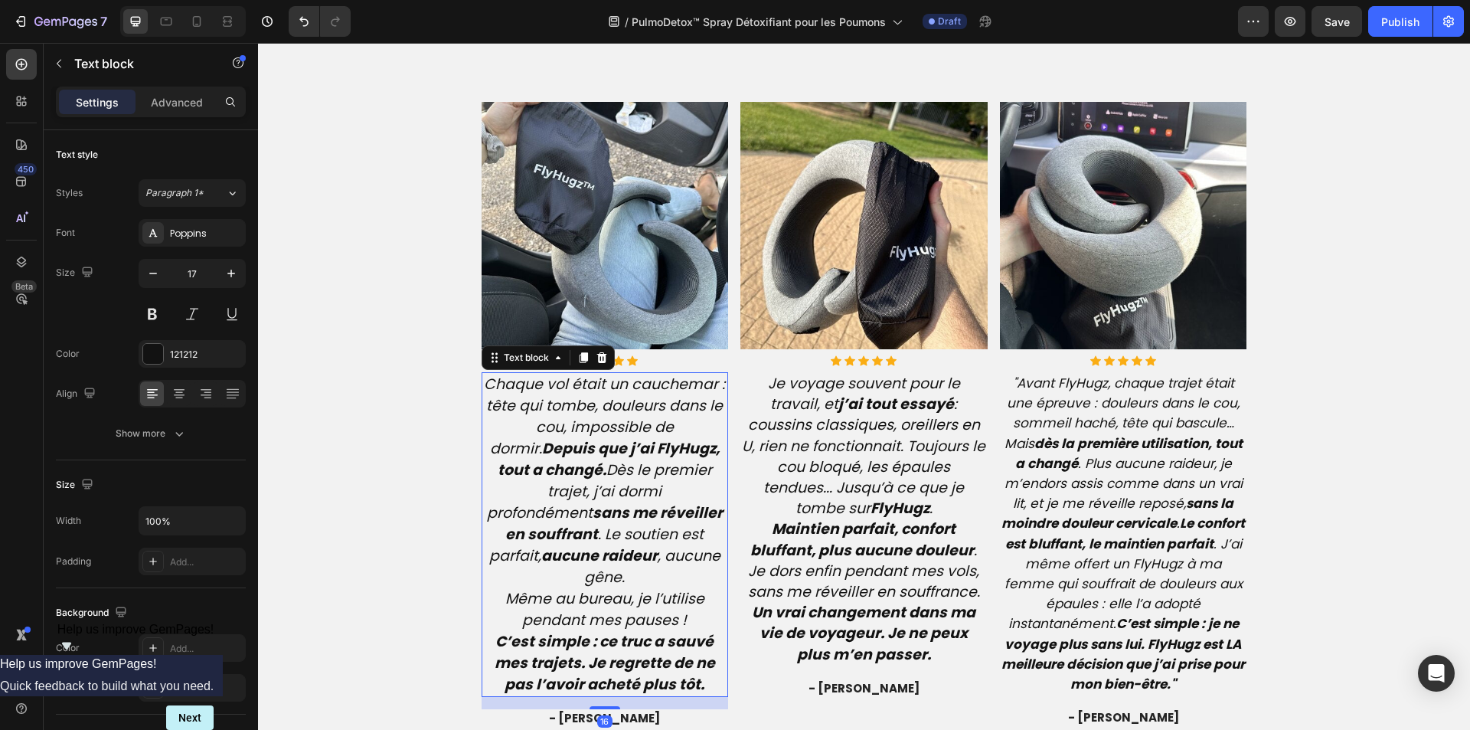
click at [554, 496] on icon "Chaque vol était un cauchemar : tête qui tombe, douleurs dans le cou, impossibl…" at bounding box center [604, 481] width 241 height 214
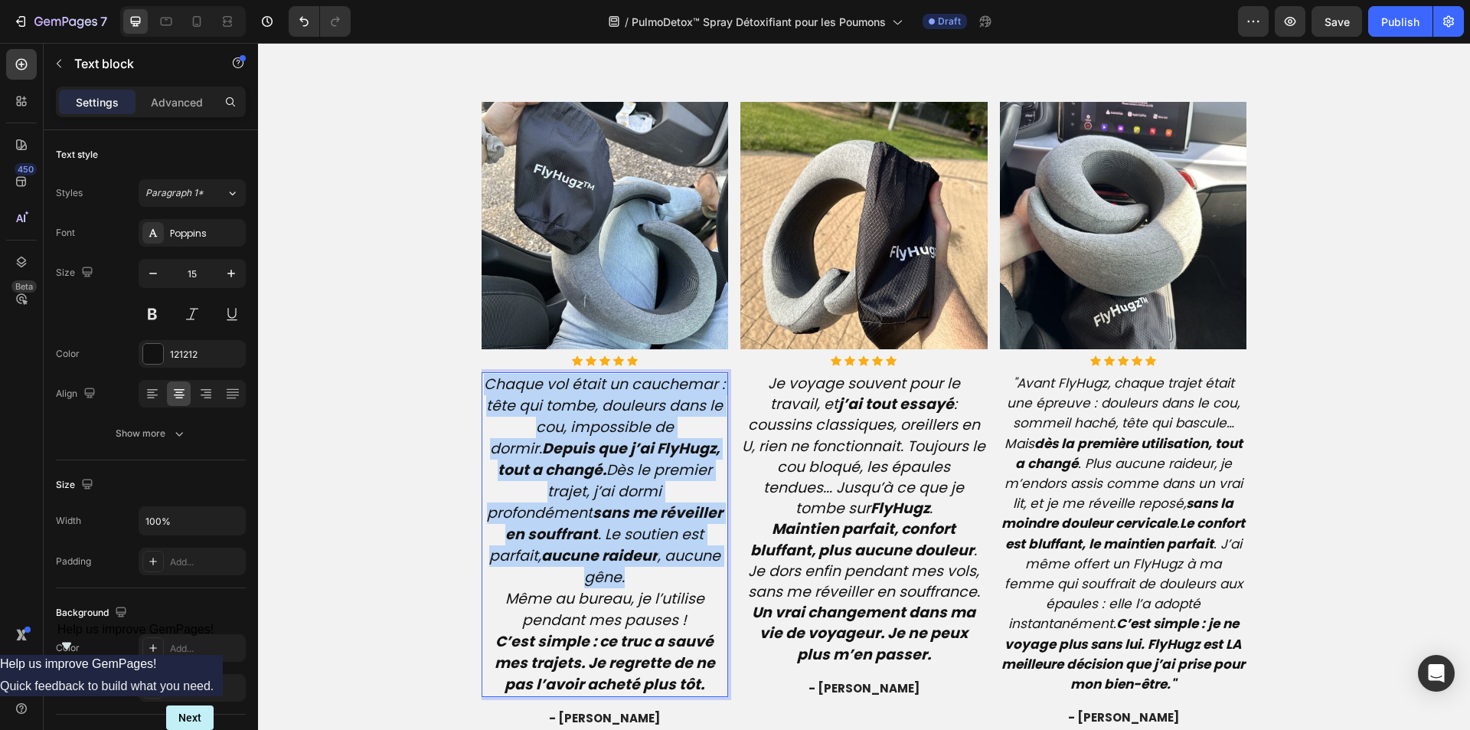
click at [554, 496] on icon "Chaque vol était un cauchemar : tête qui tombe, douleurs dans le cou, impossibl…" at bounding box center [604, 481] width 241 height 214
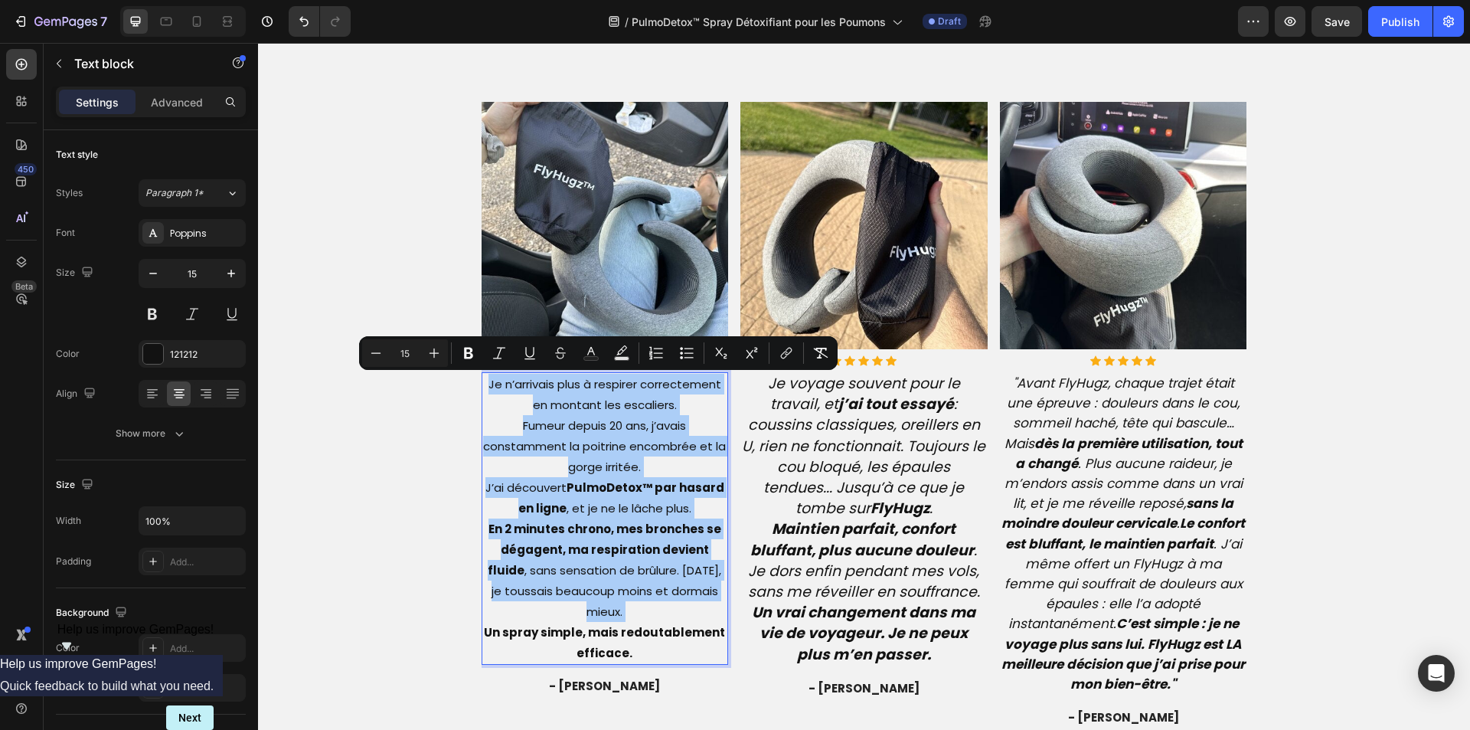
click at [405, 354] on input "15" at bounding box center [405, 353] width 31 height 18
type input "19"
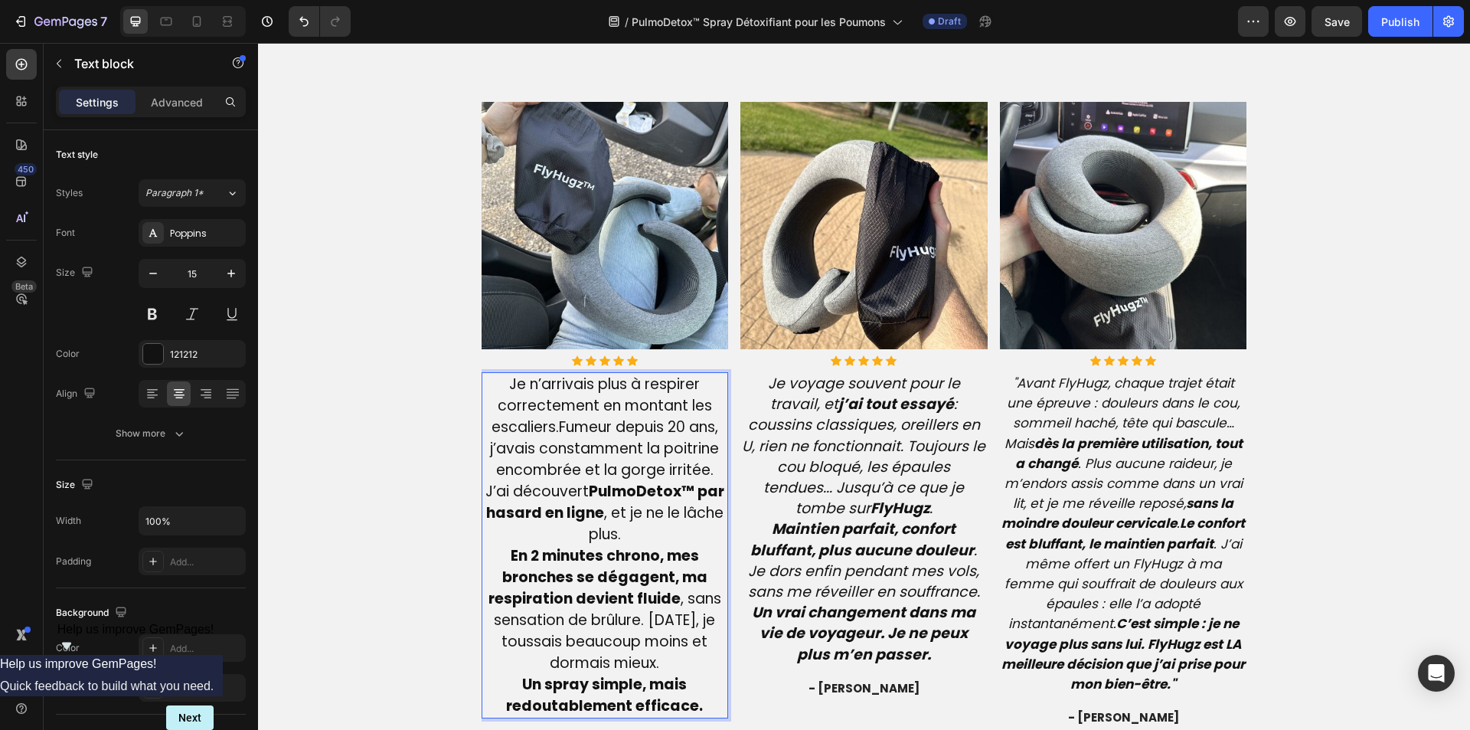
scroll to position [3463, 0]
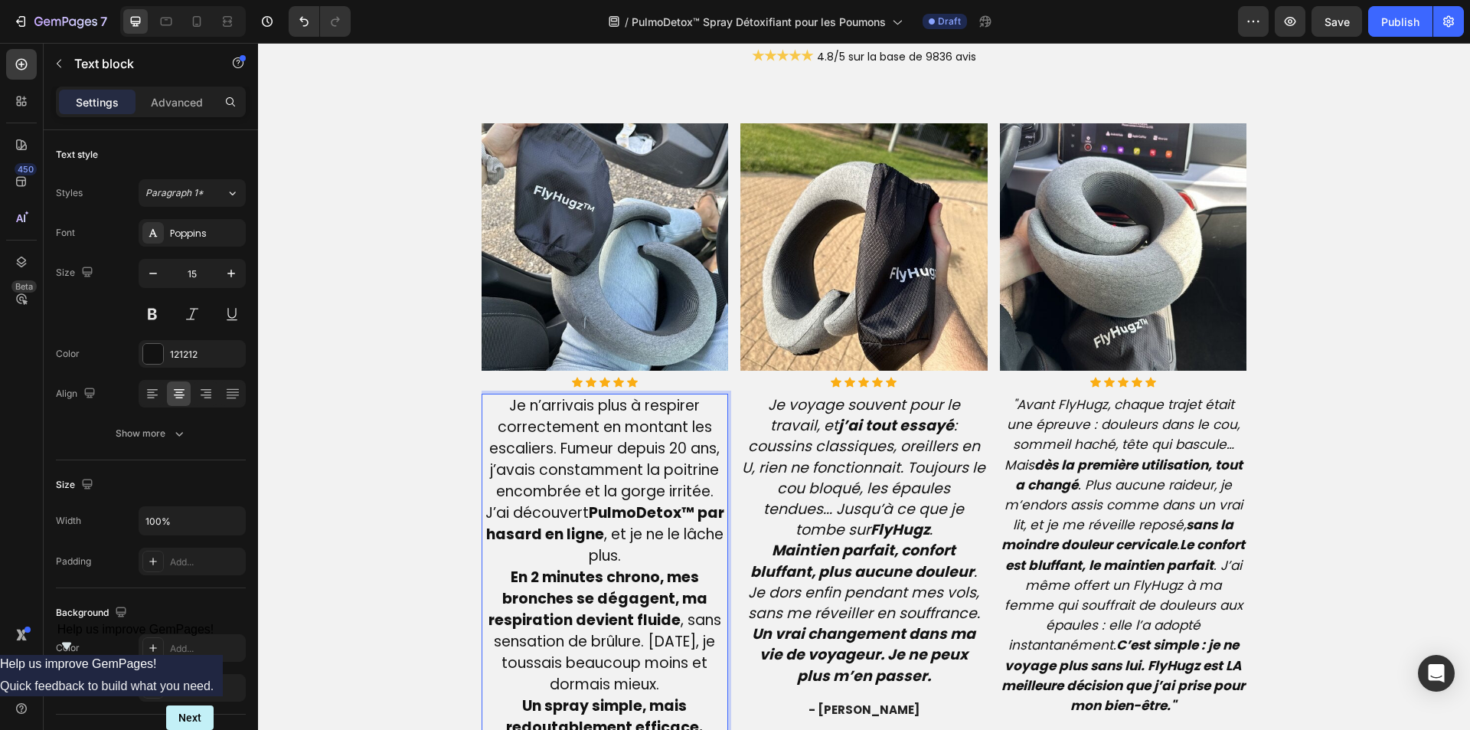
click at [501, 582] on p "Je n’arrivais plus à respirer correctement en montant les escaliers. Fumeur dep…" at bounding box center [605, 566] width 244 height 343
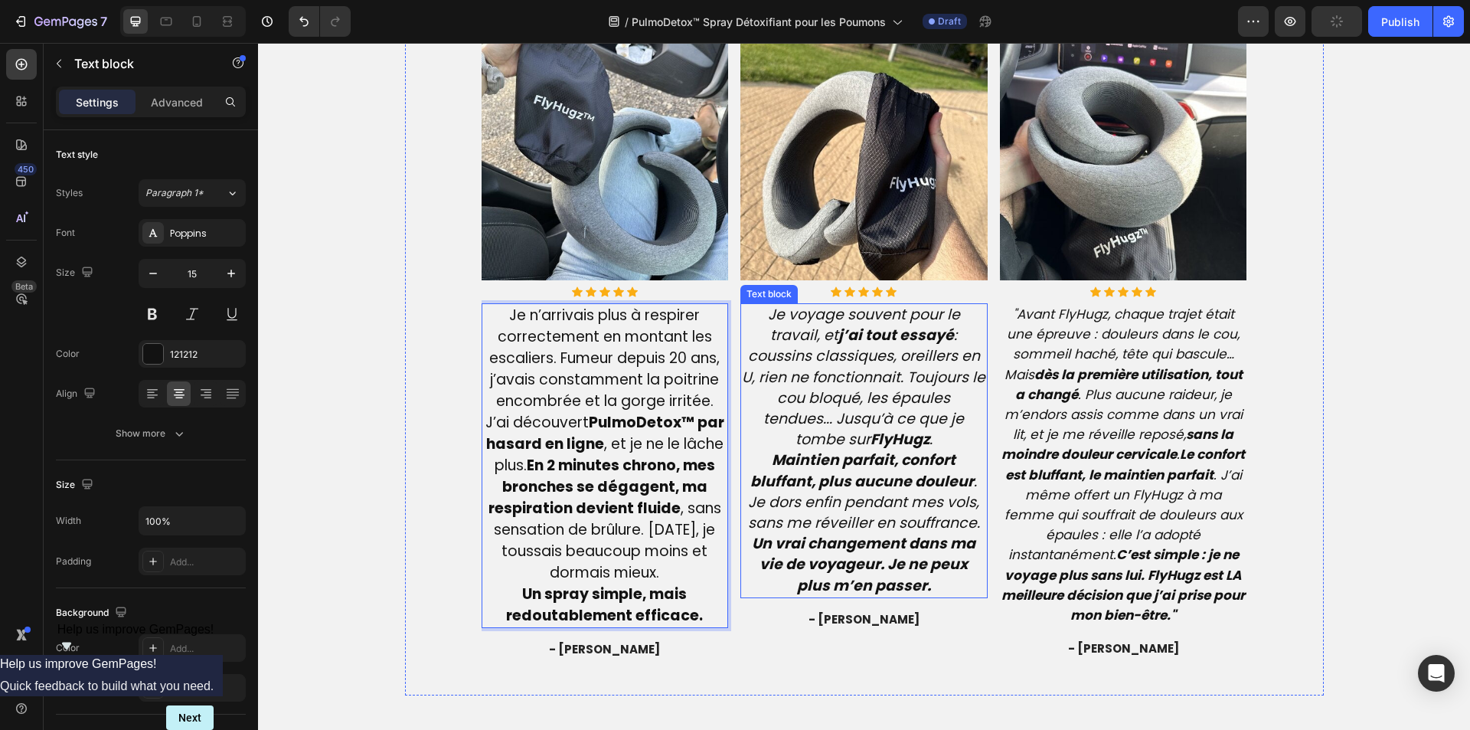
scroll to position [3693, 0]
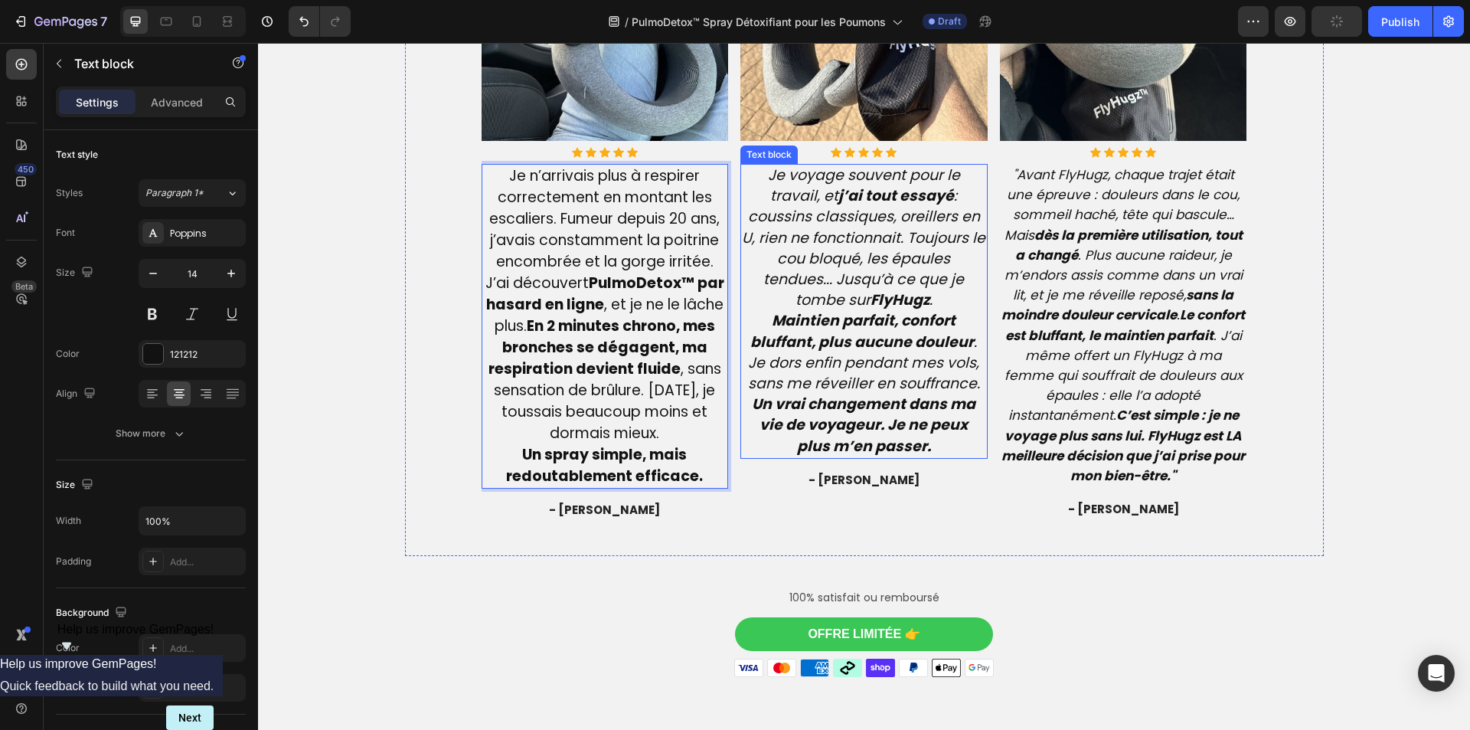
click at [860, 352] on icon "Maintien parfait, confort bluffant, plus aucune douleur . Je dors enfin pendant…" at bounding box center [864, 351] width 232 height 83
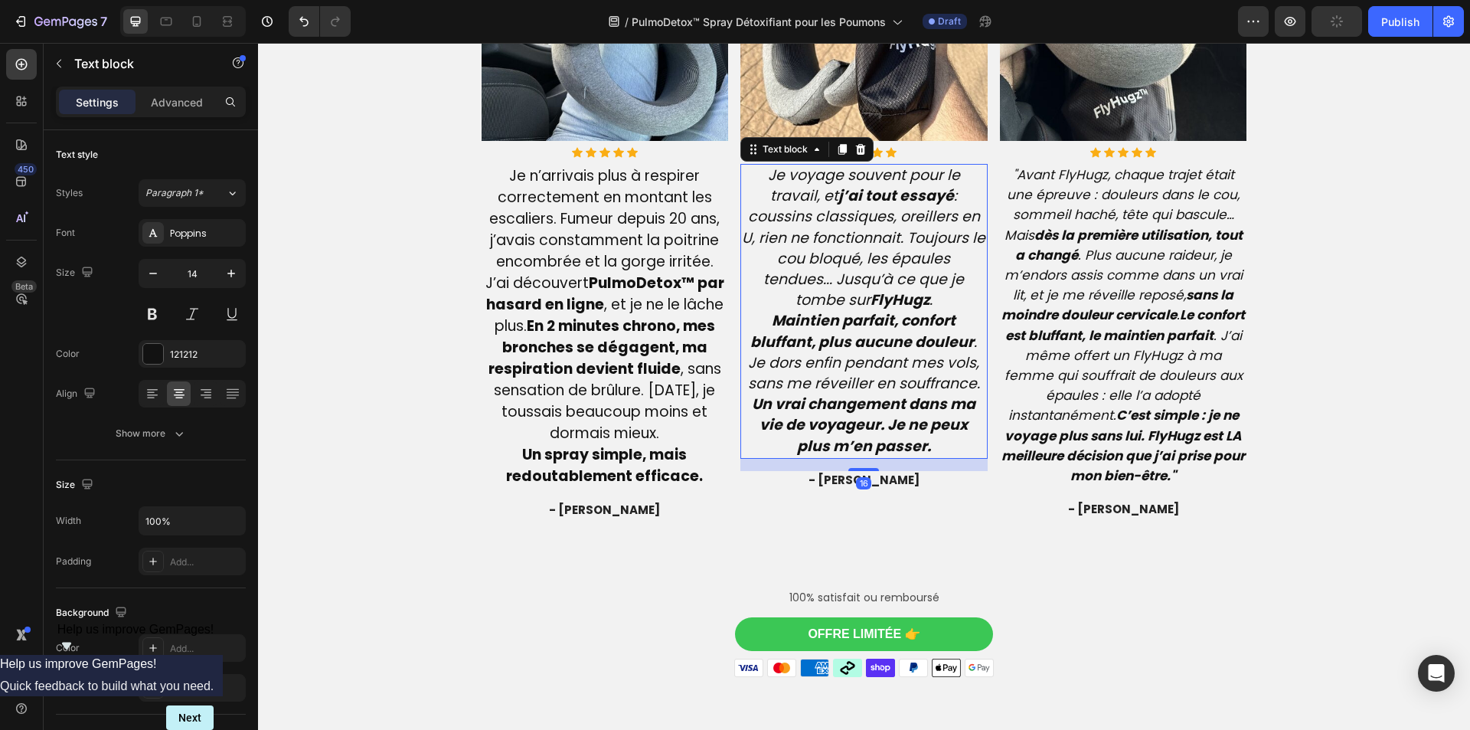
click at [860, 352] on icon "Maintien parfait, confort bluffant, plus aucune douleur . Je dors enfin pendant…" at bounding box center [864, 351] width 232 height 83
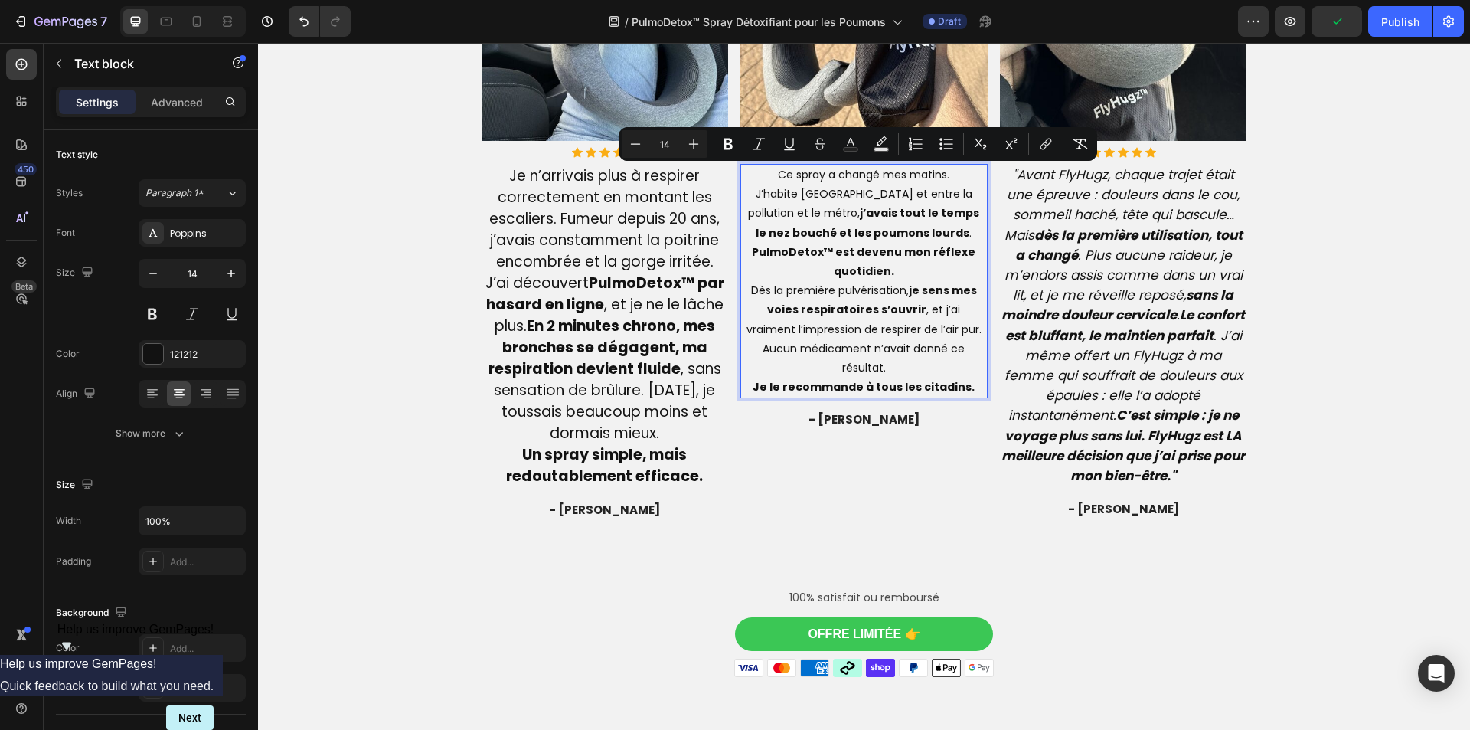
click at [660, 144] on input "14" at bounding box center [664, 144] width 31 height 18
type input "19"
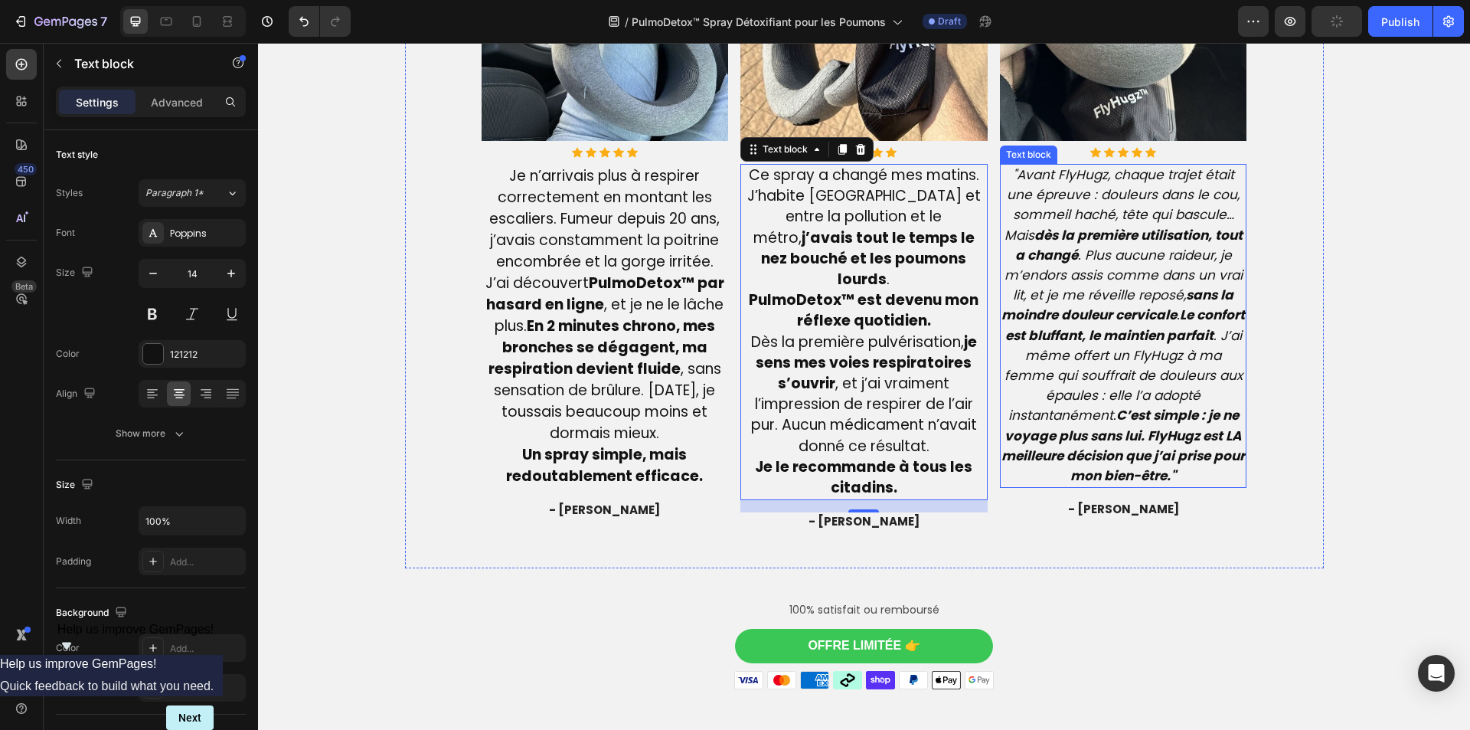
click at [1030, 399] on icon ""Avant FlyHugz, chaque trajet était une épreuve : douleurs dans le cou, sommeil…" at bounding box center [1122, 324] width 243 height 319
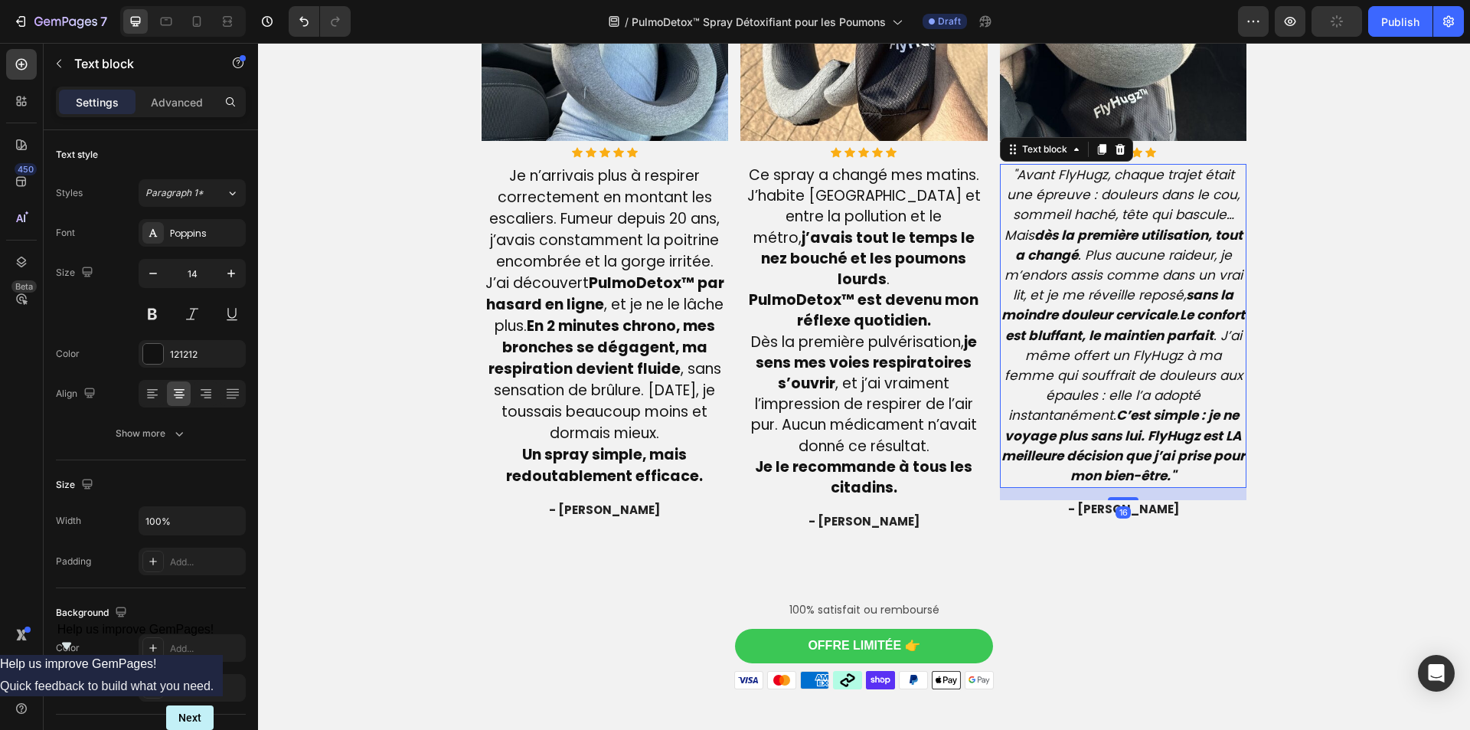
click at [1030, 399] on icon ""Avant FlyHugz, chaque trajet était une épreuve : douleurs dans le cou, sommeil…" at bounding box center [1122, 324] width 243 height 319
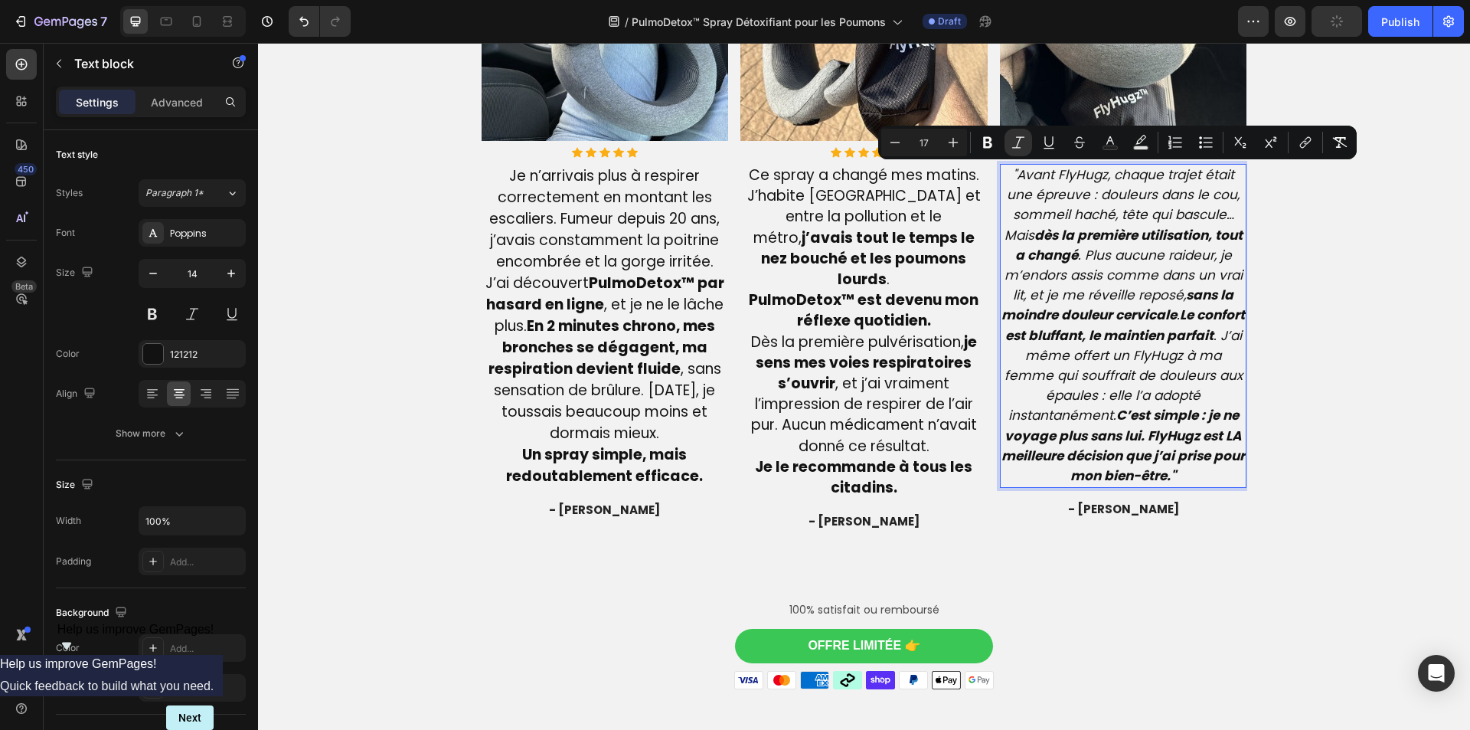
type input "14"
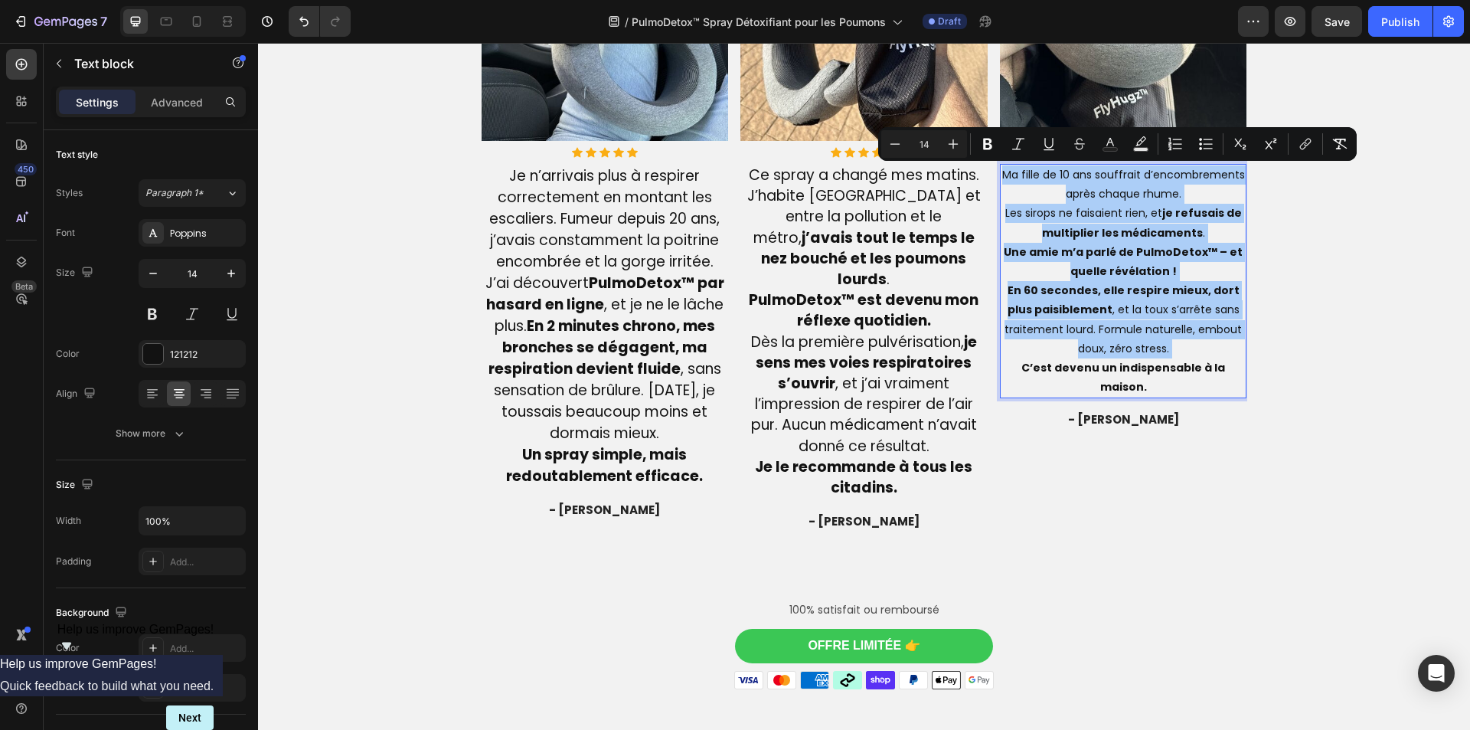
click at [932, 140] on input "14" at bounding box center [924, 144] width 31 height 18
click at [932, 139] on input "14" at bounding box center [924, 144] width 31 height 18
type input "19"
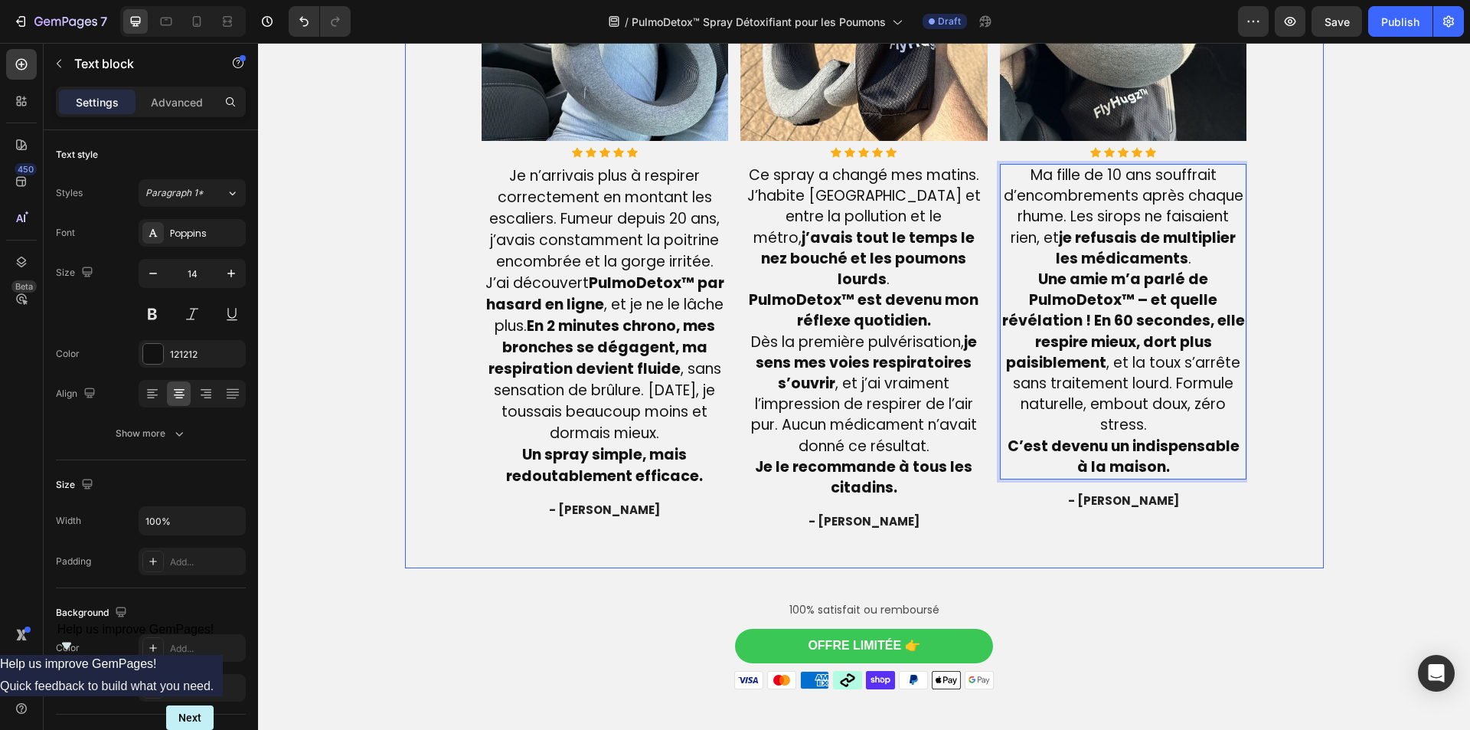
scroll to position [4076, 0]
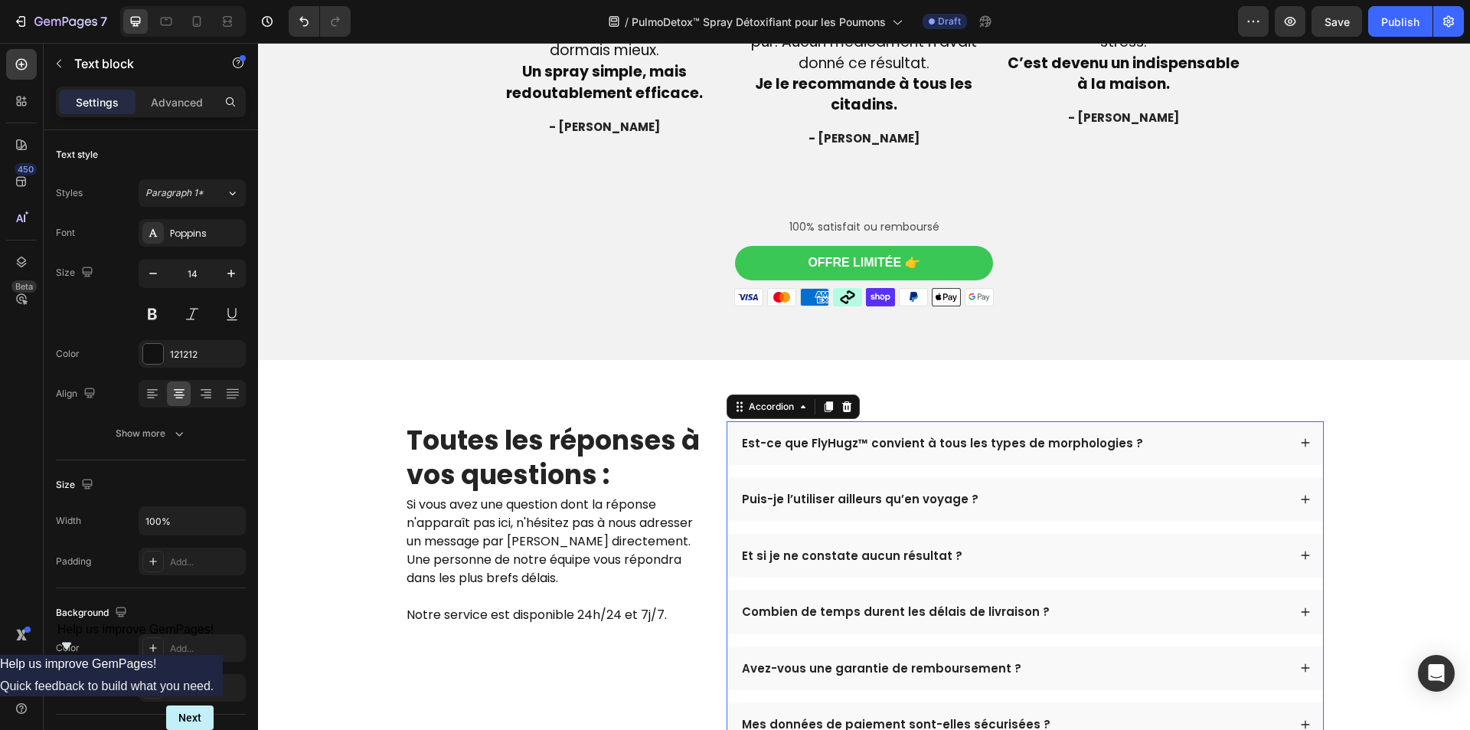
click at [834, 436] on p "Est-ce que FlyHugz™ convient à tous les types de morphologies ?" at bounding box center [942, 443] width 401 height 15
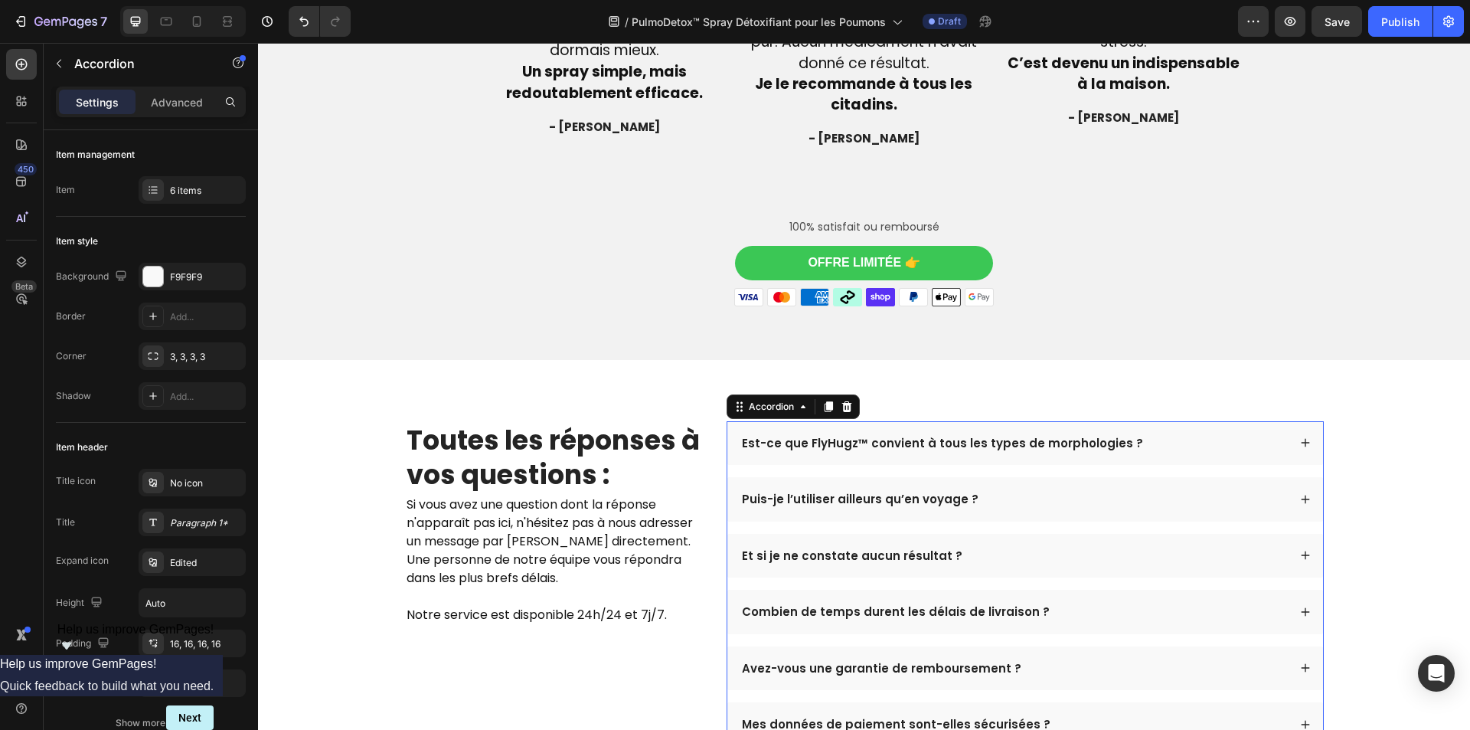
click at [834, 436] on p "Est-ce que FlyHugz™ convient à tous les types de morphologies ?" at bounding box center [942, 443] width 401 height 15
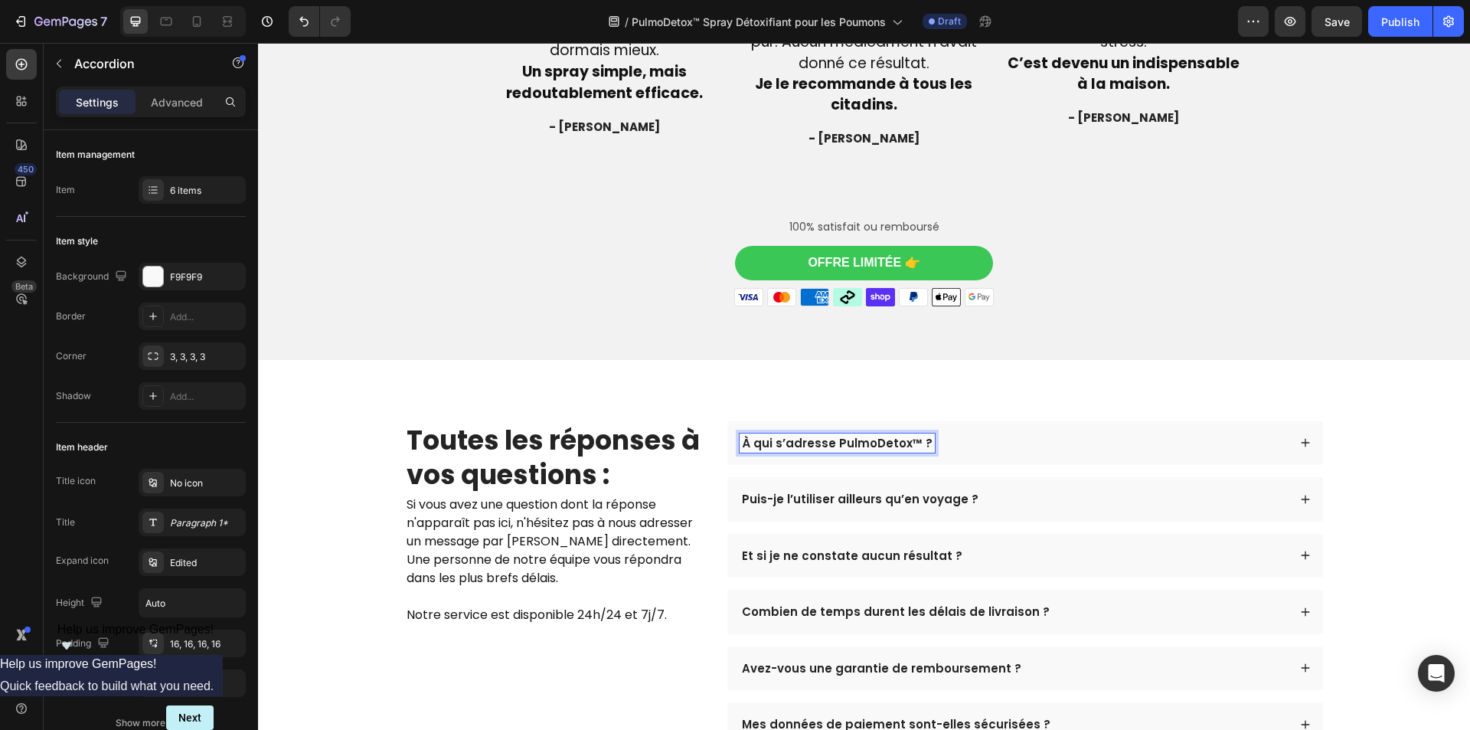
click at [975, 433] on div "À qui s’adresse PulmoDetox™ ?" at bounding box center [1014, 443] width 548 height 20
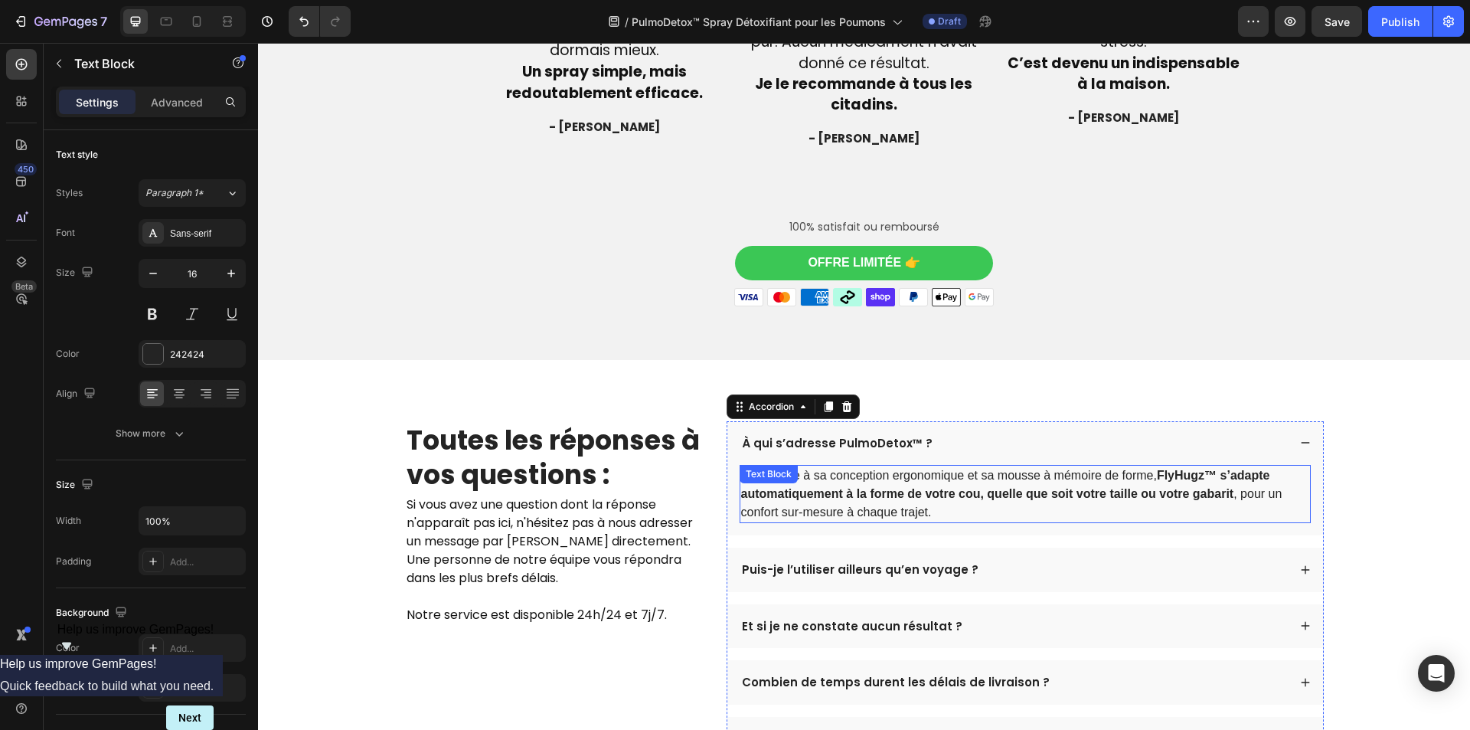
click at [929, 470] on p "Oui. Grâce à sa conception ergonomique et sa mousse à mémoire de forme, FlyHugz…" at bounding box center [1025, 493] width 568 height 55
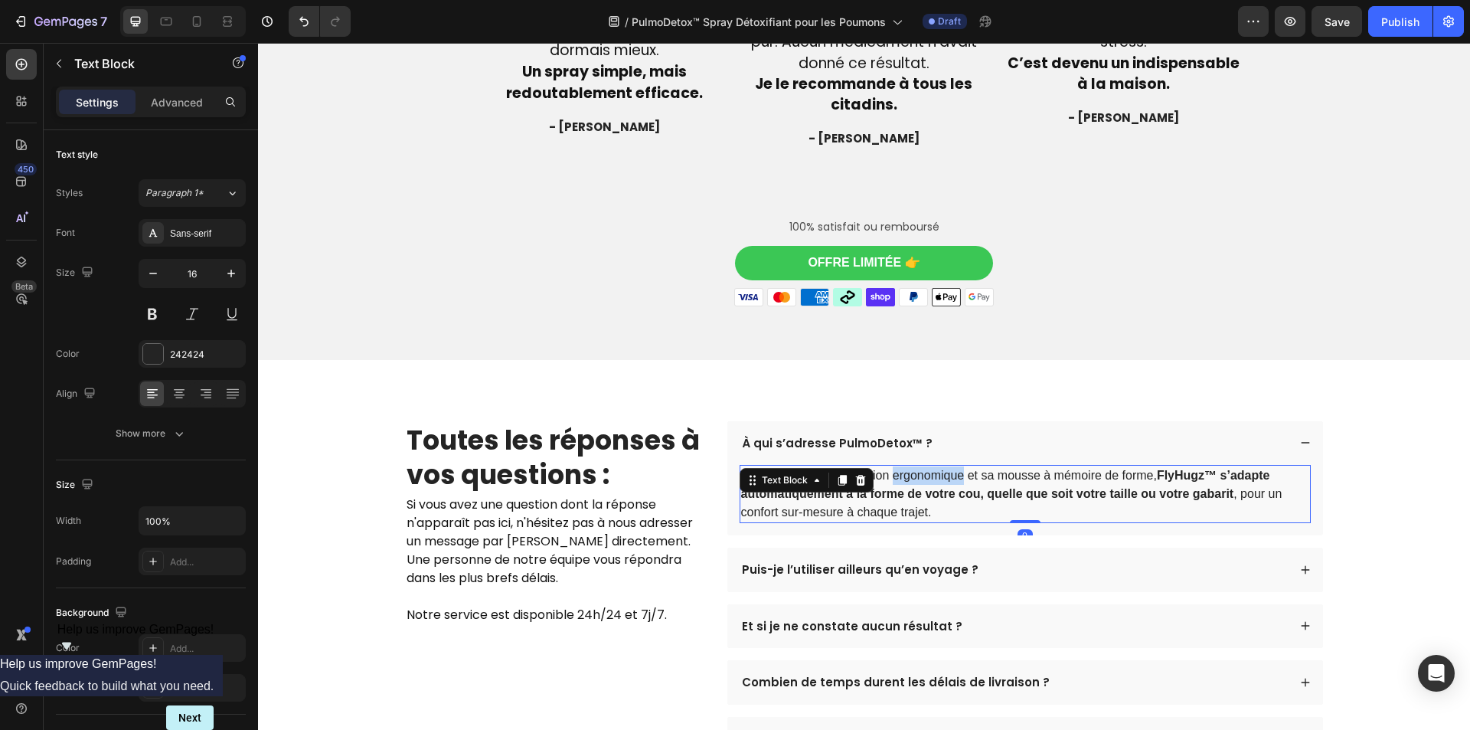
click at [929, 471] on p "Oui. Grâce à sa conception ergonomique et sa mousse à mémoire de forme, FlyHugz…" at bounding box center [1025, 493] width 568 height 55
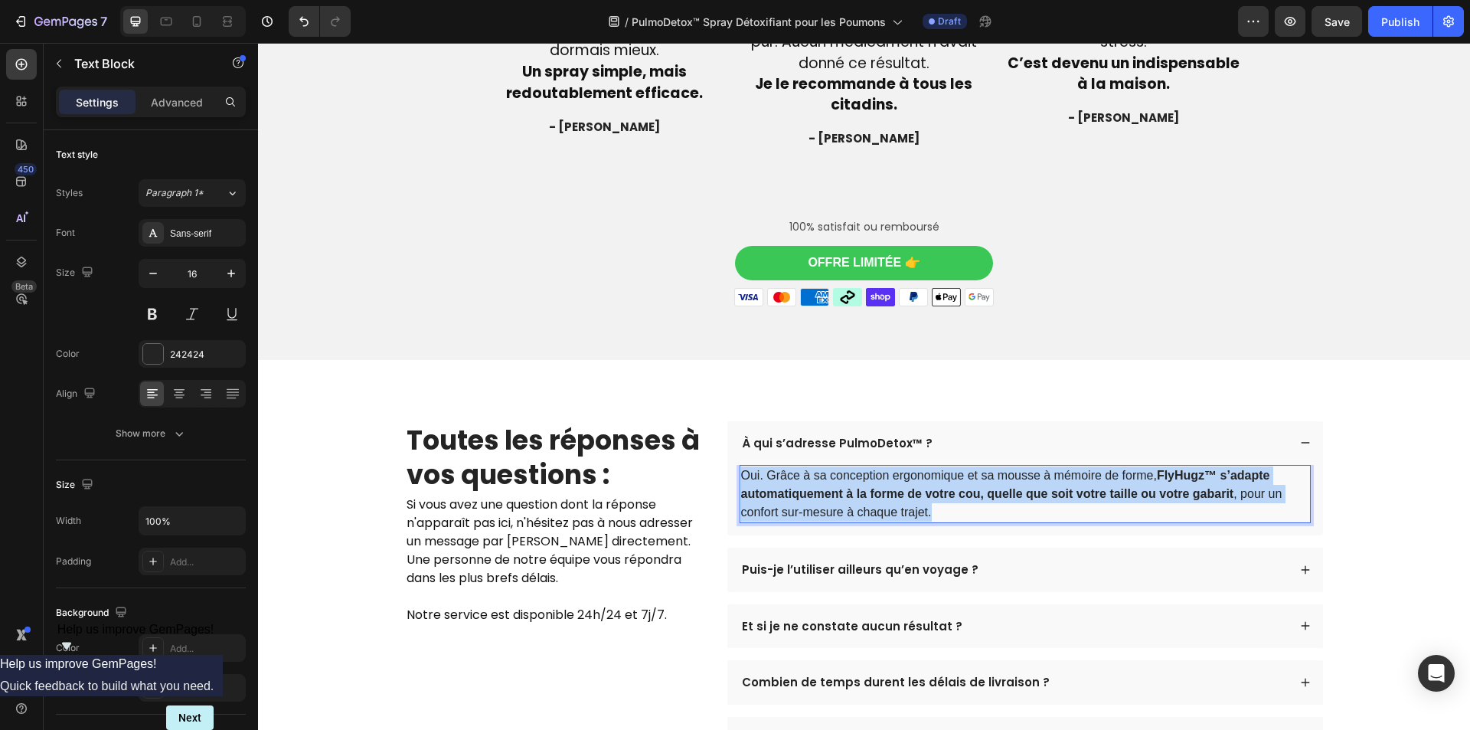
click at [929, 471] on p "Oui. Grâce à sa conception ergonomique et sa mousse à mémoire de forme, FlyHugz…" at bounding box center [1025, 493] width 568 height 55
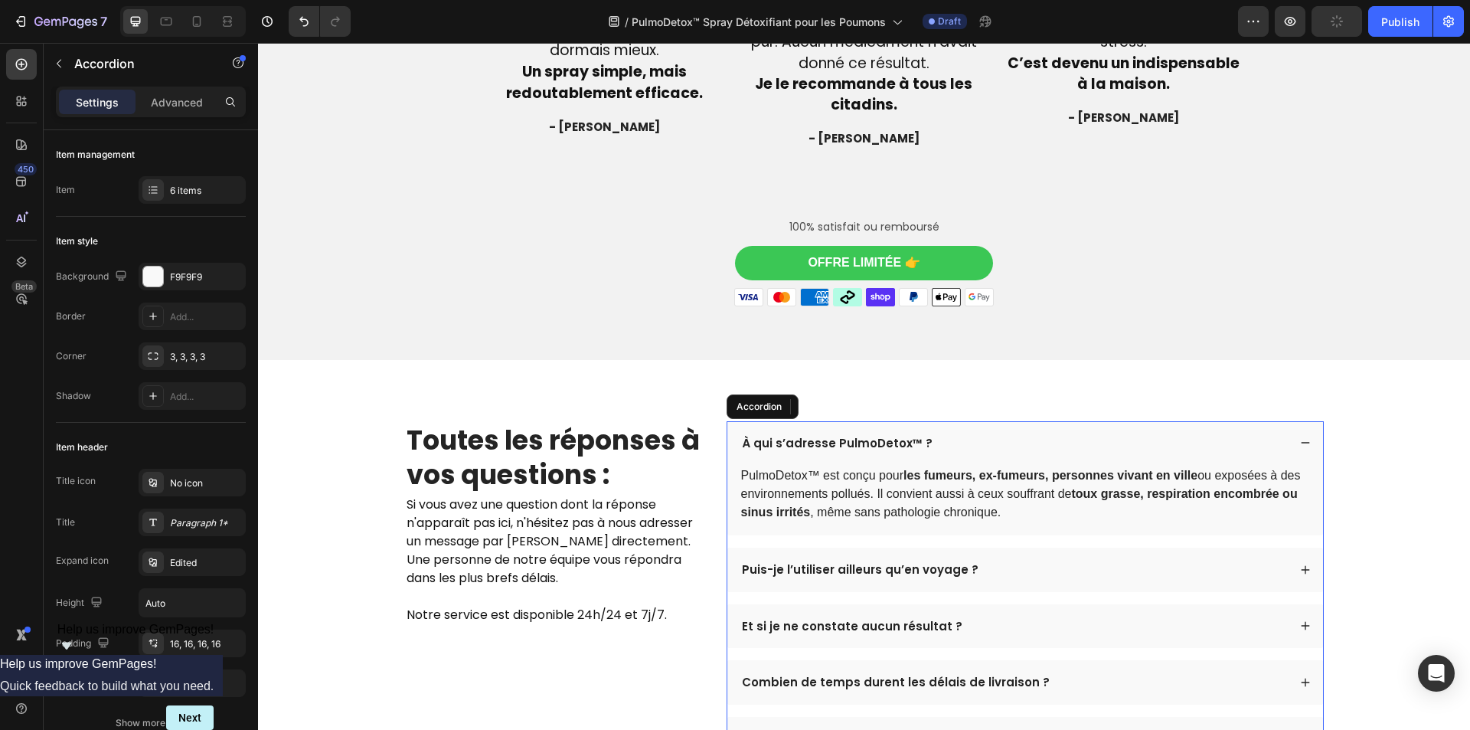
click at [804, 562] on p "Puis-je l’utiliser ailleurs qu’en voyage ?" at bounding box center [860, 569] width 237 height 15
click at [805, 562] on p "Puis-je l’utiliser ailleurs qu’en voyage ?" at bounding box center [860, 569] width 237 height 15
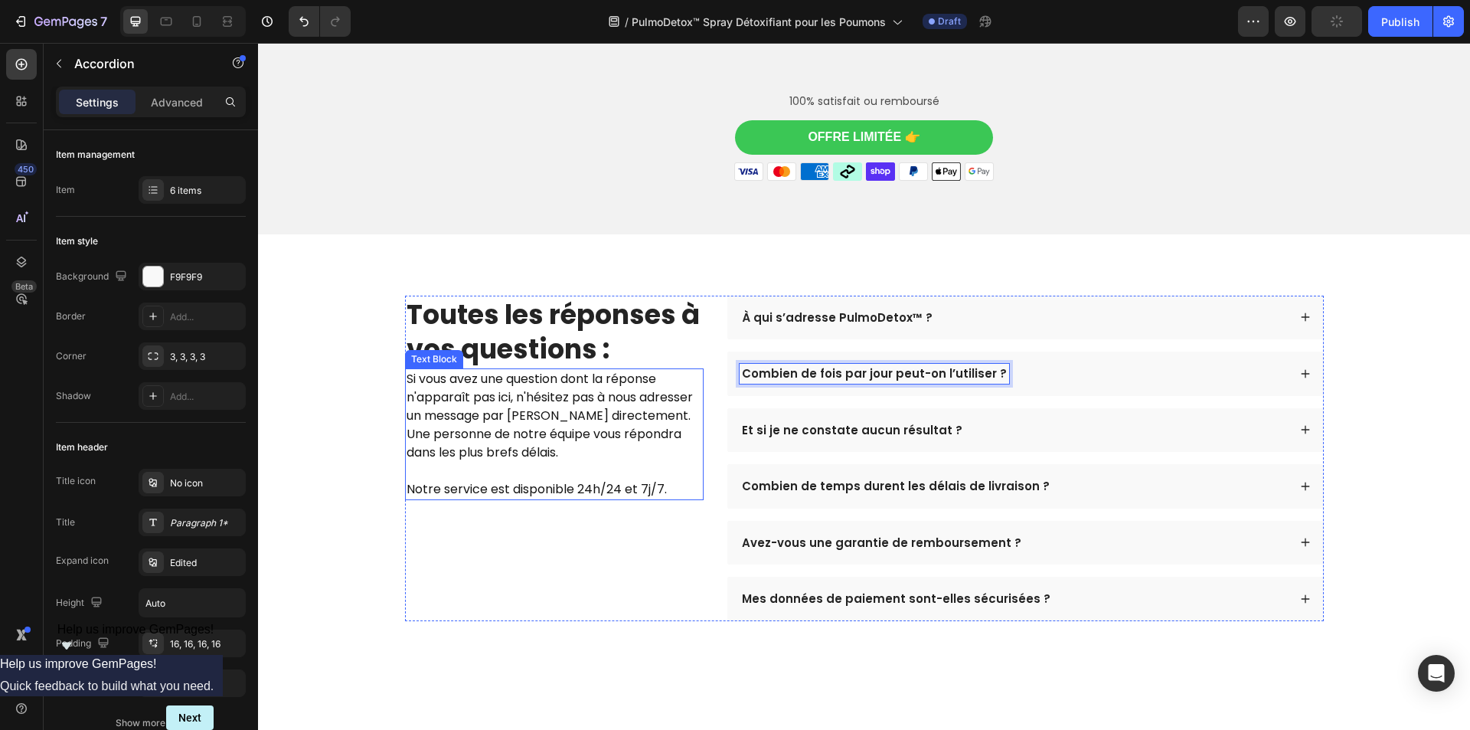
scroll to position [4235, 0]
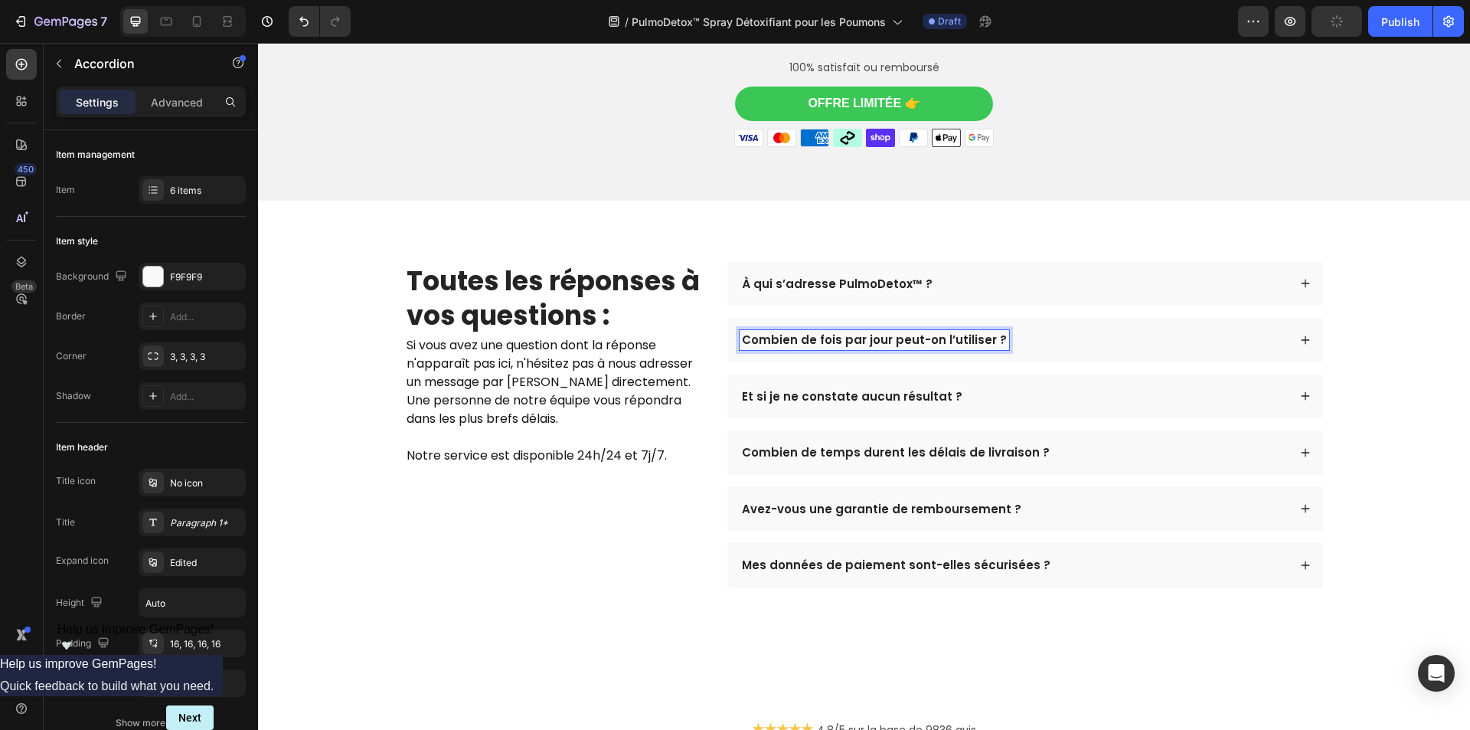
click at [1079, 318] on div "Combien de fois par jour peut-on l’utiliser ?" at bounding box center [1025, 340] width 596 height 44
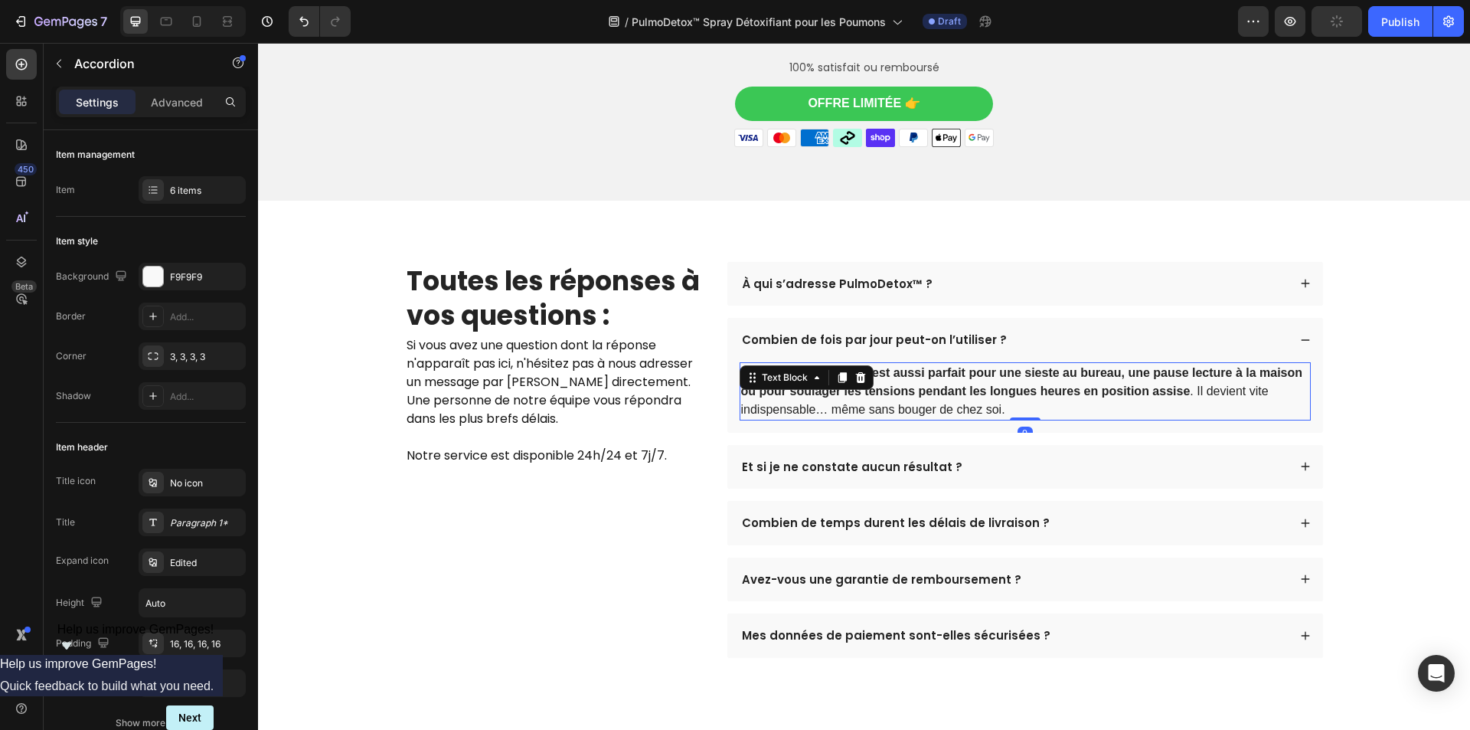
click at [935, 379] on strong "FlyHugz™ est aussi parfait pour une sieste au bureau, une pause lecture à la ma…" at bounding box center [1022, 381] width 562 height 31
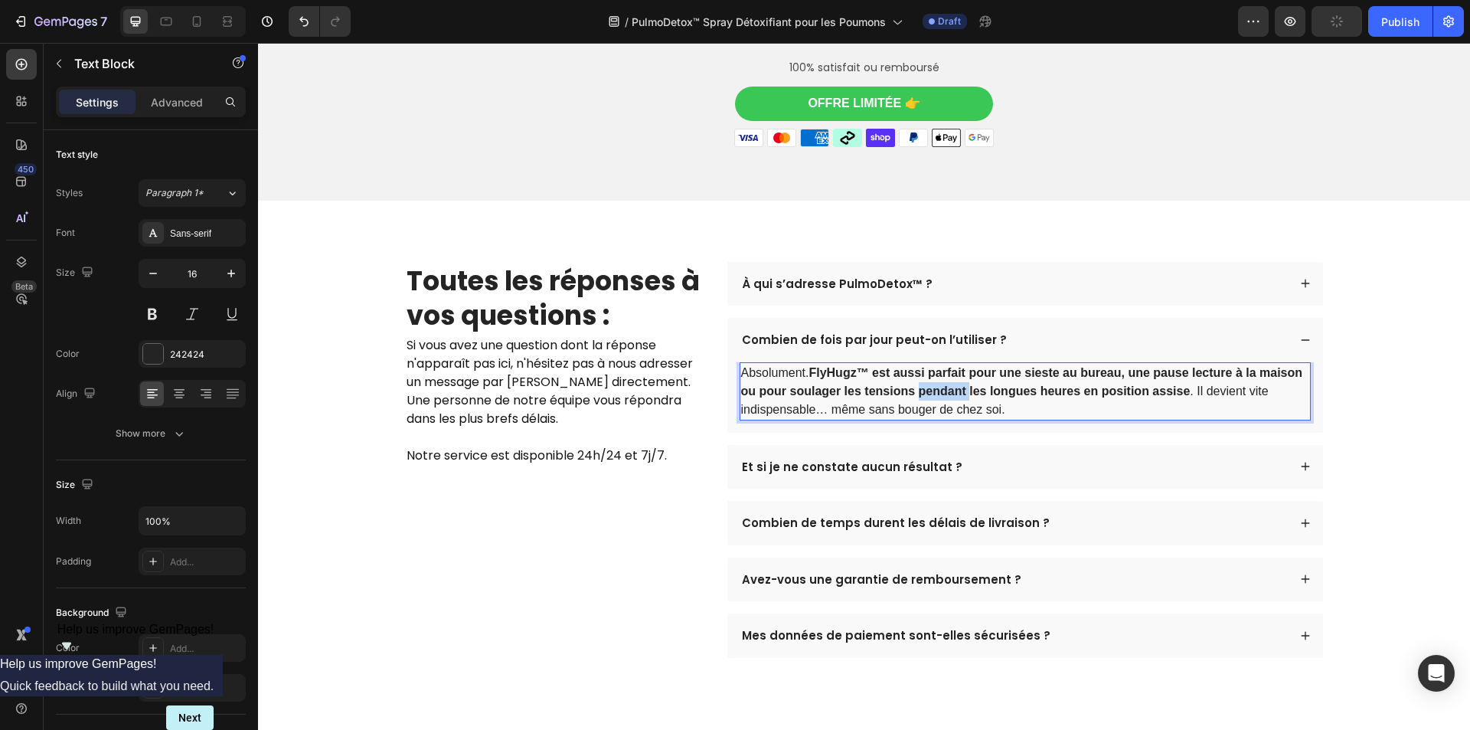
click at [935, 379] on strong "FlyHugz™ est aussi parfait pour une sieste au bureau, une pause lecture à la ma…" at bounding box center [1022, 381] width 562 height 31
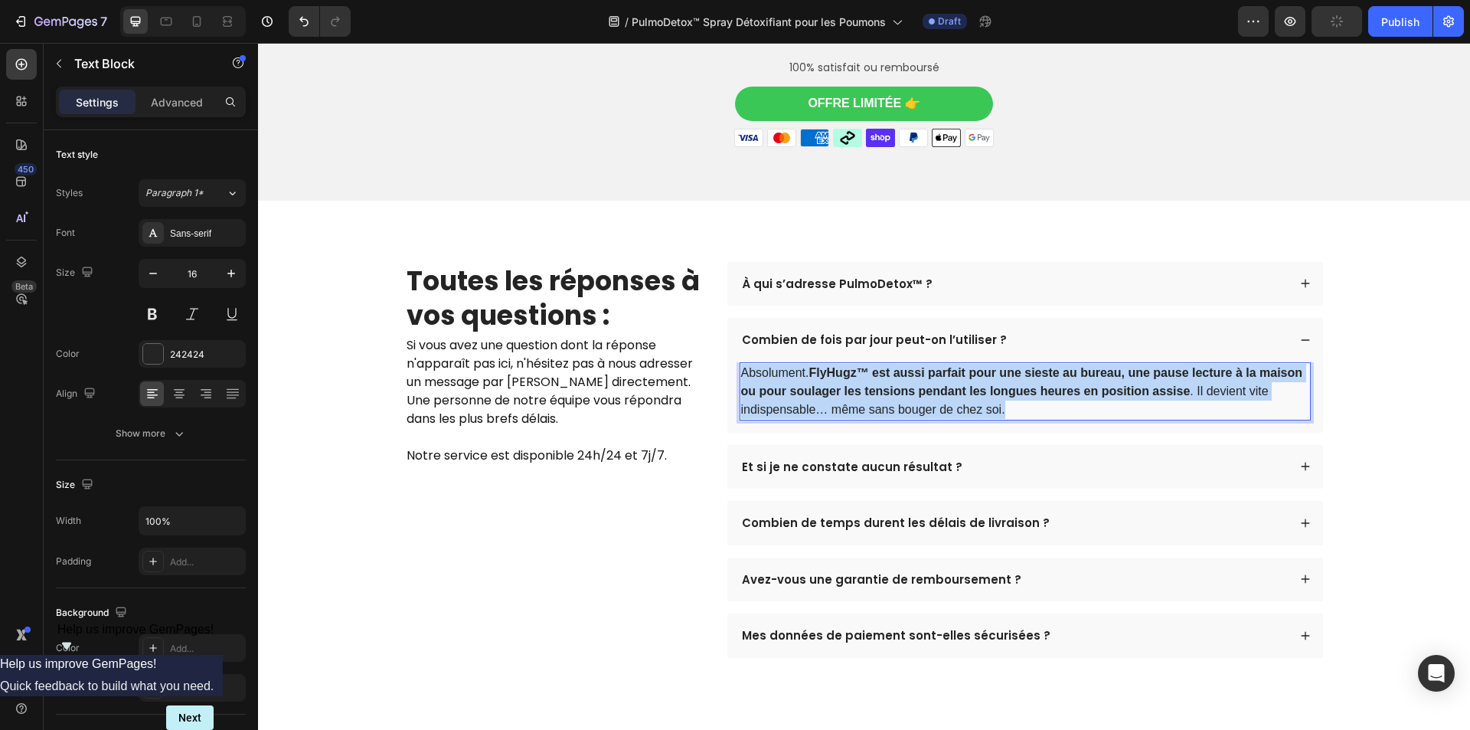
click at [935, 379] on strong "FlyHugz™ est aussi parfait pour une sieste au bureau, une pause lecture à la ma…" at bounding box center [1022, 381] width 562 height 31
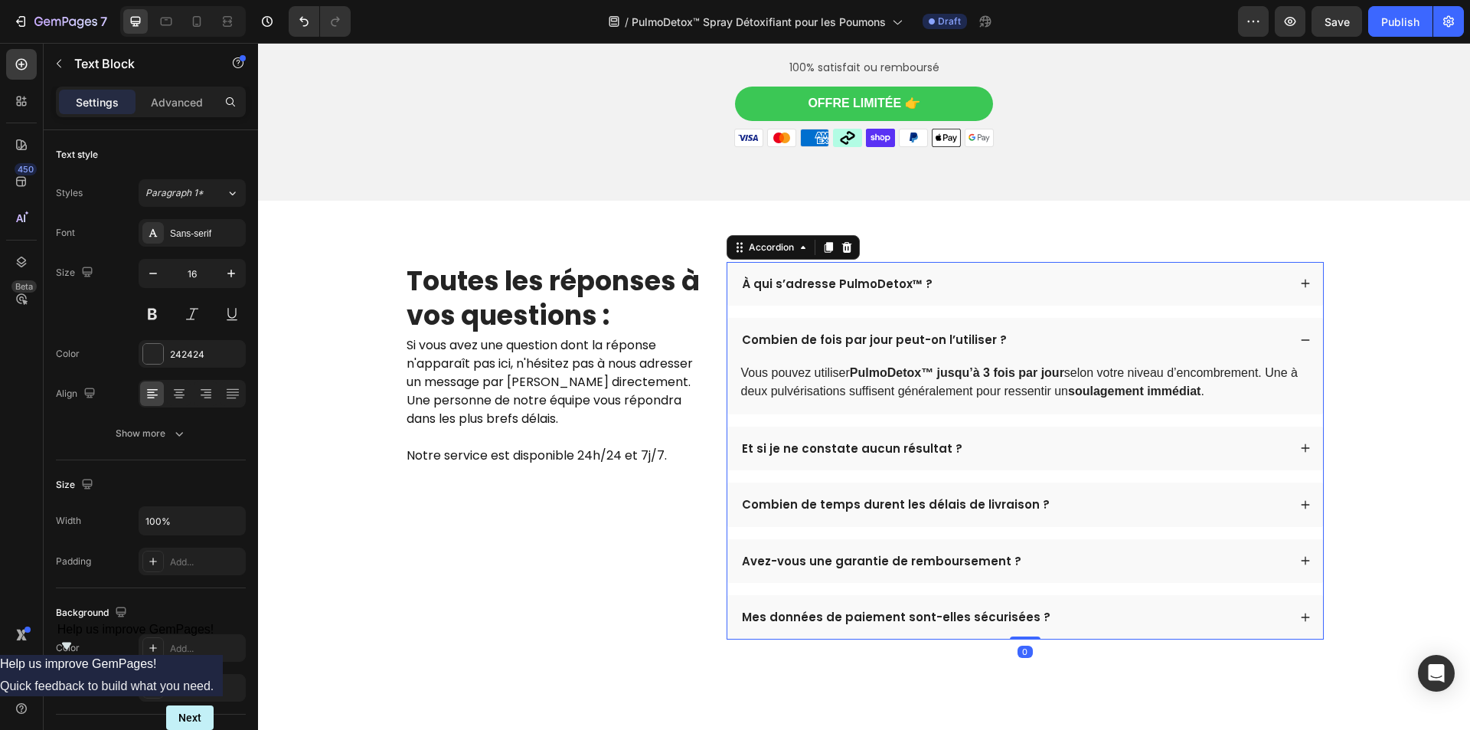
click at [834, 441] on p "Et si je ne constate aucun résultat ?" at bounding box center [852, 448] width 220 height 15
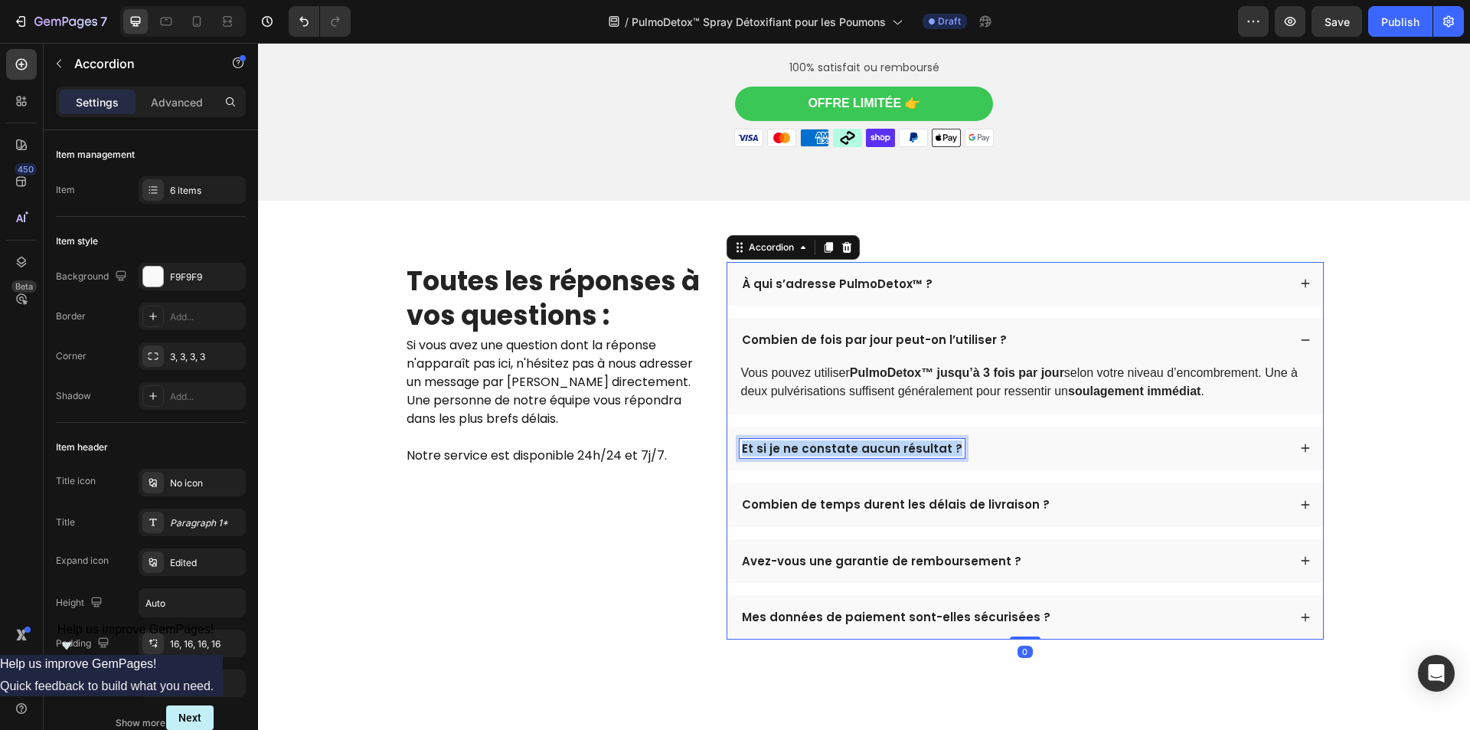
click at [834, 441] on p "Et si je ne constate aucun résultat ?" at bounding box center [852, 448] width 220 height 15
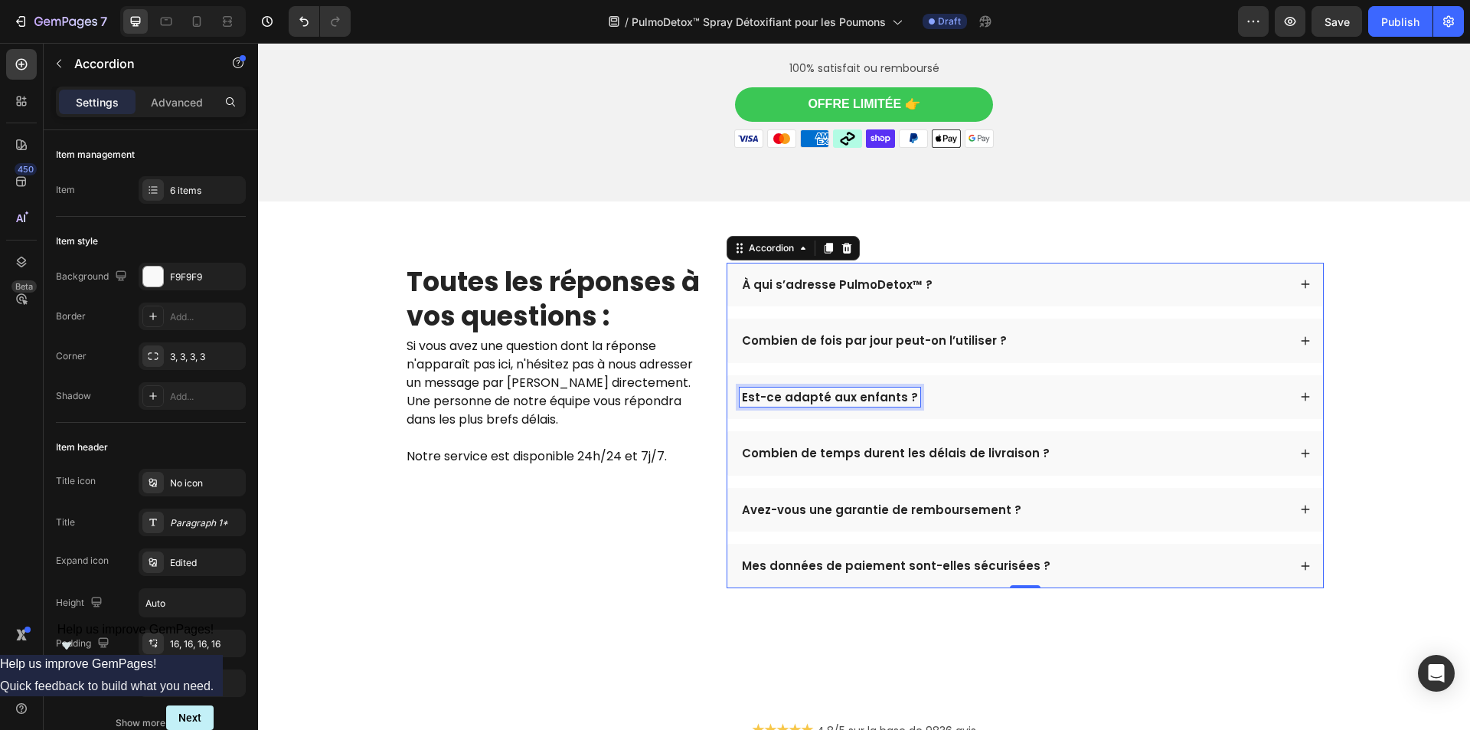
scroll to position [4183, 0]
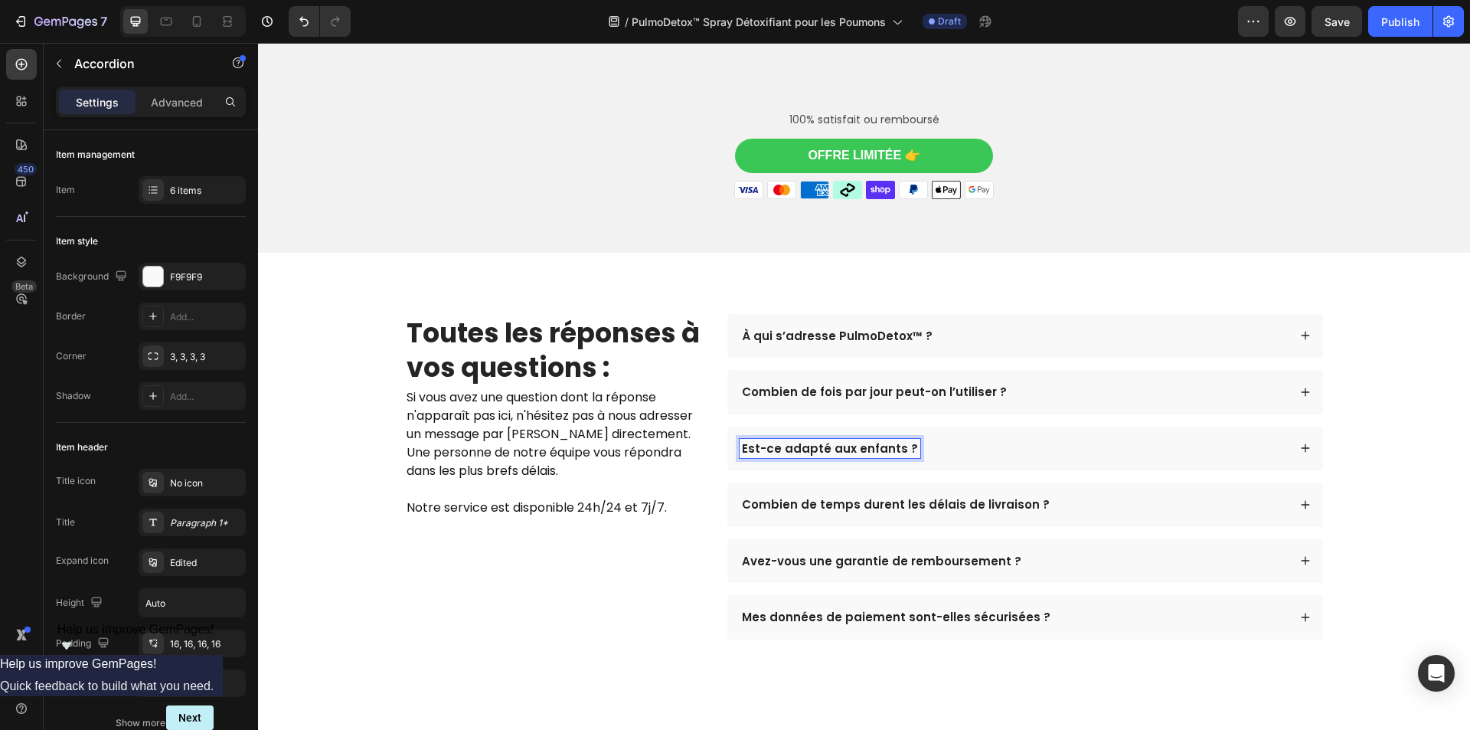
click at [1001, 439] on div "Est-ce adapté aux enfants ?" at bounding box center [1014, 449] width 548 height 20
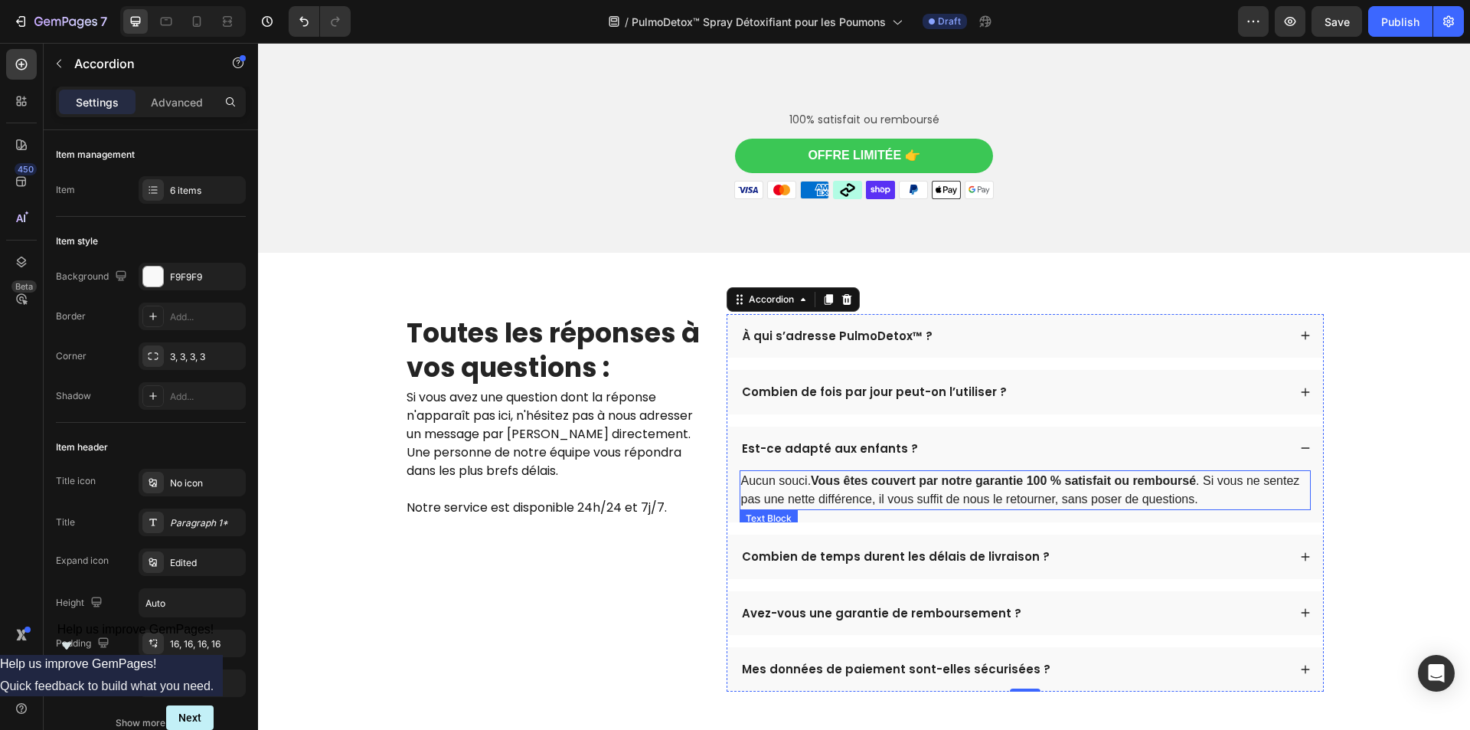
click at [900, 485] on p "Aucun souci. Vous êtes couvert par notre garantie 100 % satisfait ou remboursé …" at bounding box center [1025, 490] width 568 height 37
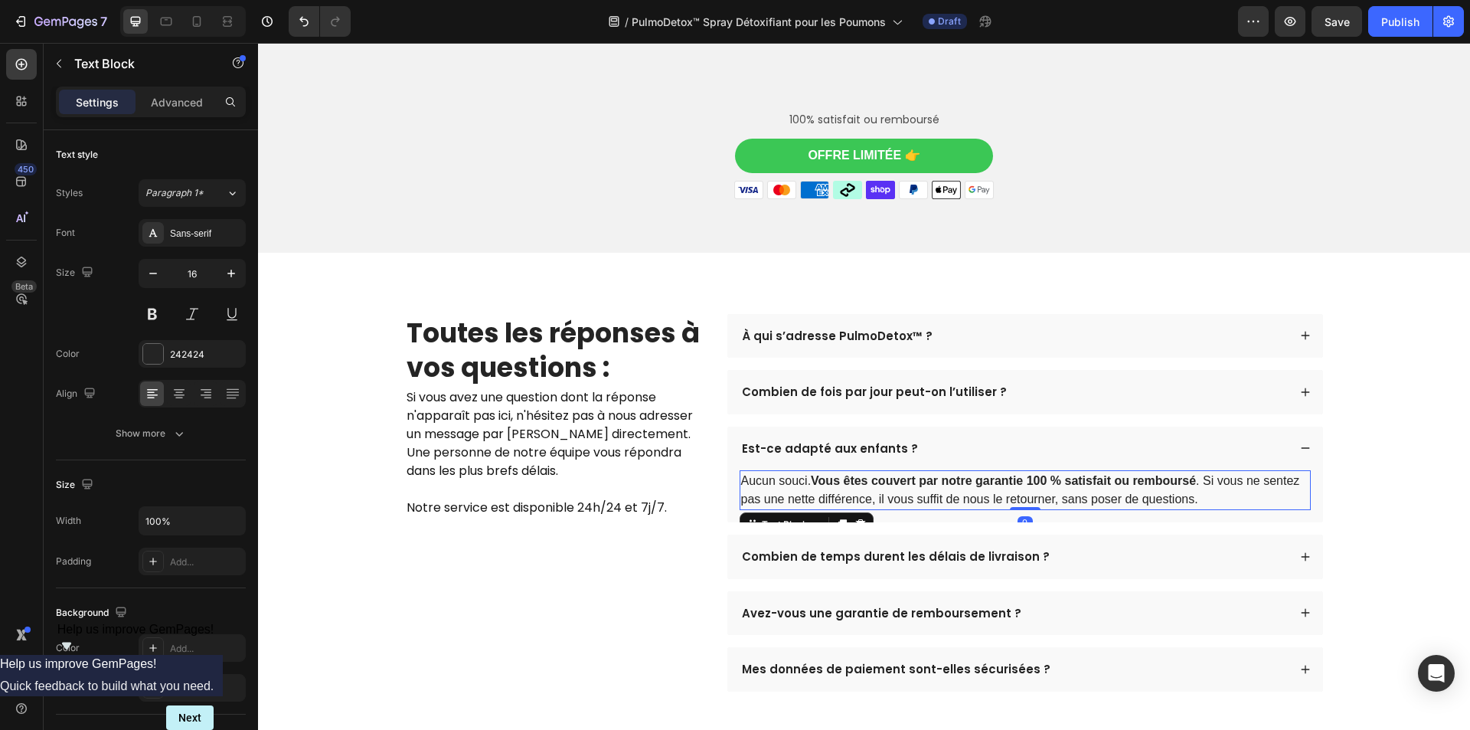
click at [900, 485] on p "Aucun souci. Vous êtes couvert par notre garantie 100 % satisfait ou remboursé …" at bounding box center [1025, 490] width 568 height 37
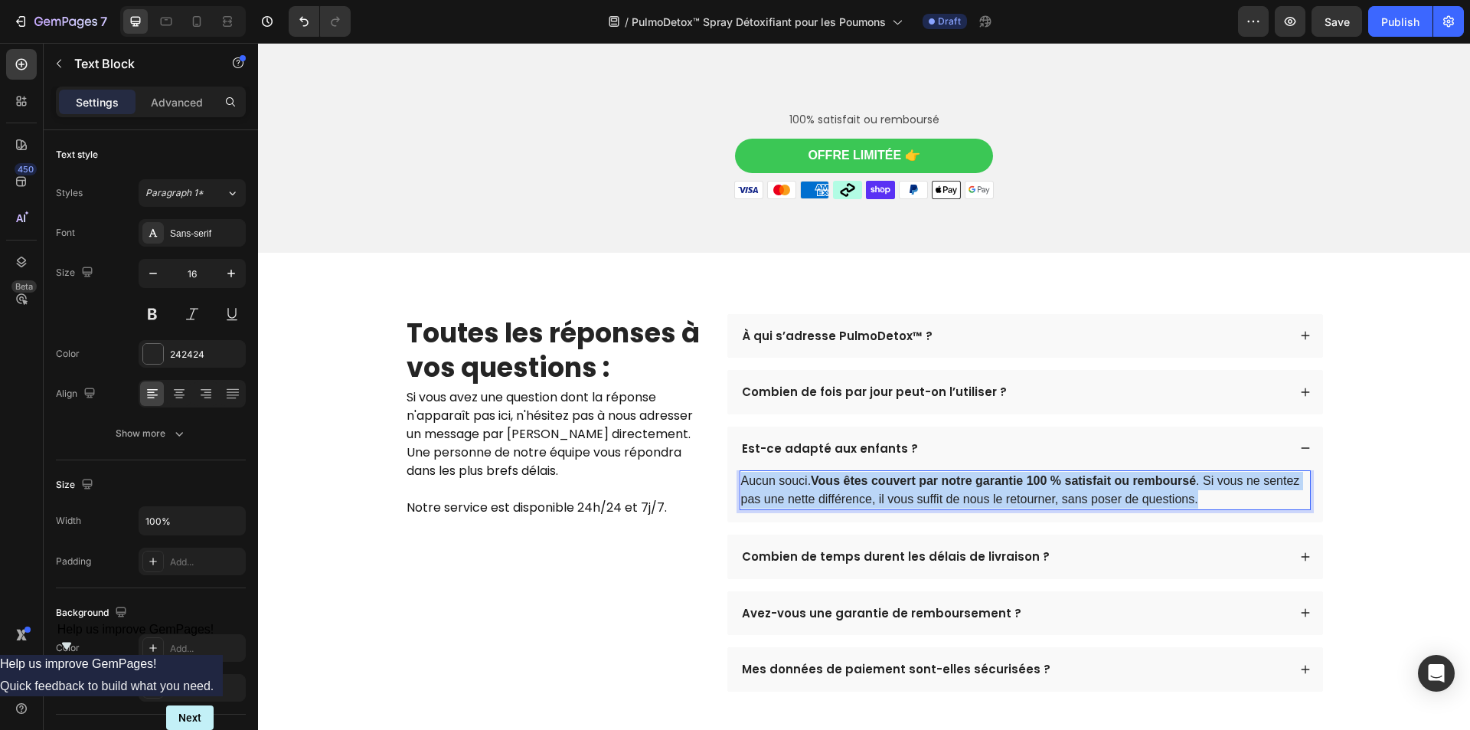
click at [900, 485] on p "Aucun souci. Vous êtes couvert par notre garantie 100 % satisfait ou remboursé …" at bounding box center [1025, 490] width 568 height 37
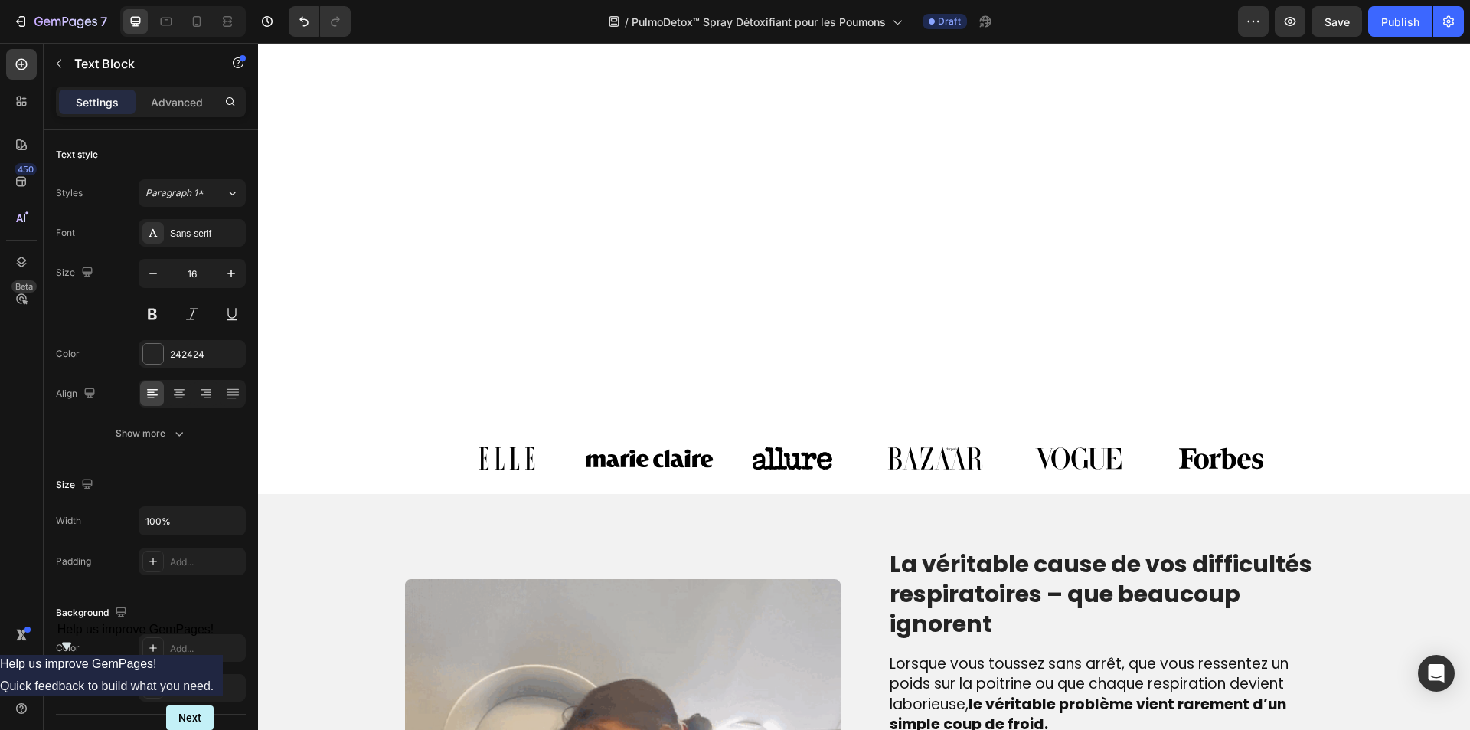
scroll to position [1044, 0]
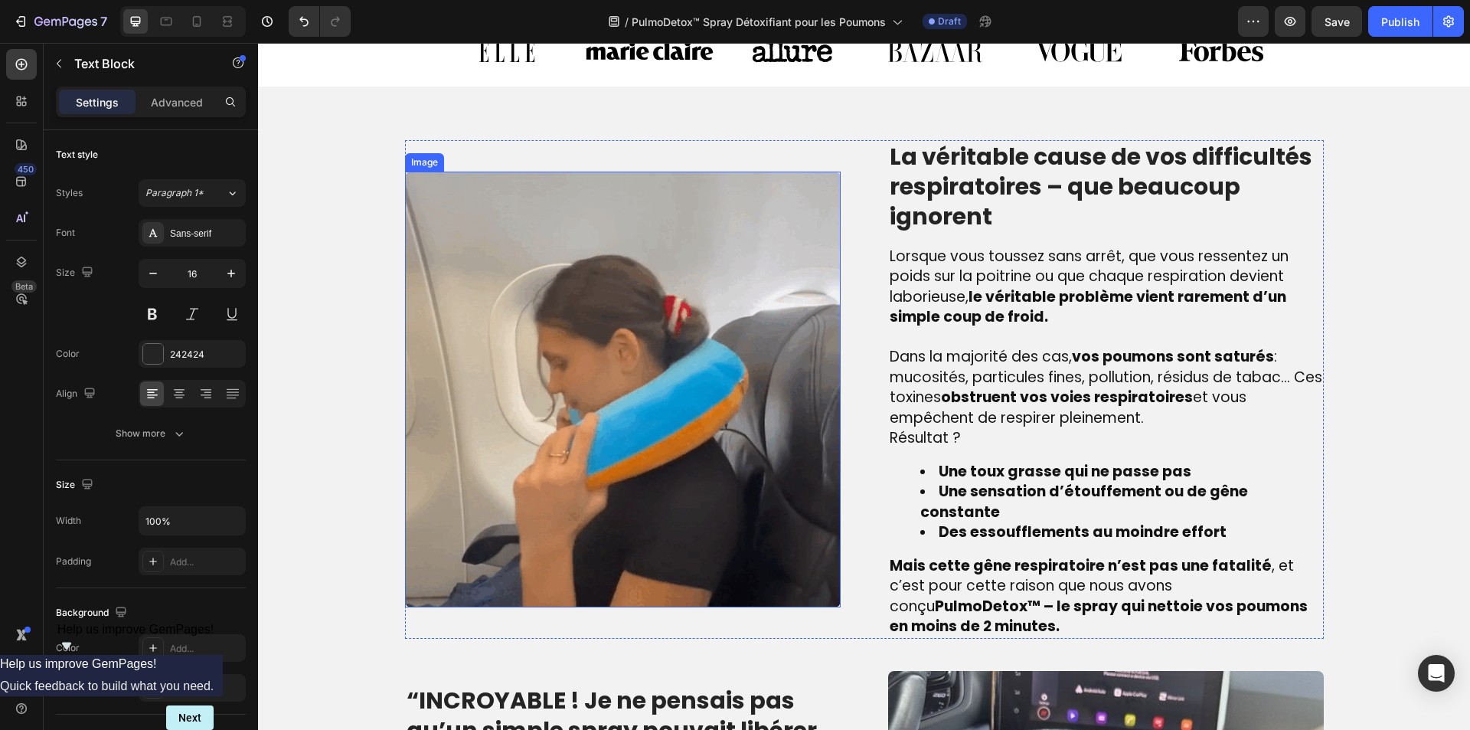
click at [648, 421] on img at bounding box center [623, 389] width 436 height 436
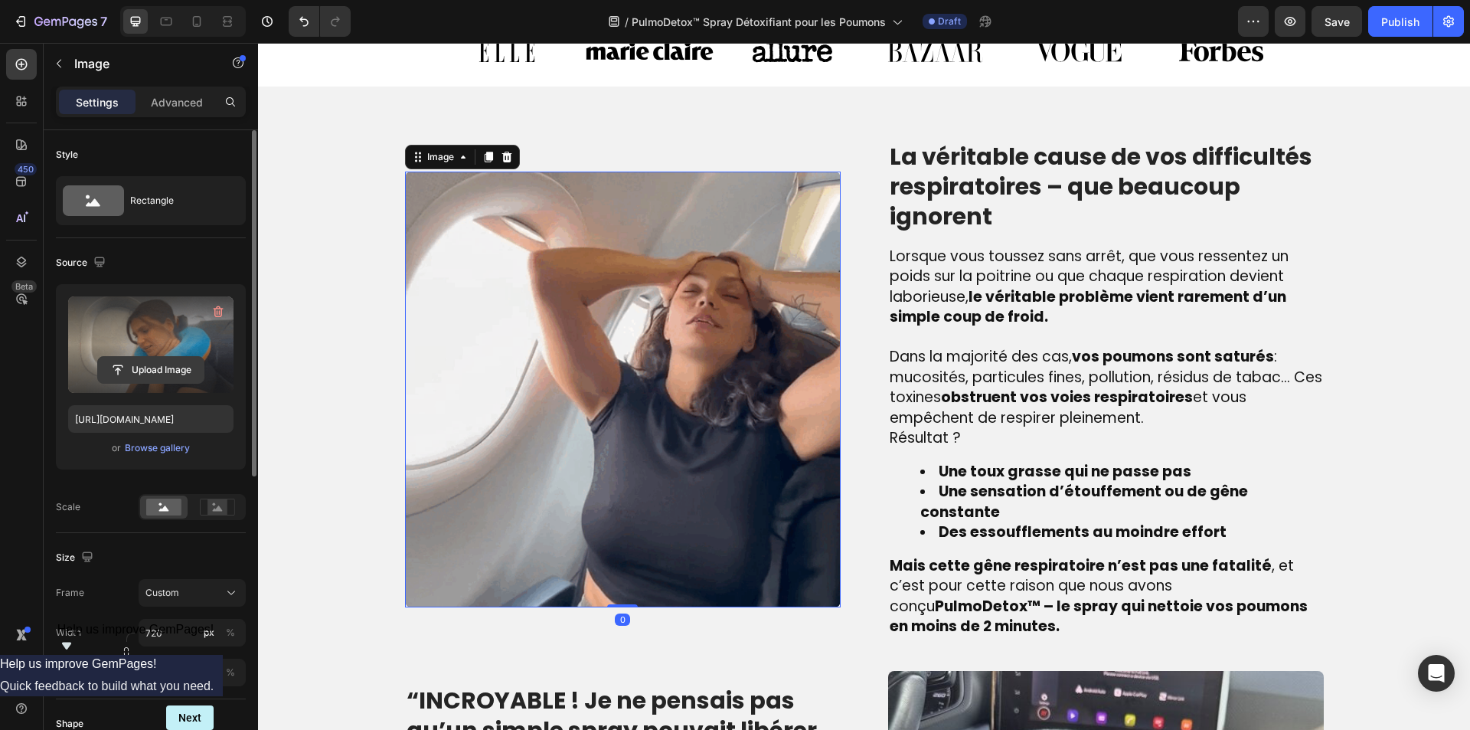
click at [145, 367] on input "file" at bounding box center [151, 370] width 106 height 26
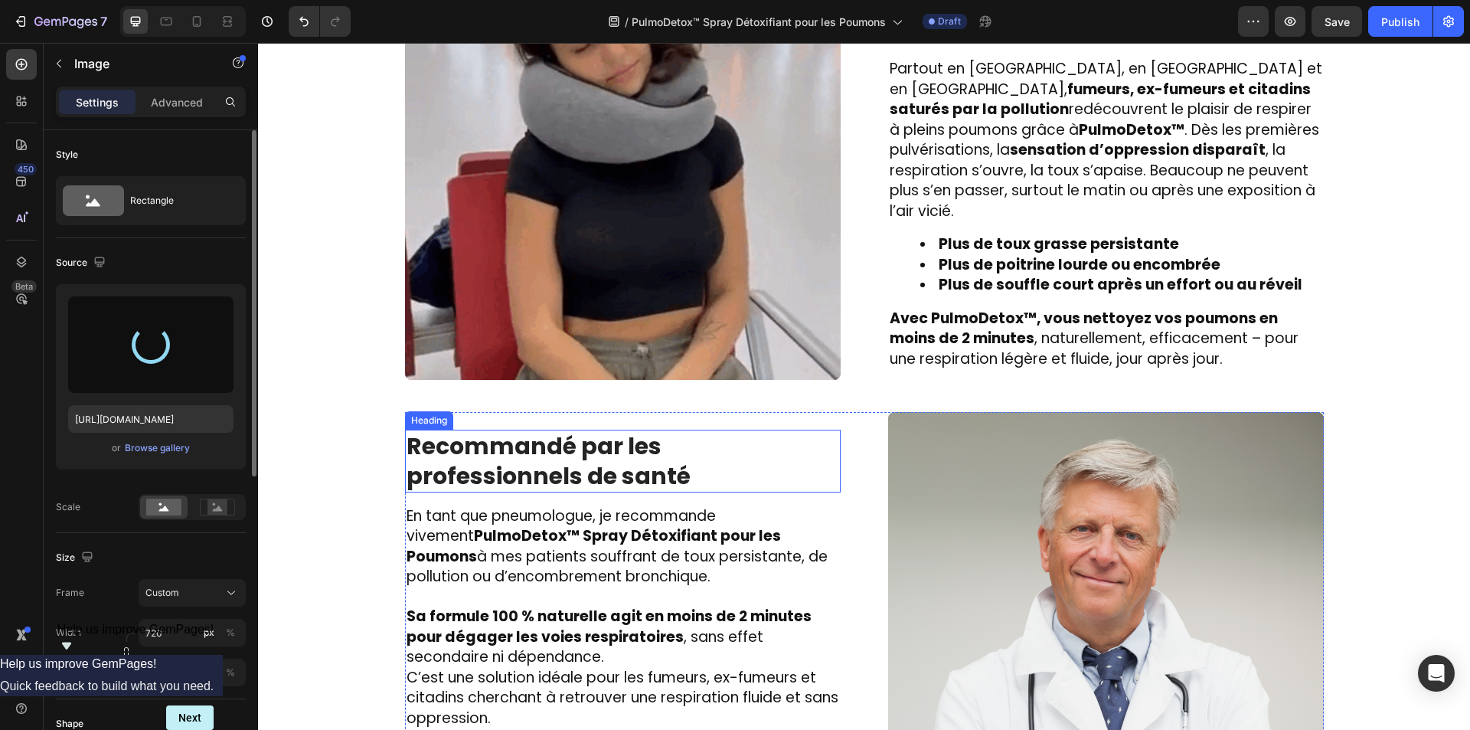
scroll to position [2116, 0]
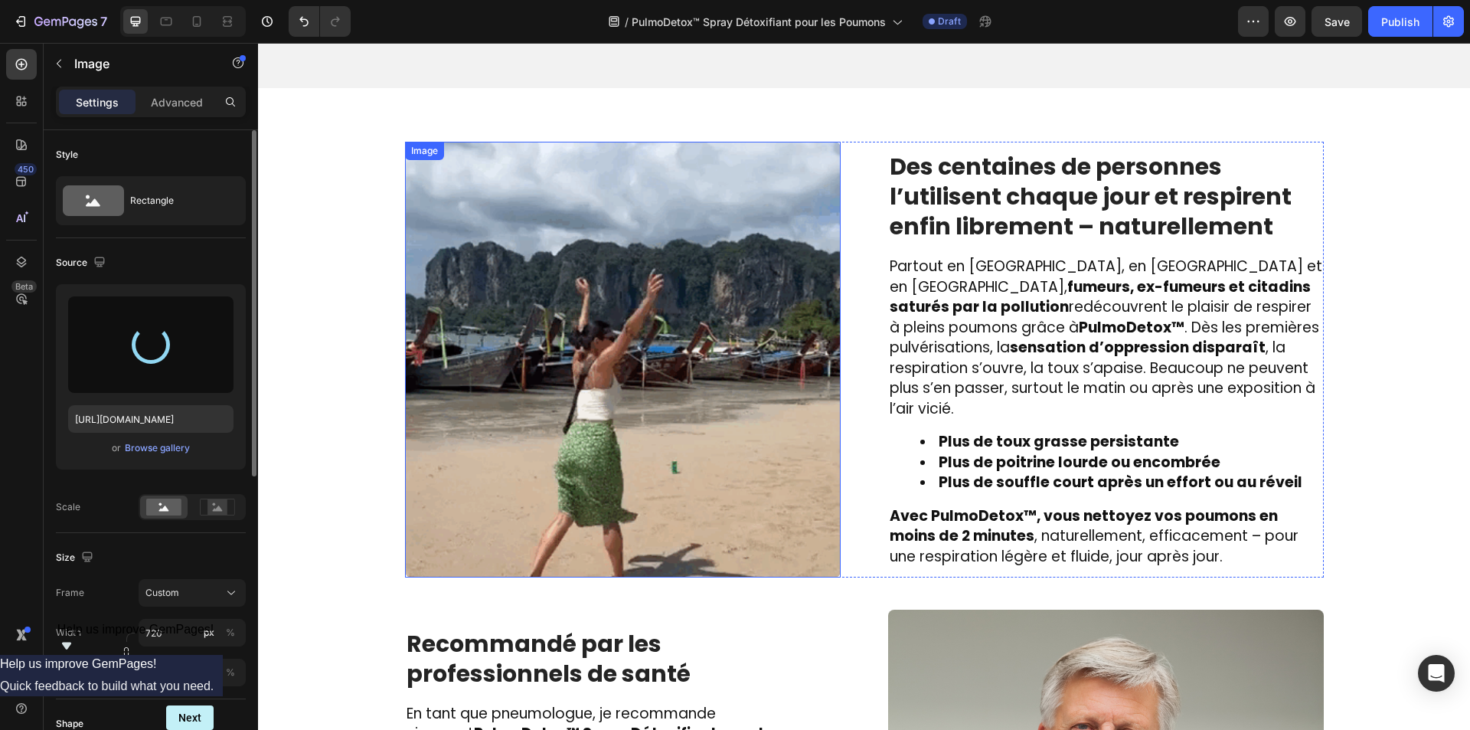
type input "[URL][DOMAIN_NAME]"
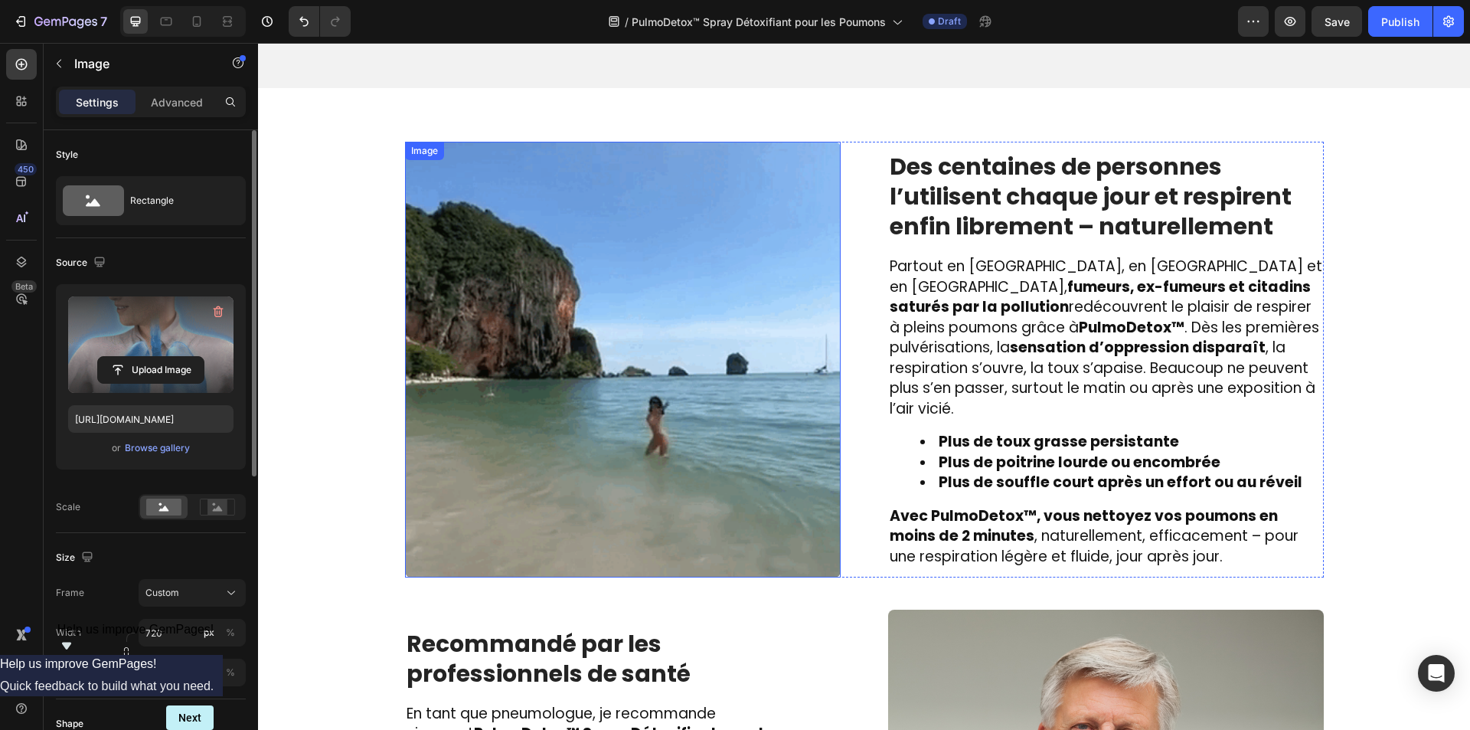
click at [596, 366] on img at bounding box center [623, 360] width 436 height 436
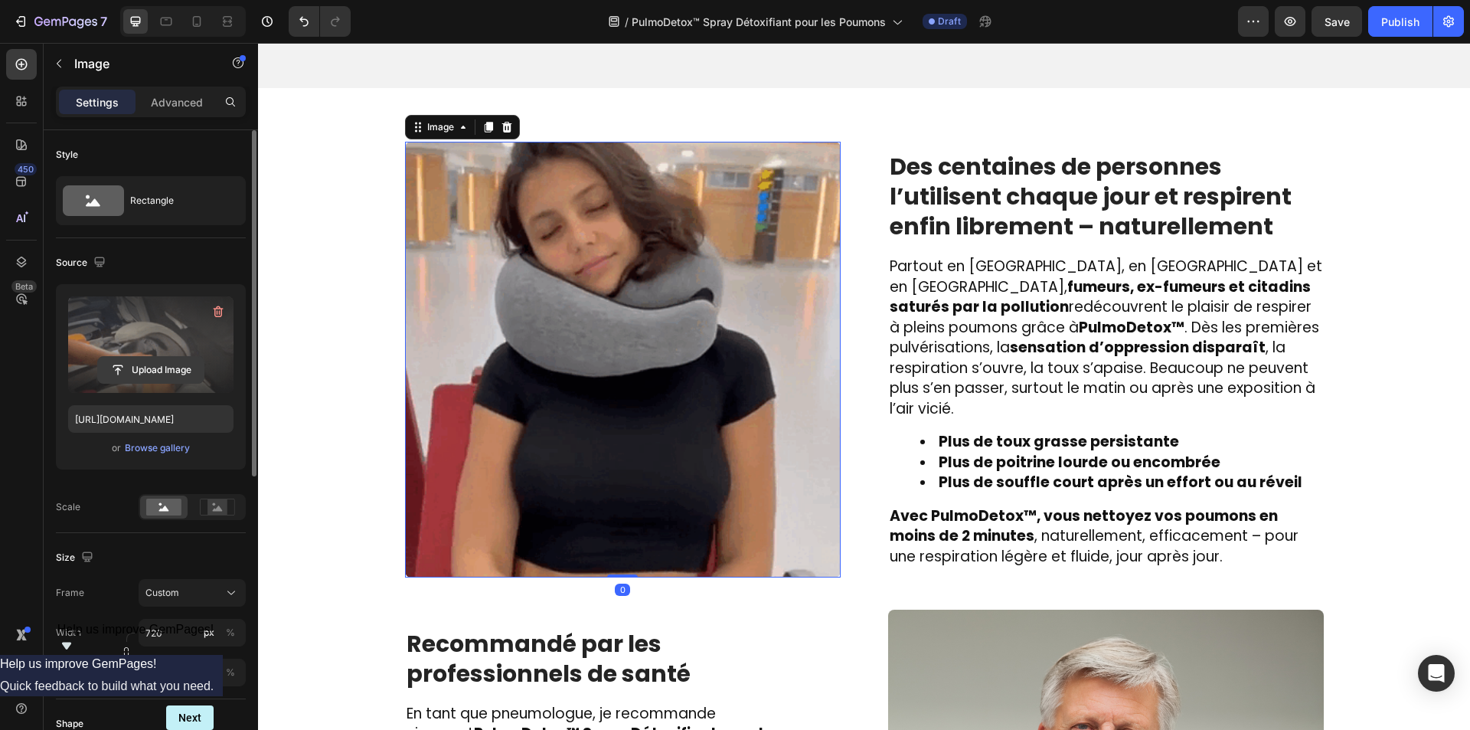
click at [152, 366] on input "file" at bounding box center [151, 370] width 106 height 26
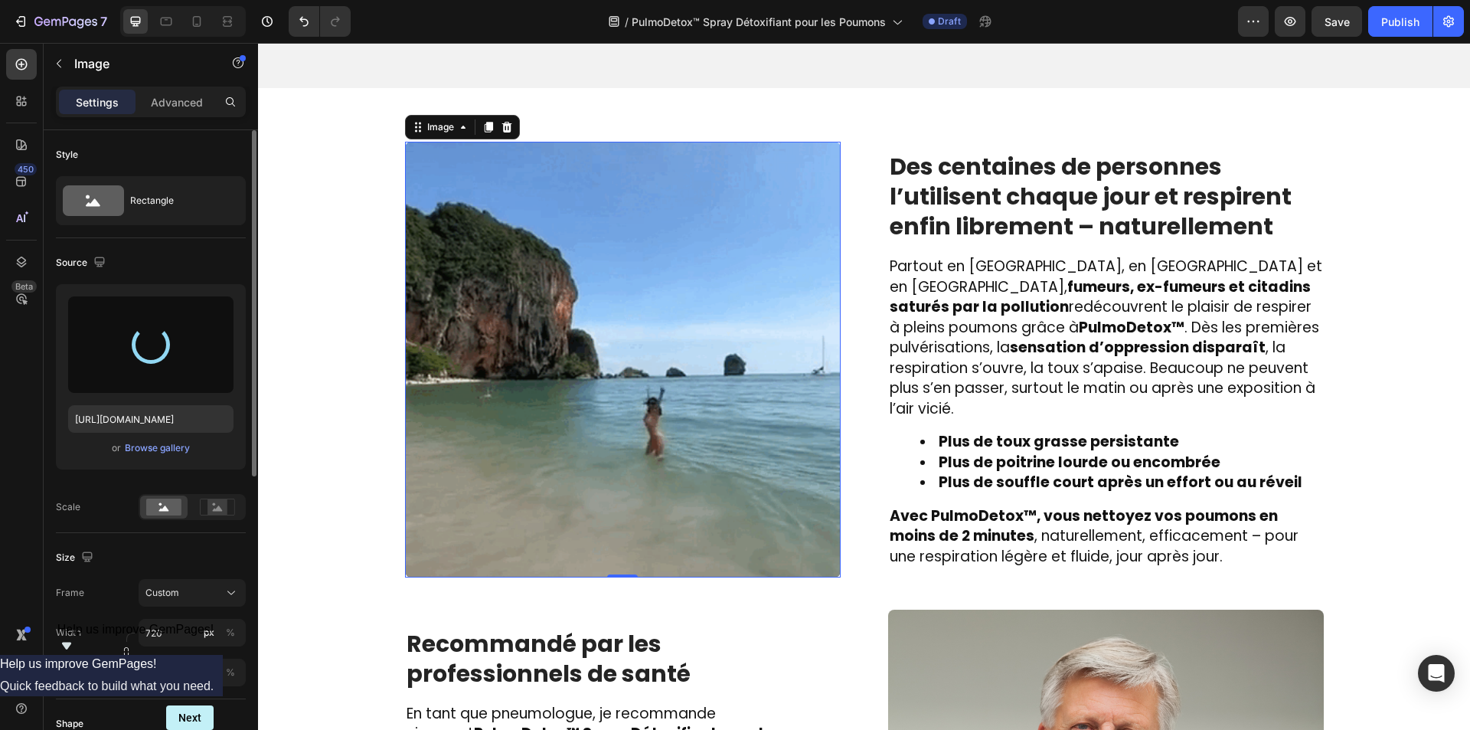
type input "[URL][DOMAIN_NAME]"
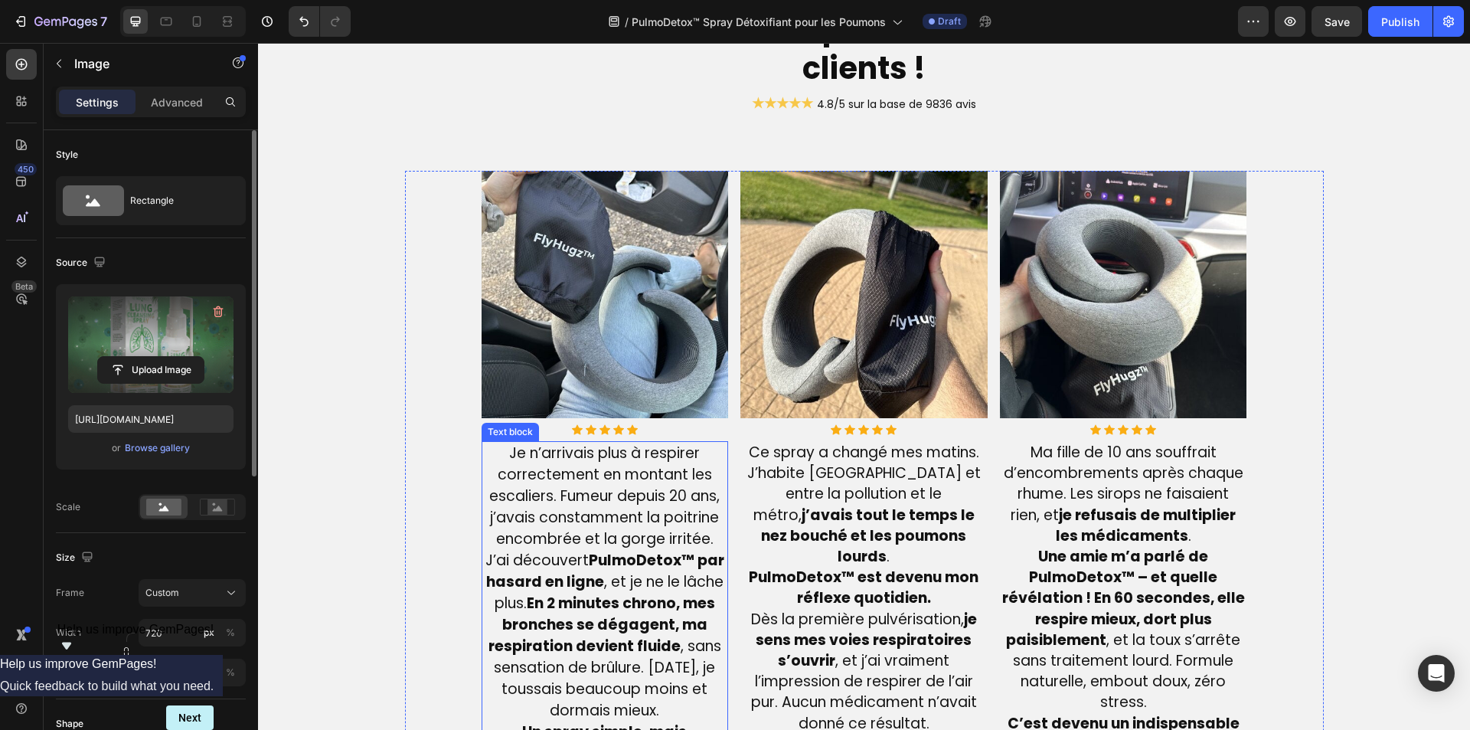
scroll to position [3417, 0]
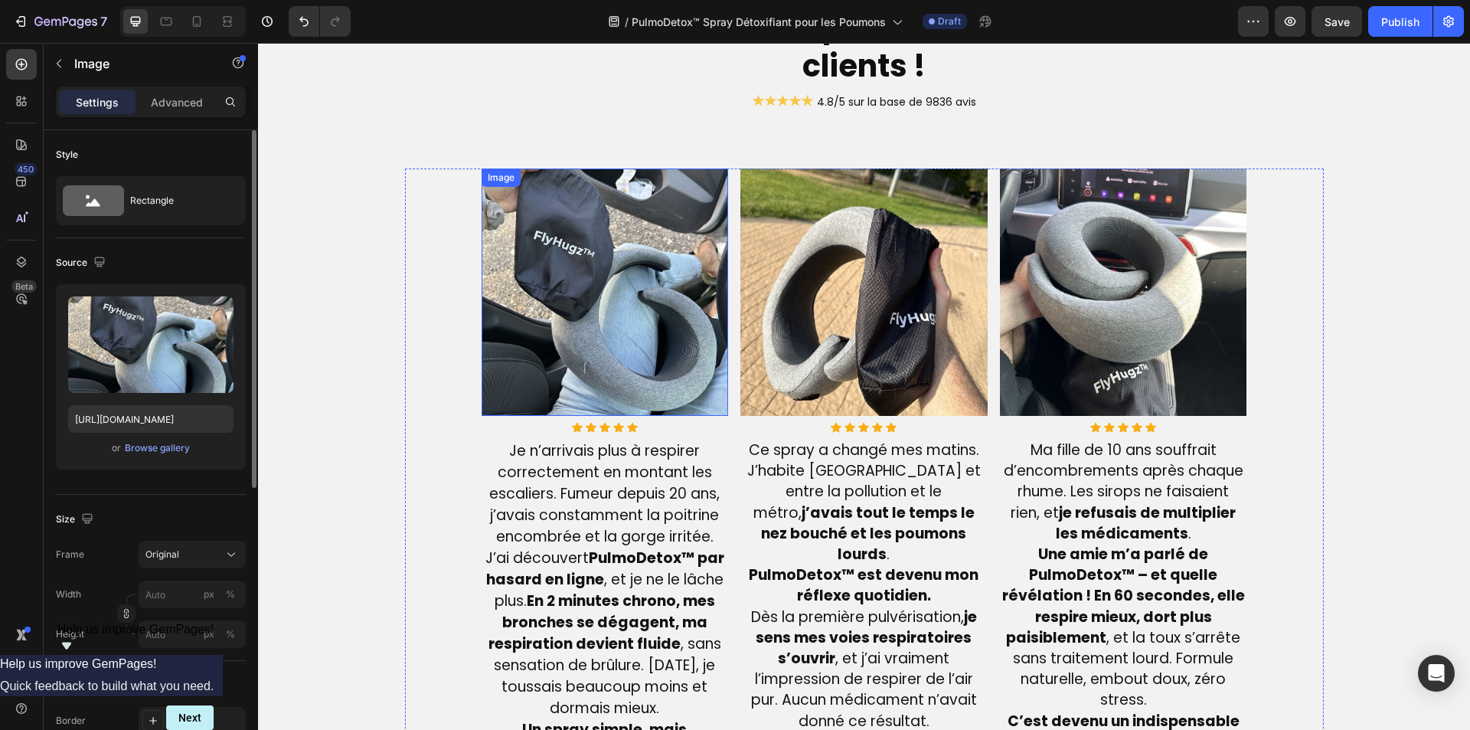
click at [600, 339] on img at bounding box center [605, 291] width 247 height 247
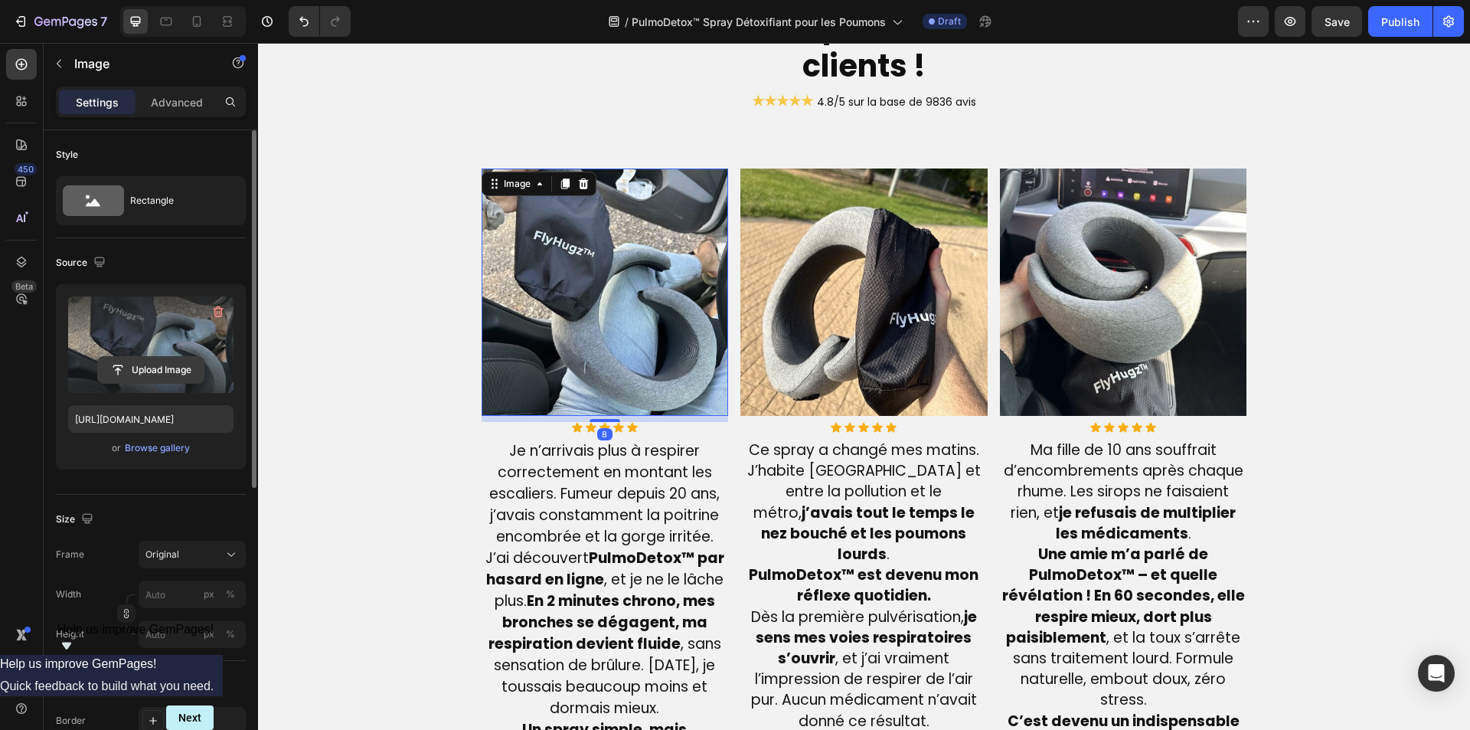
click at [181, 364] on input "file" at bounding box center [151, 370] width 106 height 26
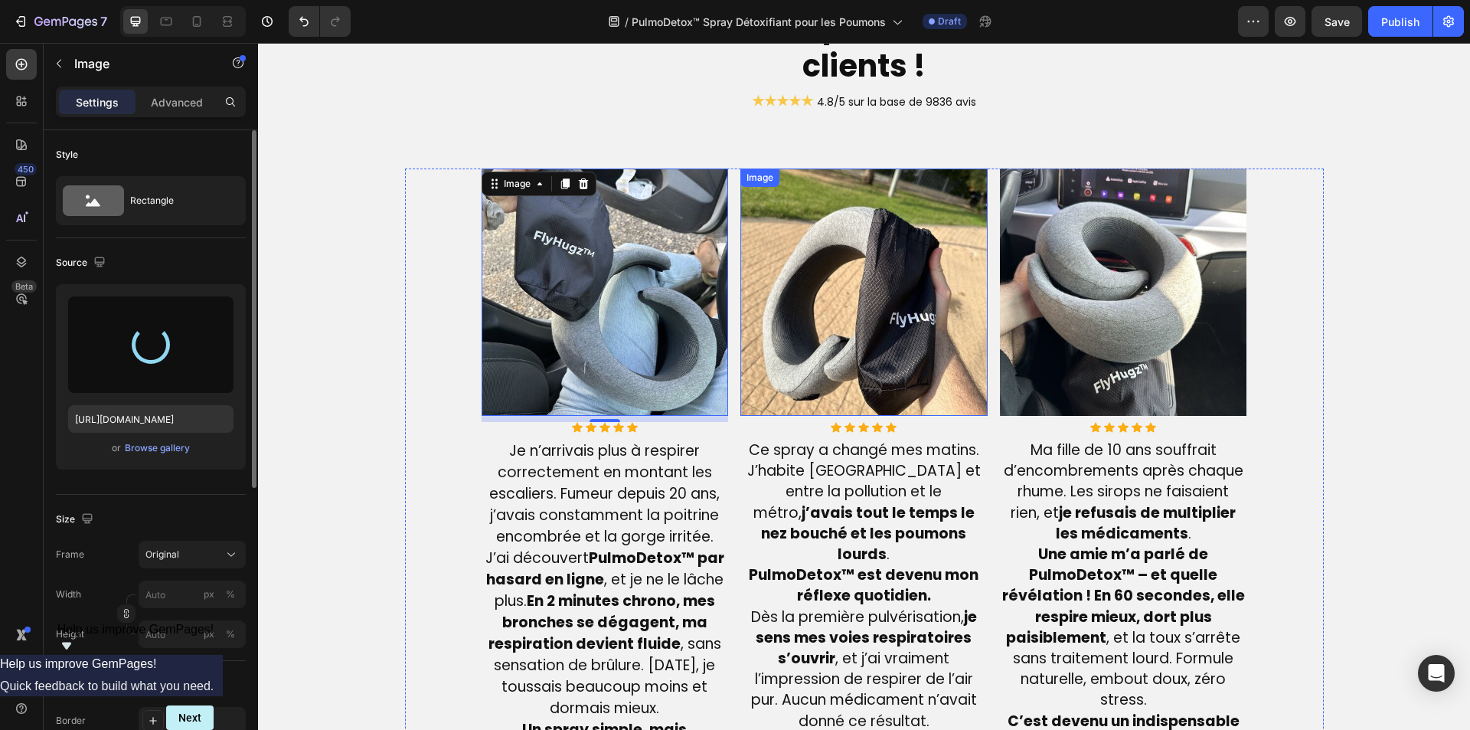
type input "[URL][DOMAIN_NAME]"
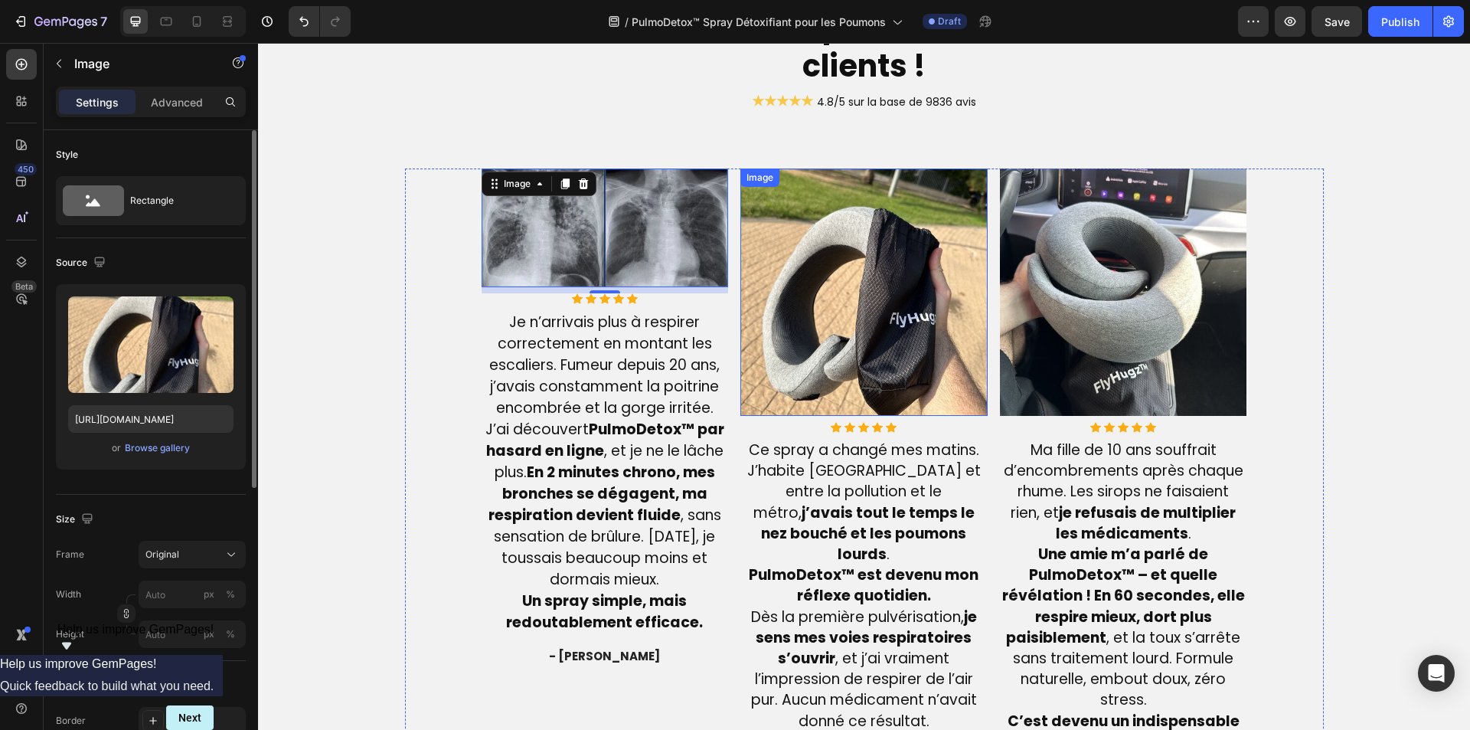
click at [845, 288] on img at bounding box center [863, 291] width 247 height 247
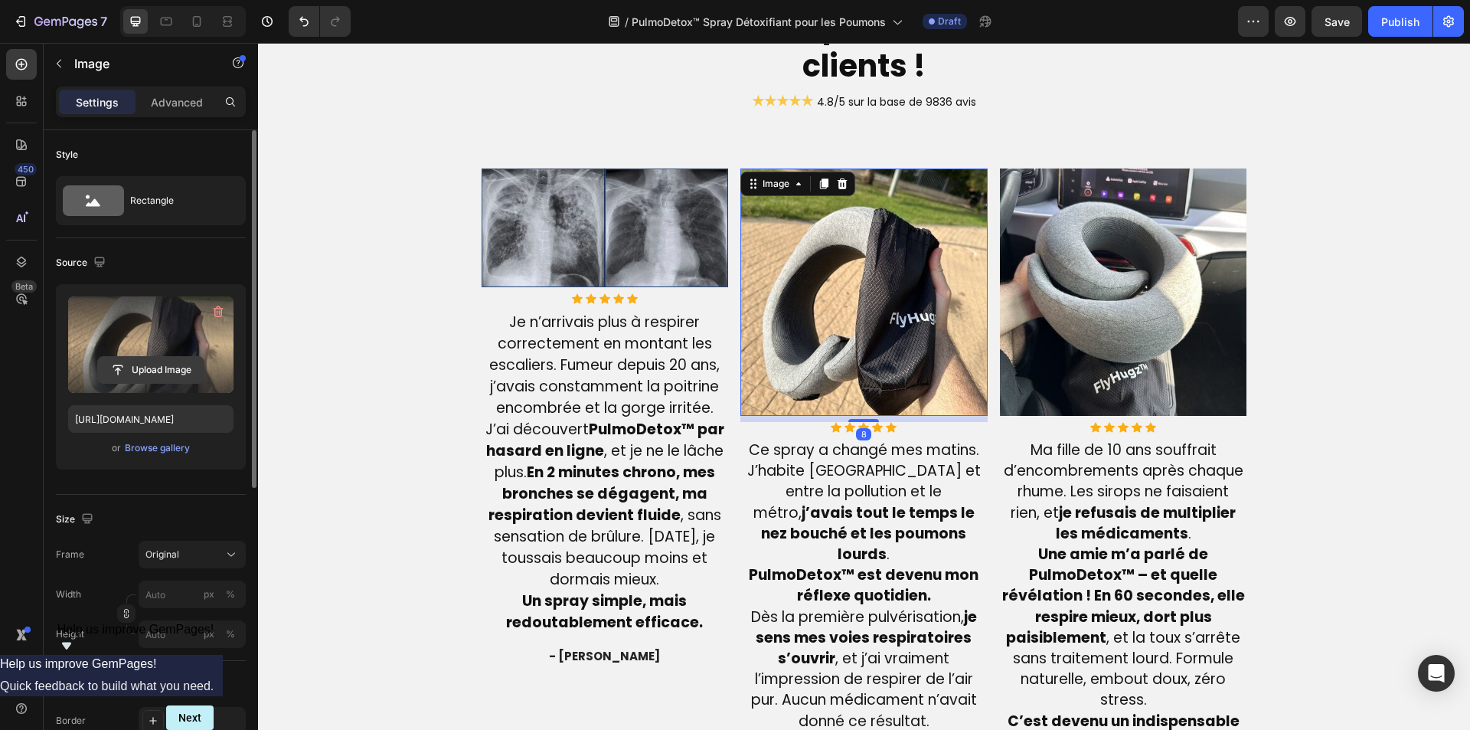
click at [169, 366] on input "file" at bounding box center [151, 370] width 106 height 26
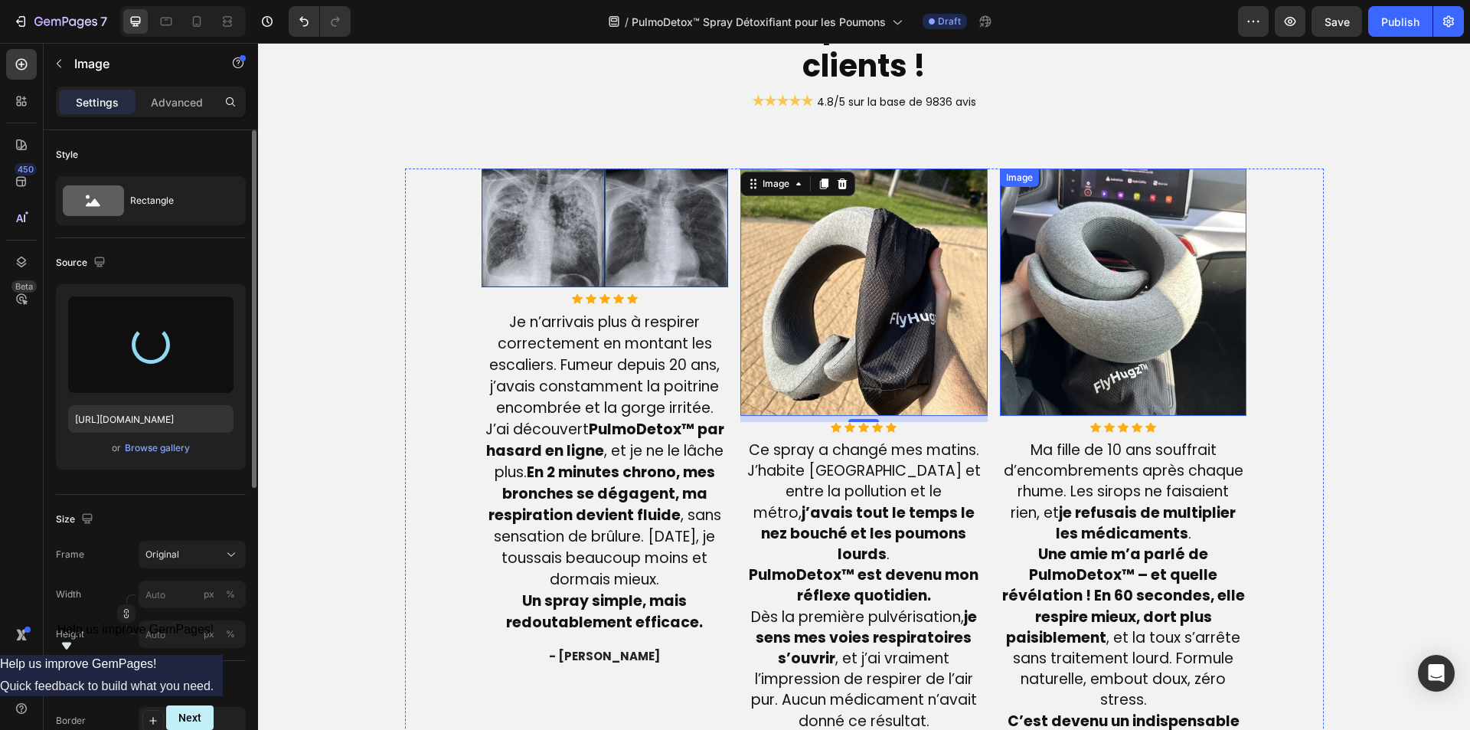
type input "[URL][DOMAIN_NAME]"
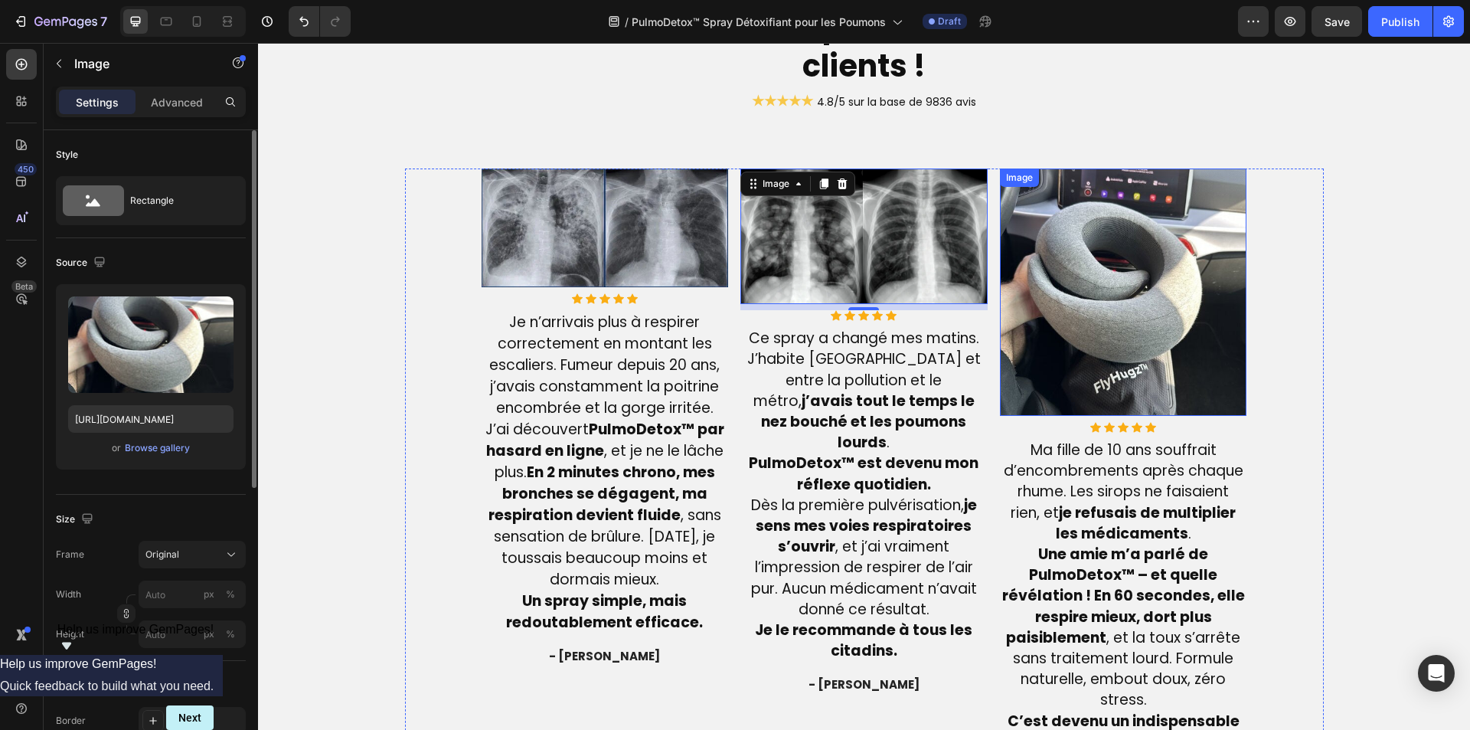
click at [1099, 286] on img at bounding box center [1123, 291] width 247 height 247
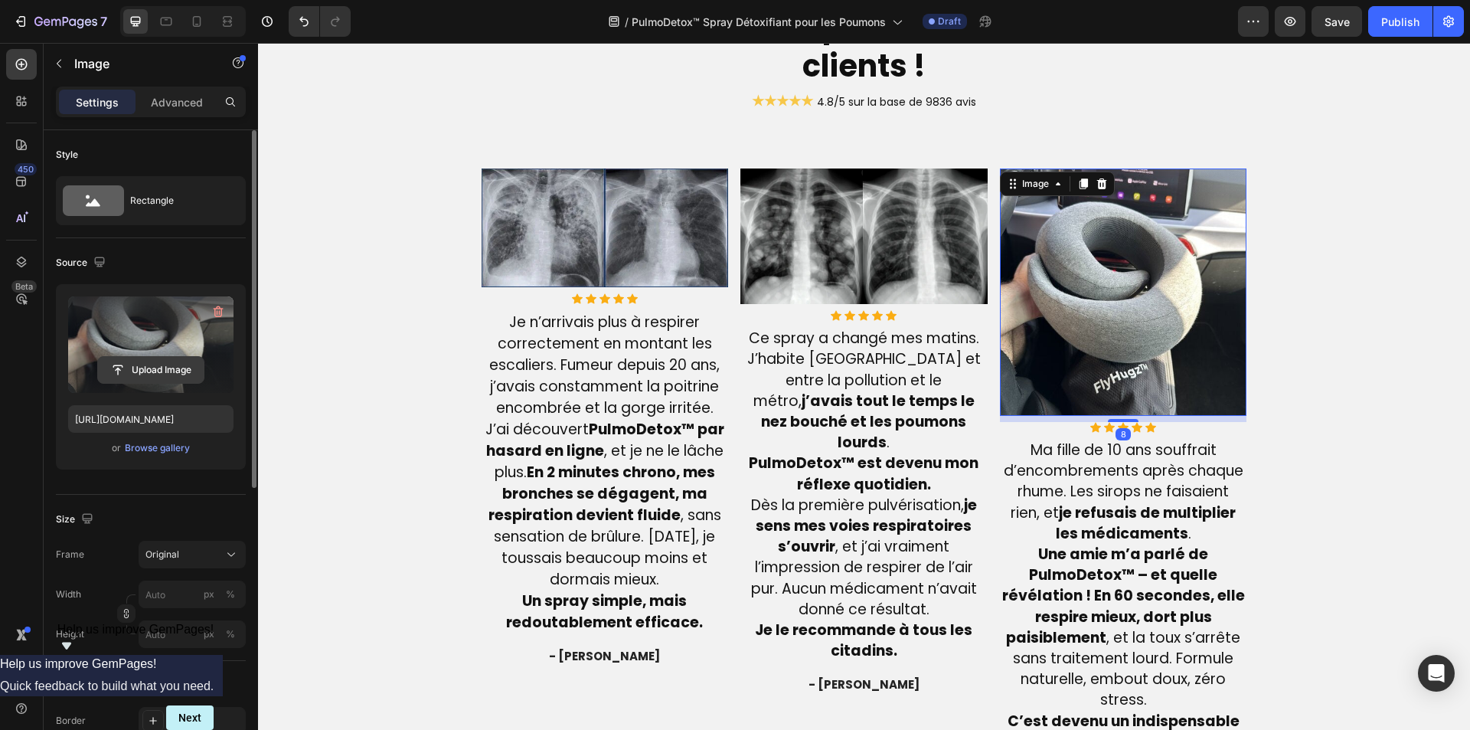
click at [150, 374] on input "file" at bounding box center [151, 370] width 106 height 26
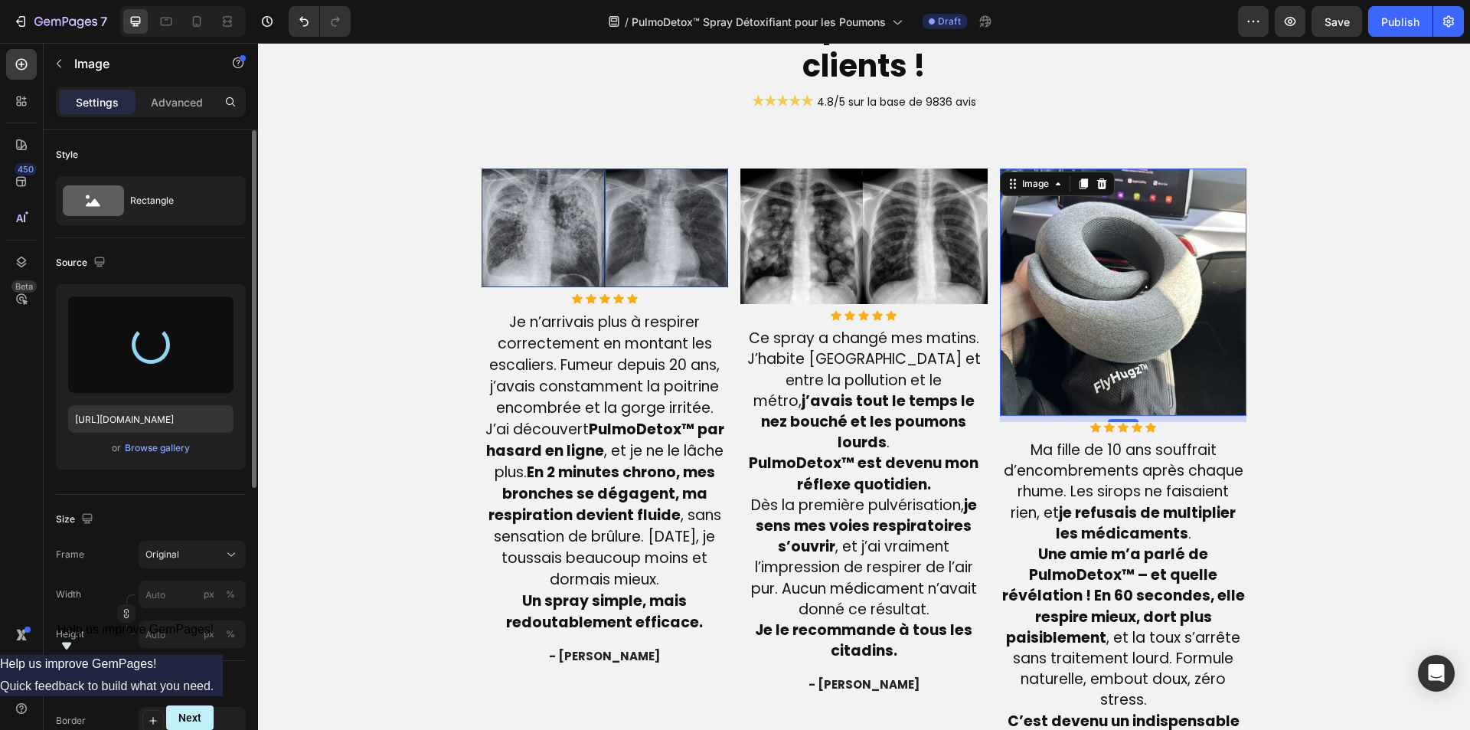
type input "[URL][DOMAIN_NAME]"
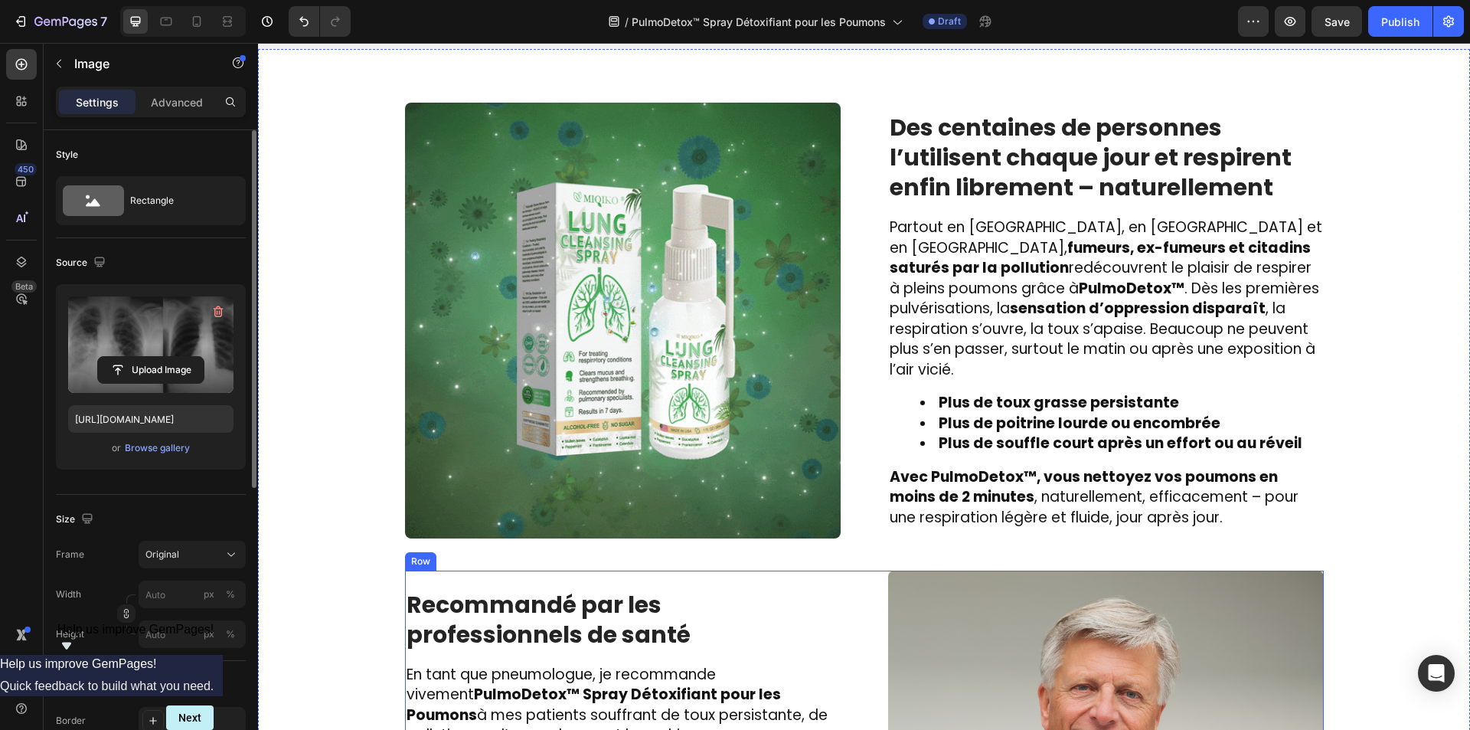
scroll to position [1886, 0]
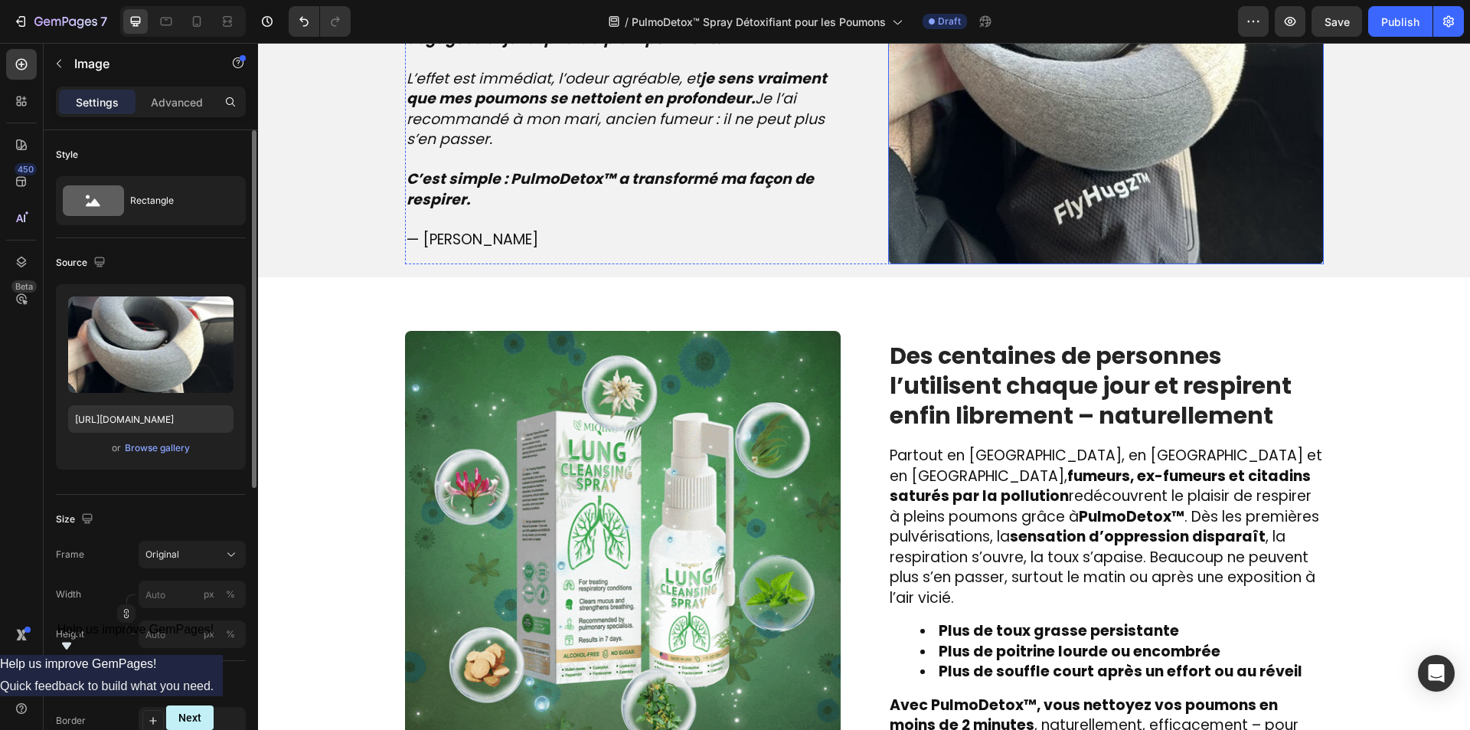
click at [1070, 172] on img at bounding box center [1106, 47] width 436 height 436
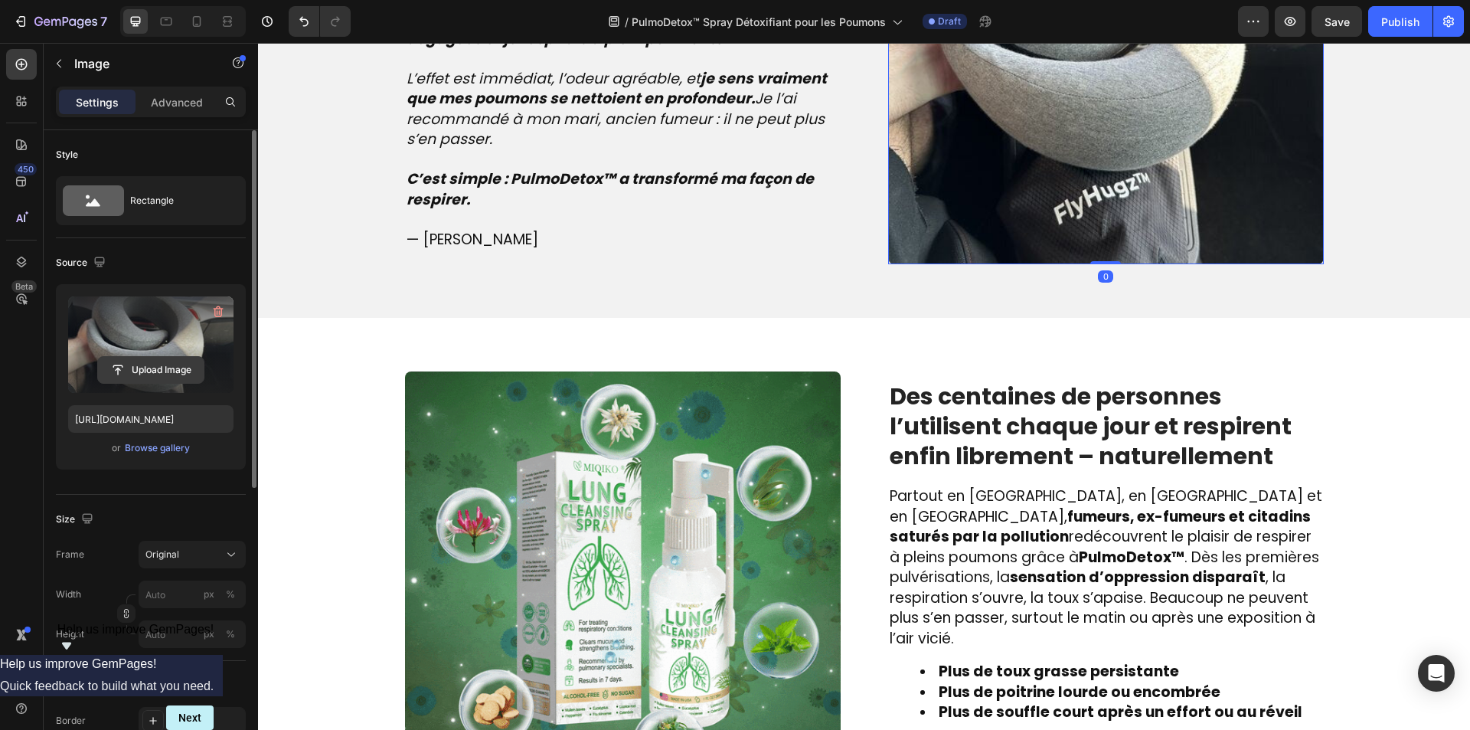
click at [139, 365] on input "file" at bounding box center [151, 370] width 106 height 26
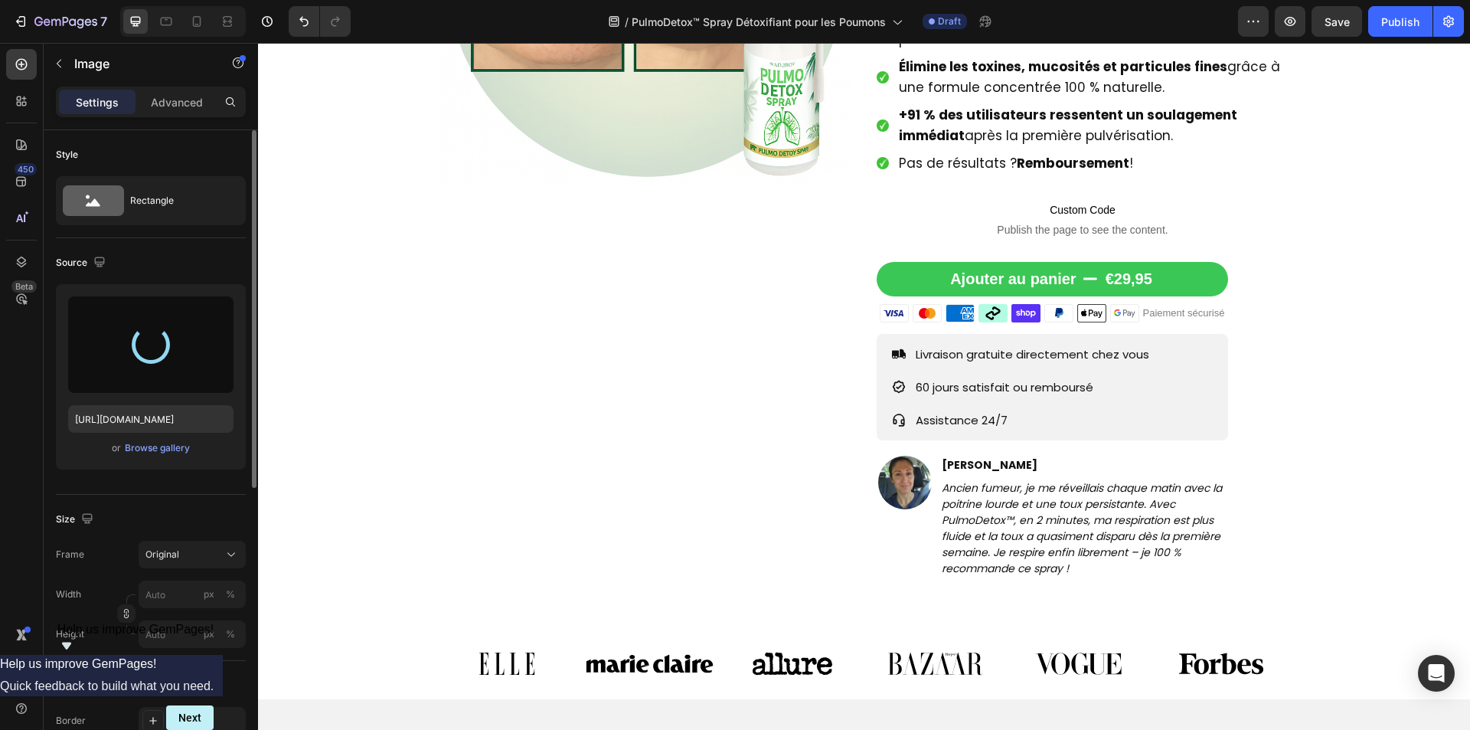
scroll to position [0, 0]
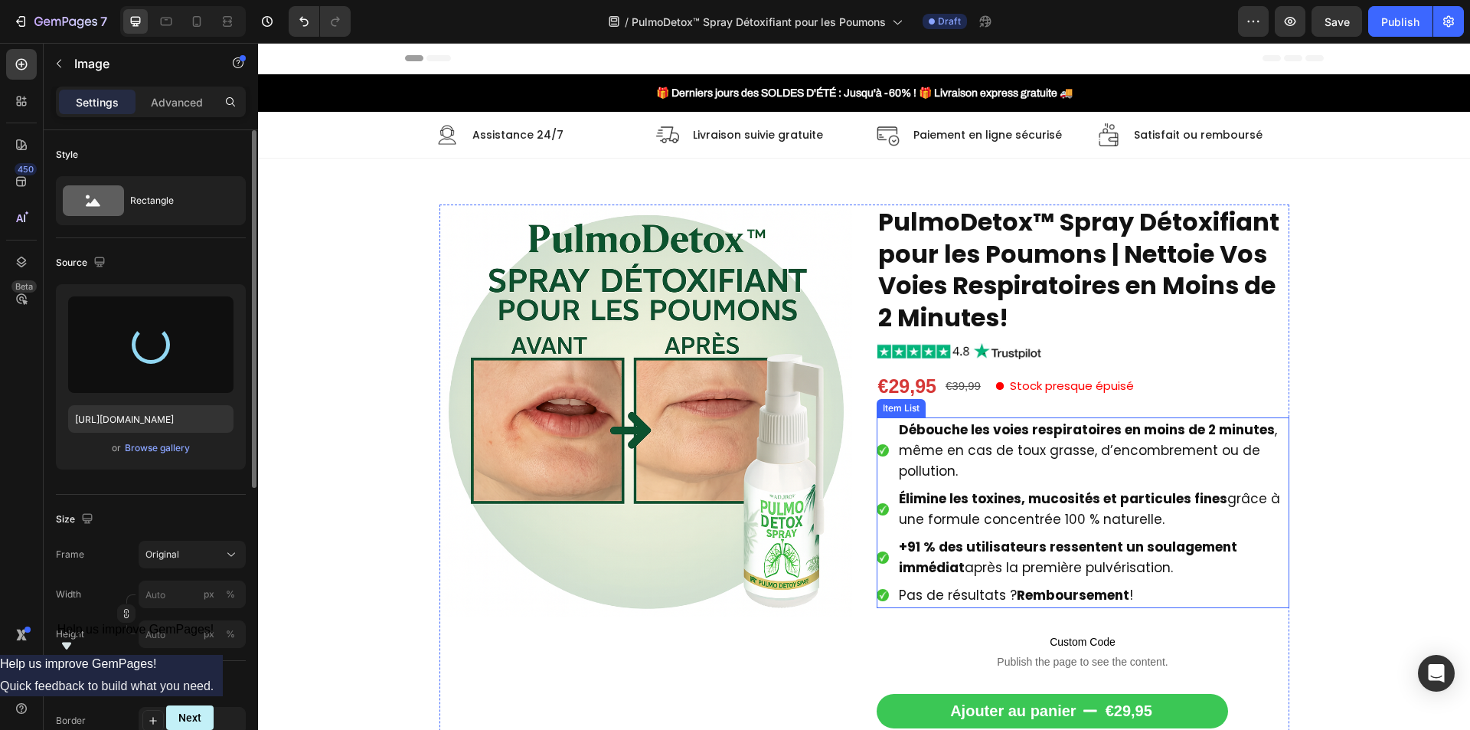
type input "[URL][DOMAIN_NAME]"
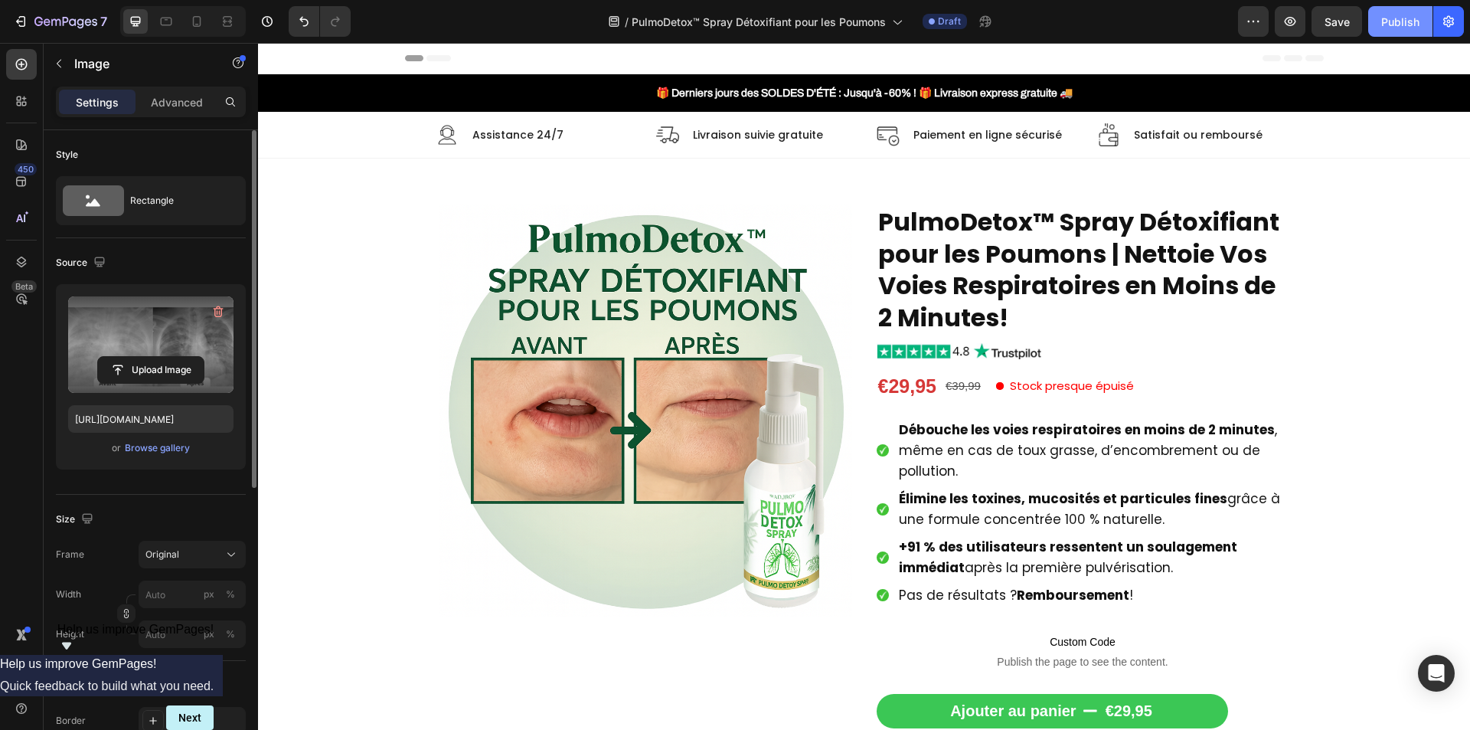
click at [1395, 26] on div "Publish" at bounding box center [1400, 22] width 38 height 16
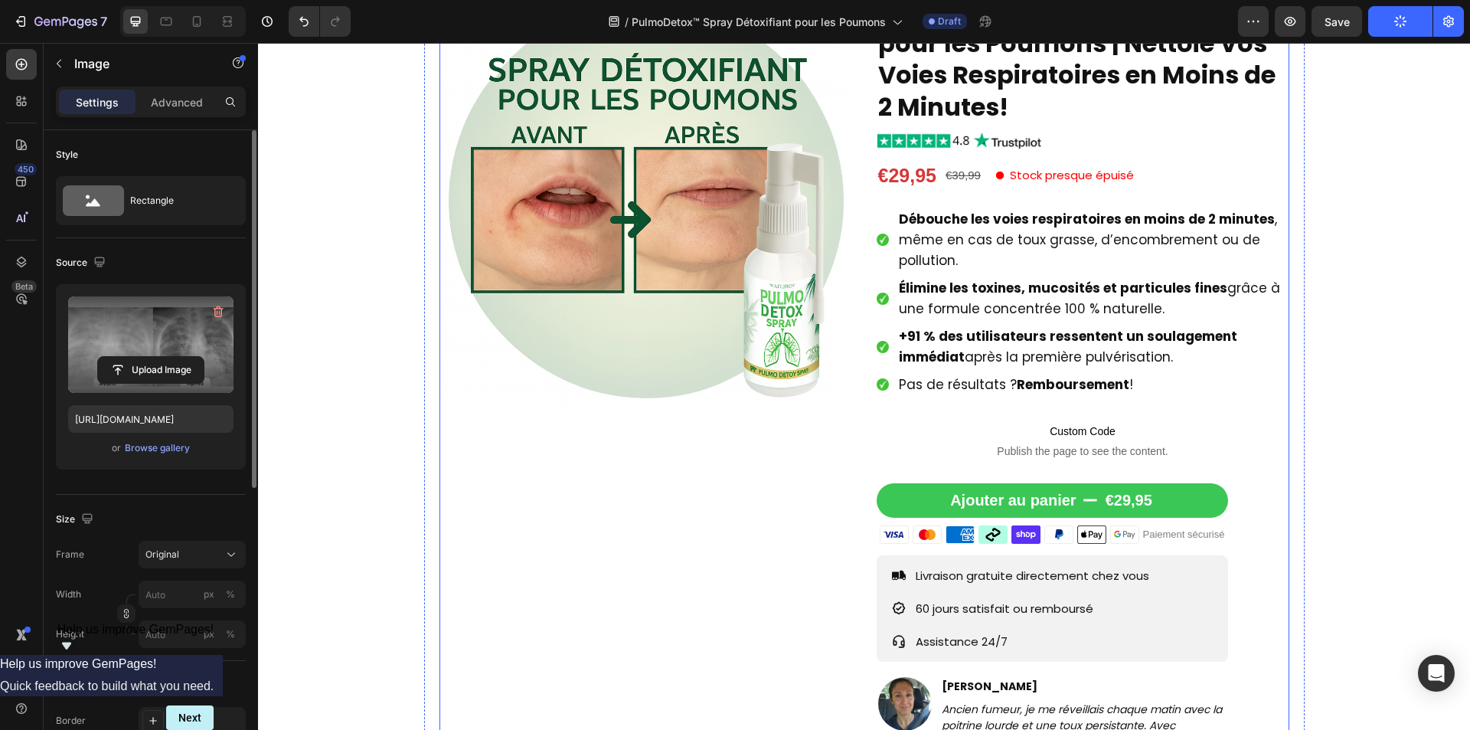
scroll to position [306, 0]
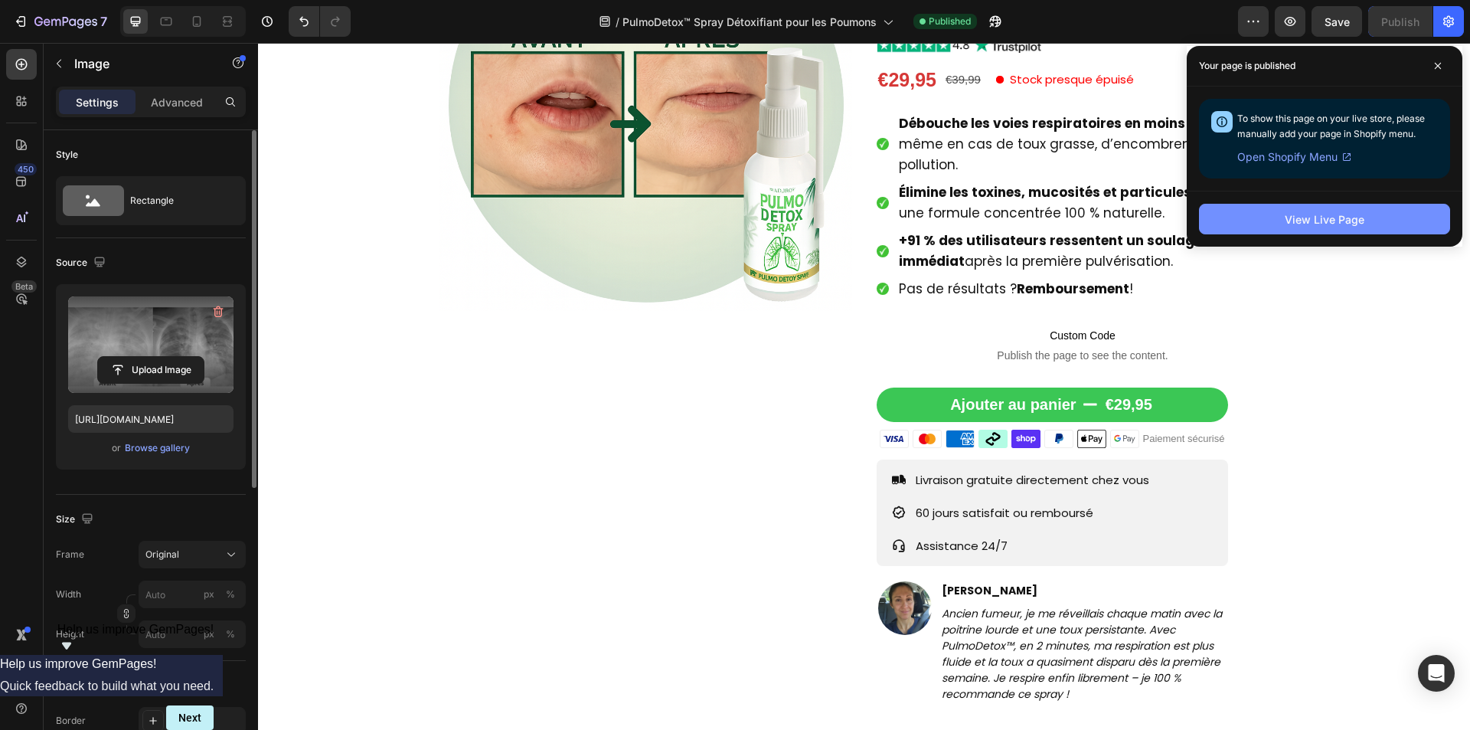
click at [1281, 218] on button "View Live Page" at bounding box center [1324, 219] width 251 height 31
